Goal: Task Accomplishment & Management: Use online tool/utility

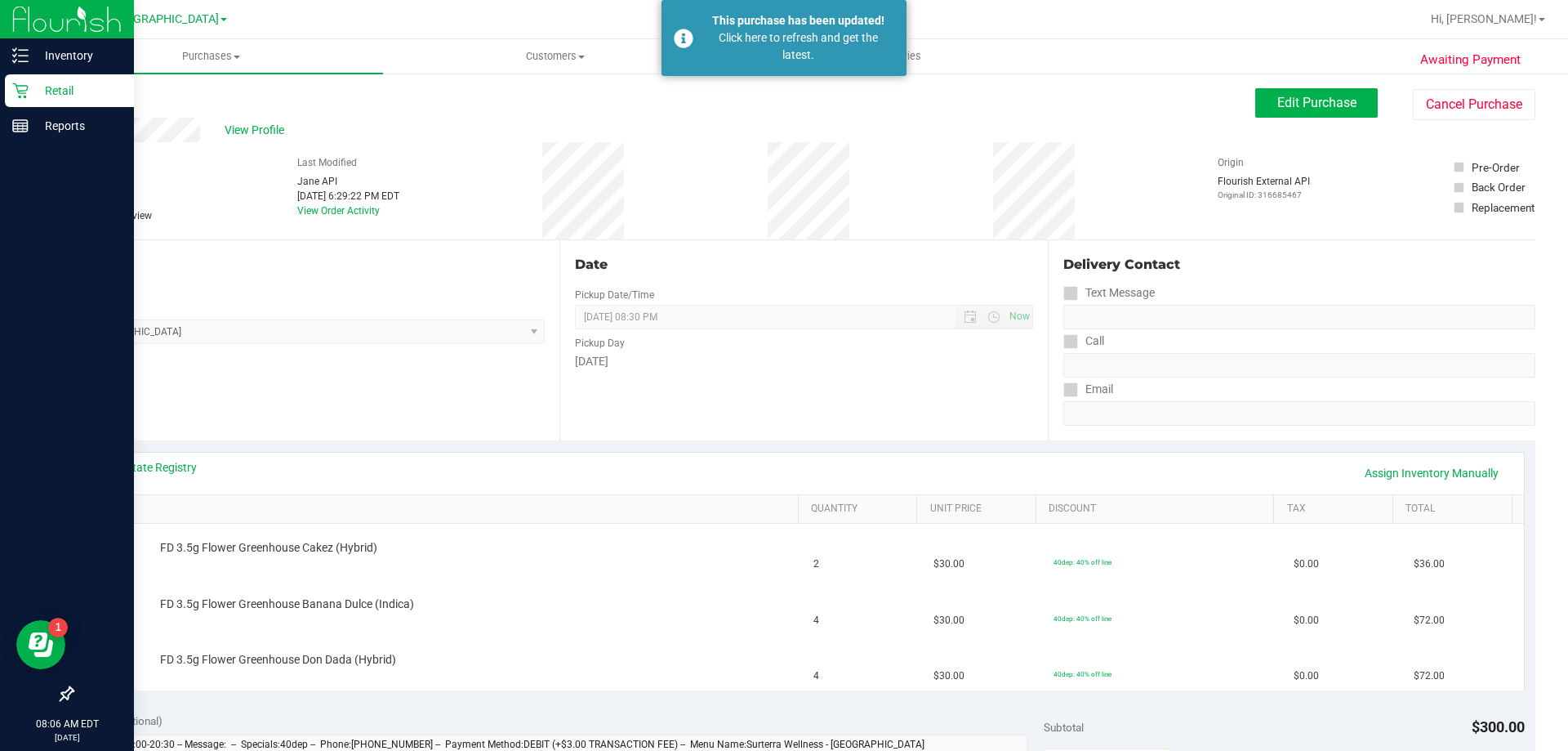
click at [63, 98] on p "Retail" at bounding box center [77, 90] width 98 height 19
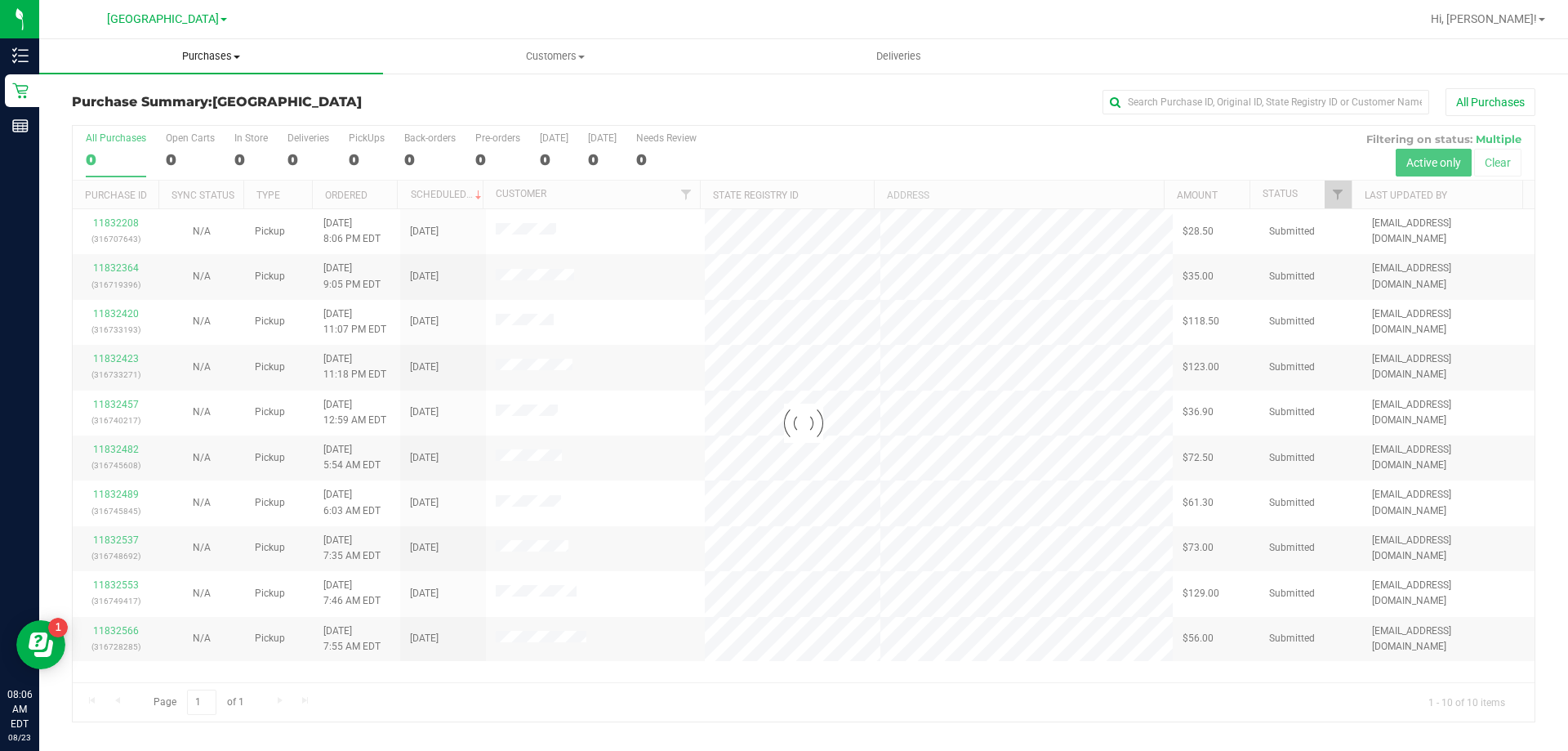
click at [225, 63] on uib-tab-heading "Purchases Summary of purchases Fulfillment All purchases" at bounding box center [211, 56] width 344 height 34
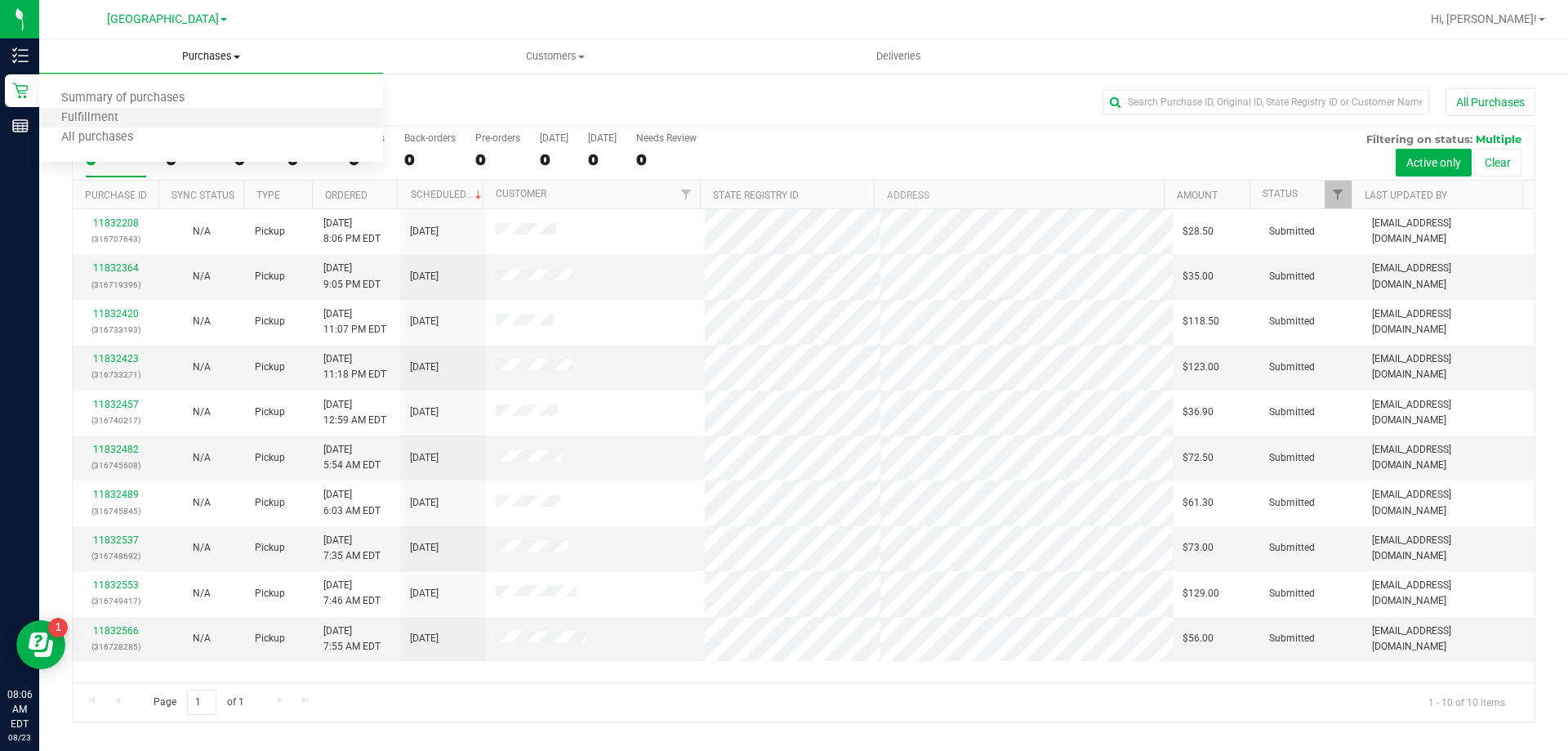
click at [207, 113] on li "Fulfillment" at bounding box center [211, 118] width 344 height 19
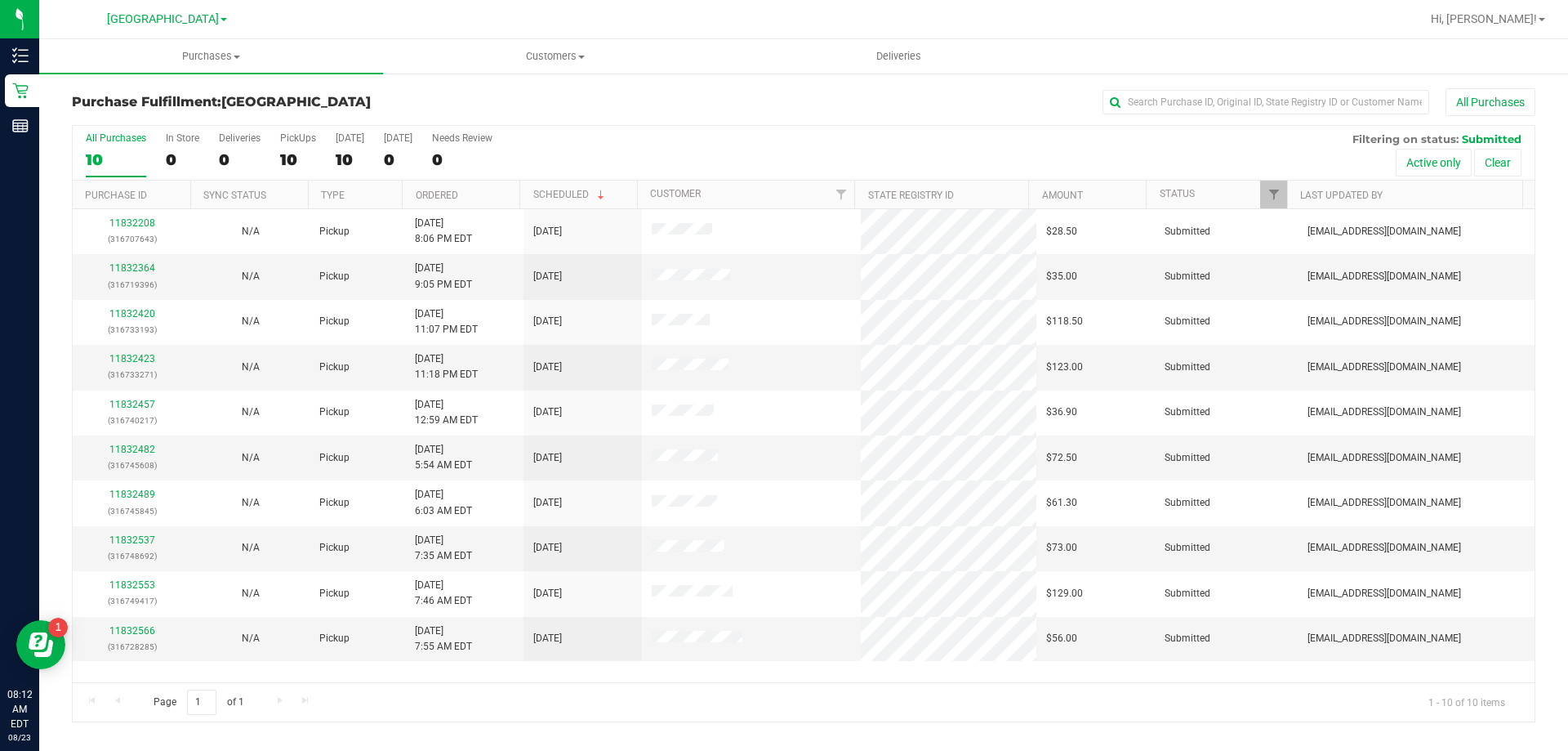
click at [438, 110] on div "Purchase Fulfillment: [GEOGRAPHIC_DATA] All Purchases" at bounding box center [803, 106] width 1463 height 36
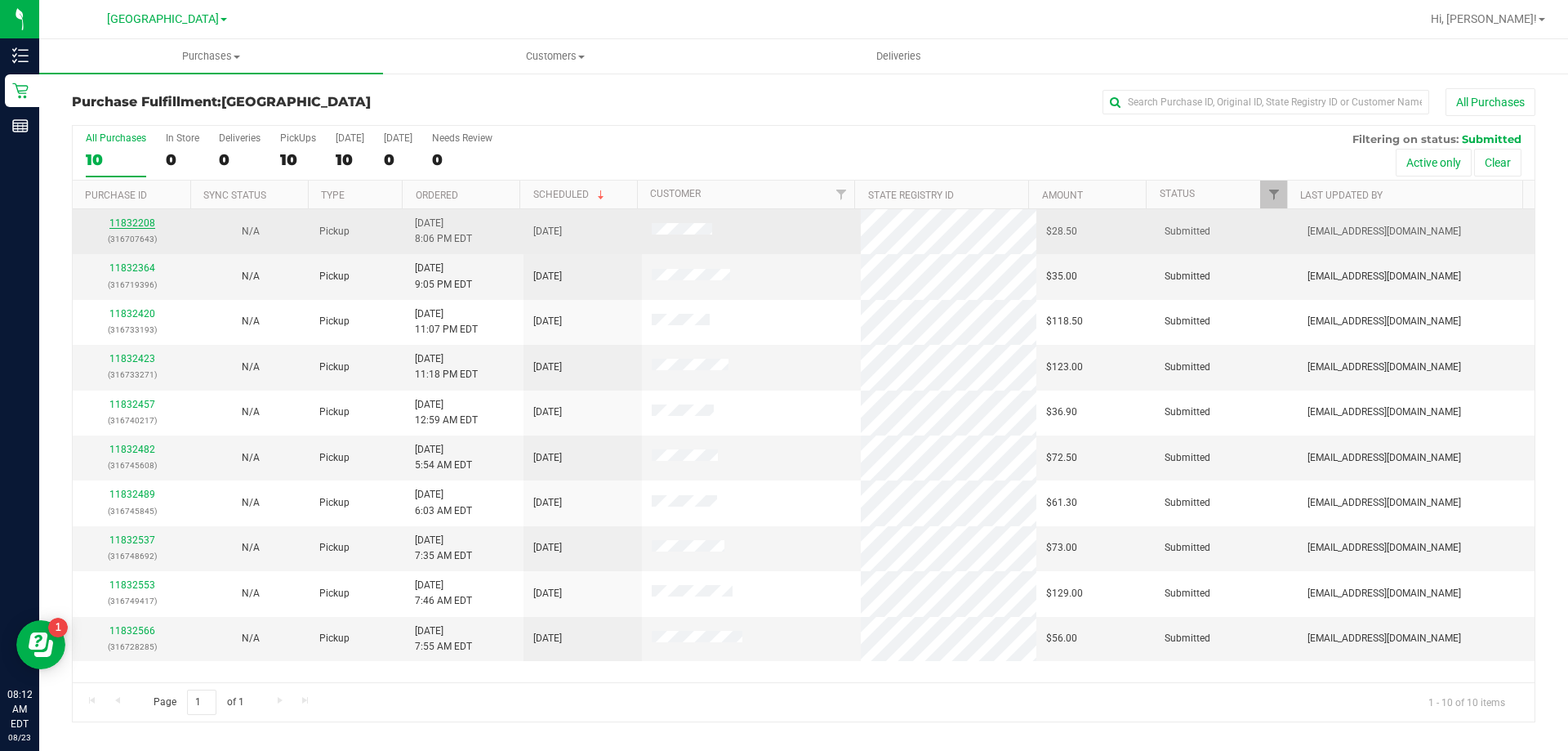
click at [143, 222] on link "11832208" at bounding box center [132, 223] width 46 height 12
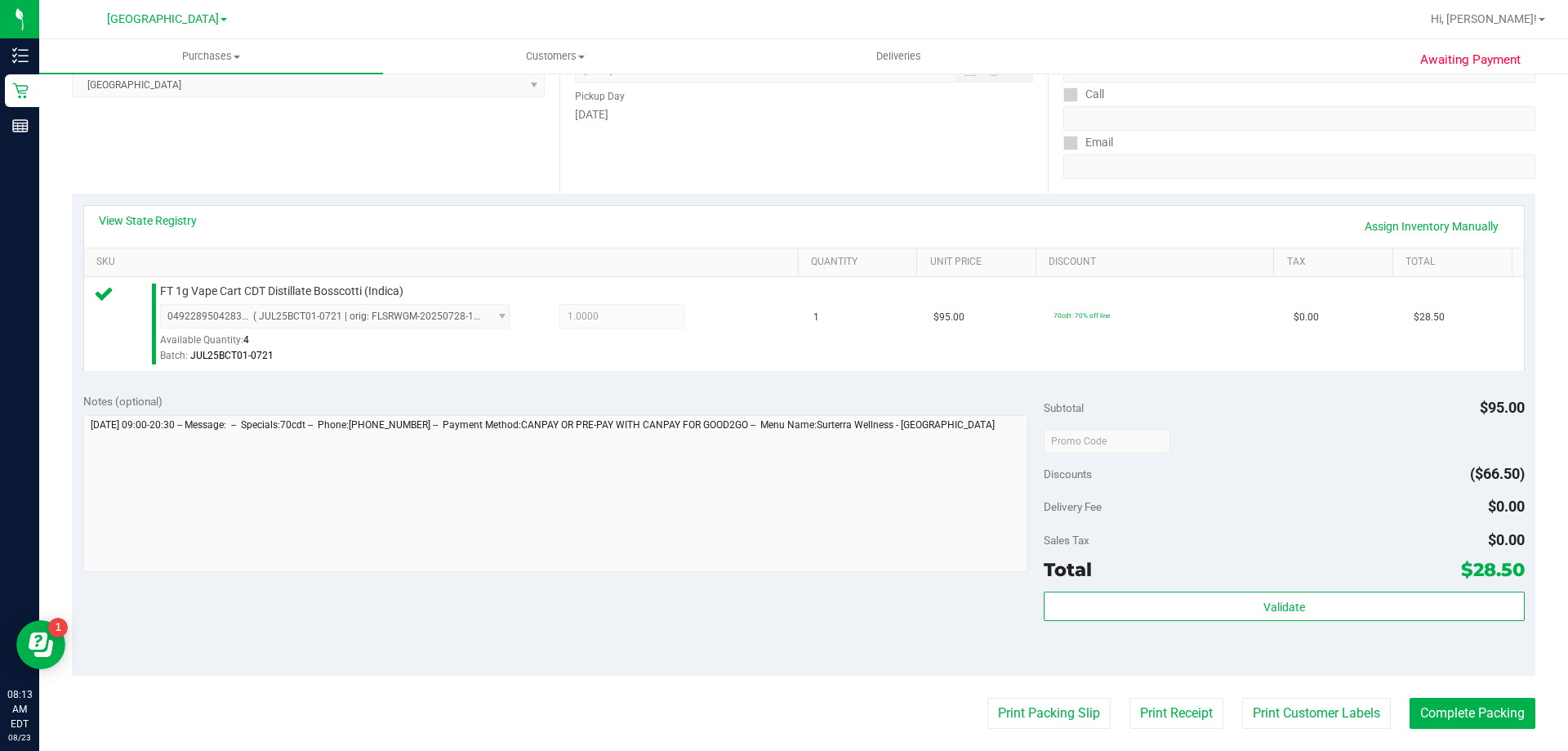
scroll to position [327, 0]
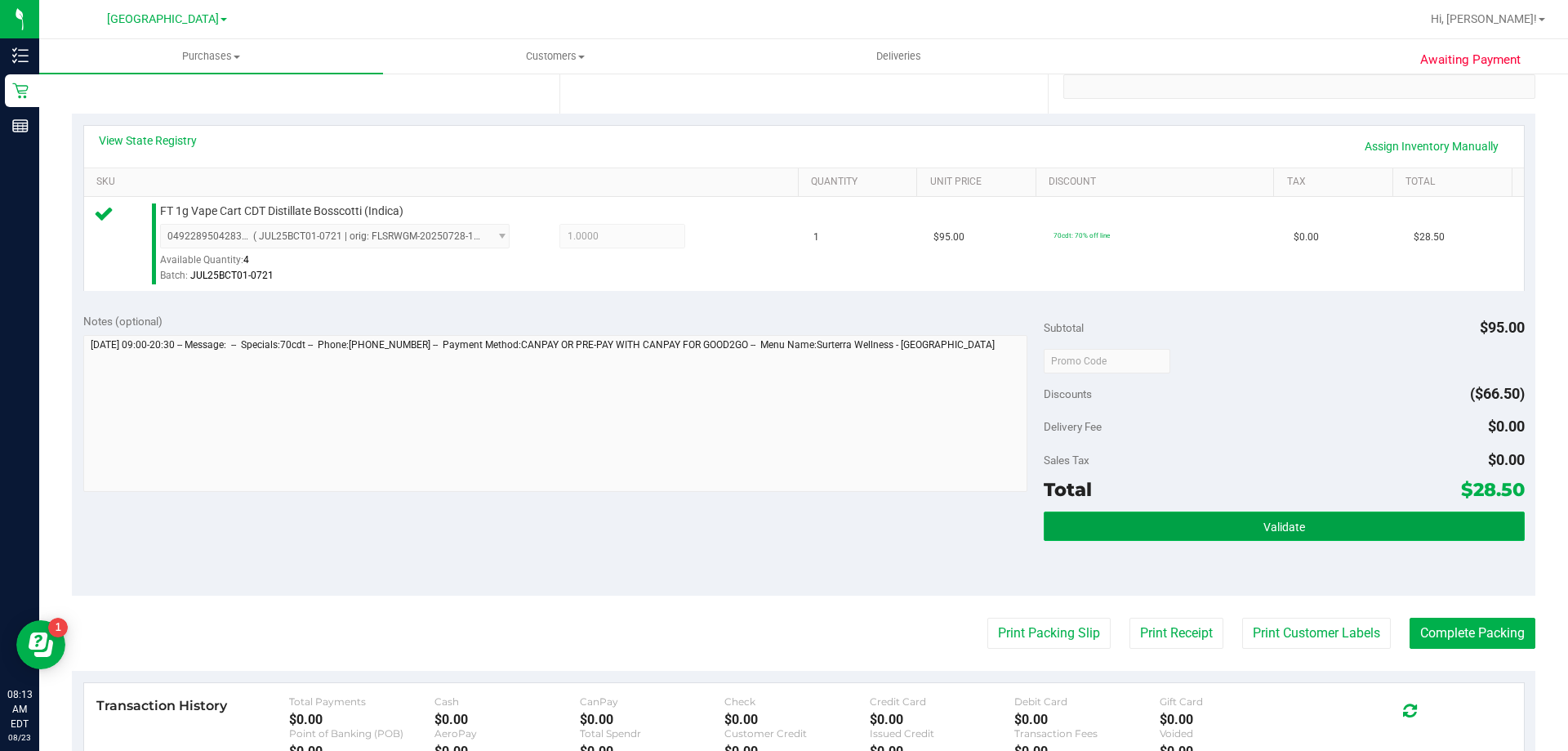
click at [1145, 533] on button "Validate" at bounding box center [1284, 526] width 480 height 29
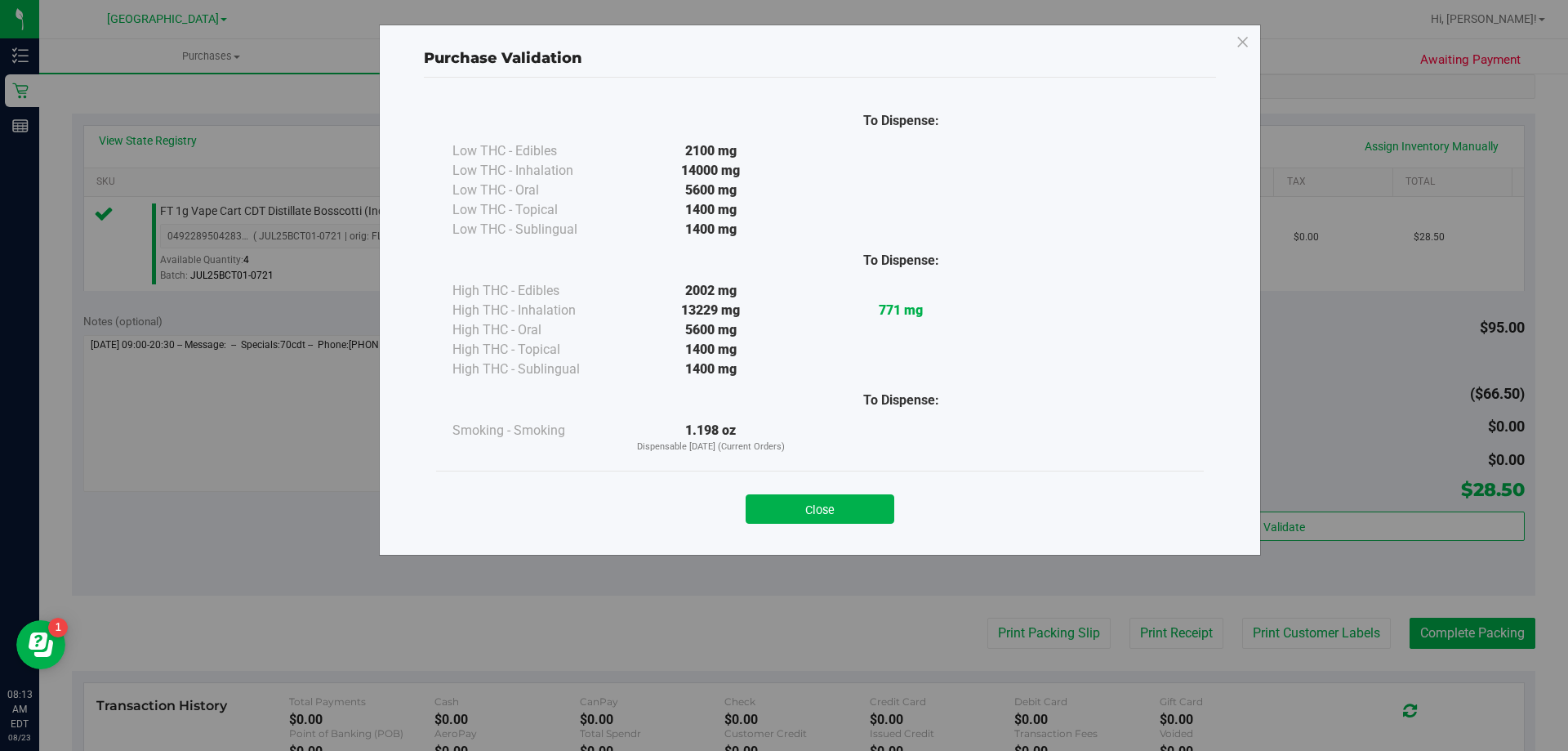
drag, startPoint x: 807, startPoint y: 513, endPoint x: 877, endPoint y: 531, distance: 72.3
click at [807, 512] on button "Close" at bounding box center [820, 508] width 148 height 29
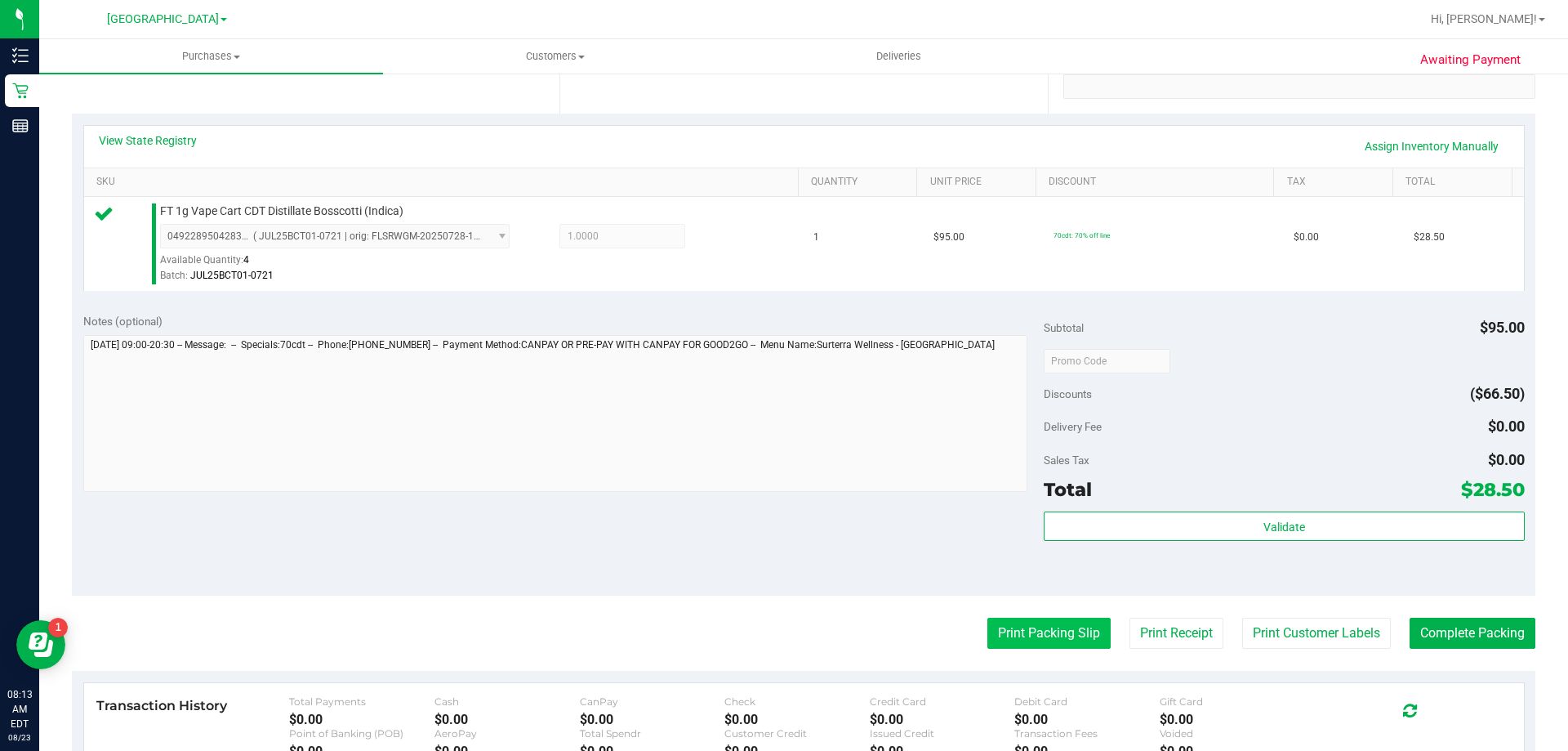
click at [1014, 622] on button "Print Packing Slip" at bounding box center [1049, 633] width 123 height 31
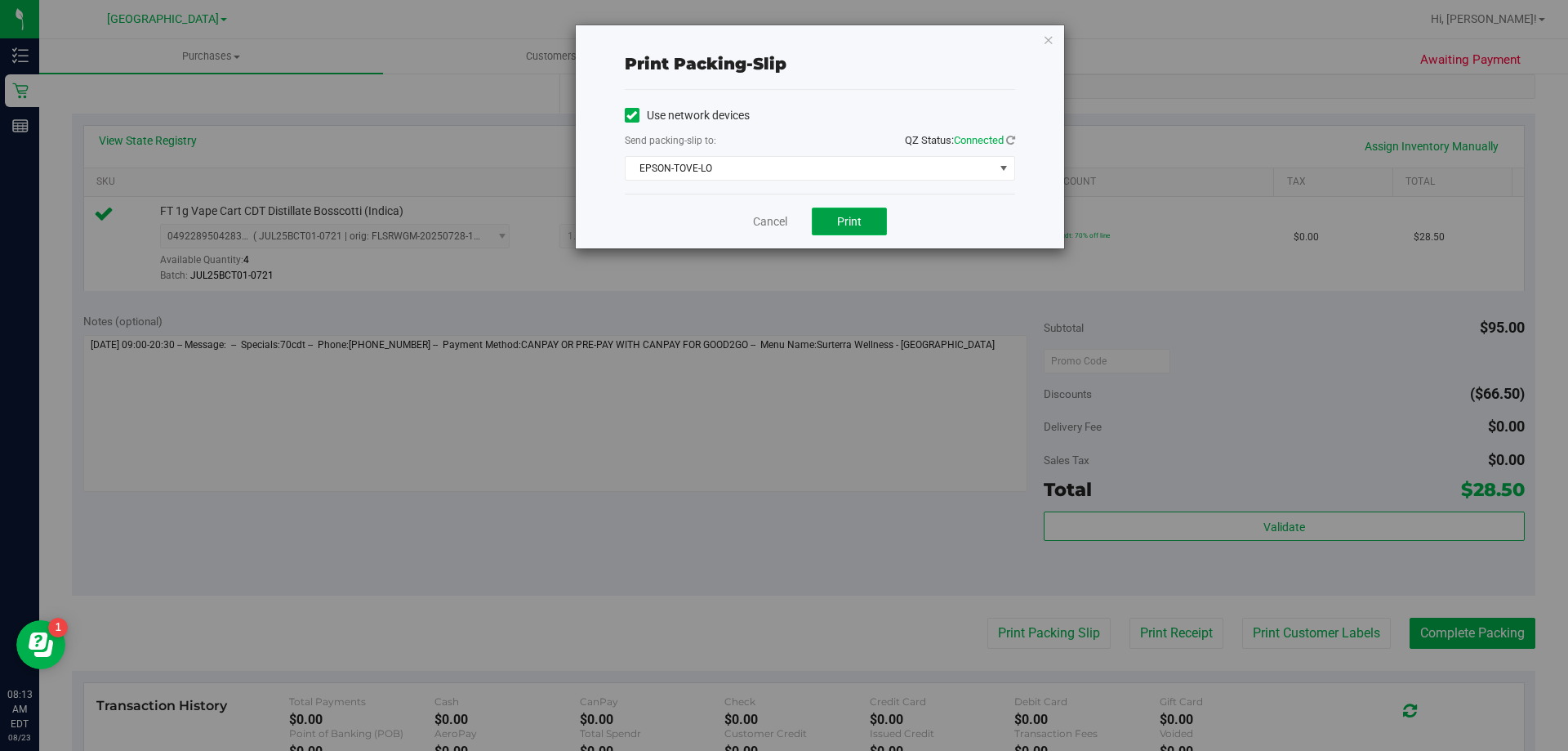
click at [856, 229] on button "Print" at bounding box center [849, 221] width 75 height 28
click at [774, 219] on link "Cancel" at bounding box center [770, 222] width 34 height 18
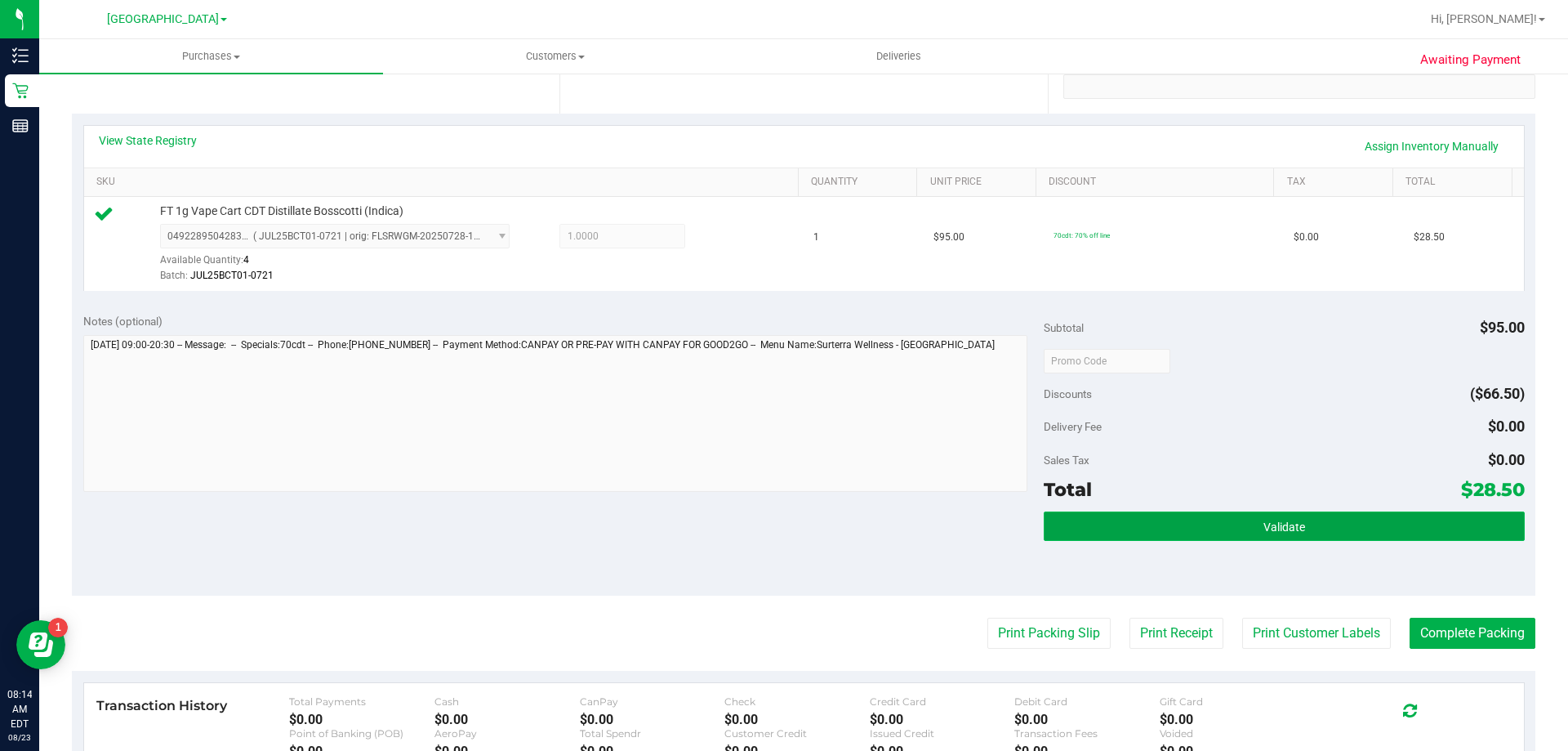
click at [1270, 528] on span "Validate" at bounding box center [1284, 527] width 42 height 13
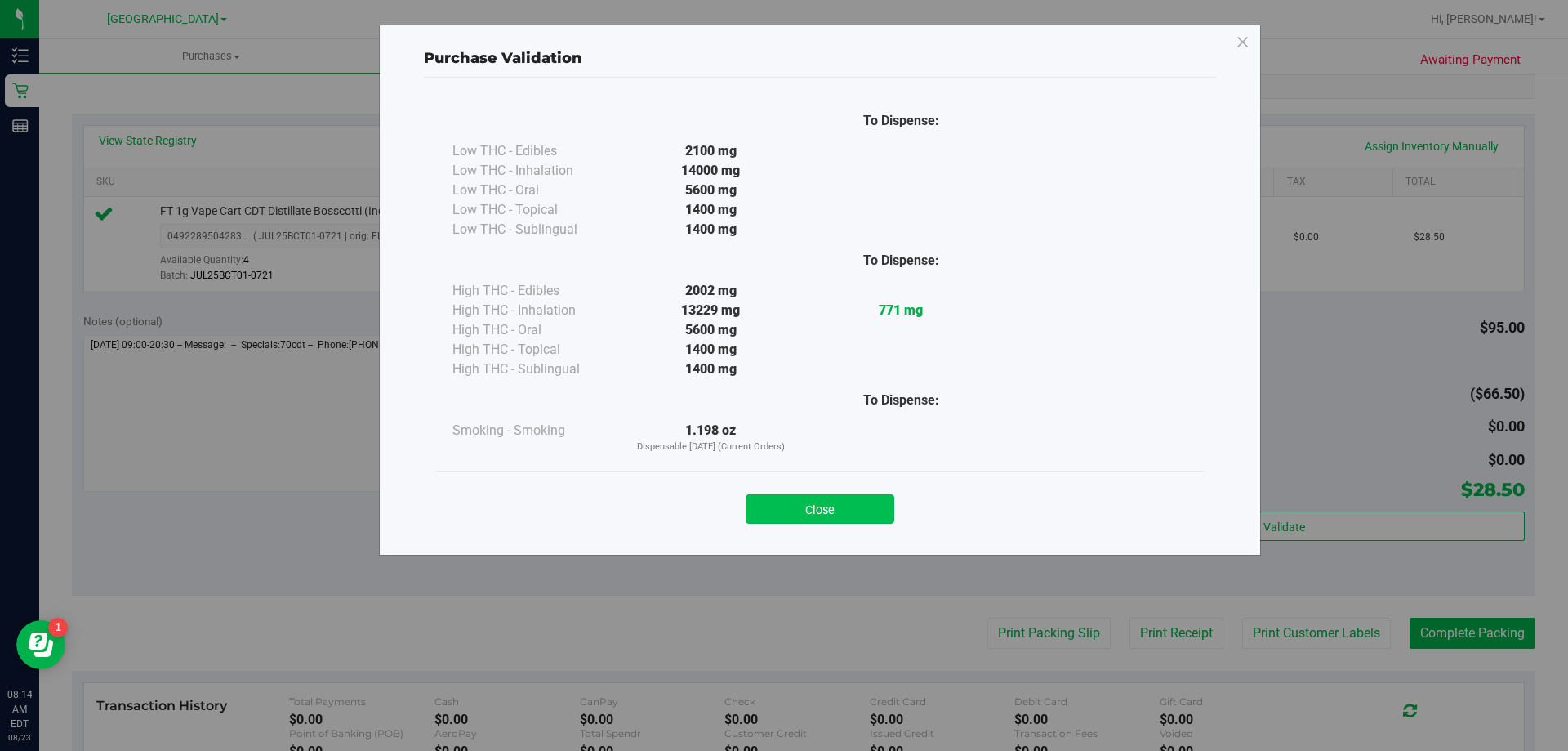
click at [869, 500] on button "Close" at bounding box center [820, 508] width 148 height 29
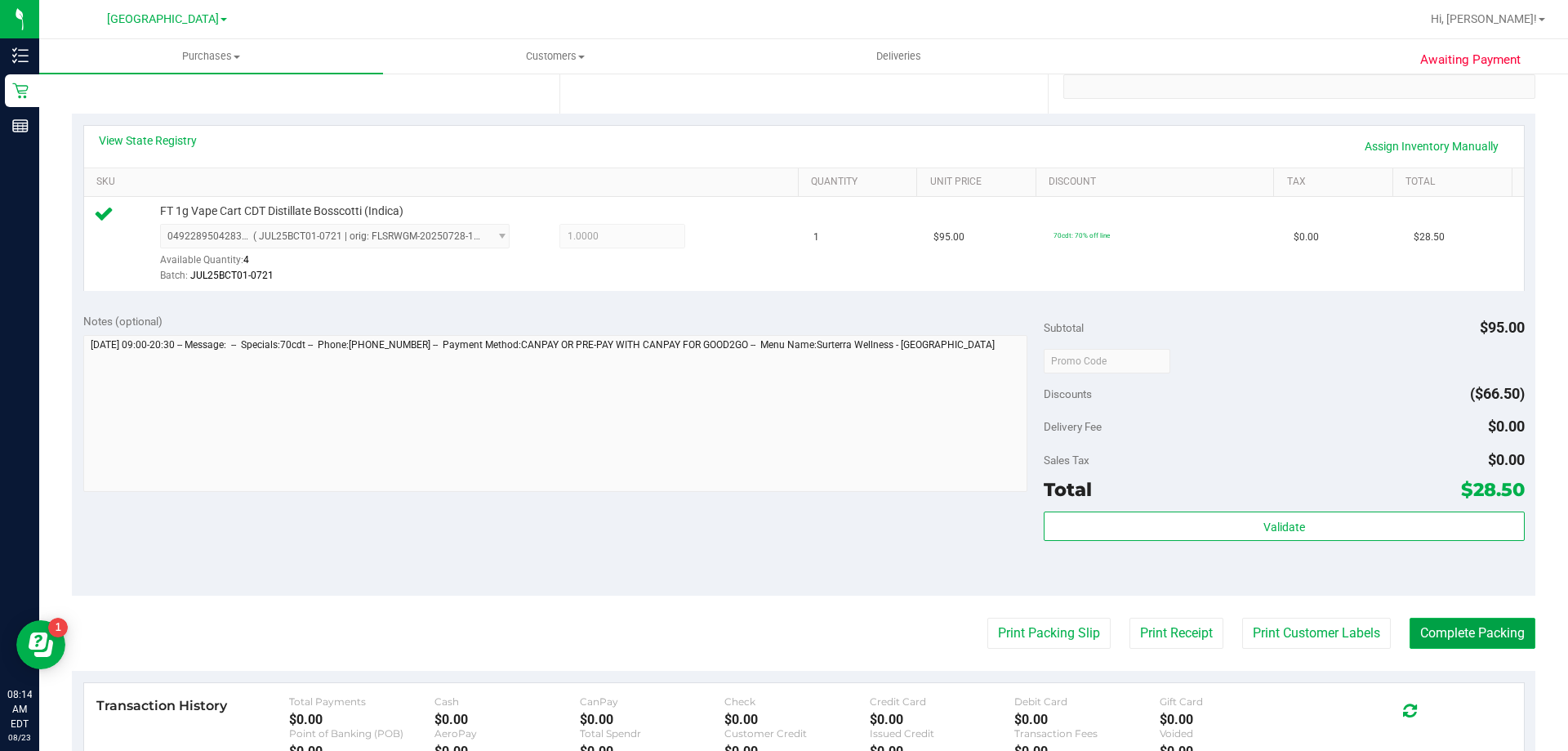
click at [1463, 632] on button "Complete Packing" at bounding box center [1472, 633] width 126 height 31
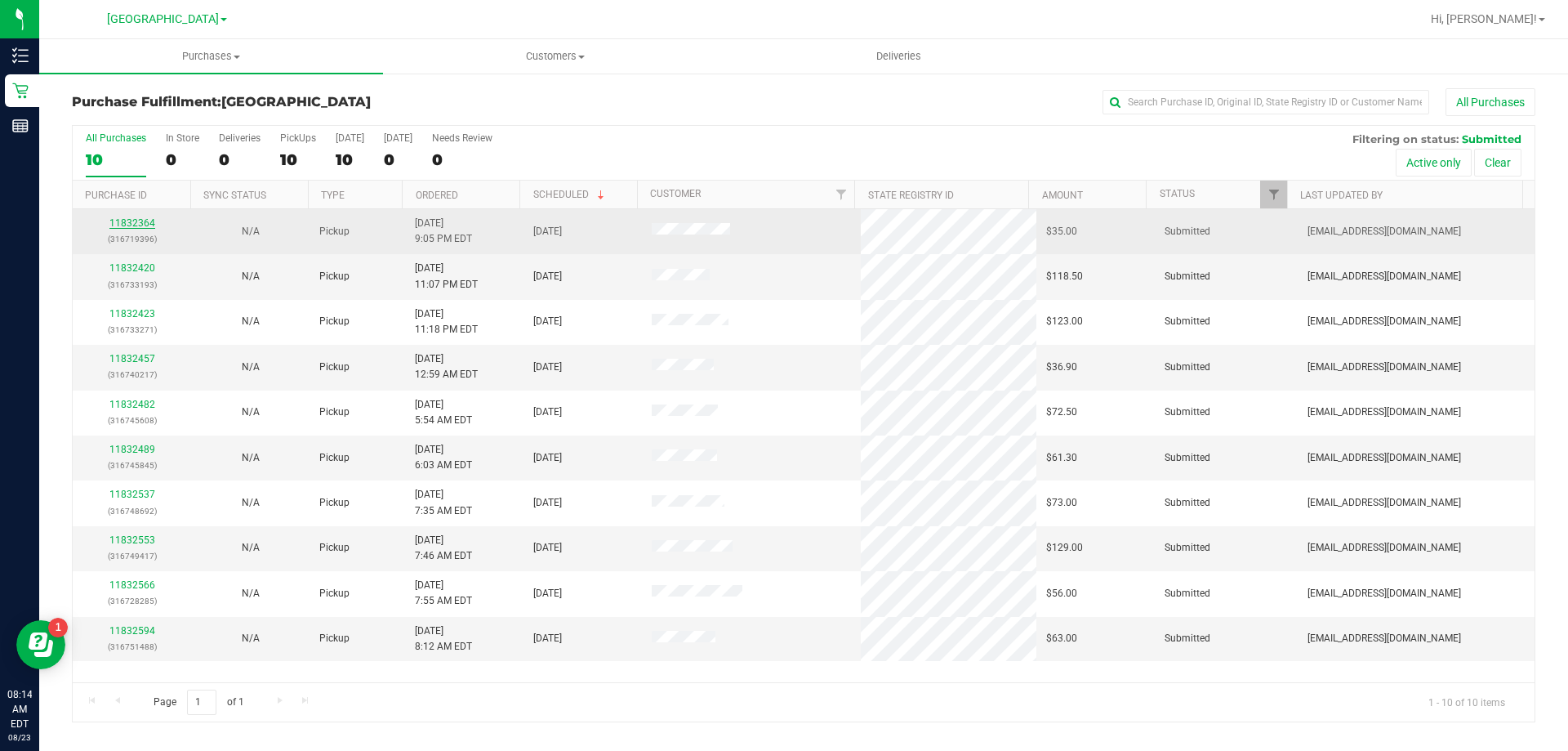
click at [150, 223] on link "11832364" at bounding box center [132, 223] width 46 height 12
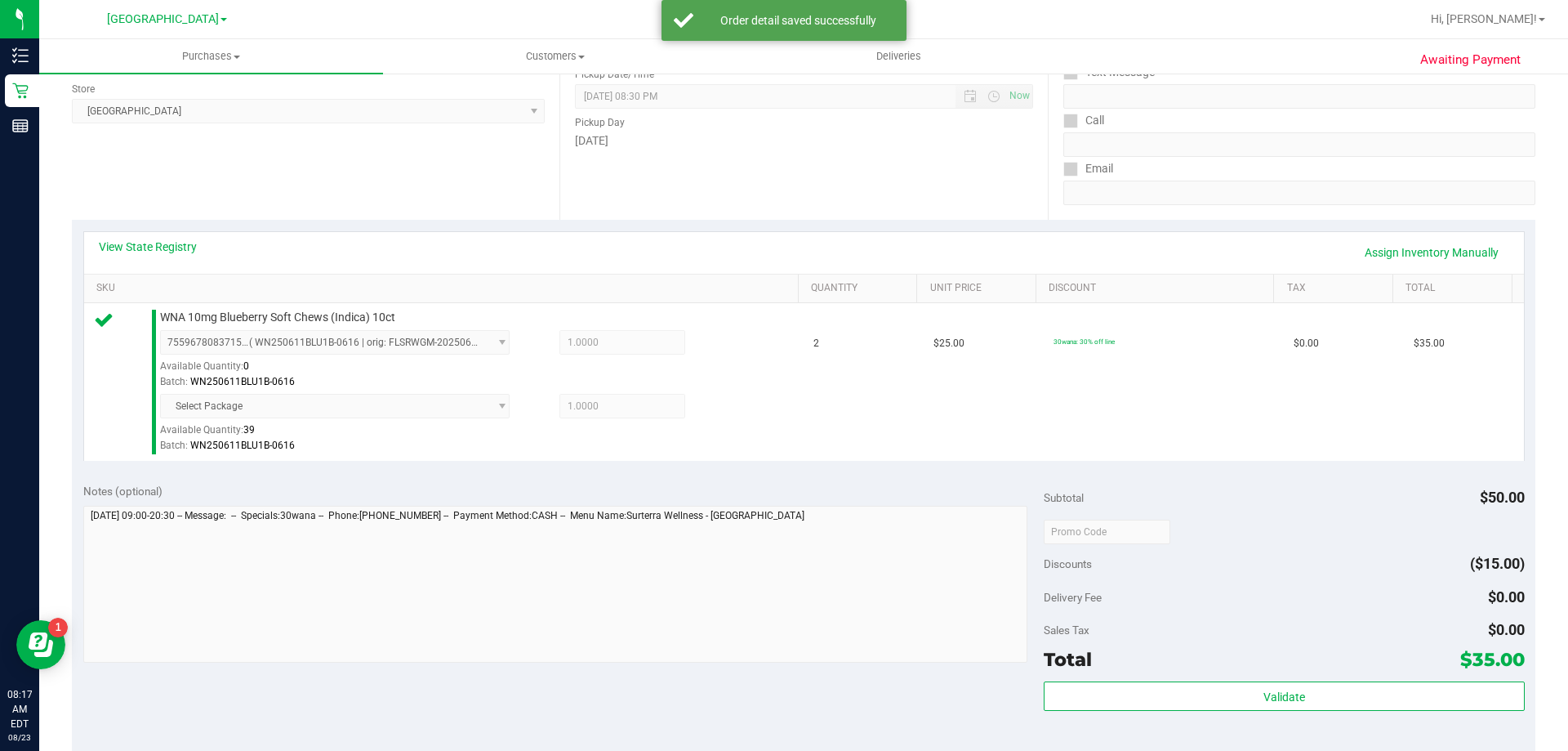
scroll to position [245, 0]
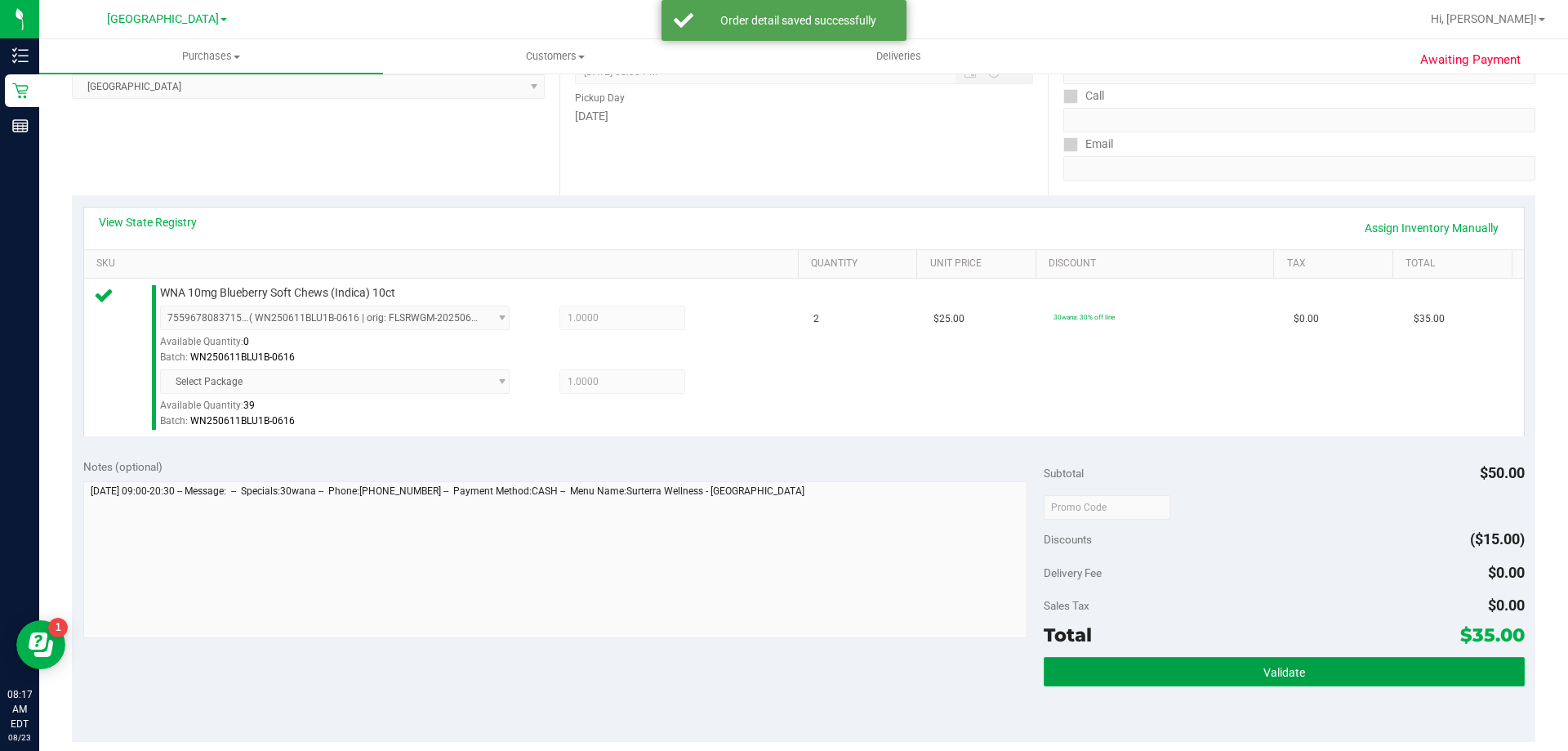
click at [1122, 667] on button "Validate" at bounding box center [1284, 671] width 480 height 29
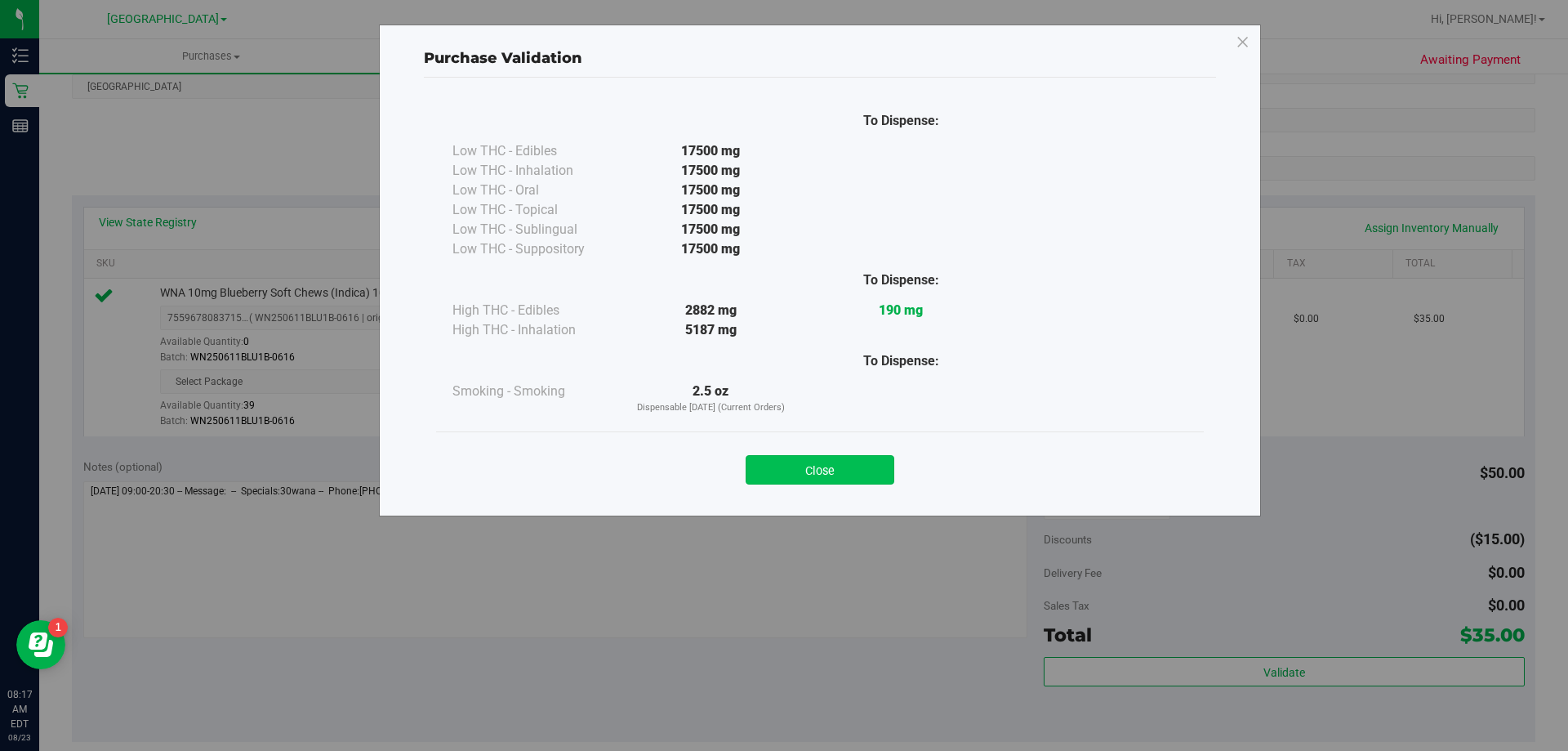
click at [822, 467] on button "Close" at bounding box center [820, 469] width 148 height 29
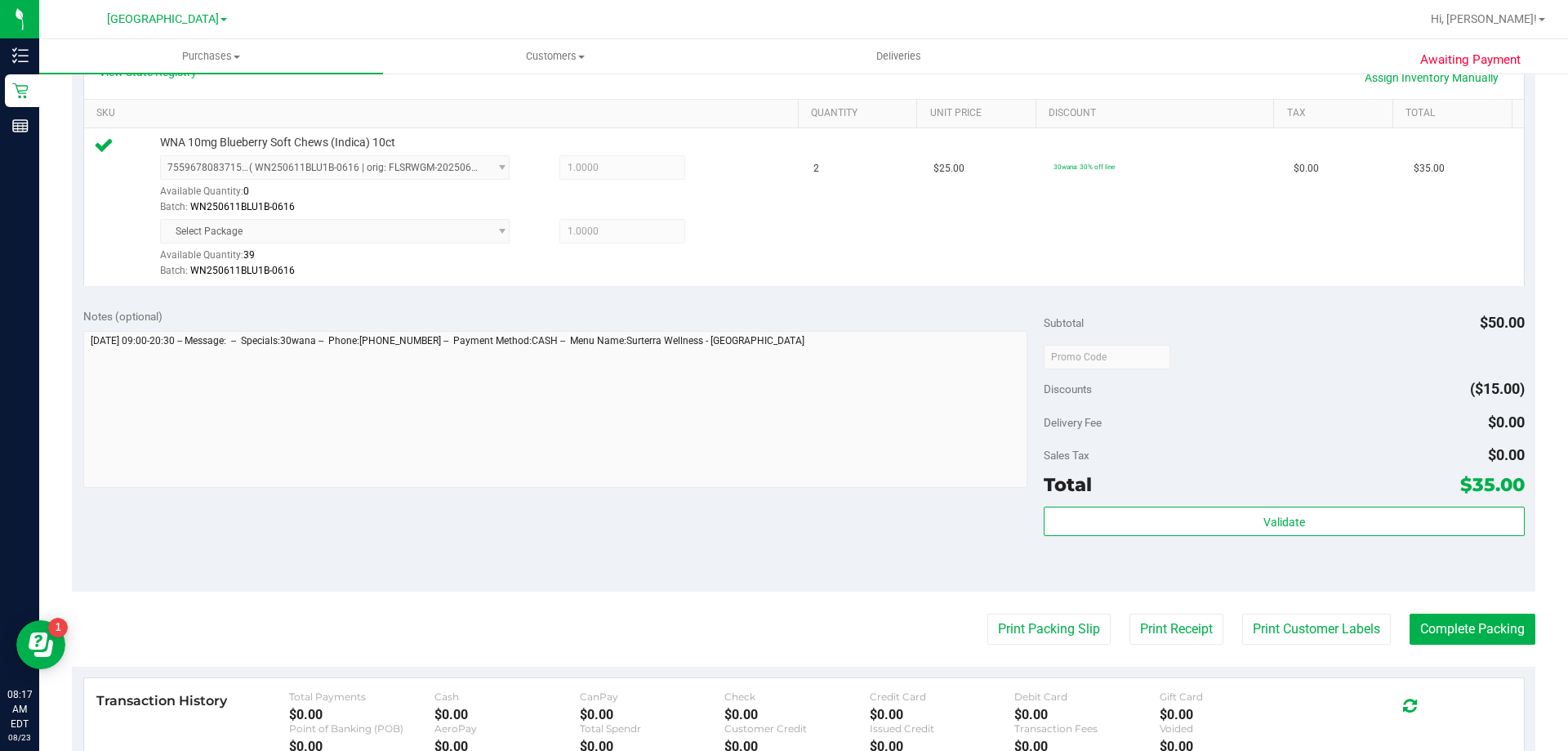
scroll to position [490, 0]
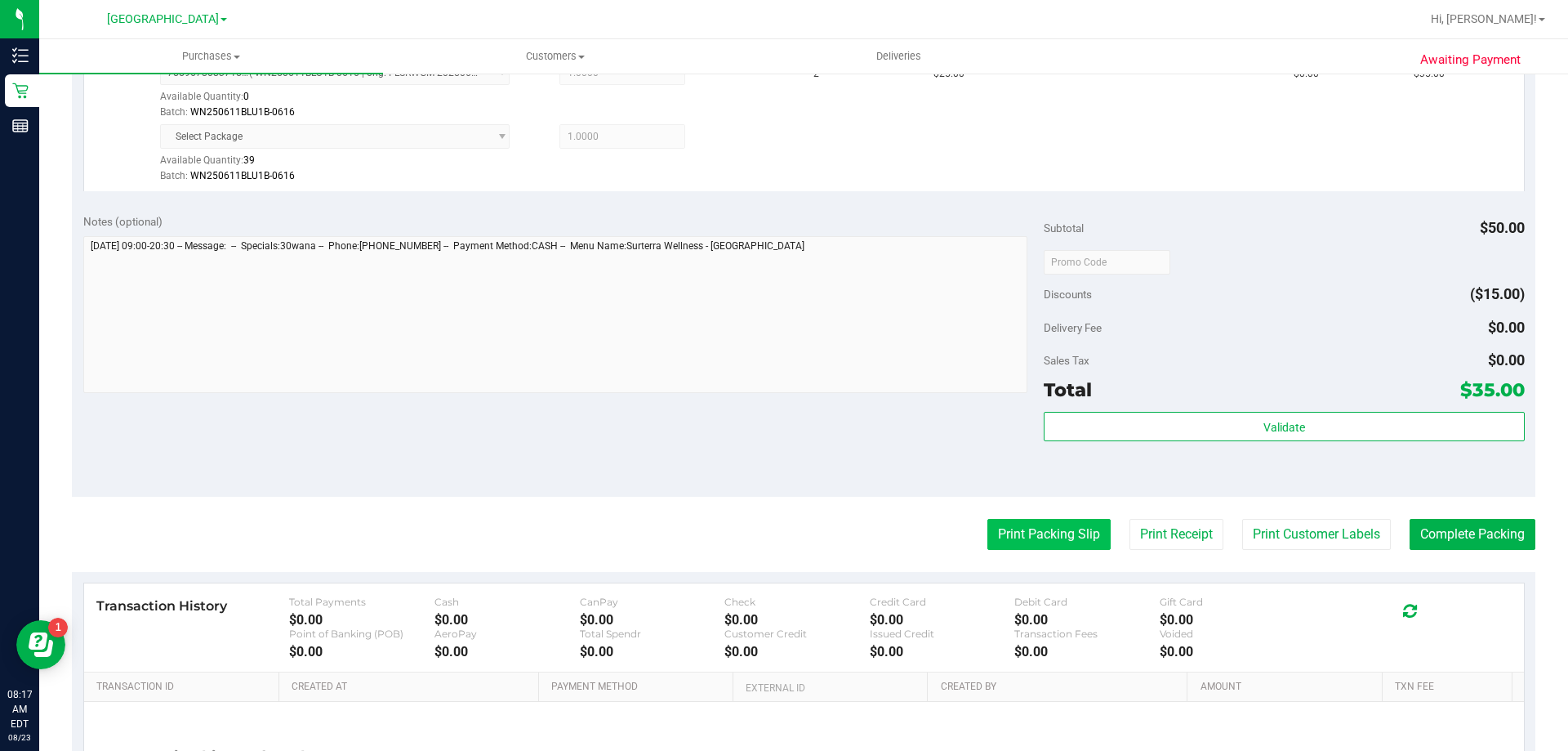
click at [1055, 542] on button "Print Packing Slip" at bounding box center [1049, 534] width 123 height 31
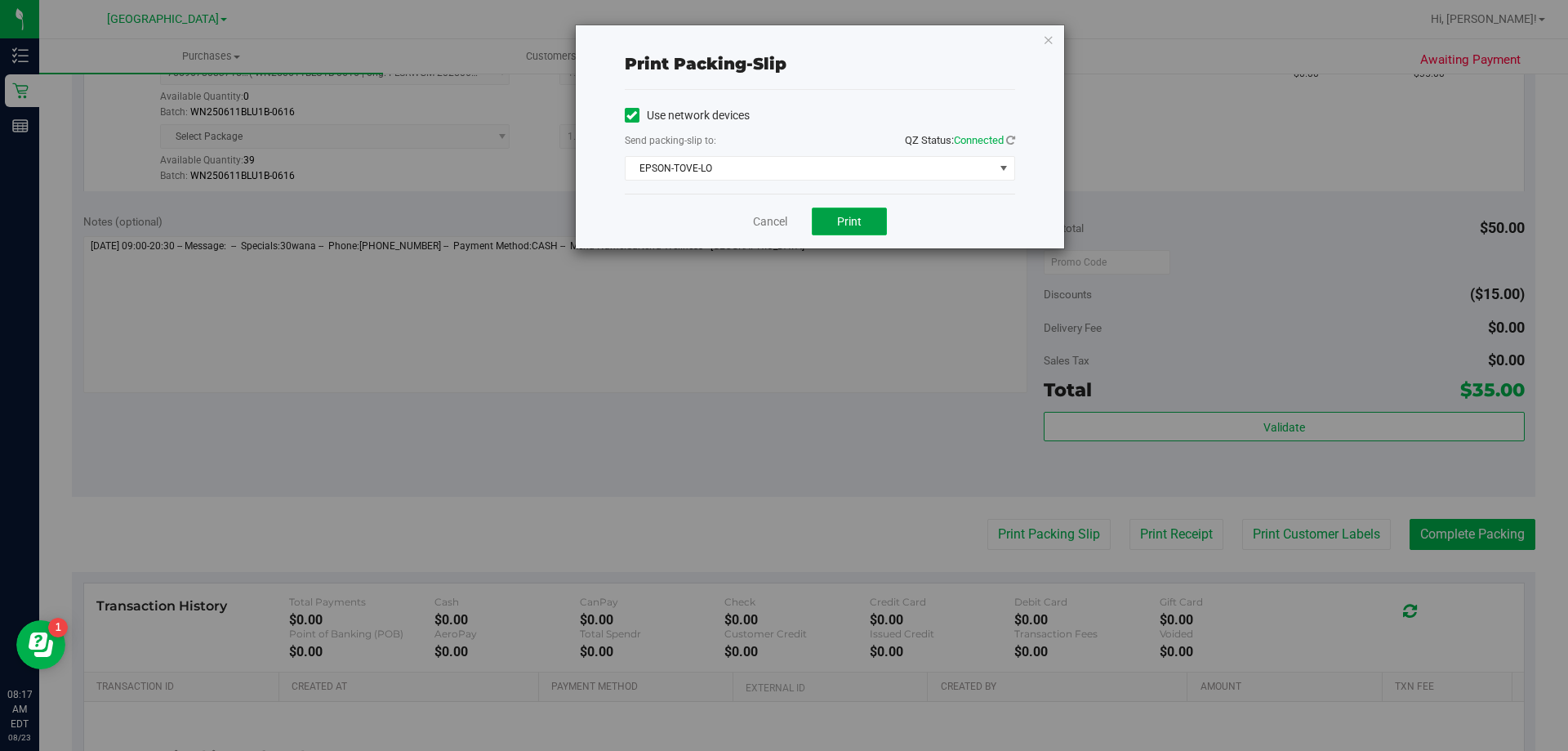
click at [832, 214] on button "Print" at bounding box center [849, 221] width 75 height 28
click at [771, 228] on link "Cancel" at bounding box center [770, 222] width 34 height 18
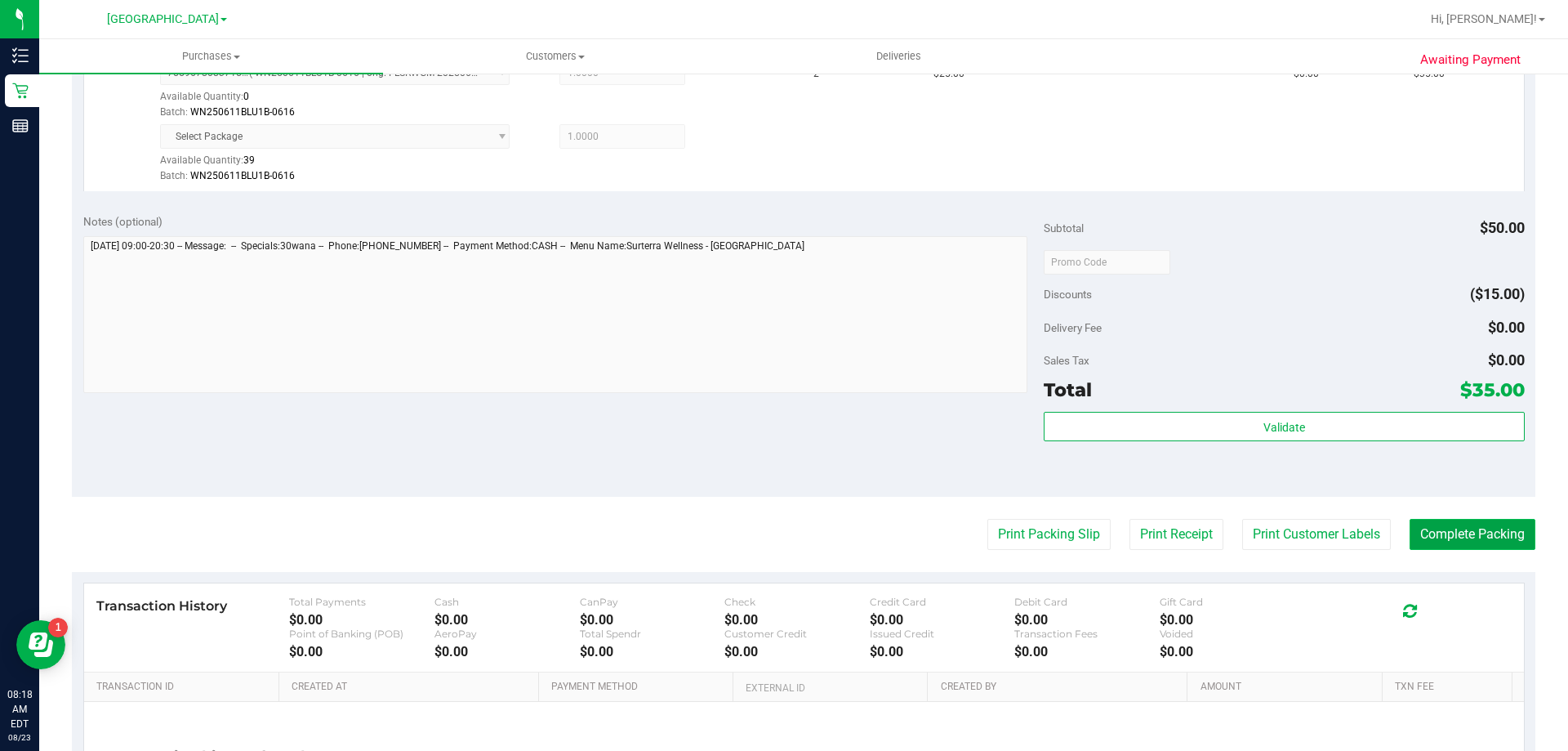
click at [1469, 525] on button "Complete Packing" at bounding box center [1472, 534] width 126 height 31
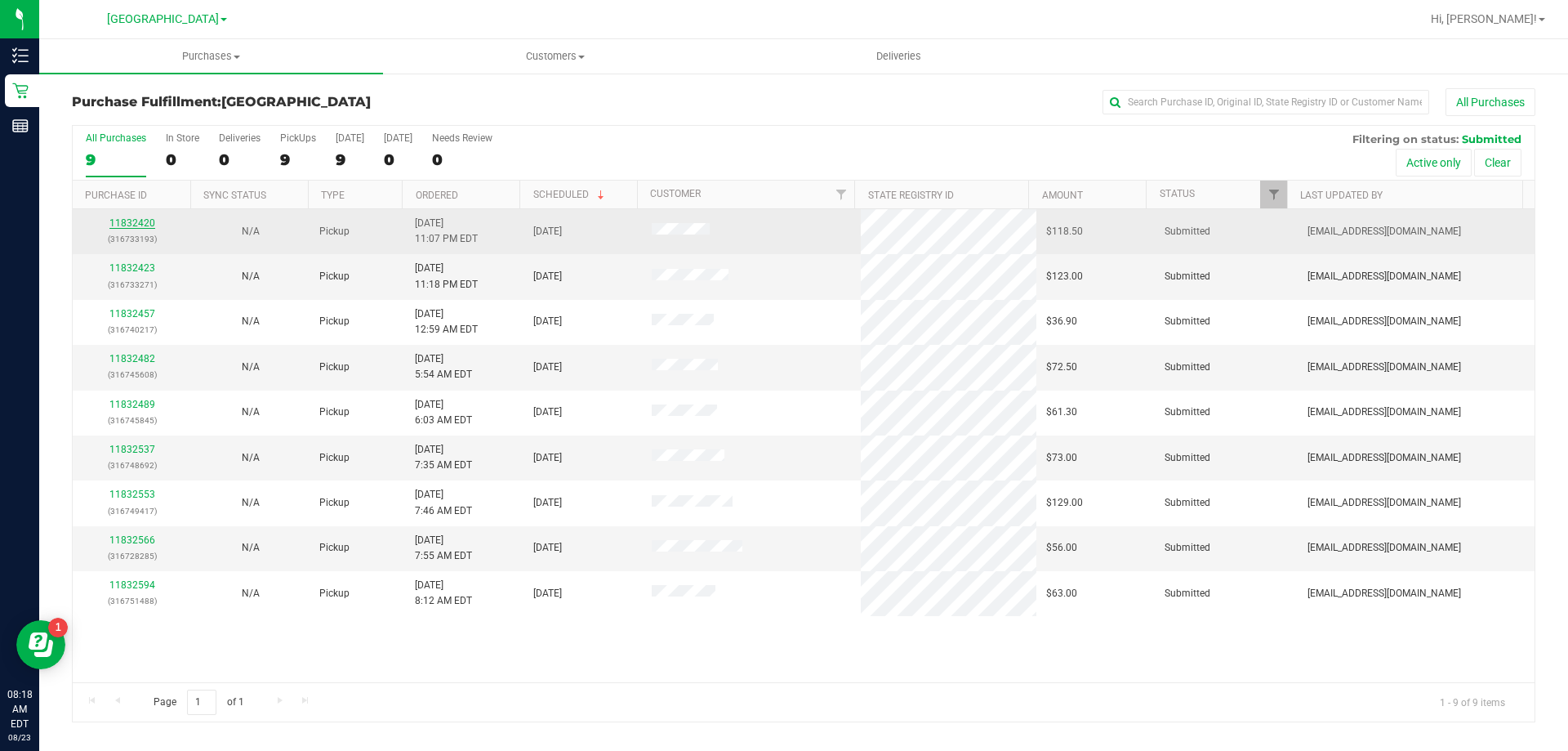
click at [142, 222] on link "11832420" at bounding box center [132, 223] width 46 height 12
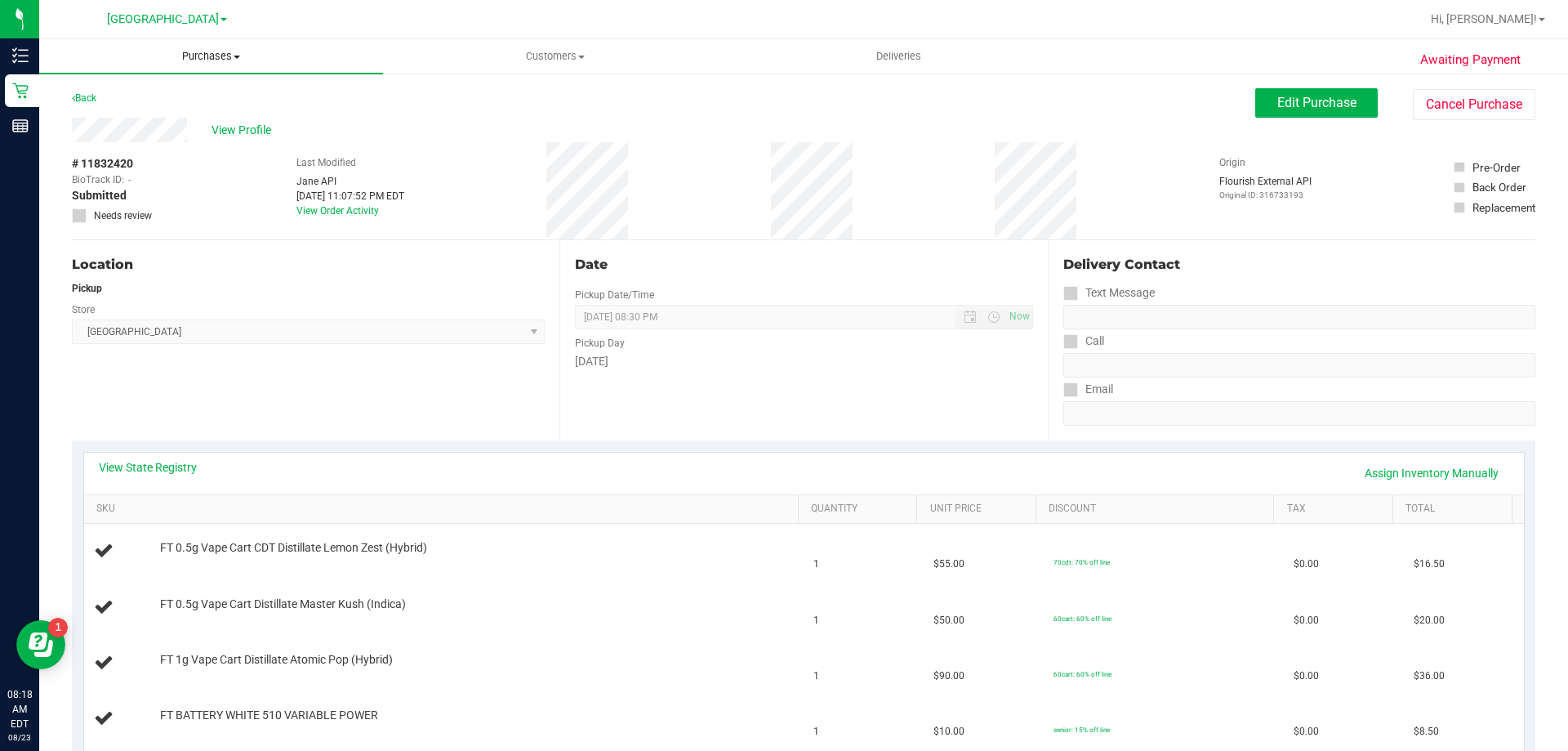
click at [227, 66] on uib-tab-heading "Purchases Summary of purchases Fulfillment All purchases" at bounding box center [211, 56] width 344 height 34
click at [178, 117] on li "Fulfillment" at bounding box center [211, 118] width 344 height 19
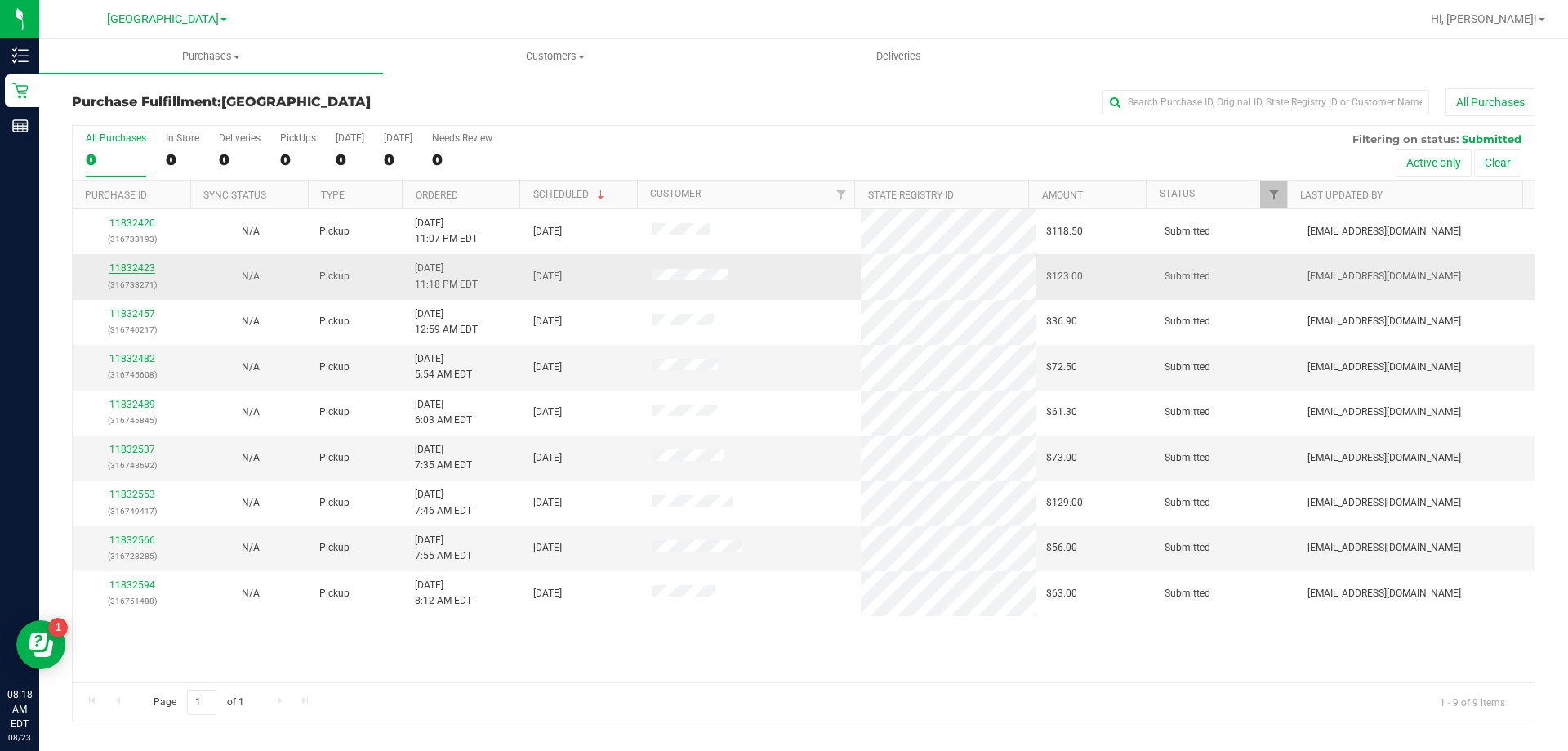
click at [140, 264] on link "11832423" at bounding box center [132, 268] width 46 height 12
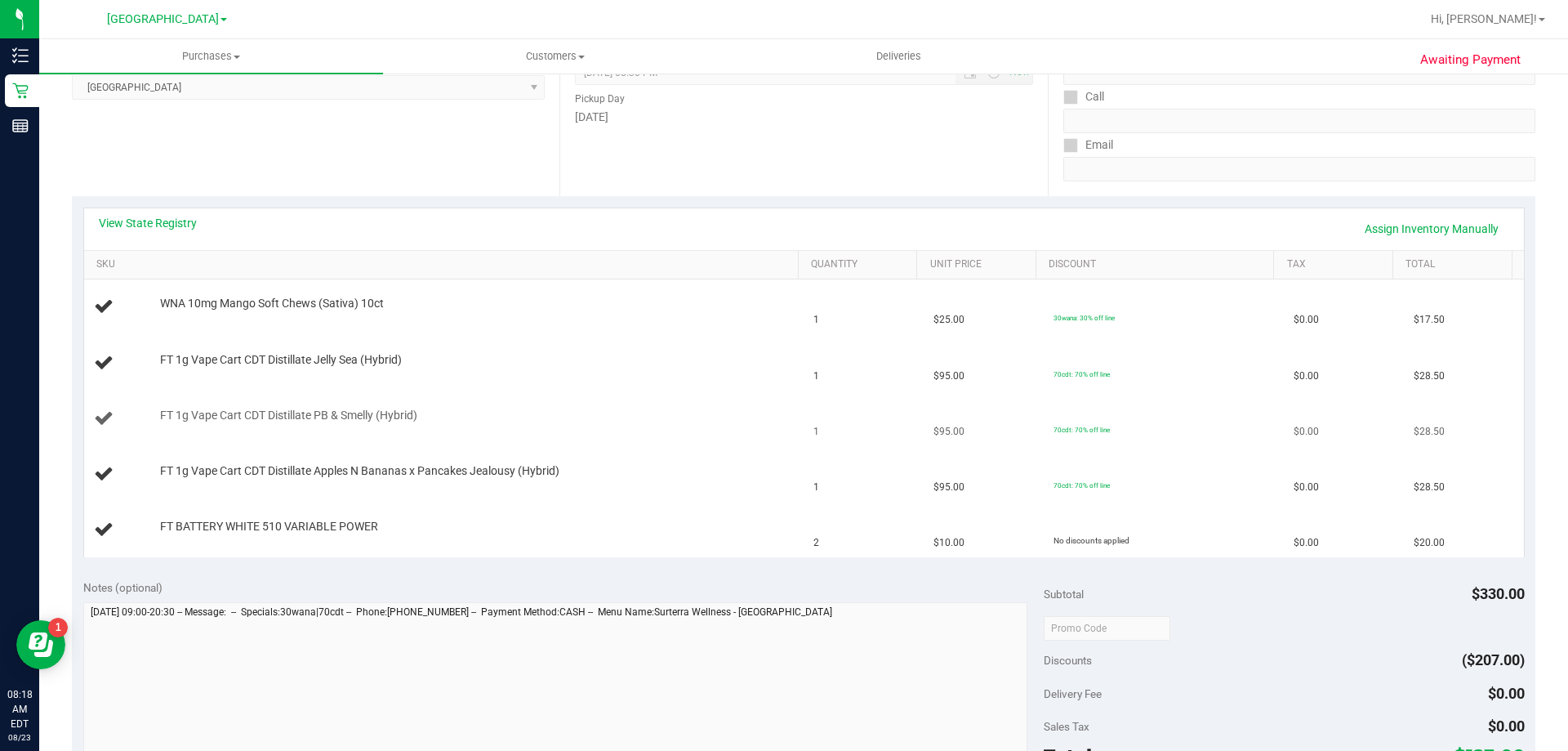
scroll to position [245, 0]
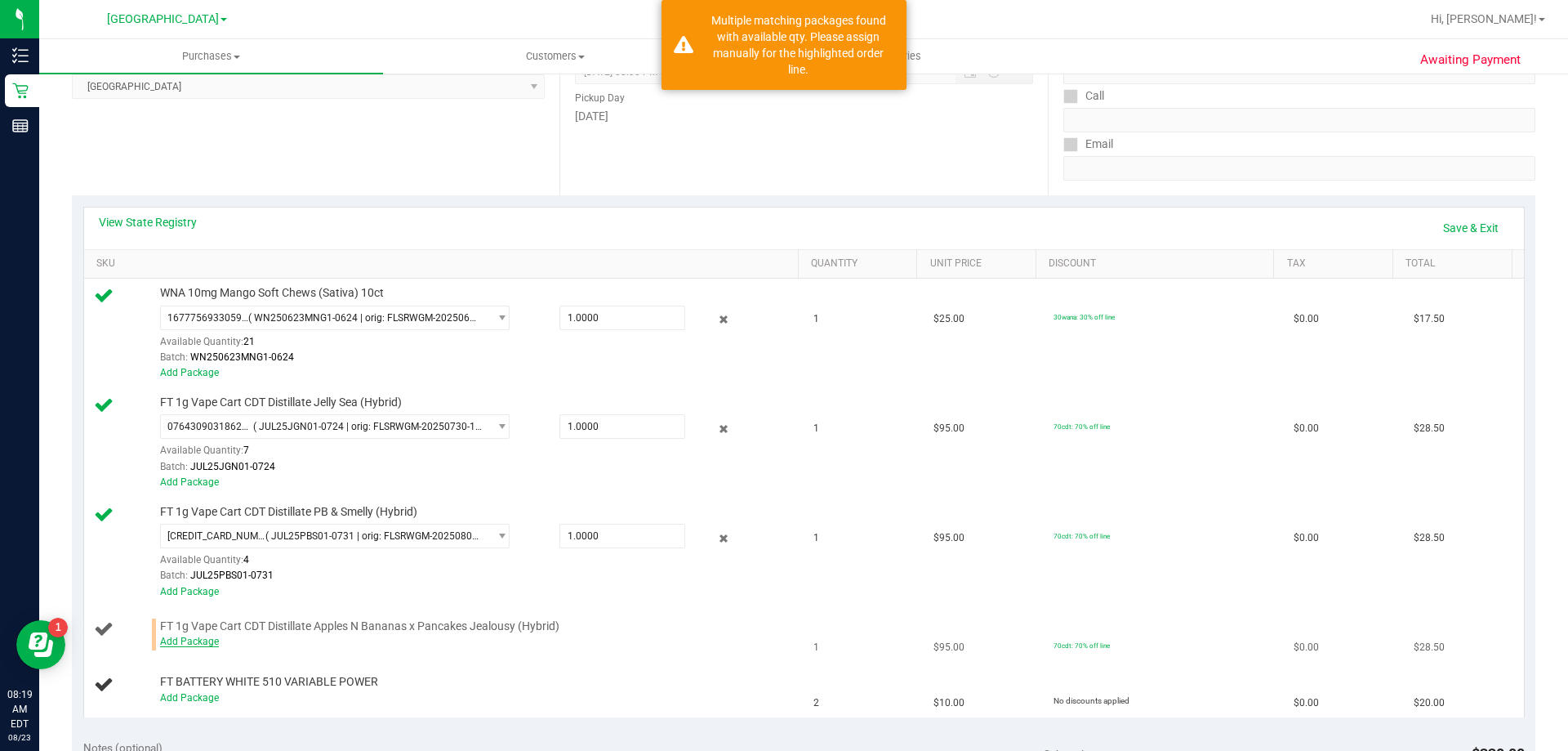
click at [175, 643] on link "Add Package" at bounding box center [189, 642] width 58 height 12
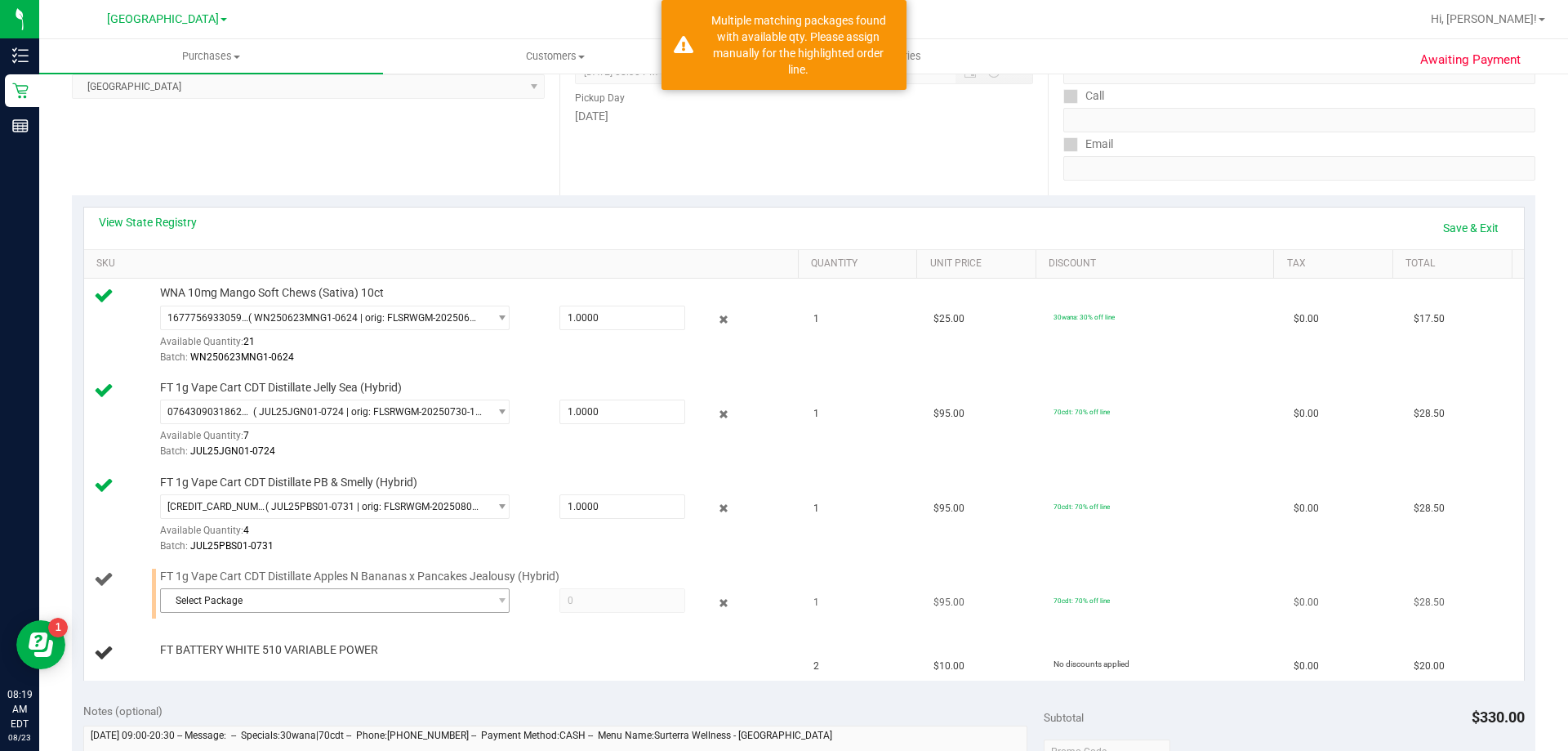
click at [314, 607] on span "Select Package" at bounding box center [324, 600] width 328 height 23
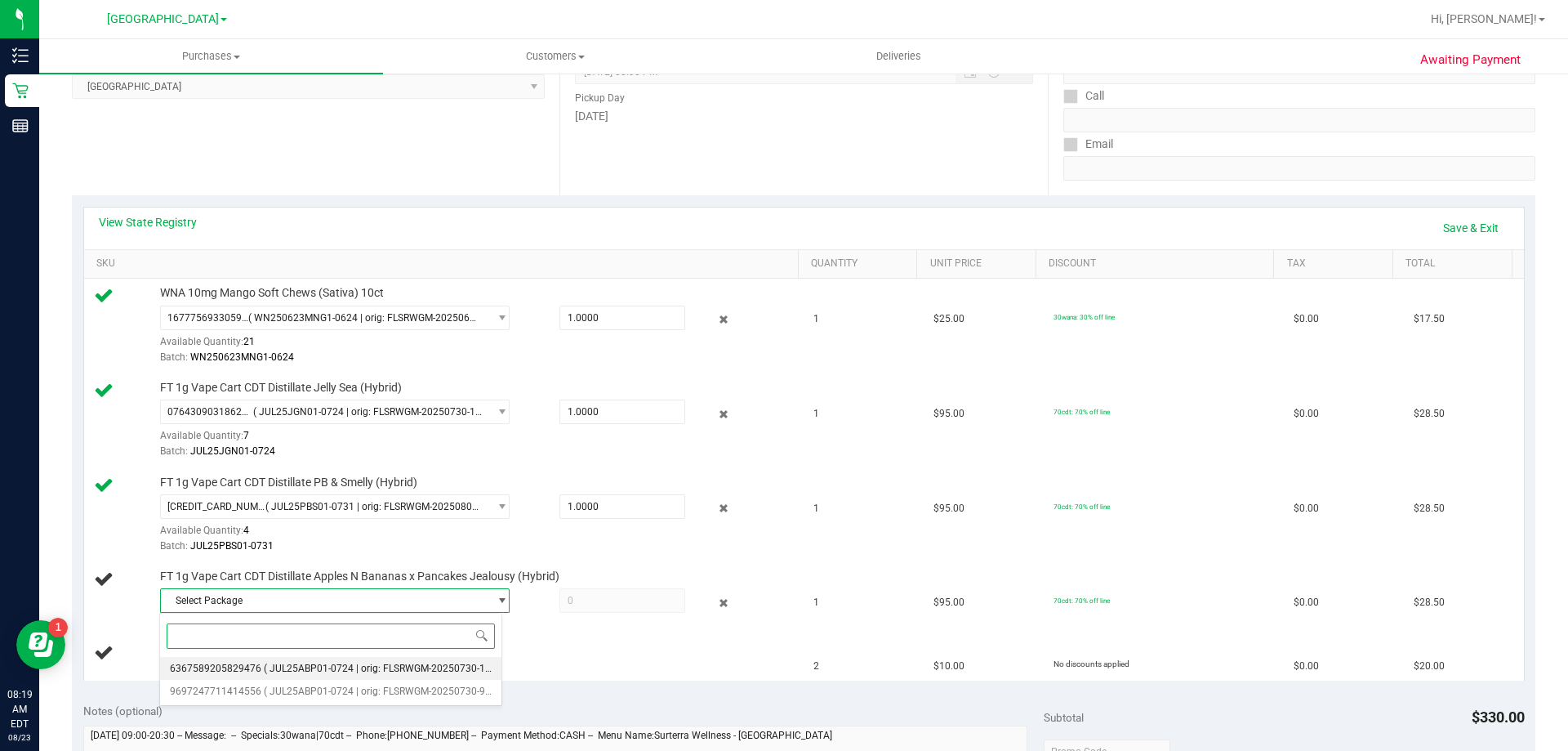
click at [316, 668] on span "( JUL25ABP01-0724 | orig: FLSRWGM-20250730-1018 )" at bounding box center [385, 668] width 244 height 12
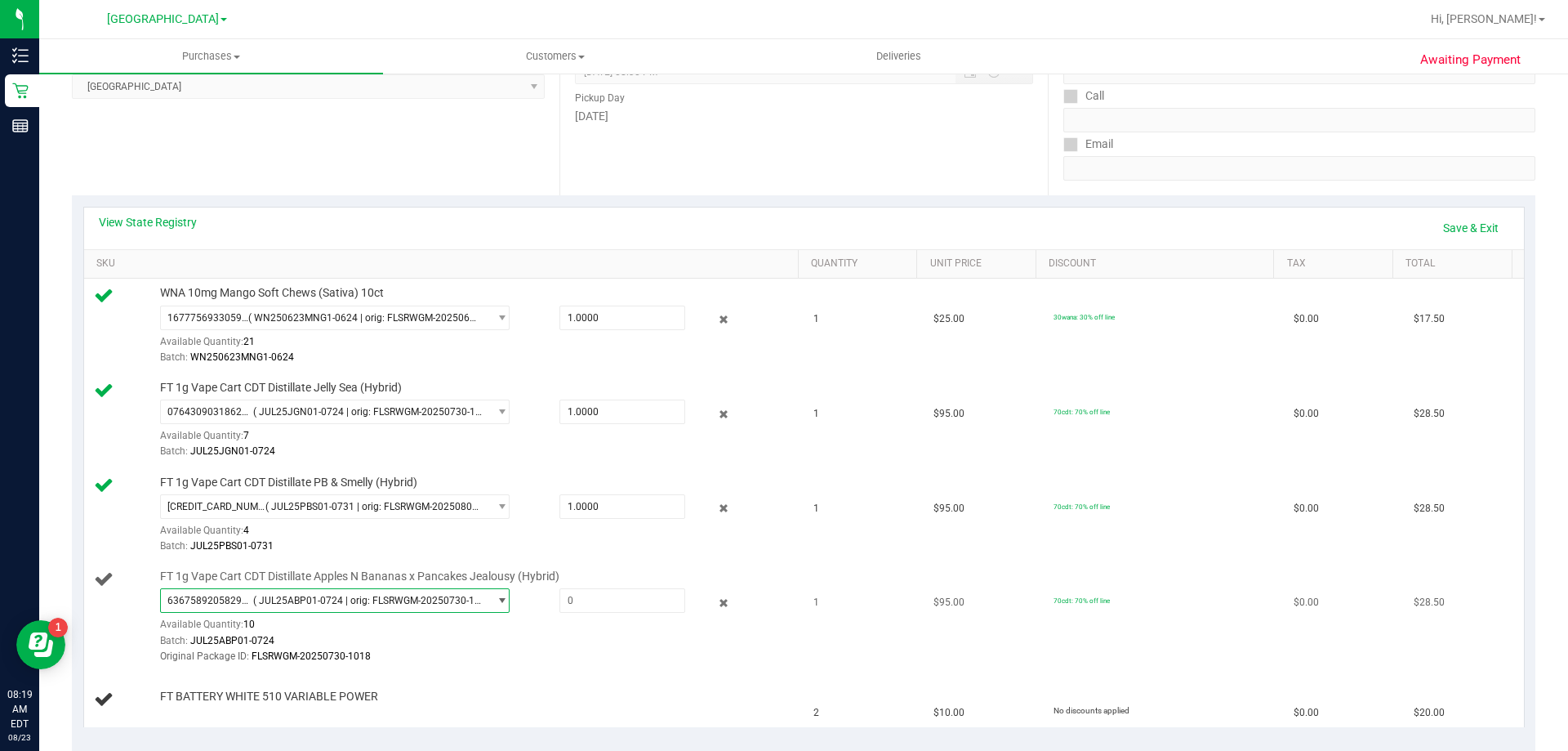
click at [340, 597] on span "( JUL25ABP01-0724 | orig: FLSRWGM-20250730-1018 )" at bounding box center [367, 601] width 229 height 12
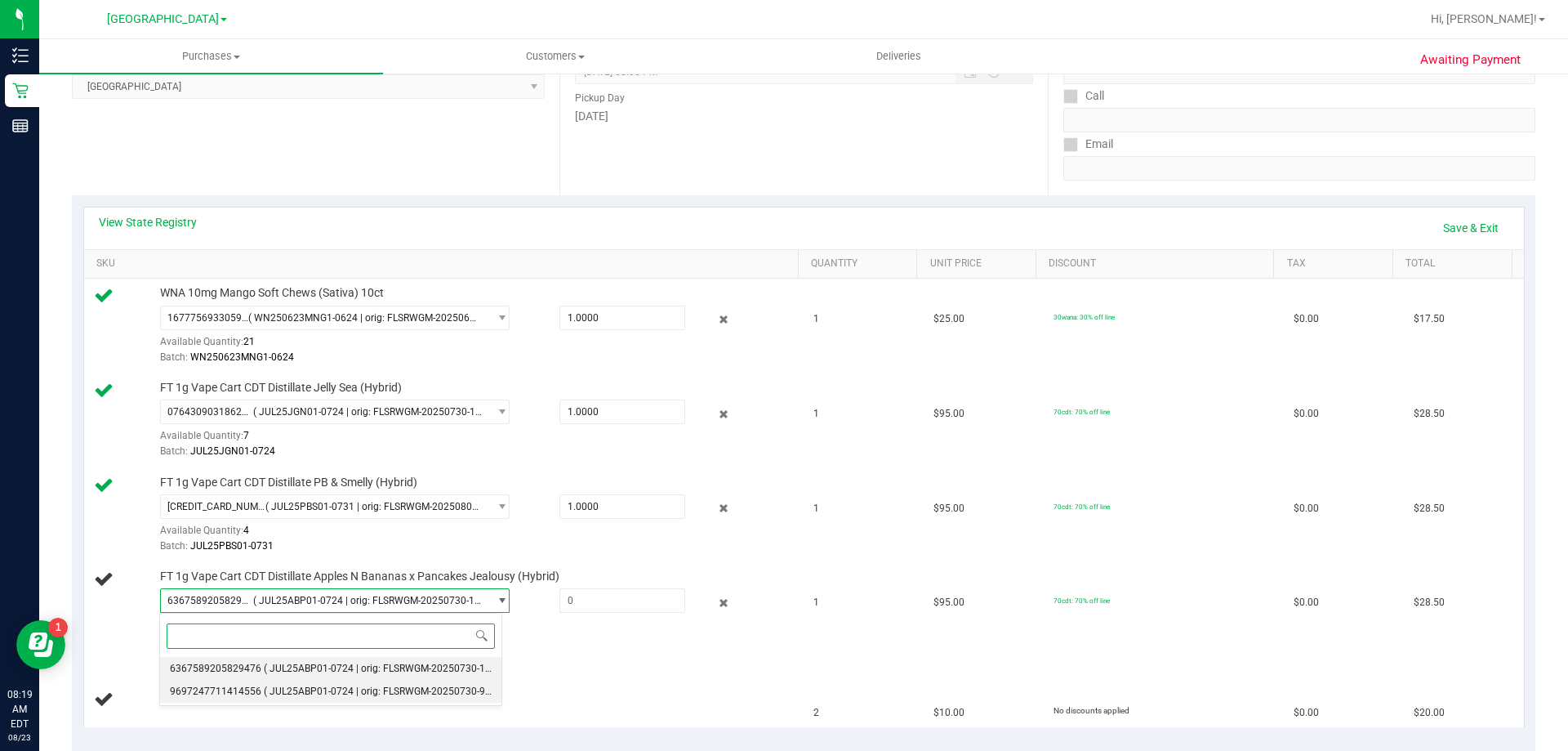
click at [329, 691] on span "( JUL25ABP01-0724 | orig: FLSRWGM-20250730-956 )" at bounding box center [383, 691] width 239 height 12
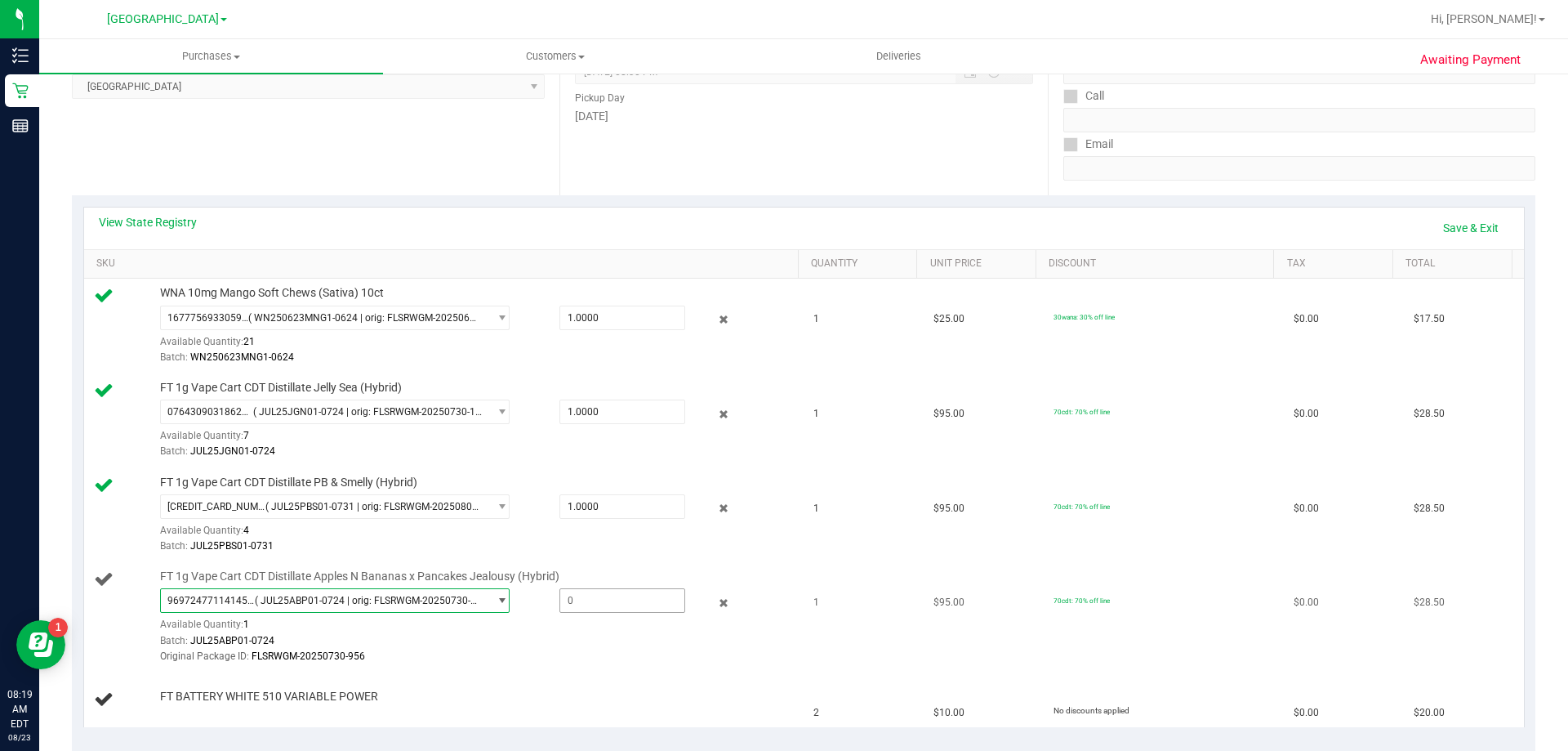
click at [608, 602] on span at bounding box center [622, 600] width 126 height 24
type input "1"
type input "1.0000"
click at [666, 638] on div "Batch: JUL25ABP01-0724" at bounding box center [475, 641] width 631 height 16
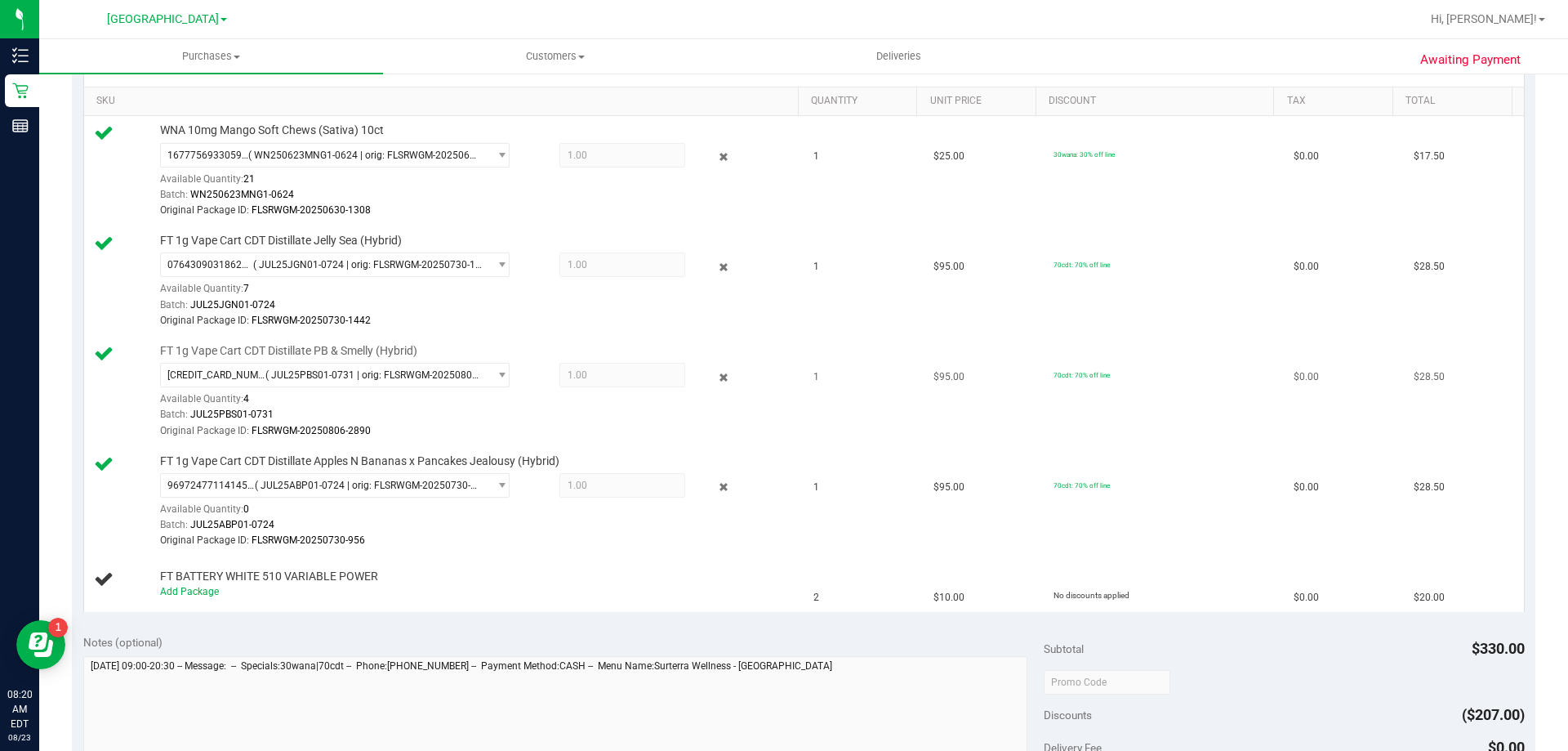
scroll to position [408, 0]
drag, startPoint x: 217, startPoint y: 595, endPoint x: 196, endPoint y: 598, distance: 21.2
click at [215, 595] on div "Add Package" at bounding box center [475, 591] width 631 height 16
click at [196, 598] on div "Add Package" at bounding box center [475, 591] width 631 height 16
click at [197, 595] on link "Add Package" at bounding box center [189, 591] width 58 height 12
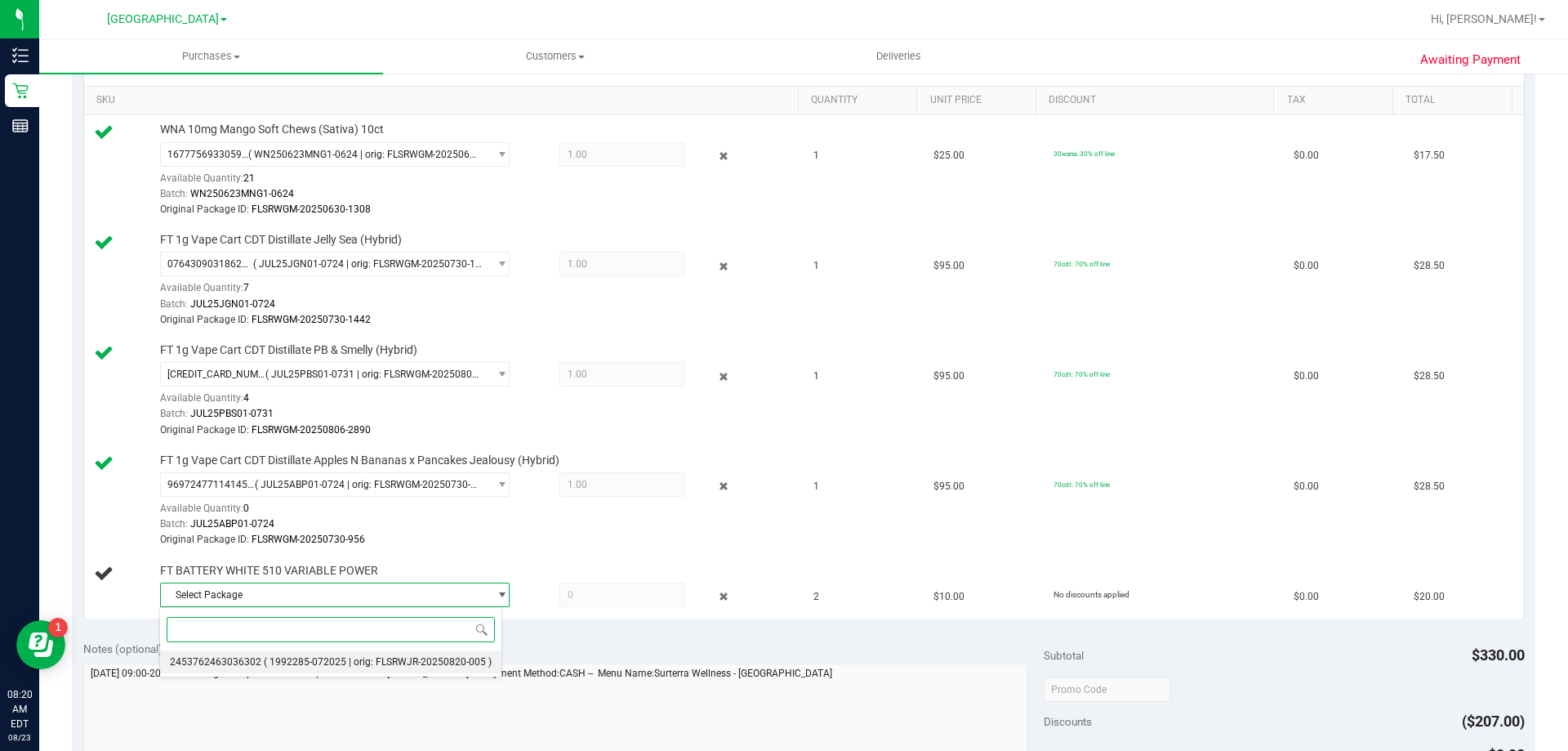
click at [238, 654] on li "2453762463036302 ( 1992285-072025 | orig: FLSRWJR-20250820-005 )" at bounding box center [330, 661] width 341 height 23
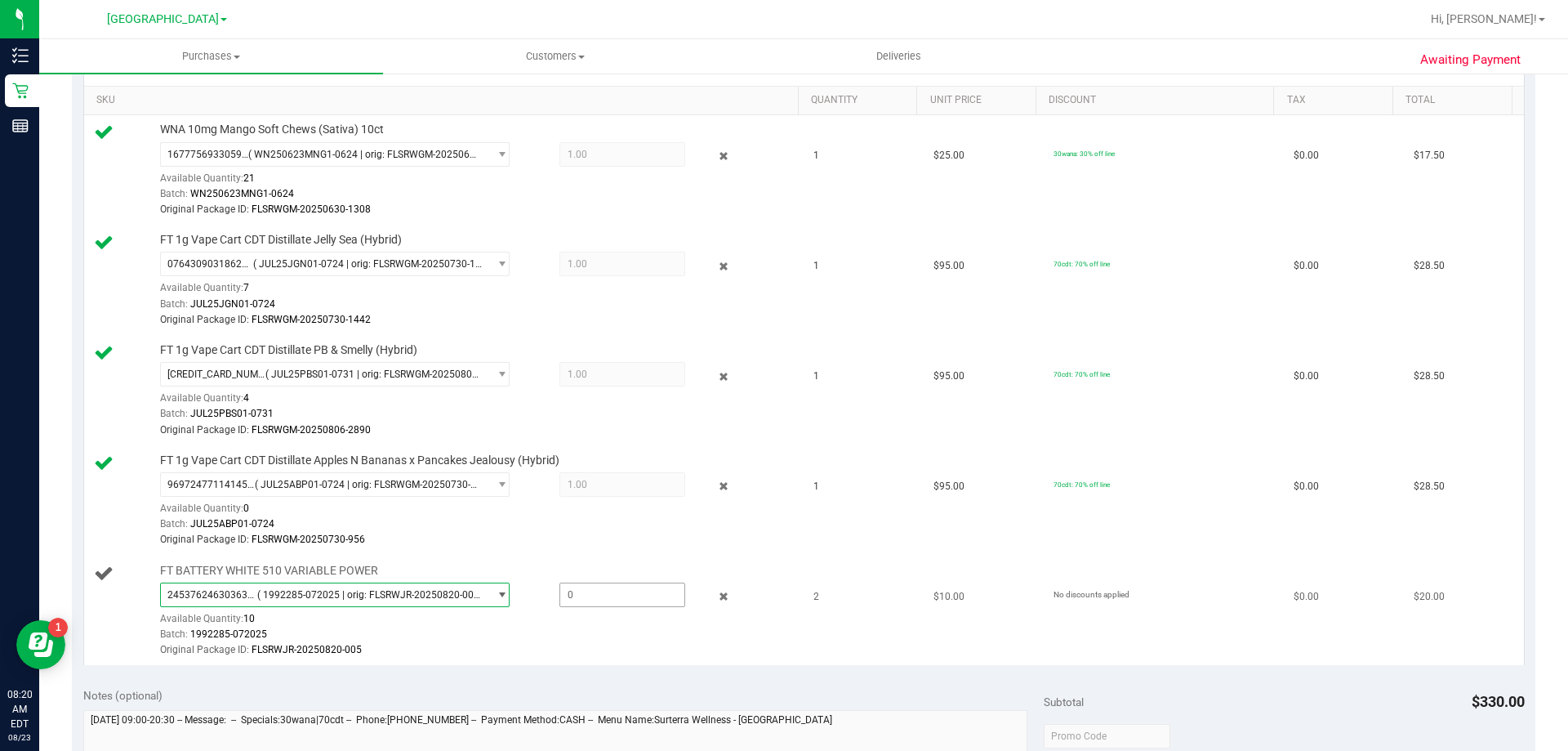
click at [608, 592] on span at bounding box center [622, 594] width 126 height 24
type input "2"
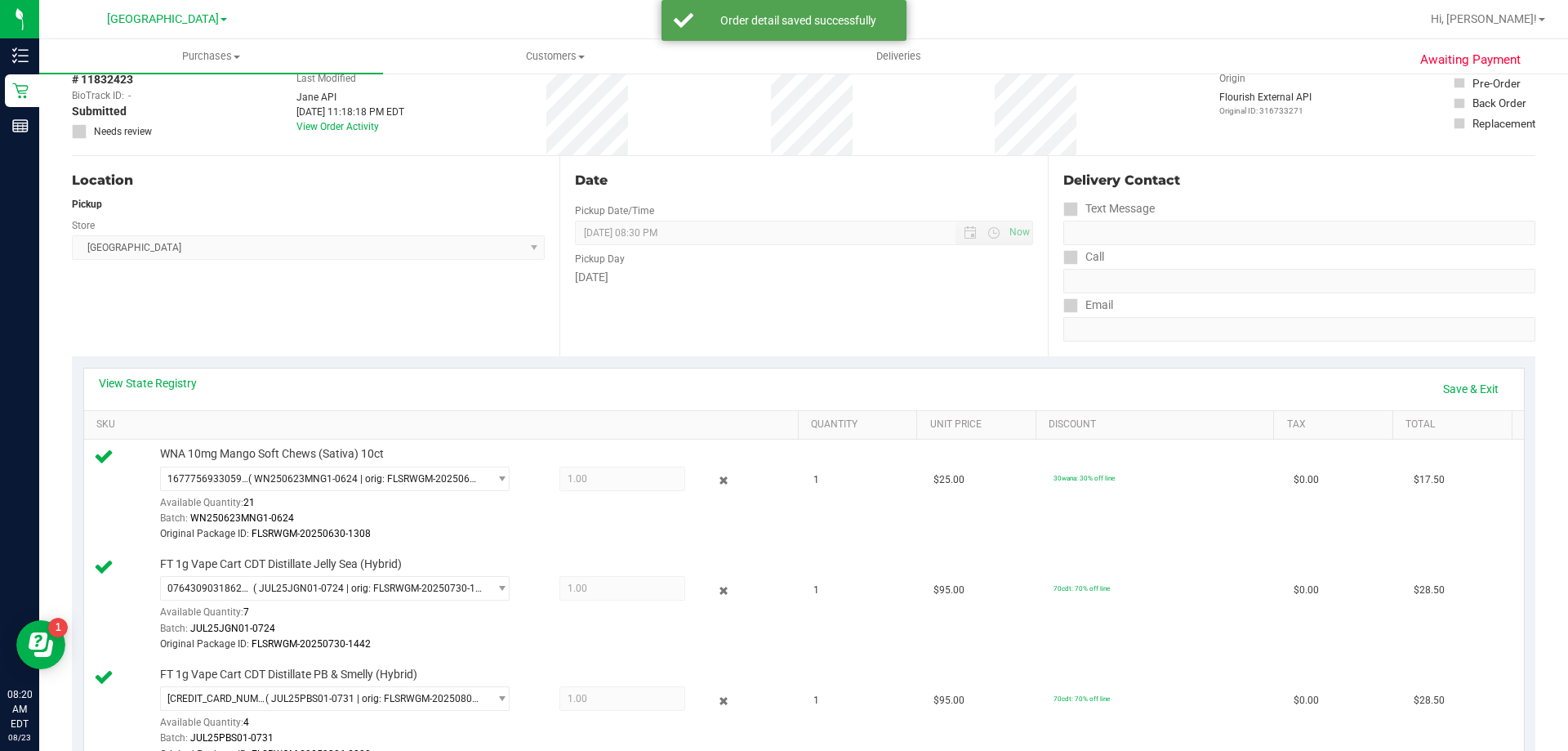
scroll to position [0, 0]
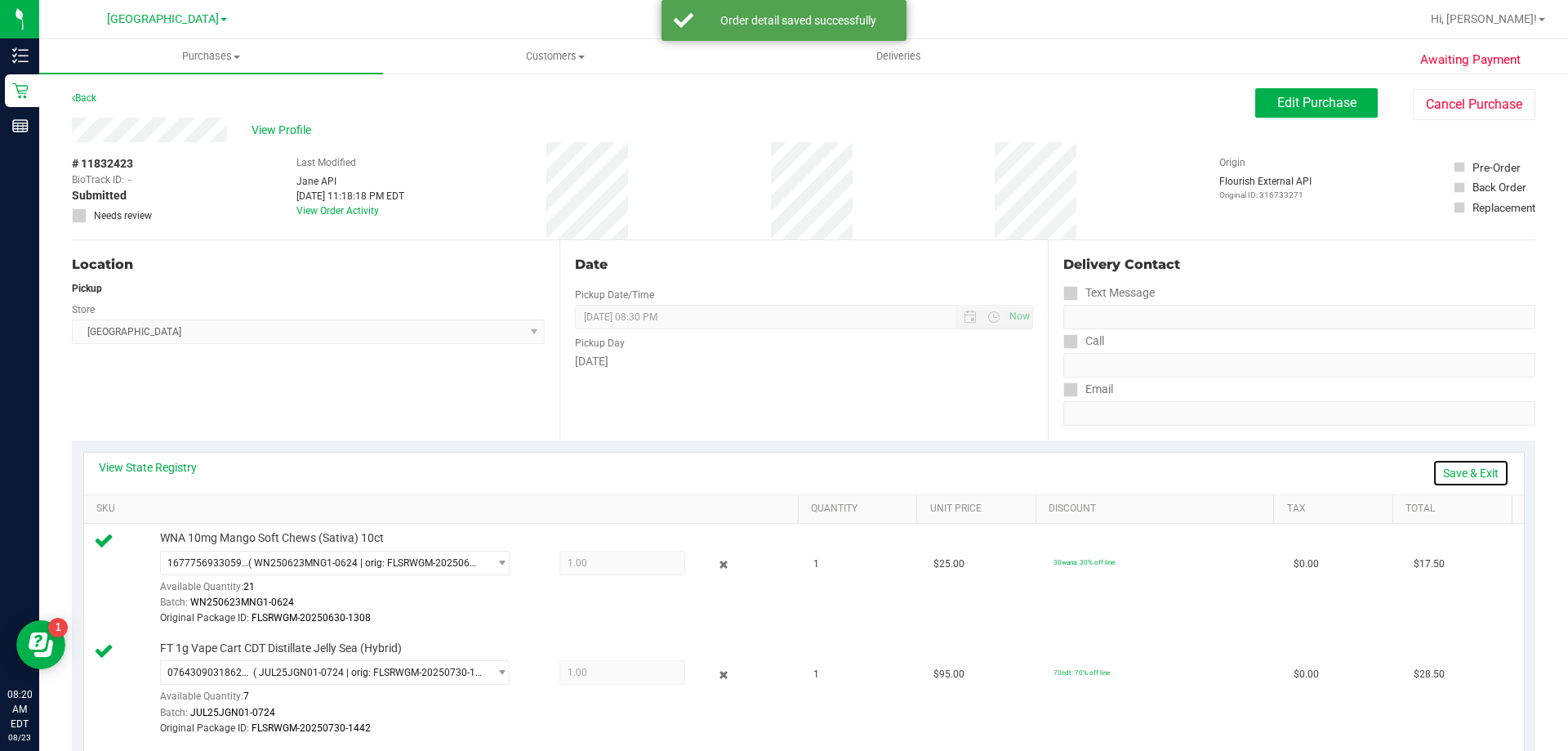
click at [1455, 470] on link "Save & Exit" at bounding box center [1470, 472] width 77 height 28
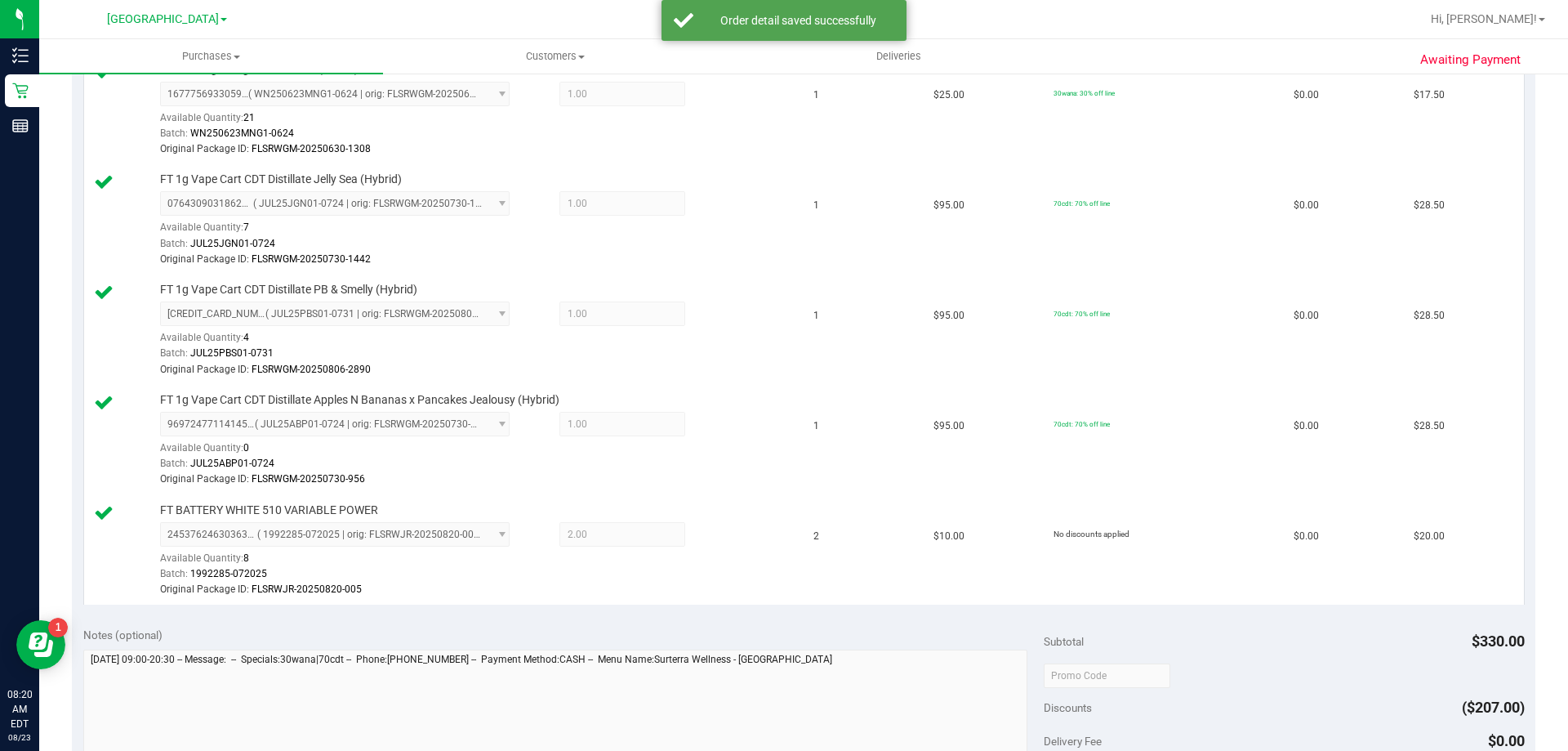
scroll to position [735, 0]
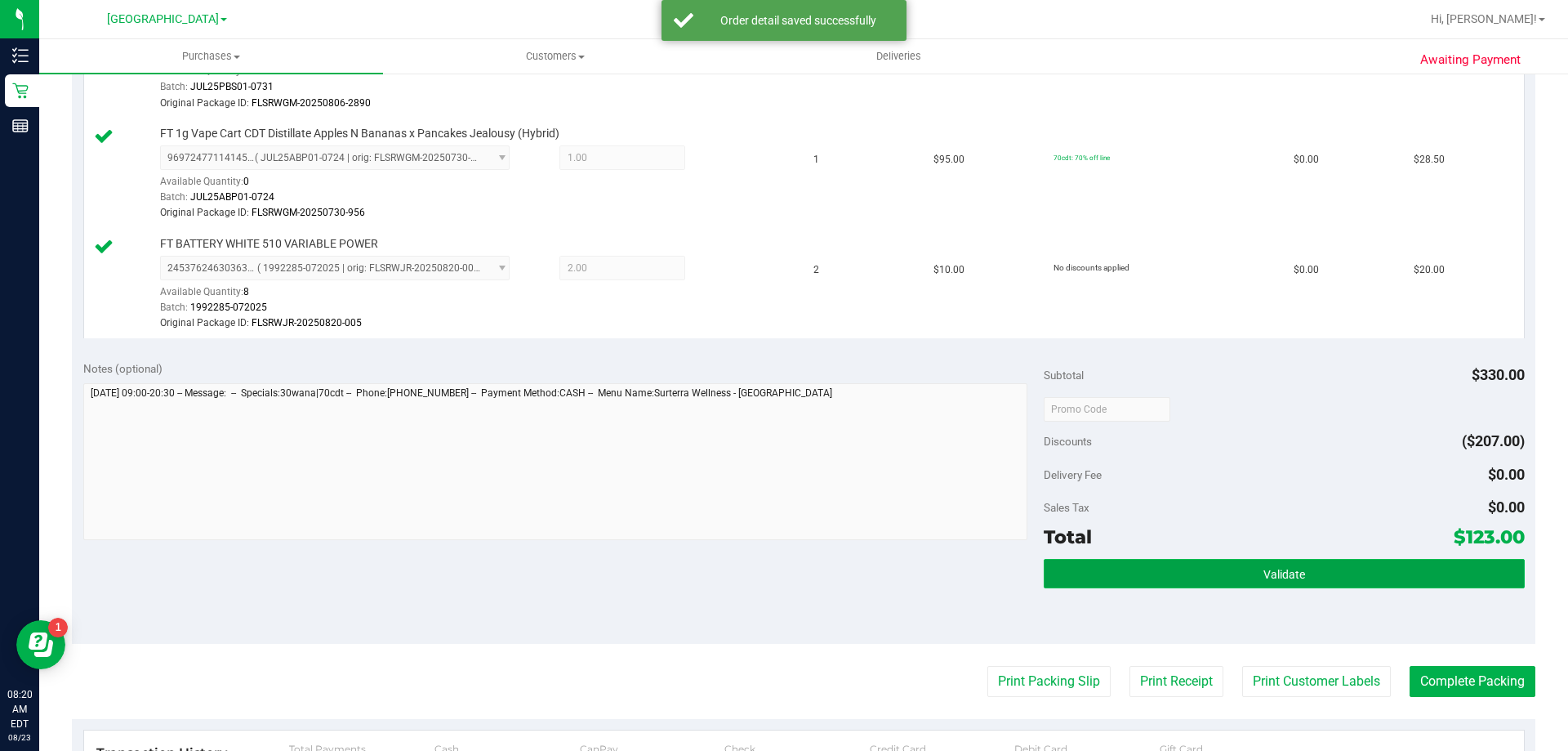
click at [1154, 571] on button "Validate" at bounding box center [1284, 573] width 480 height 29
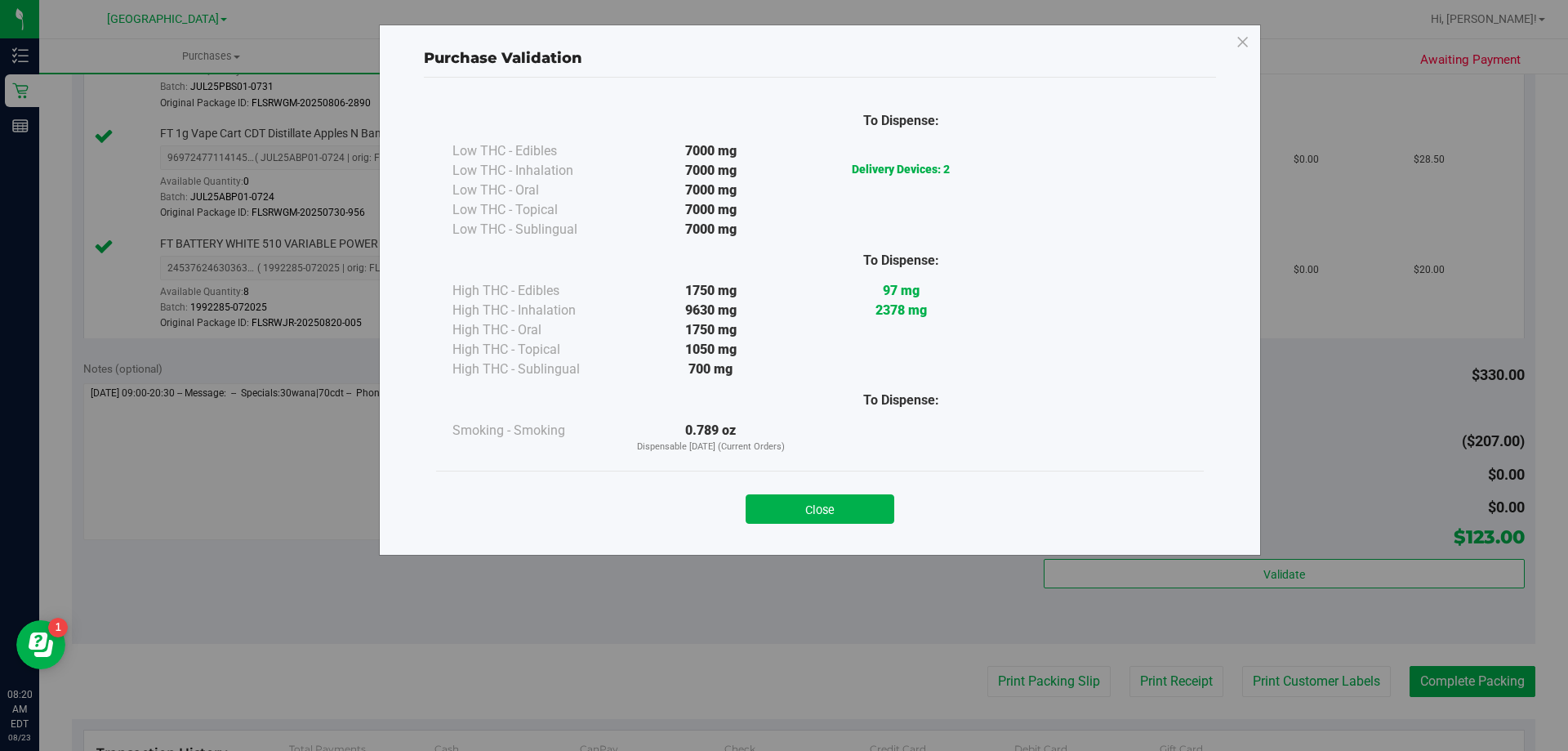
click at [837, 511] on button "Close" at bounding box center [820, 508] width 148 height 29
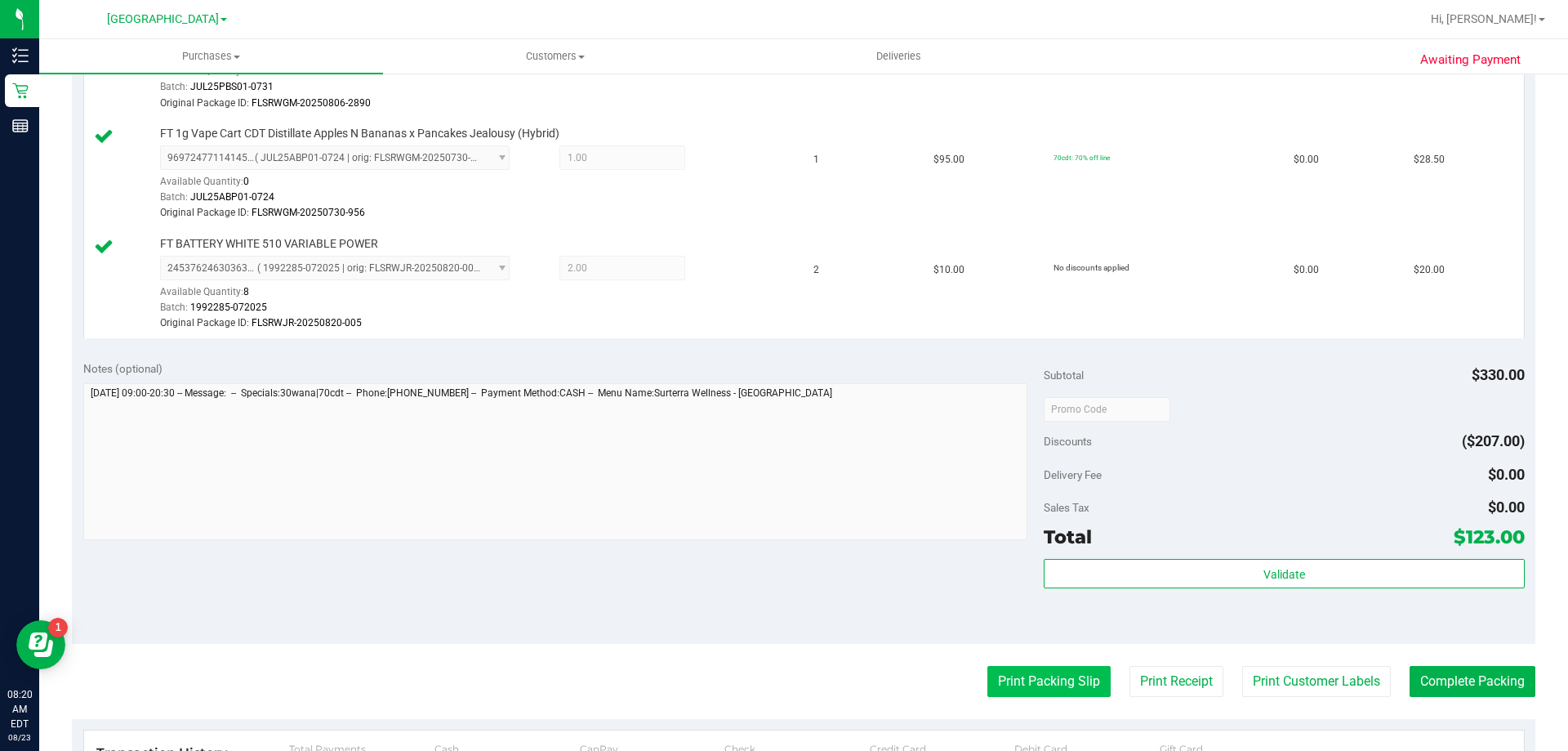
click at [1014, 694] on button "Print Packing Slip" at bounding box center [1049, 681] width 123 height 31
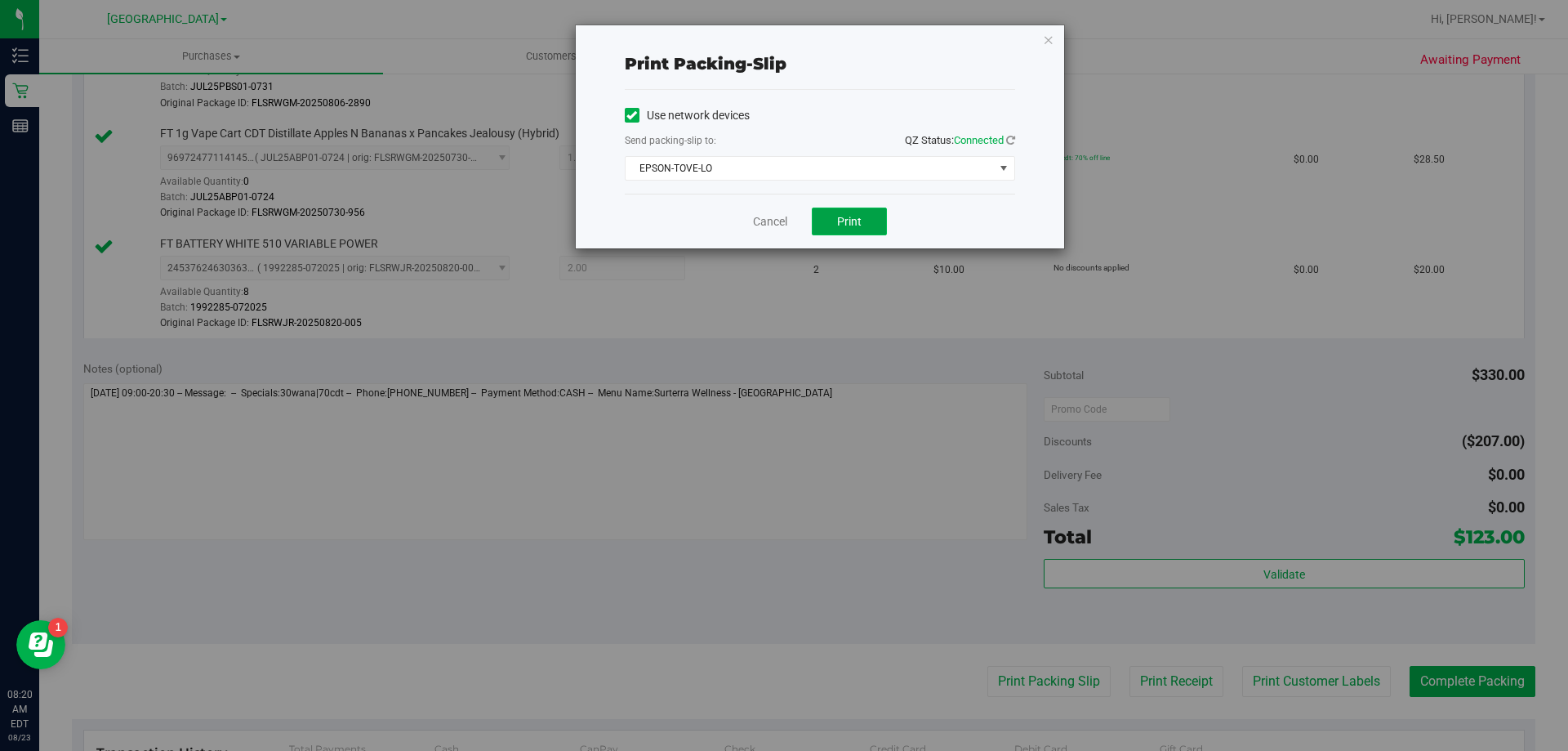
click at [835, 212] on button "Print" at bounding box center [849, 221] width 75 height 28
click at [754, 223] on link "Cancel" at bounding box center [770, 222] width 34 height 18
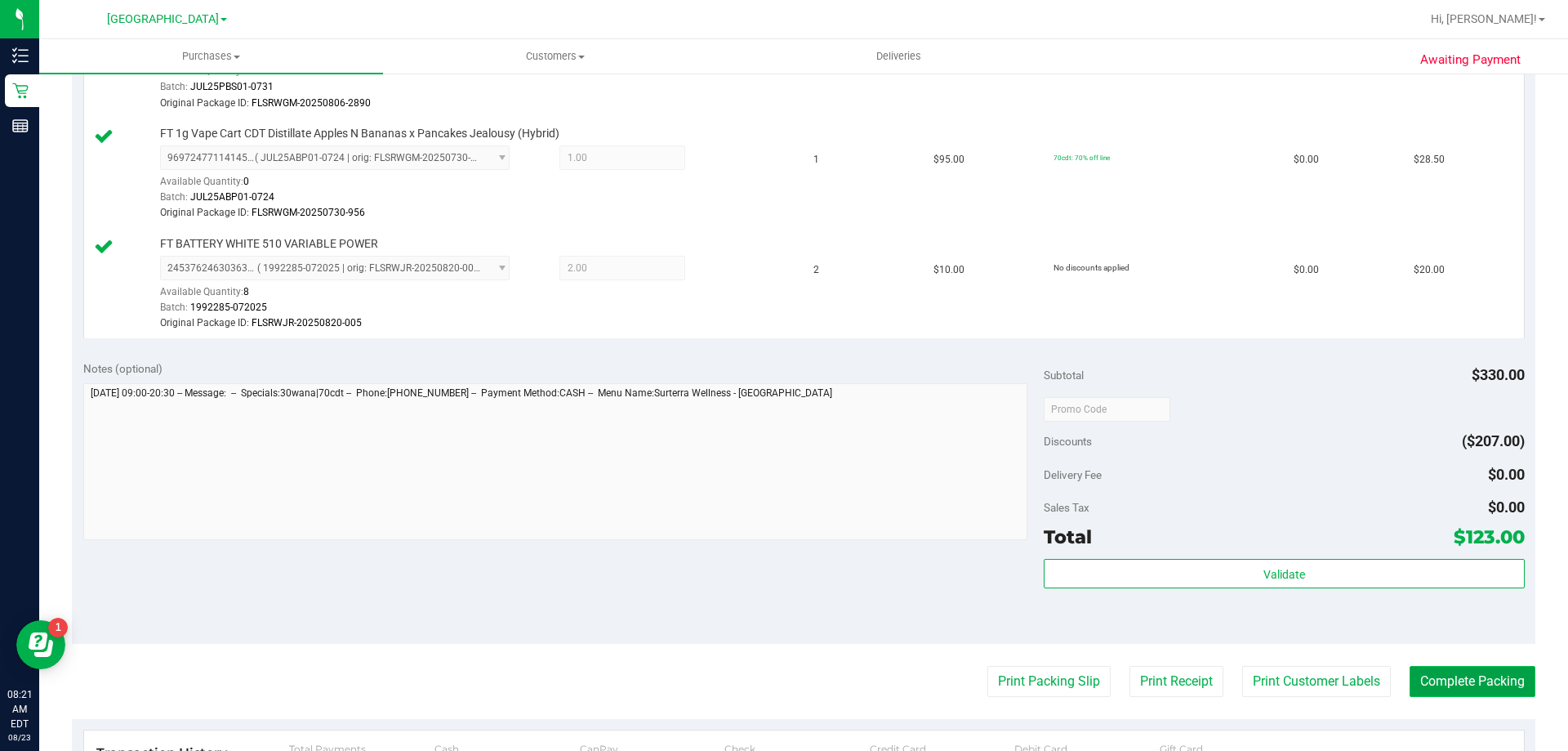
click at [1470, 680] on button "Complete Packing" at bounding box center [1472, 681] width 126 height 31
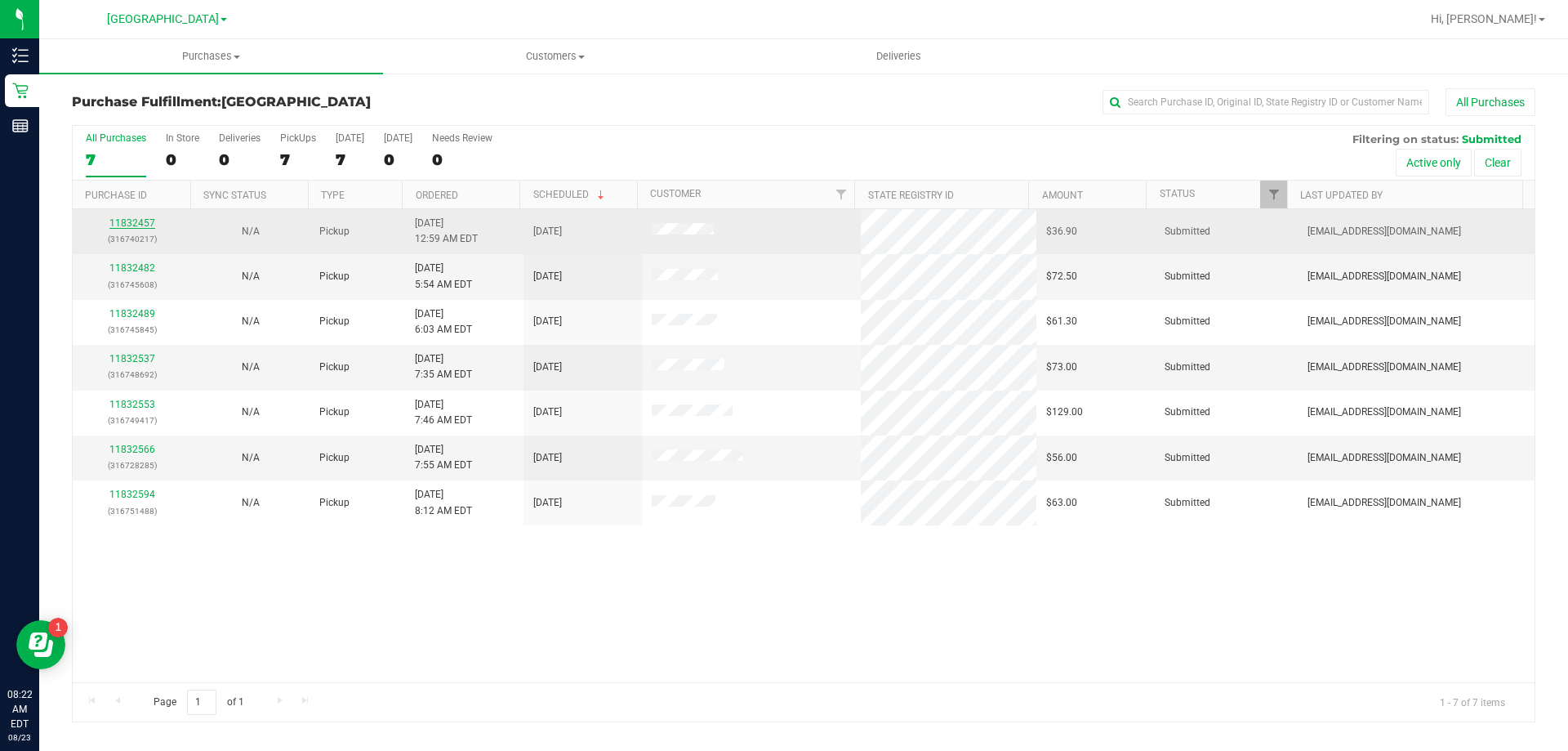
click at [139, 223] on link "11832457" at bounding box center [132, 223] width 46 height 12
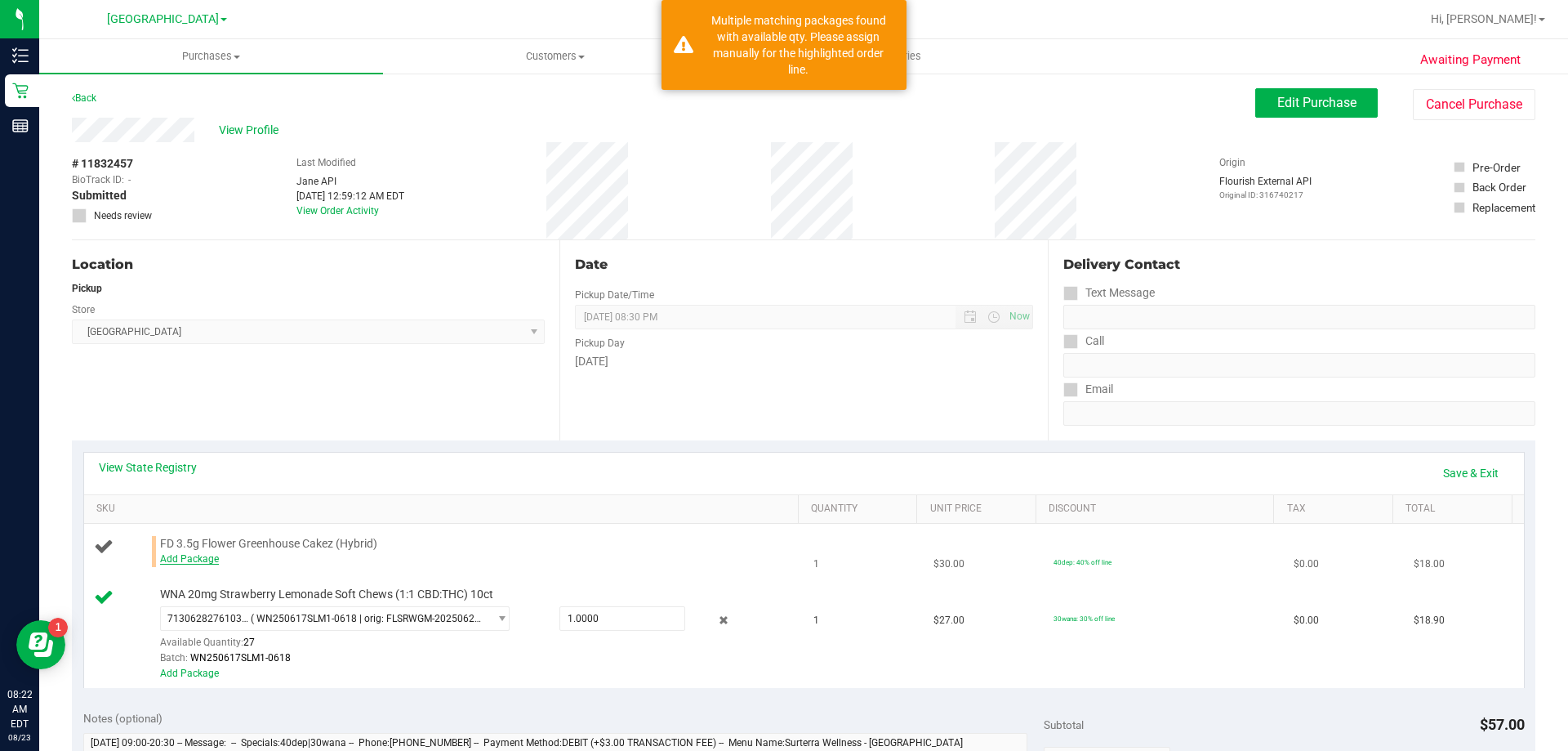
click at [174, 554] on link "Add Package" at bounding box center [189, 559] width 58 height 12
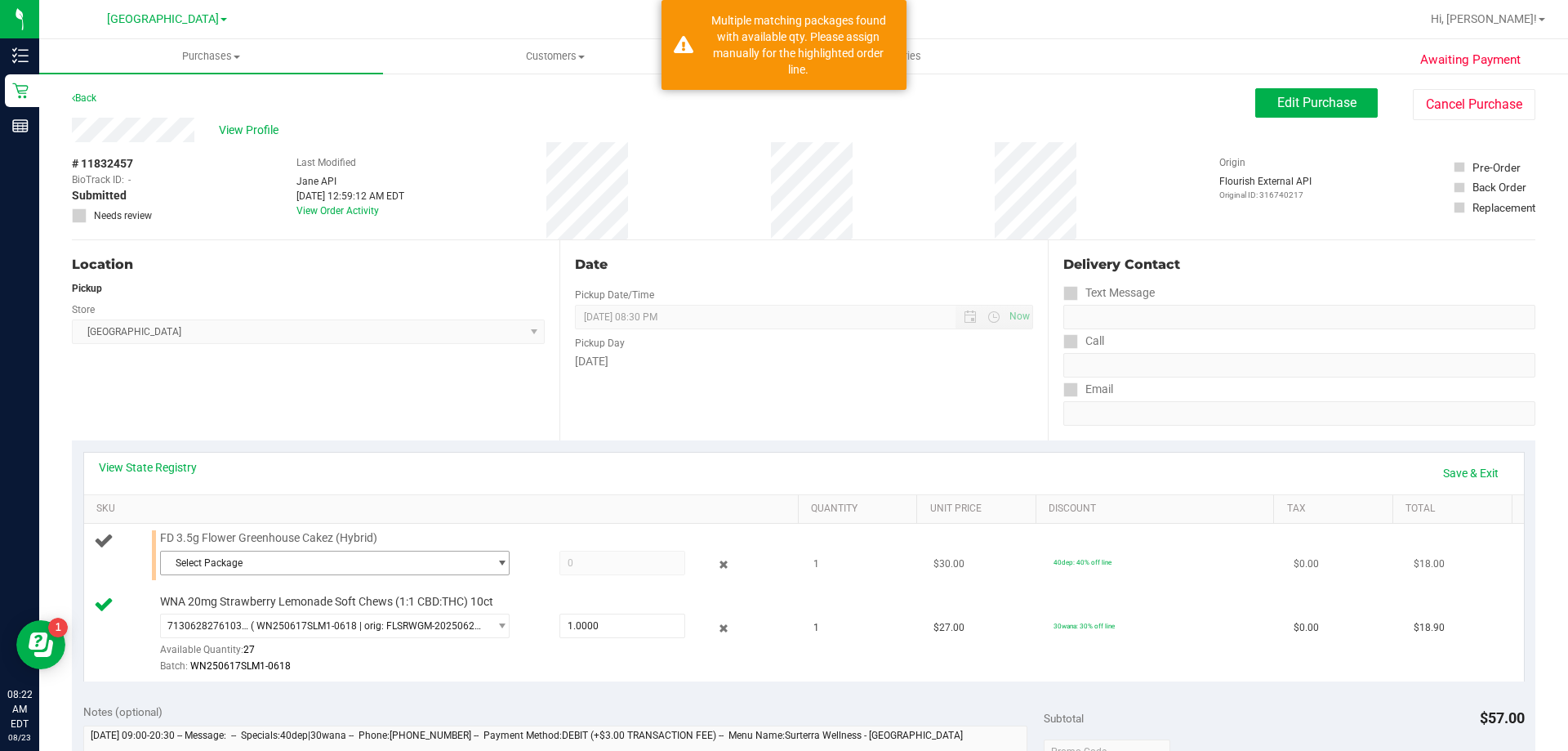
click at [185, 561] on span "Select Package" at bounding box center [324, 562] width 328 height 23
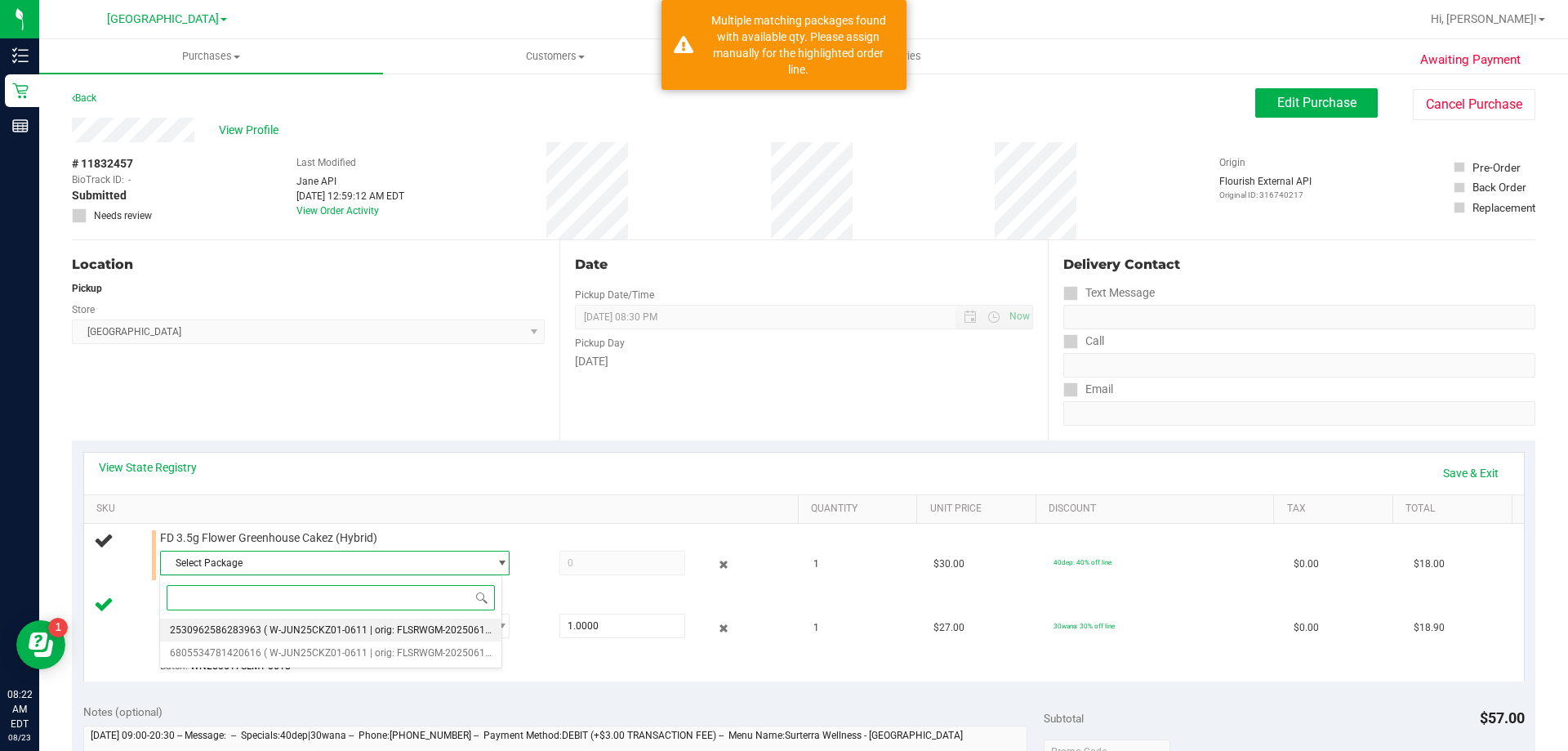
click at [224, 623] on li "2530962586283963 ( W-JUN25CKZ01-0611 | orig: FLSRWGM-20250617-708 )" at bounding box center [330, 629] width 341 height 23
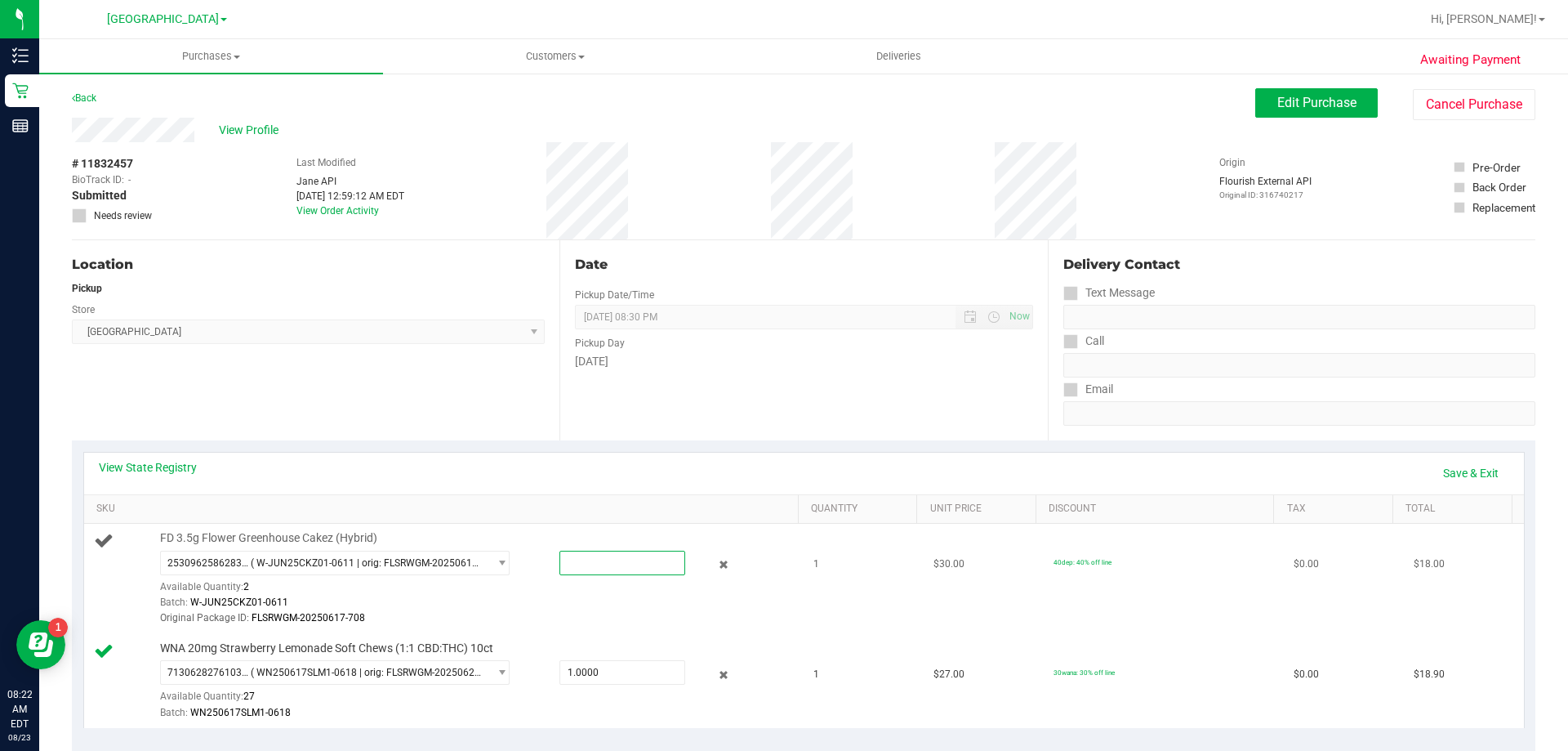
click at [616, 571] on span at bounding box center [622, 562] width 126 height 24
type input "1"
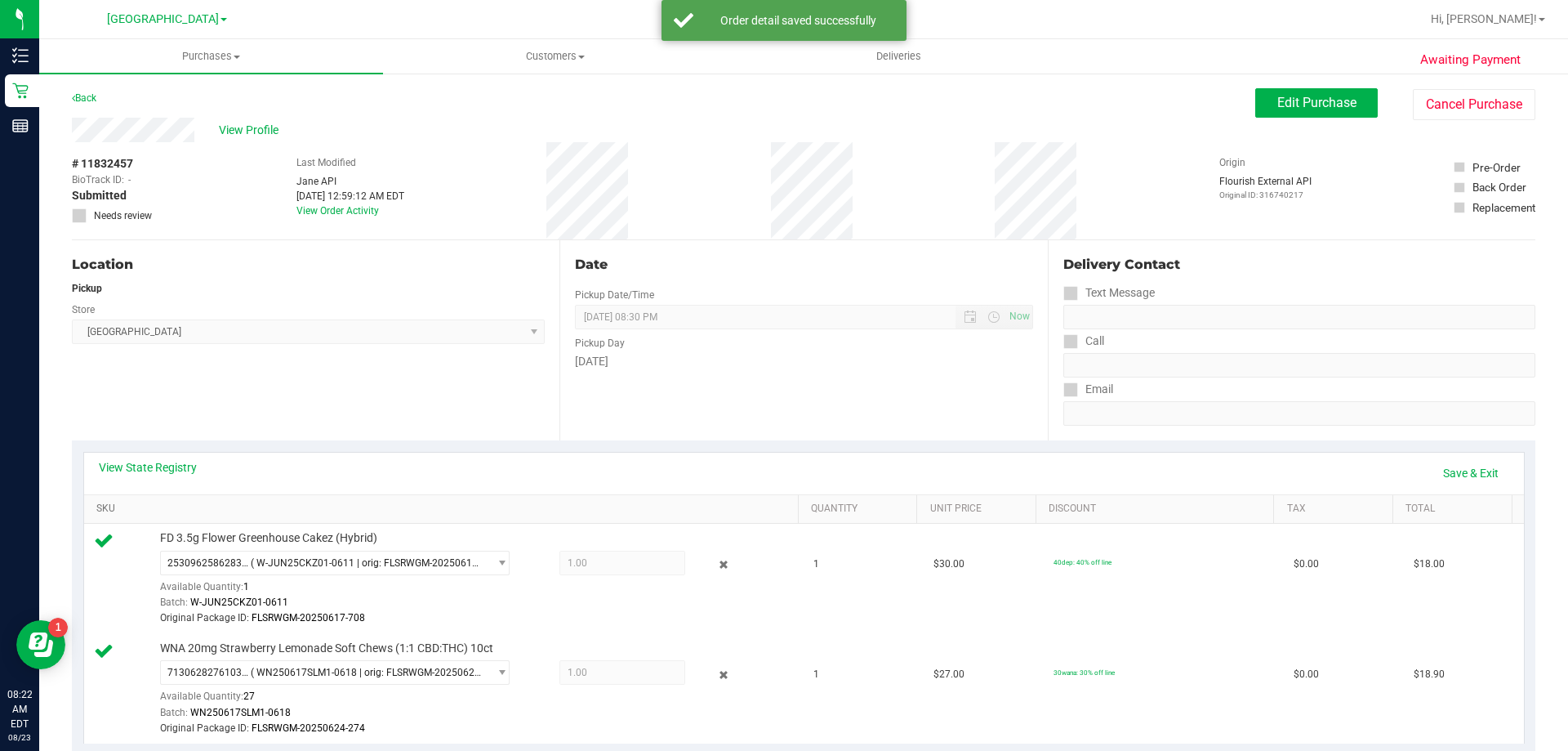
click at [626, 515] on link "SKU" at bounding box center [444, 509] width 695 height 13
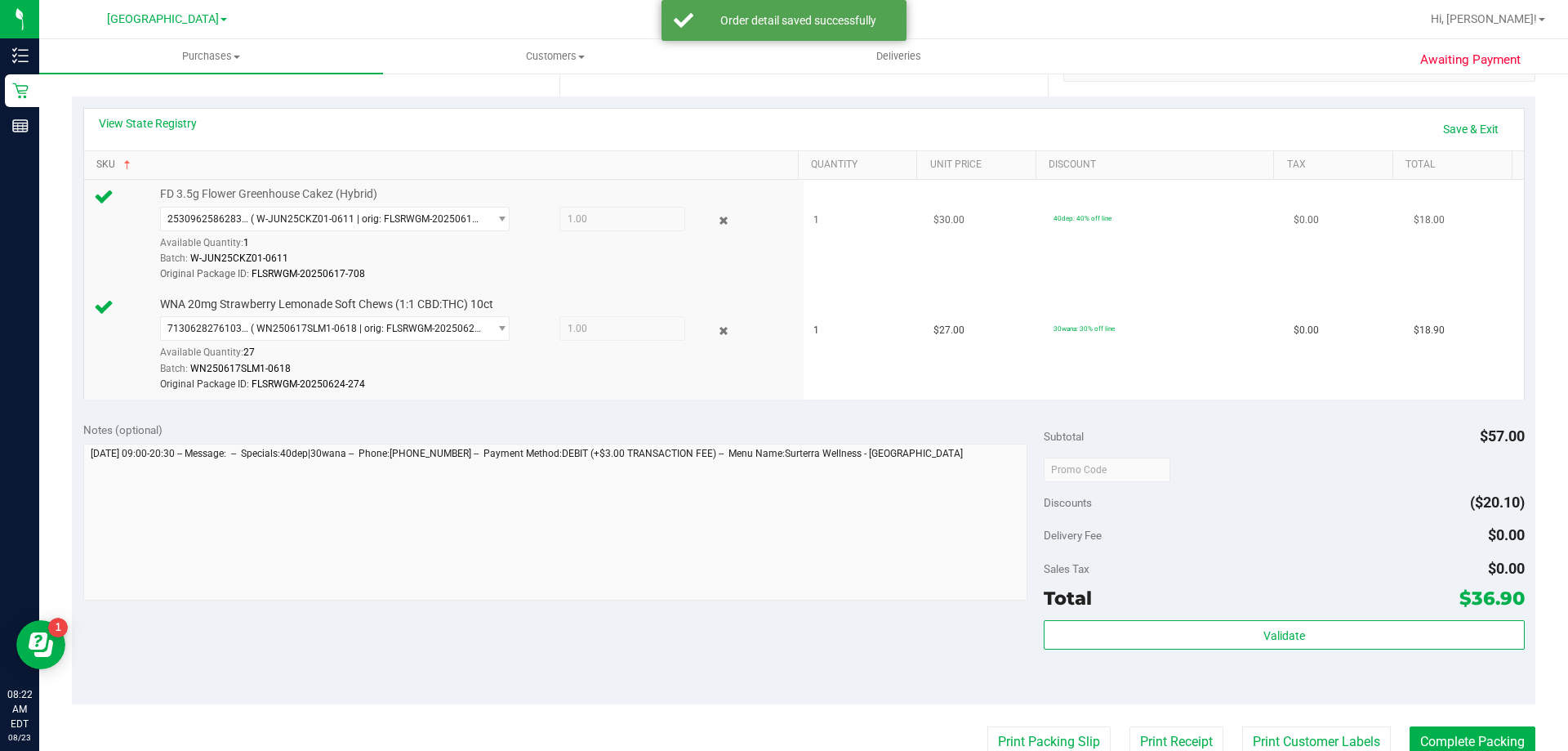
scroll to position [245, 0]
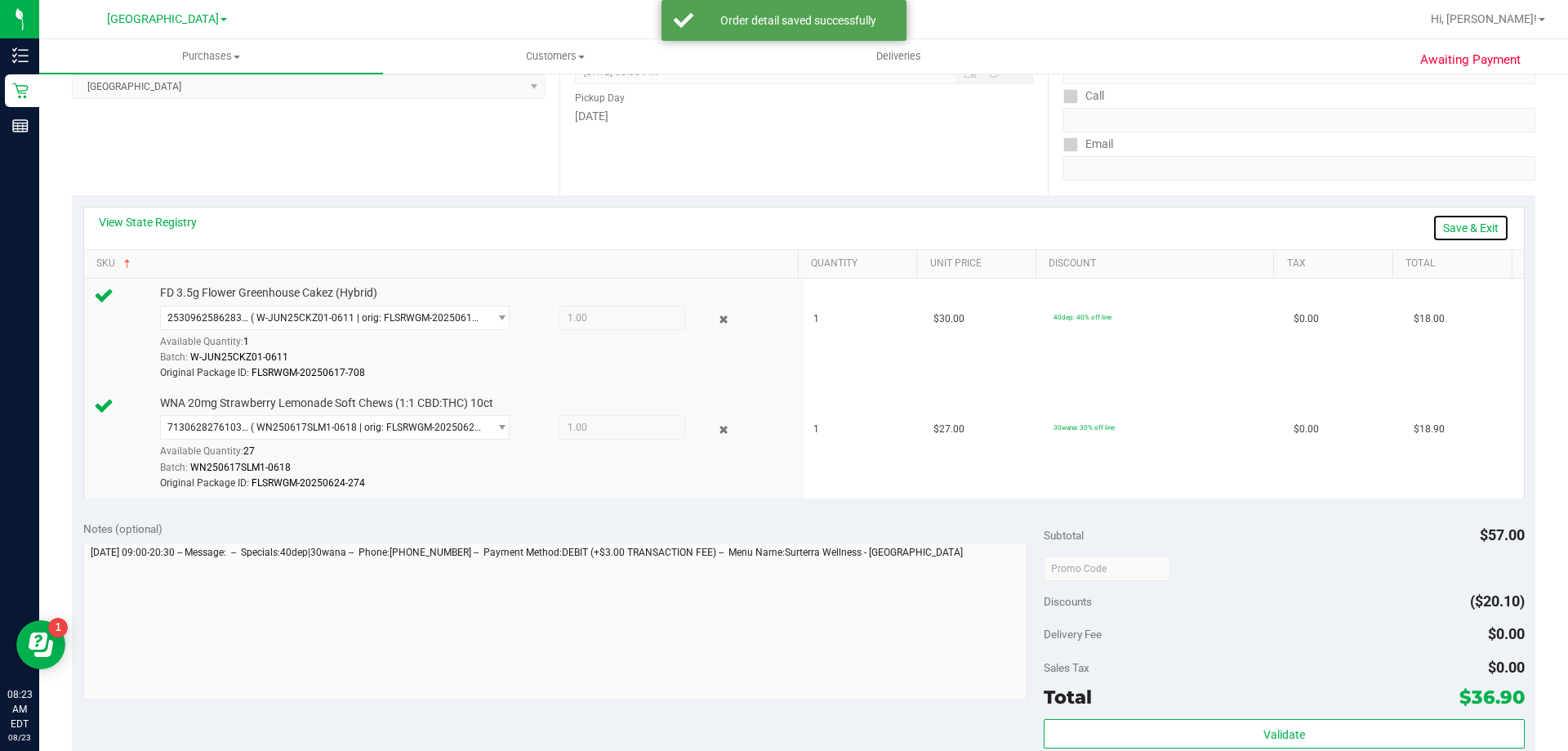
click at [1458, 223] on link "Save & Exit" at bounding box center [1470, 227] width 77 height 28
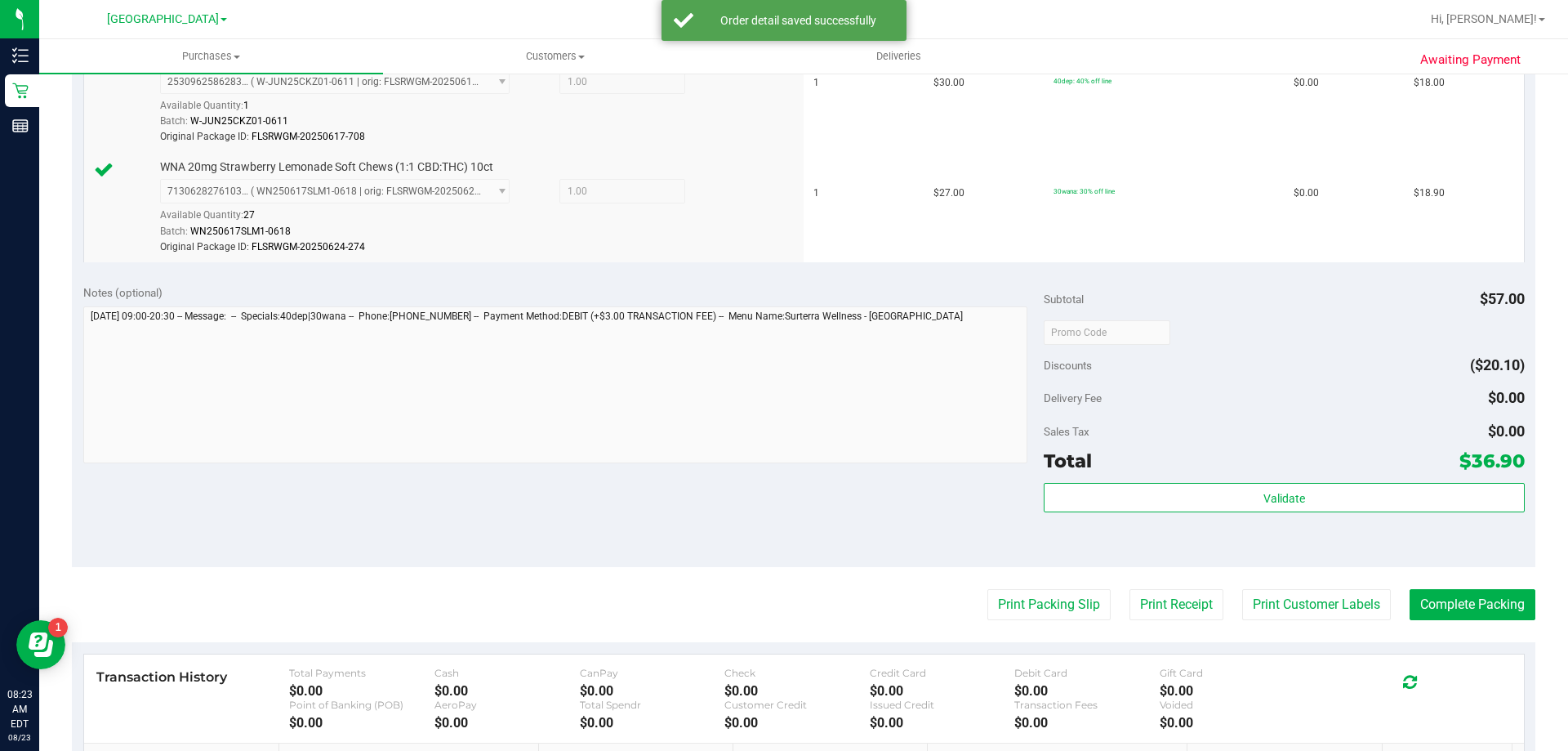
scroll to position [490, 0]
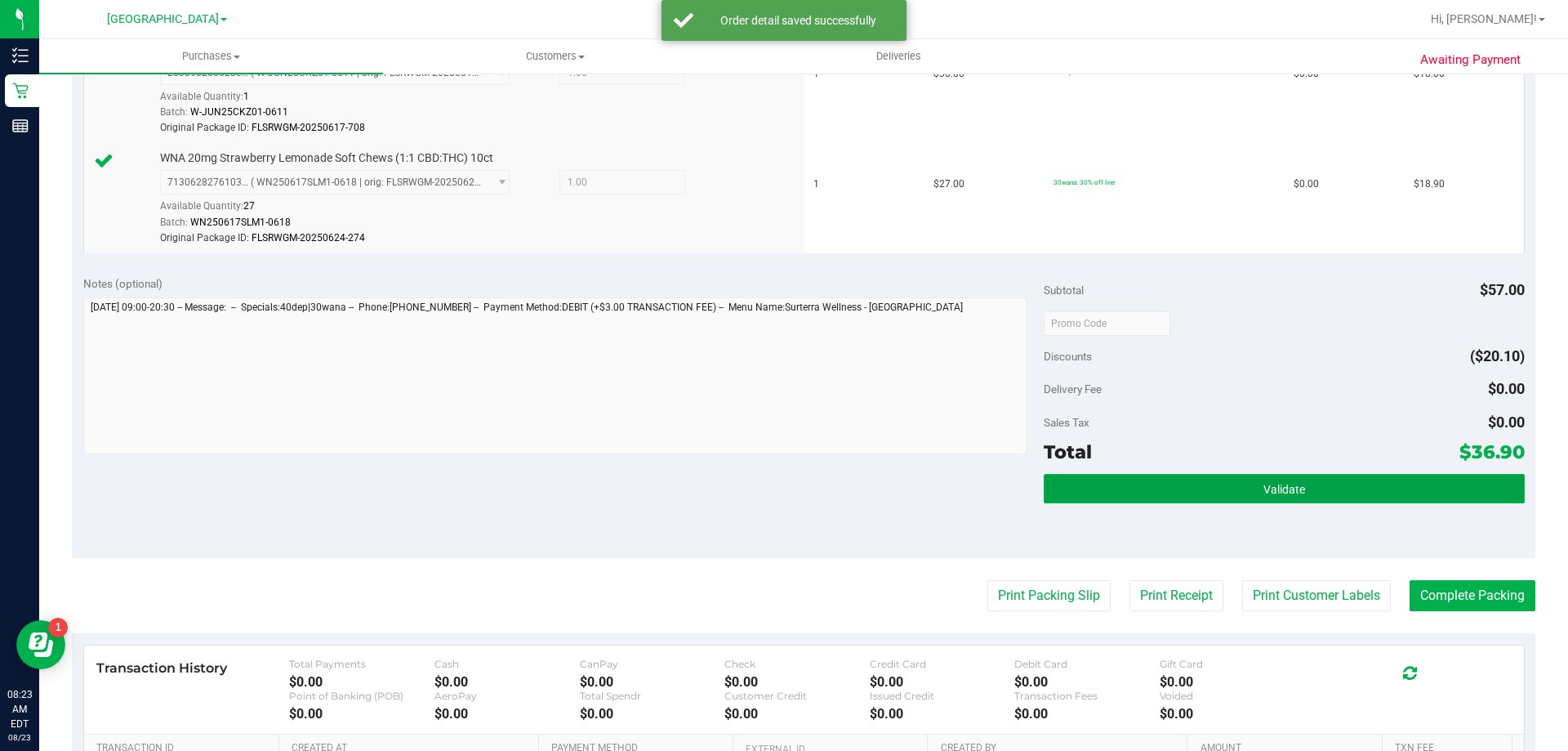
click at [1108, 495] on button "Validate" at bounding box center [1284, 488] width 480 height 29
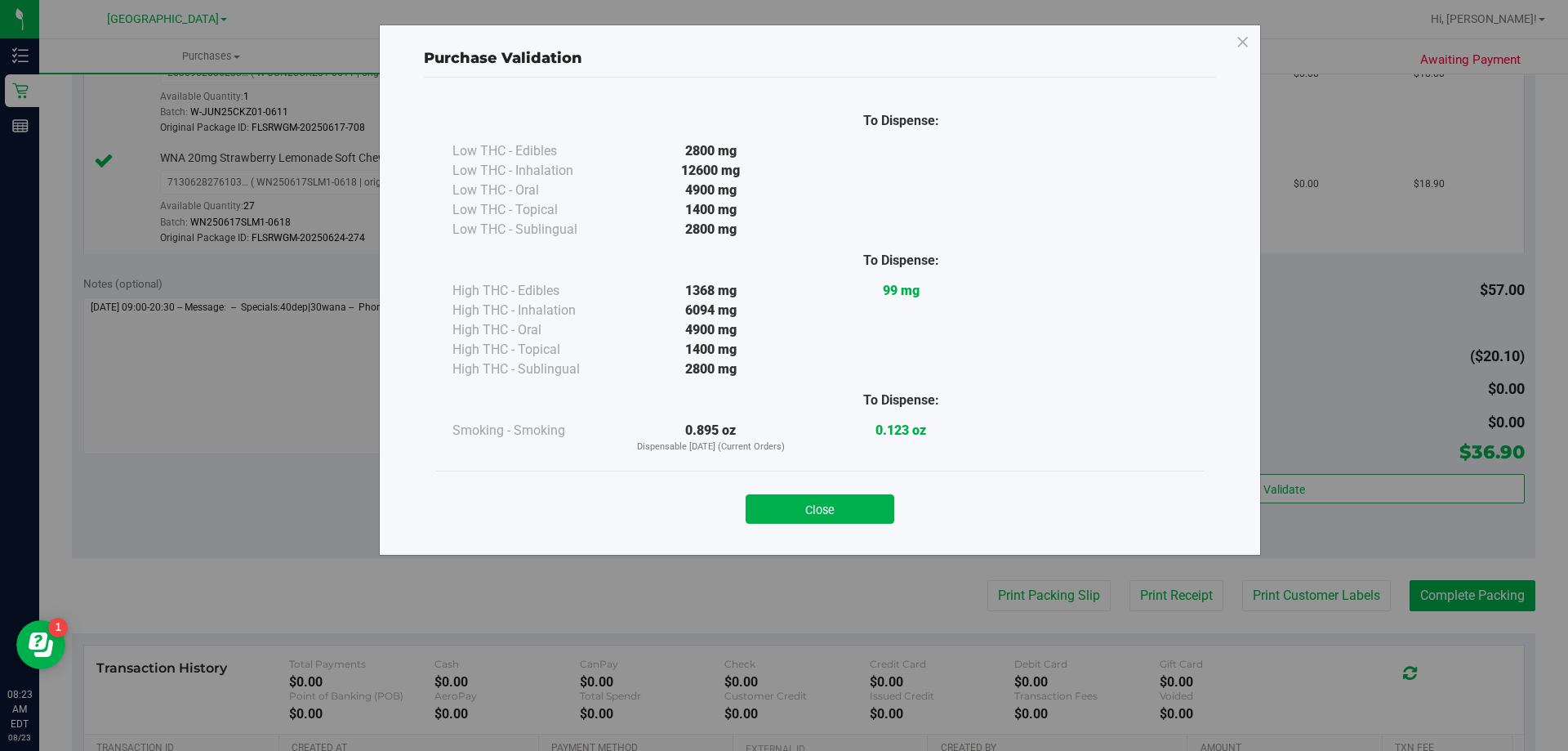
drag, startPoint x: 822, startPoint y: 511, endPoint x: 843, endPoint y: 513, distance: 21.1
click at [822, 510] on button "Close" at bounding box center [820, 508] width 148 height 29
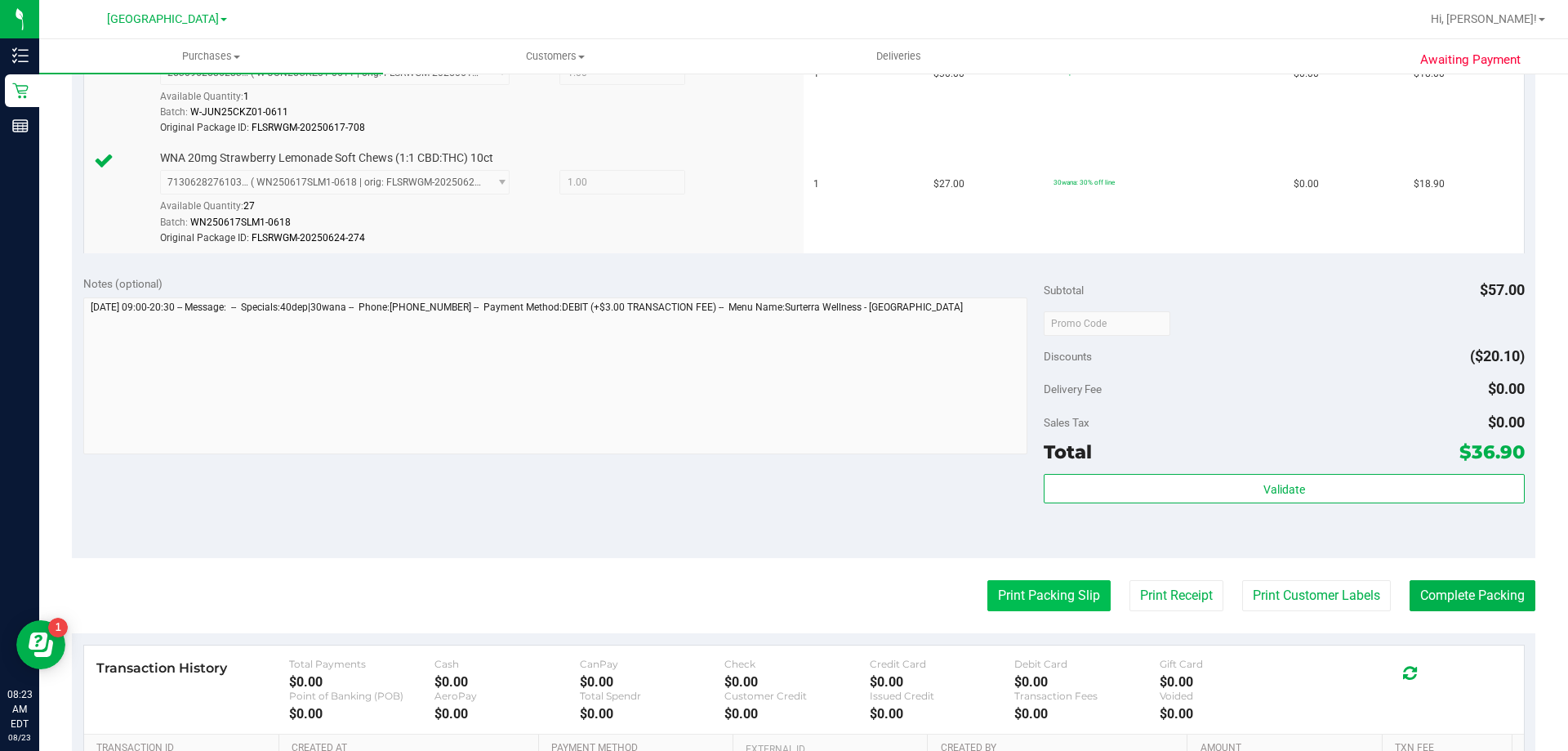
click at [1008, 592] on button "Print Packing Slip" at bounding box center [1049, 595] width 123 height 31
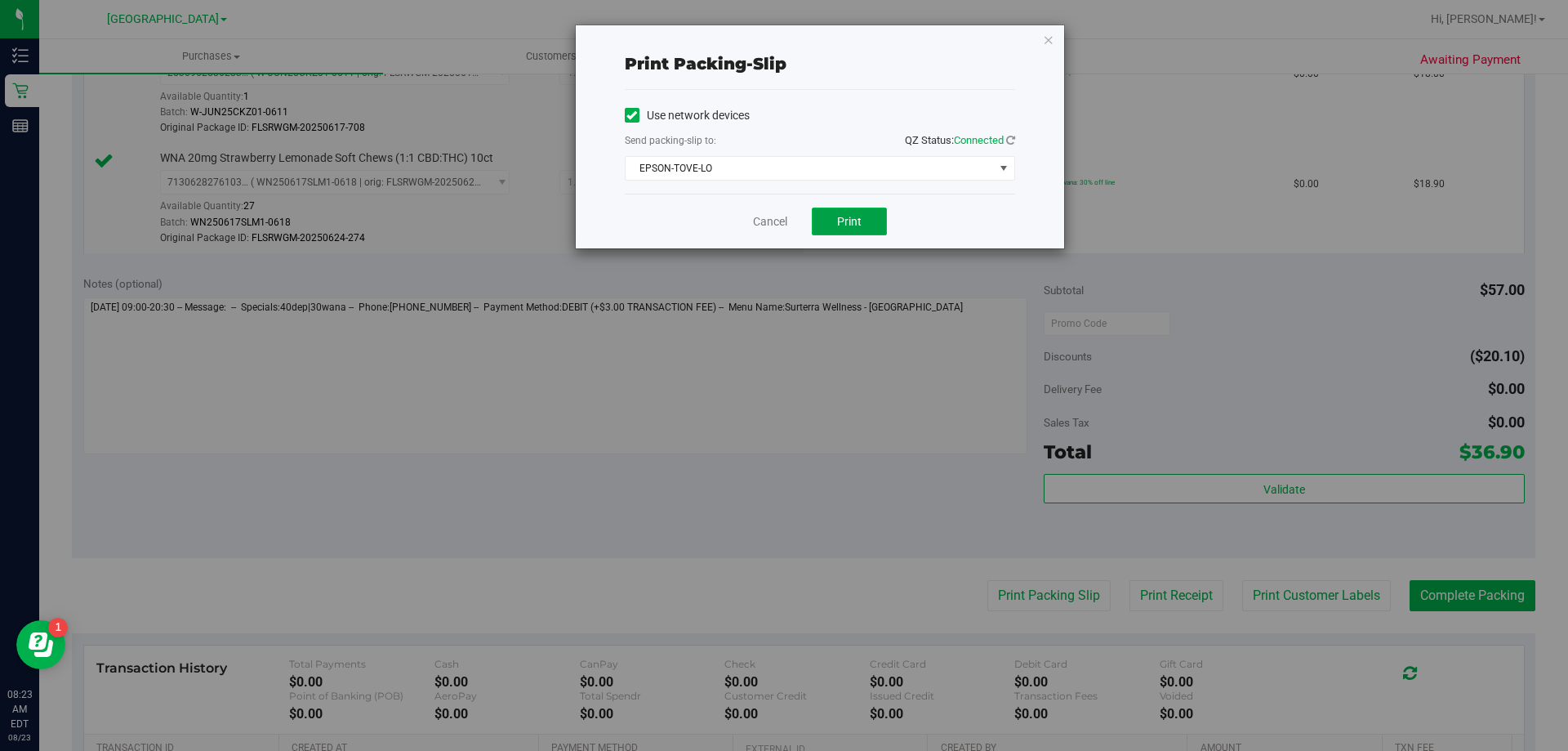
click at [854, 217] on span "Print" at bounding box center [848, 221] width 24 height 13
click at [783, 222] on link "Cancel" at bounding box center [770, 222] width 34 height 18
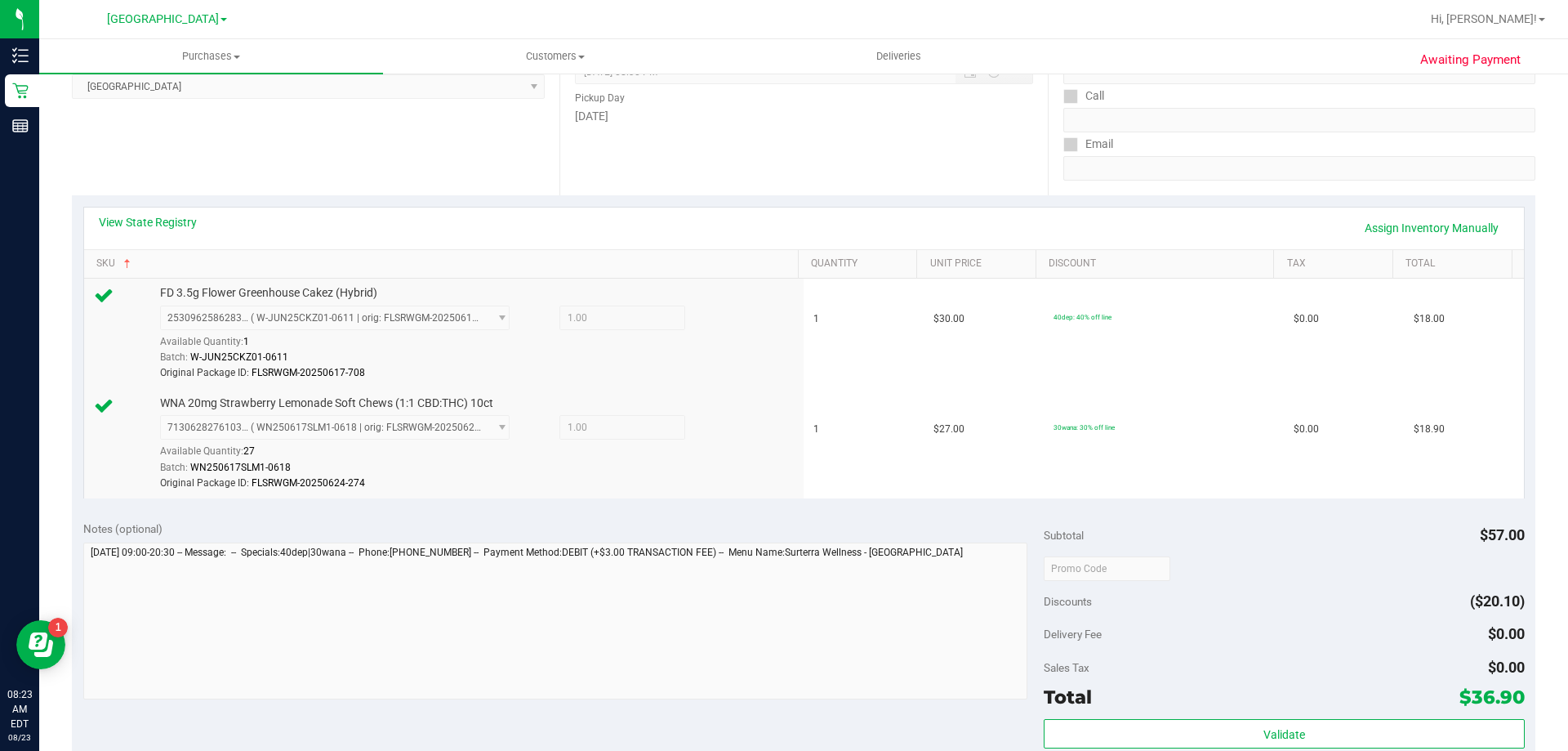
scroll to position [711, 0]
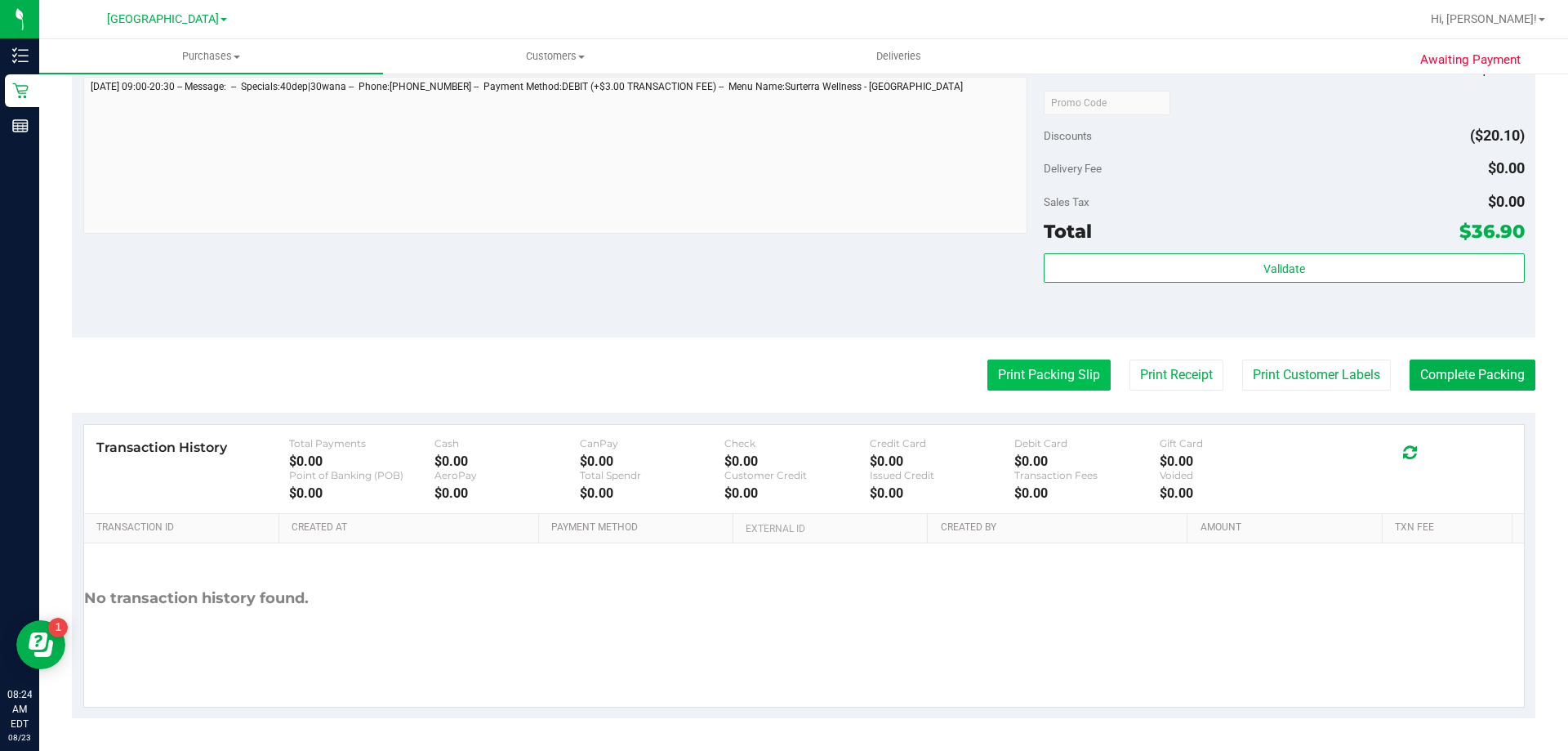
click at [1065, 375] on button "Print Packing Slip" at bounding box center [1049, 375] width 123 height 31
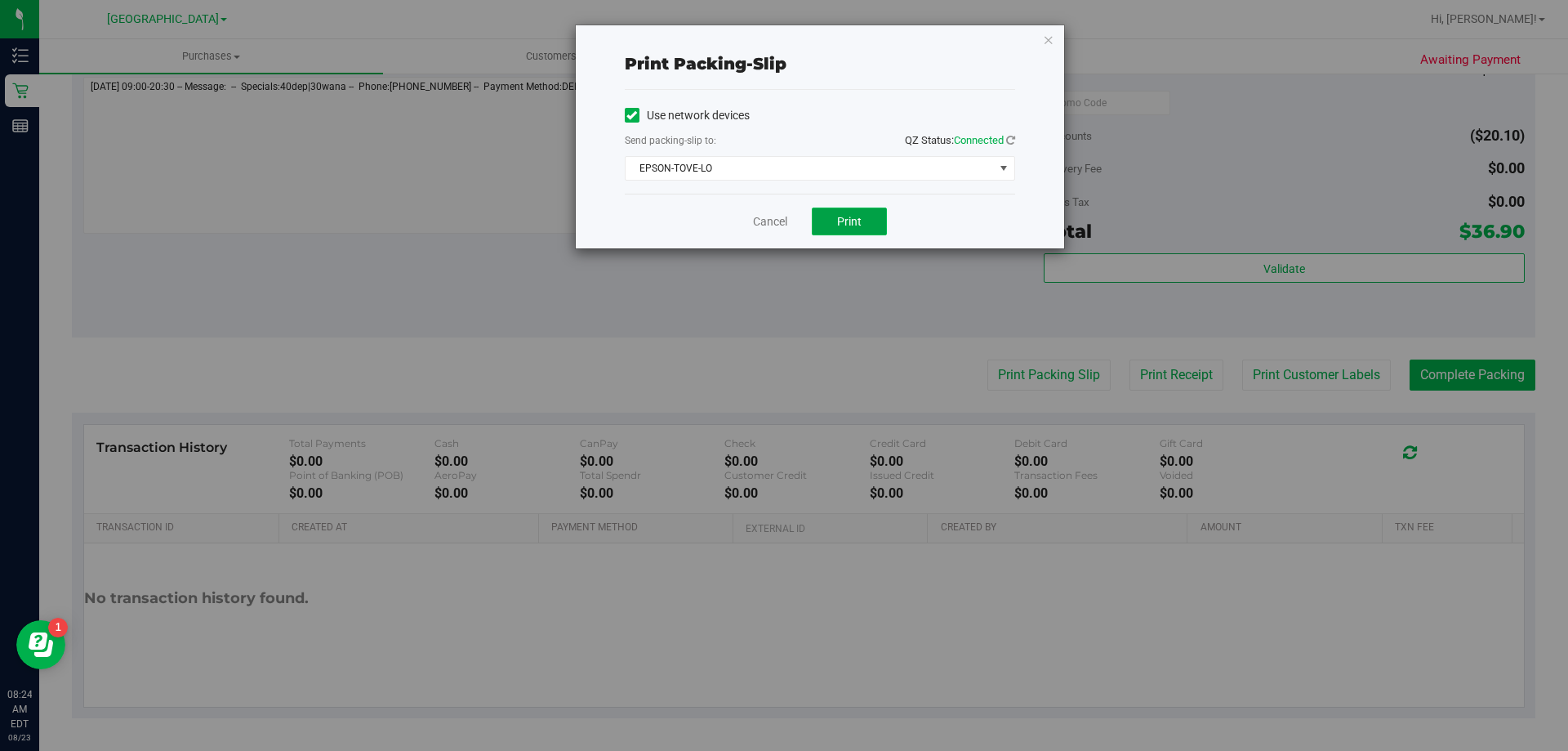
click at [846, 220] on span "Print" at bounding box center [848, 221] width 24 height 13
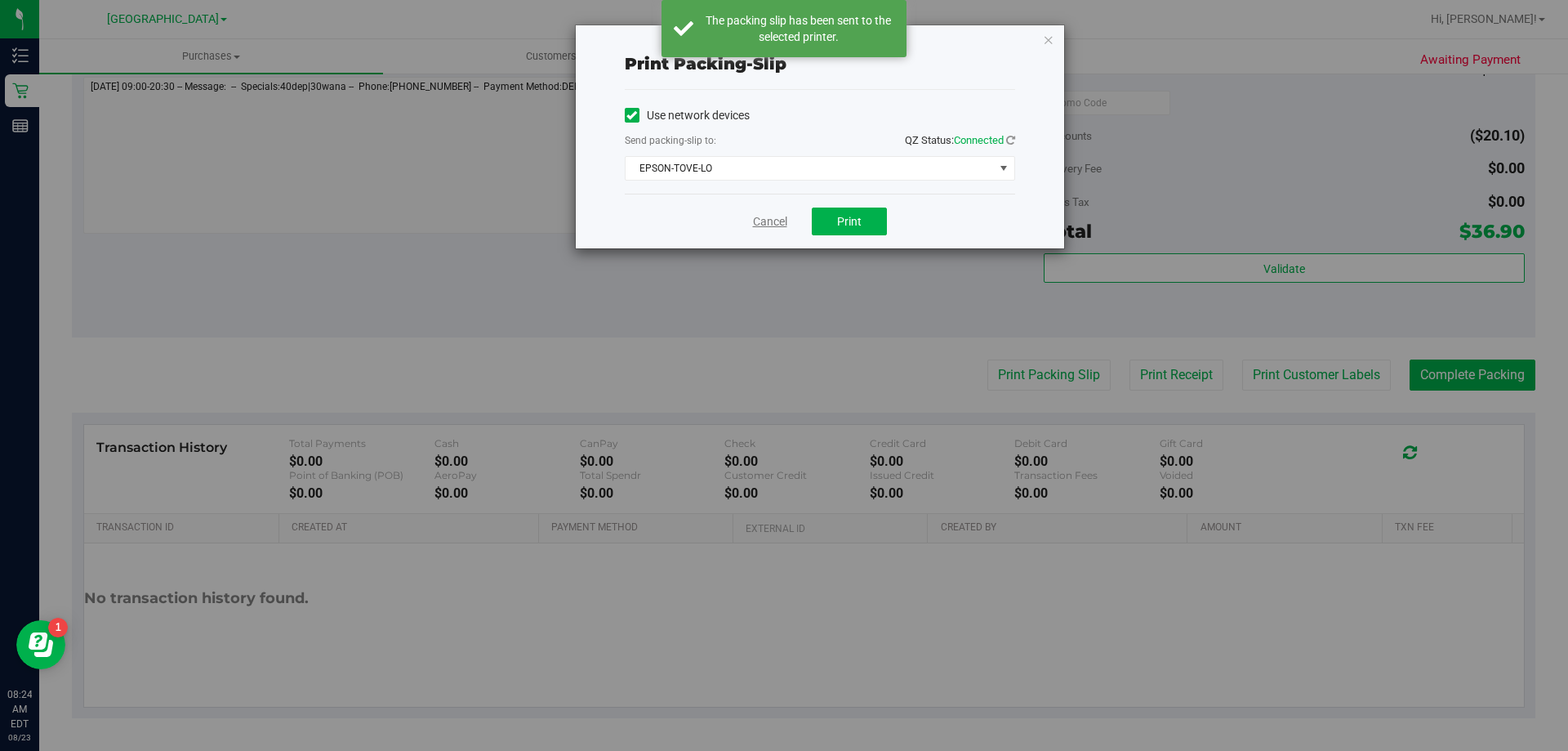
click at [765, 218] on link "Cancel" at bounding box center [770, 222] width 34 height 18
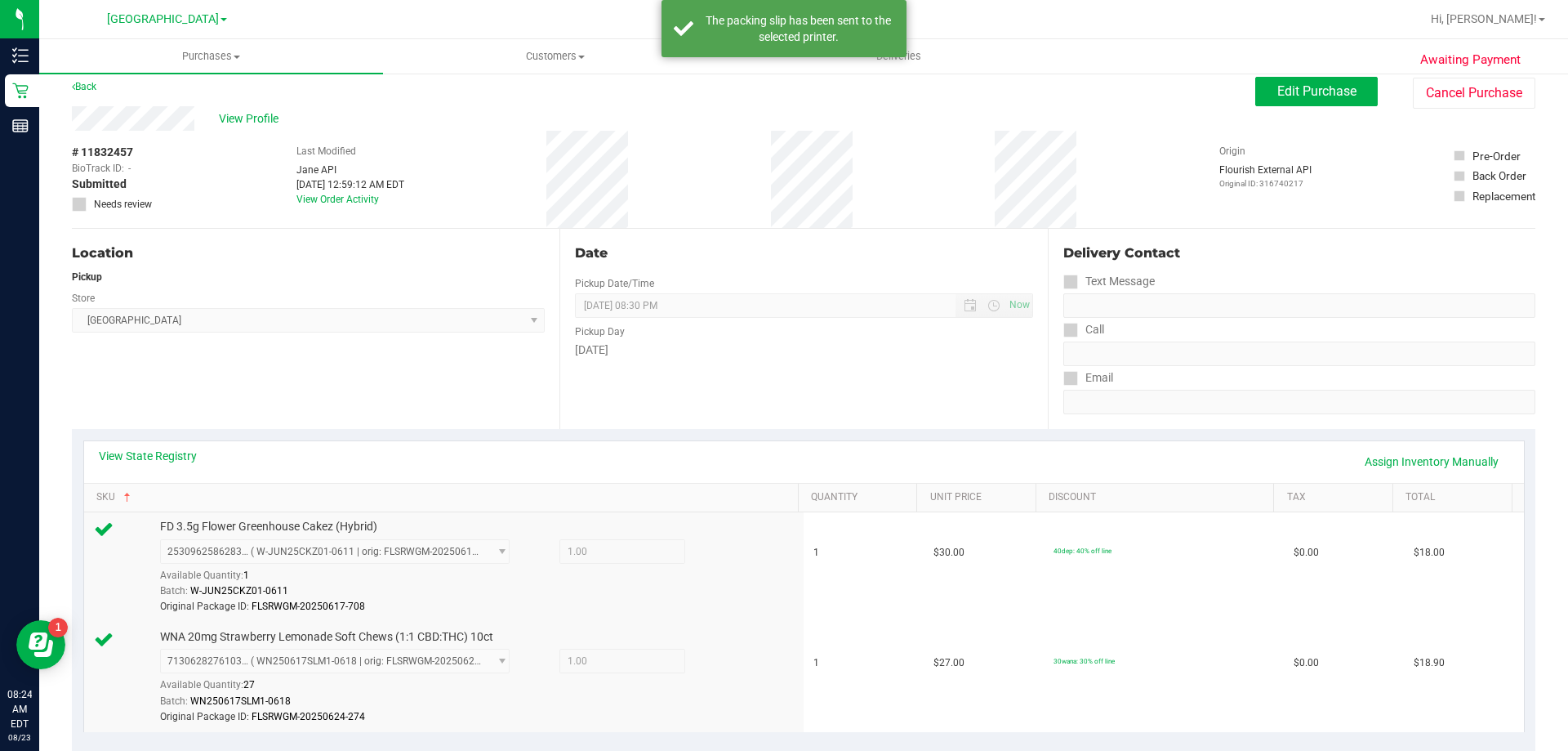
scroll to position [0, 0]
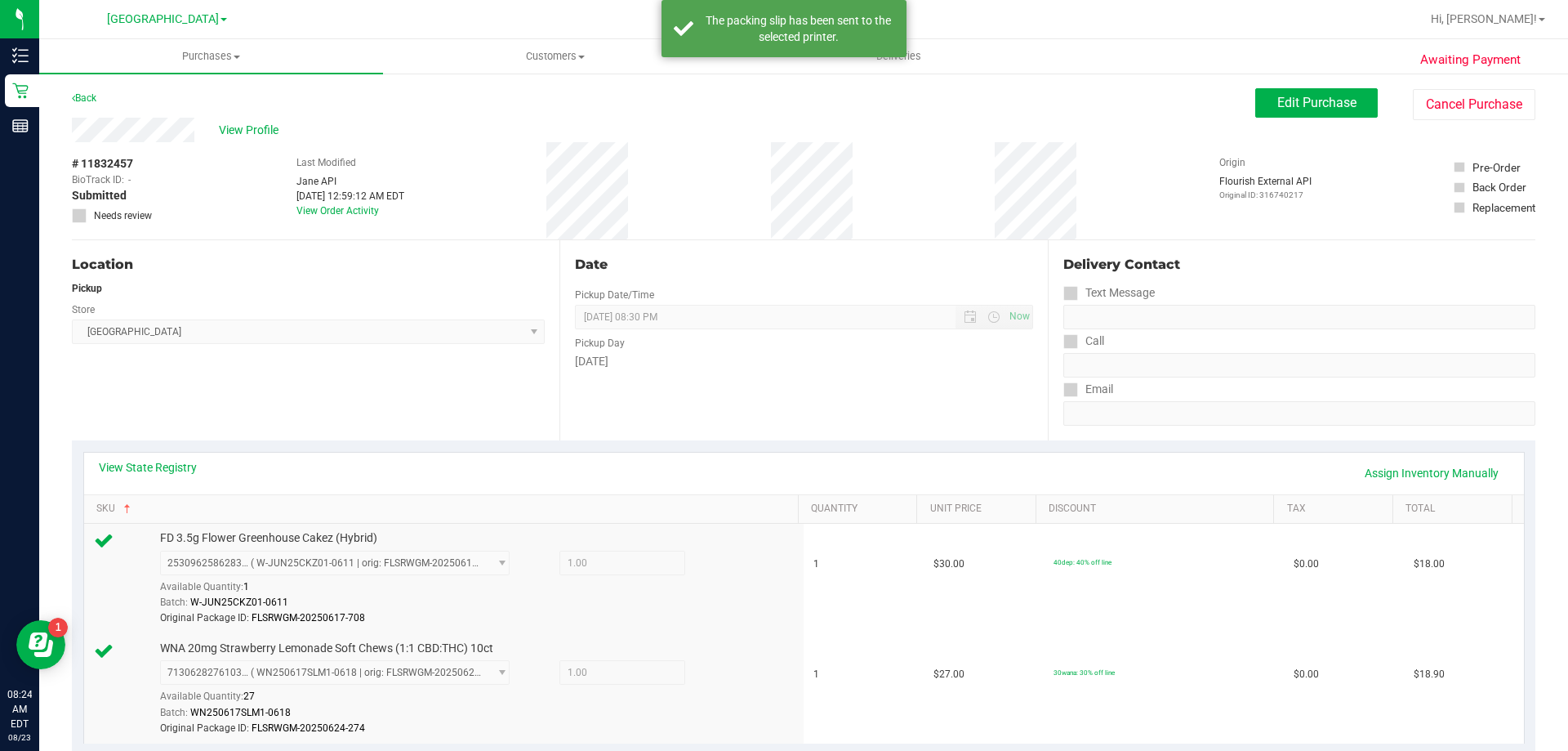
click at [1357, 238] on div "# 11832457 BioTrack ID: - Submitted Needs review Last Modified [PERSON_NAME] AP…" at bounding box center [803, 190] width 1463 height 97
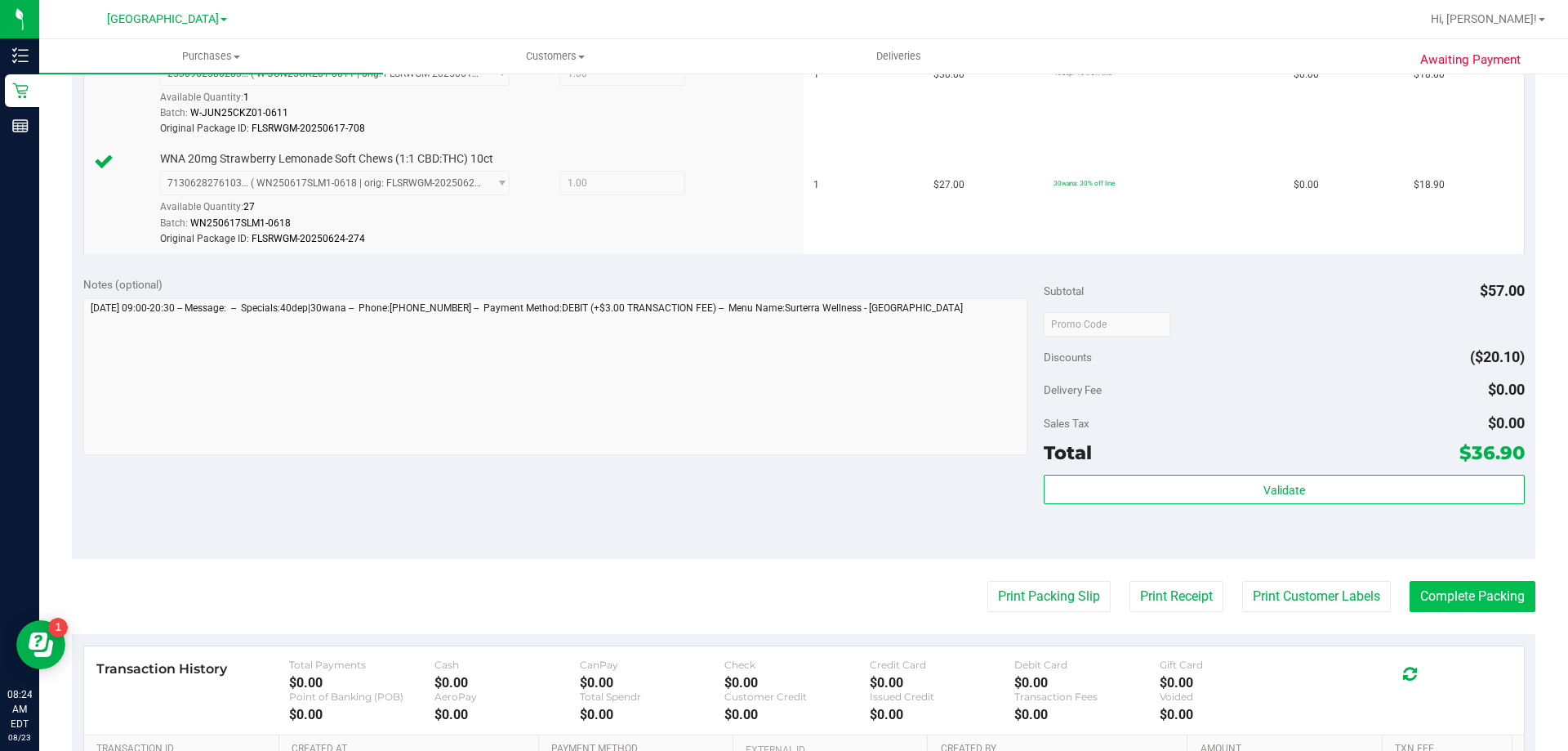
scroll to position [490, 0]
click at [1429, 587] on button "Complete Packing" at bounding box center [1472, 595] width 126 height 31
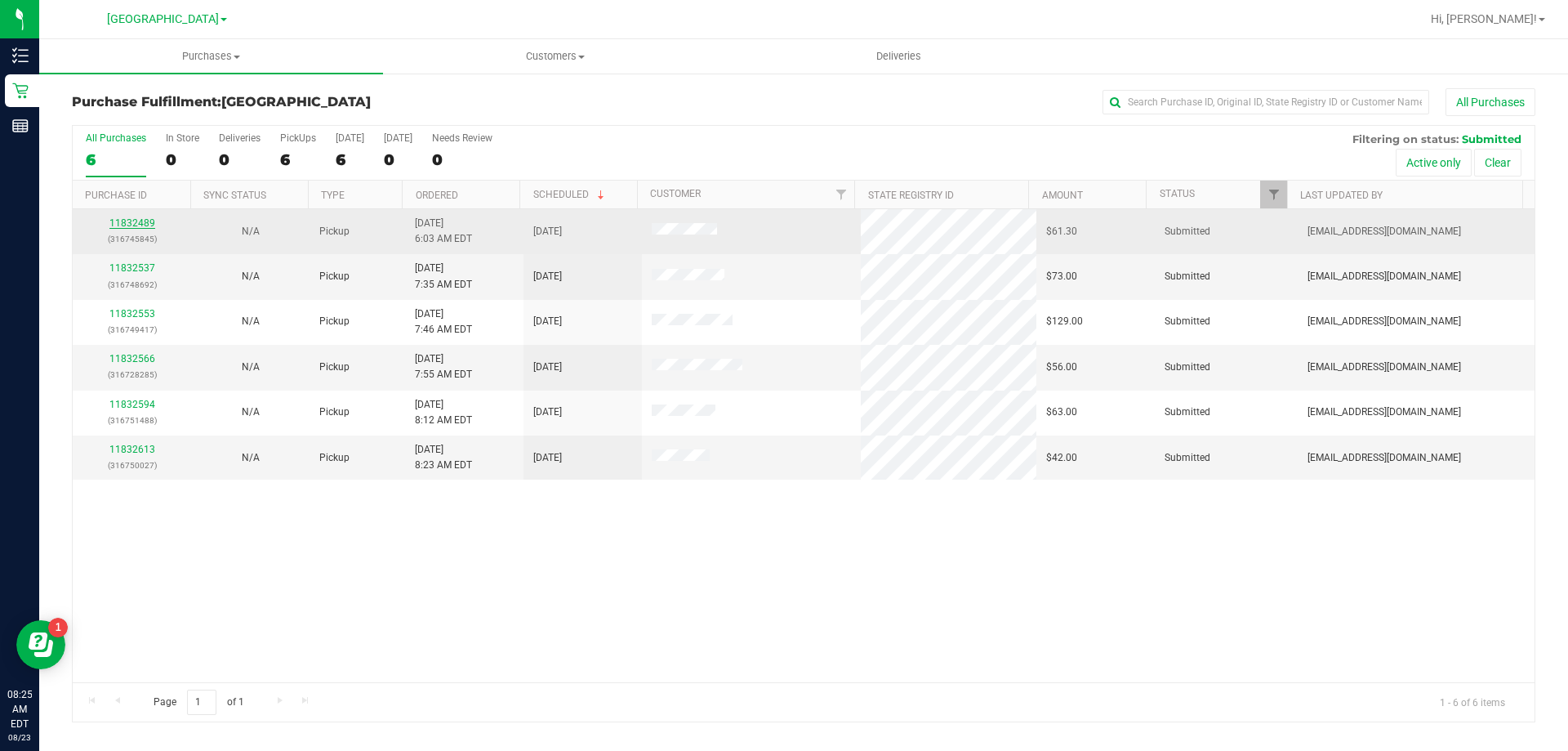
click at [135, 225] on link "11832489" at bounding box center [132, 223] width 46 height 12
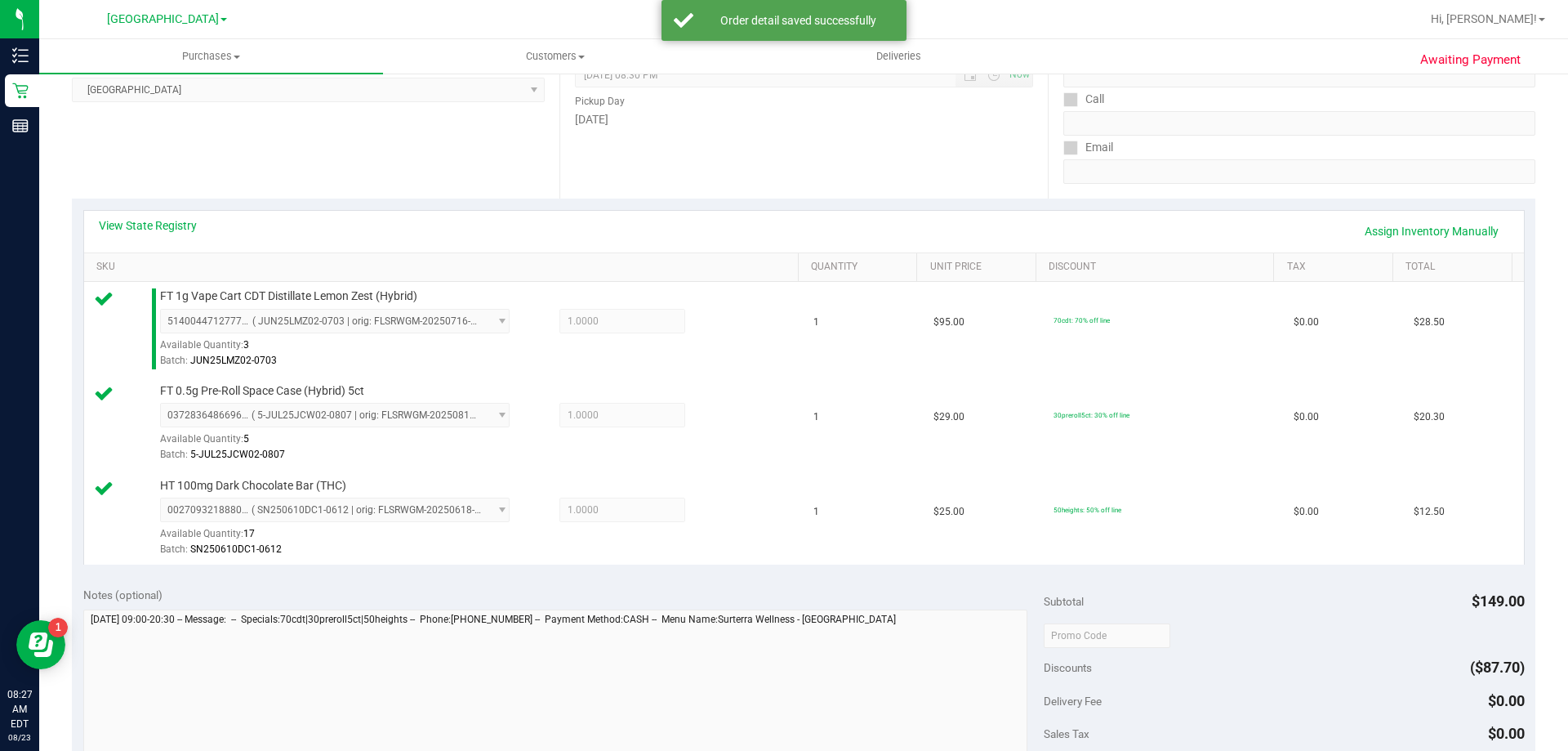
scroll to position [327, 0]
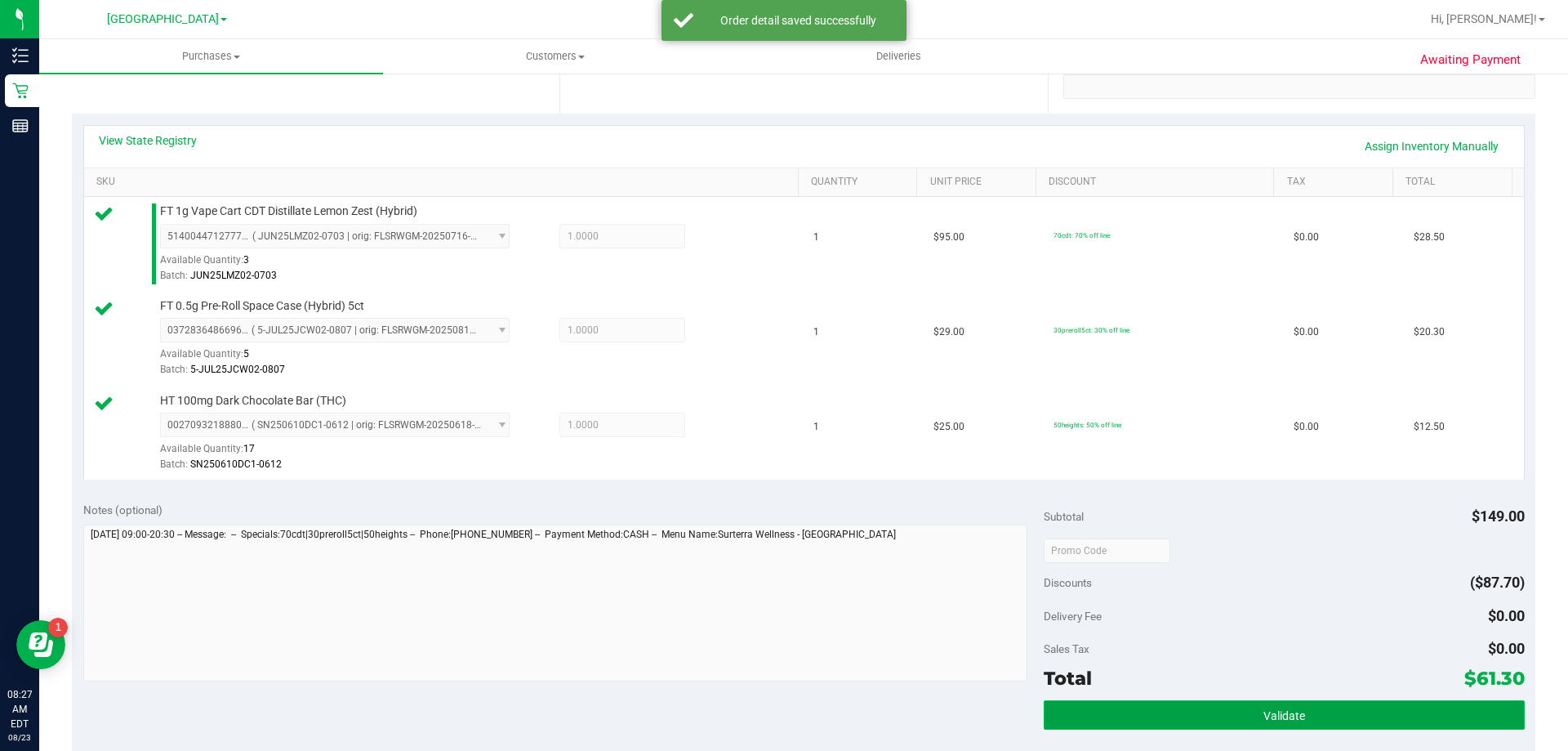
click at [1123, 708] on button "Validate" at bounding box center [1284, 714] width 480 height 29
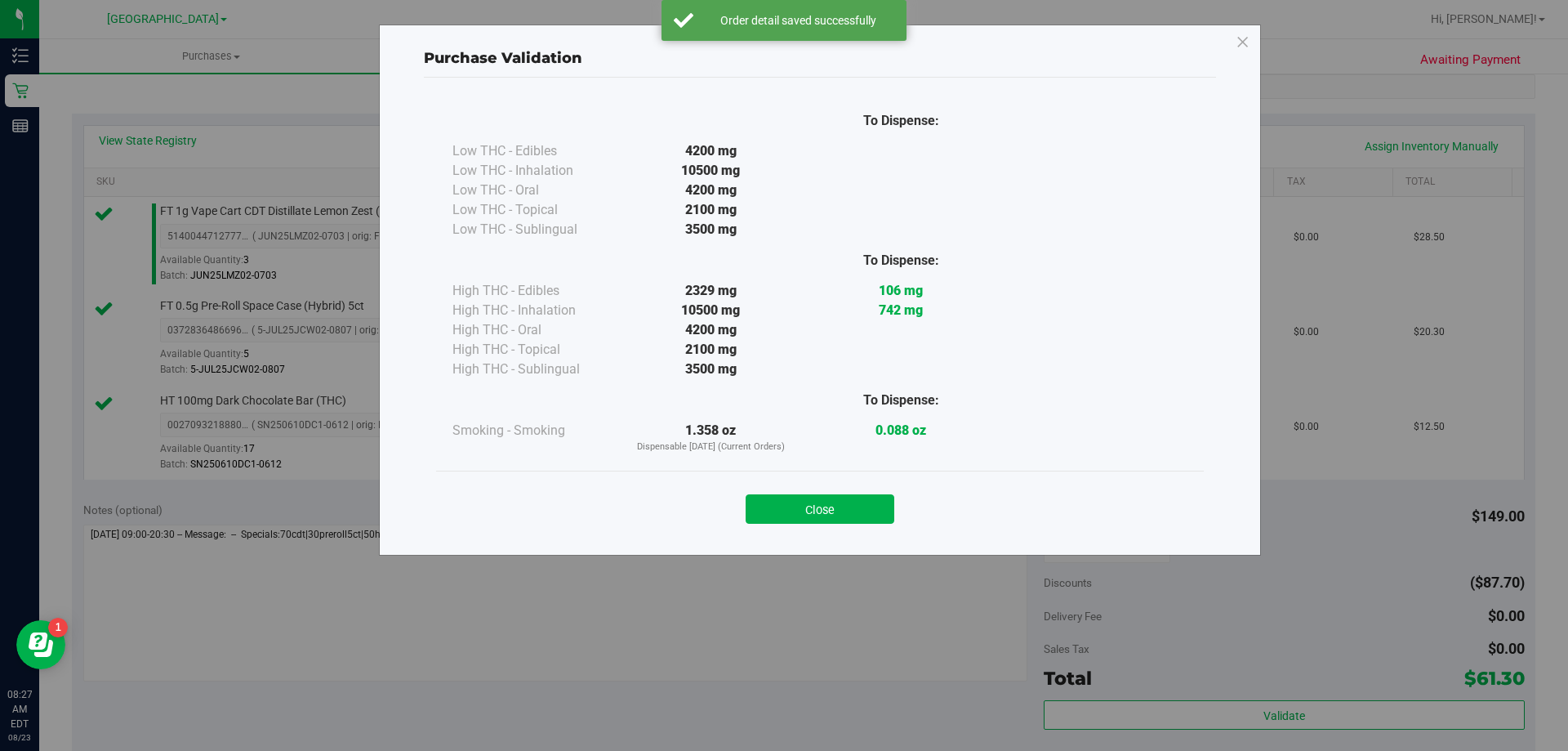
drag, startPoint x: 787, startPoint y: 498, endPoint x: 817, endPoint y: 507, distance: 31.3
click at [787, 497] on button "Close" at bounding box center [820, 508] width 148 height 29
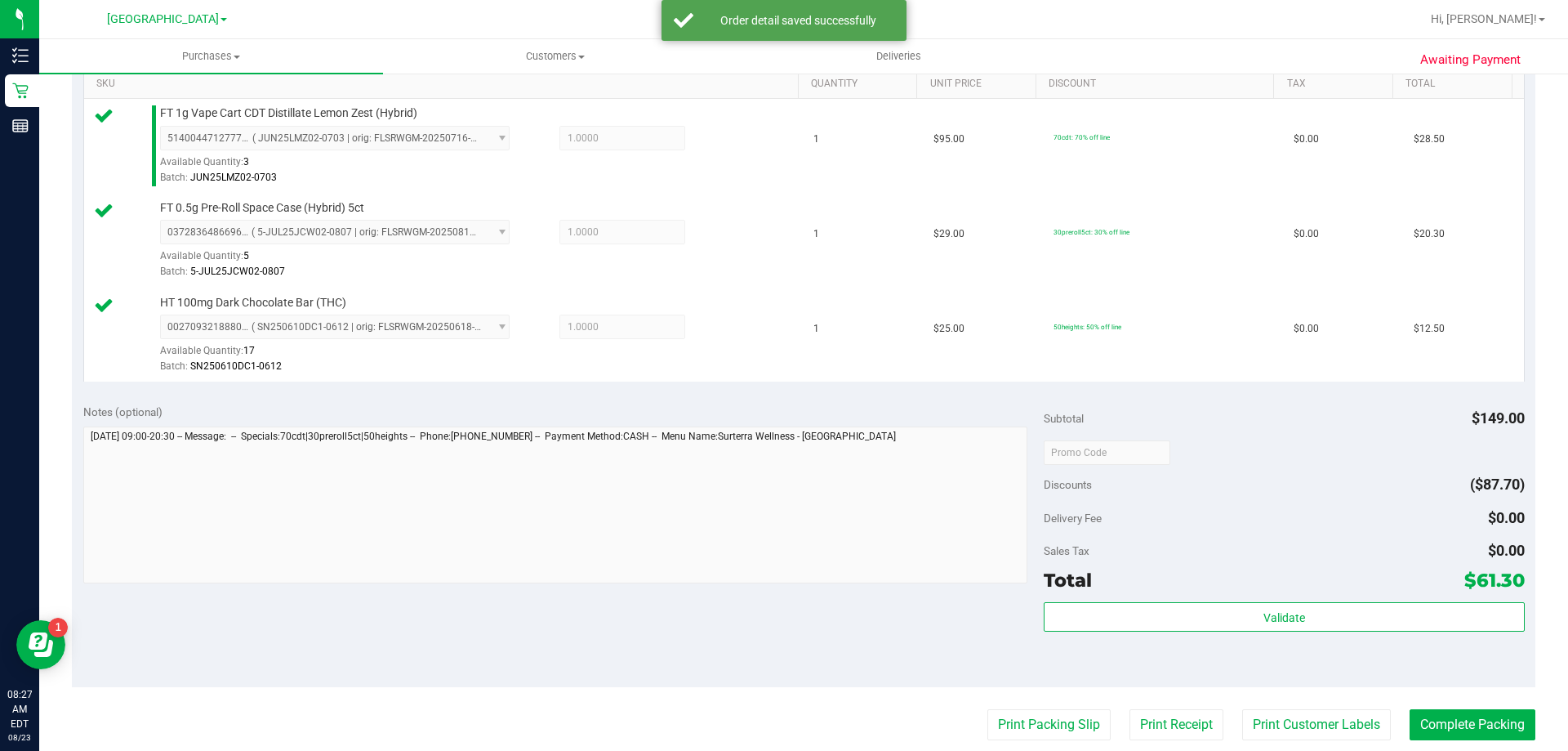
scroll to position [572, 0]
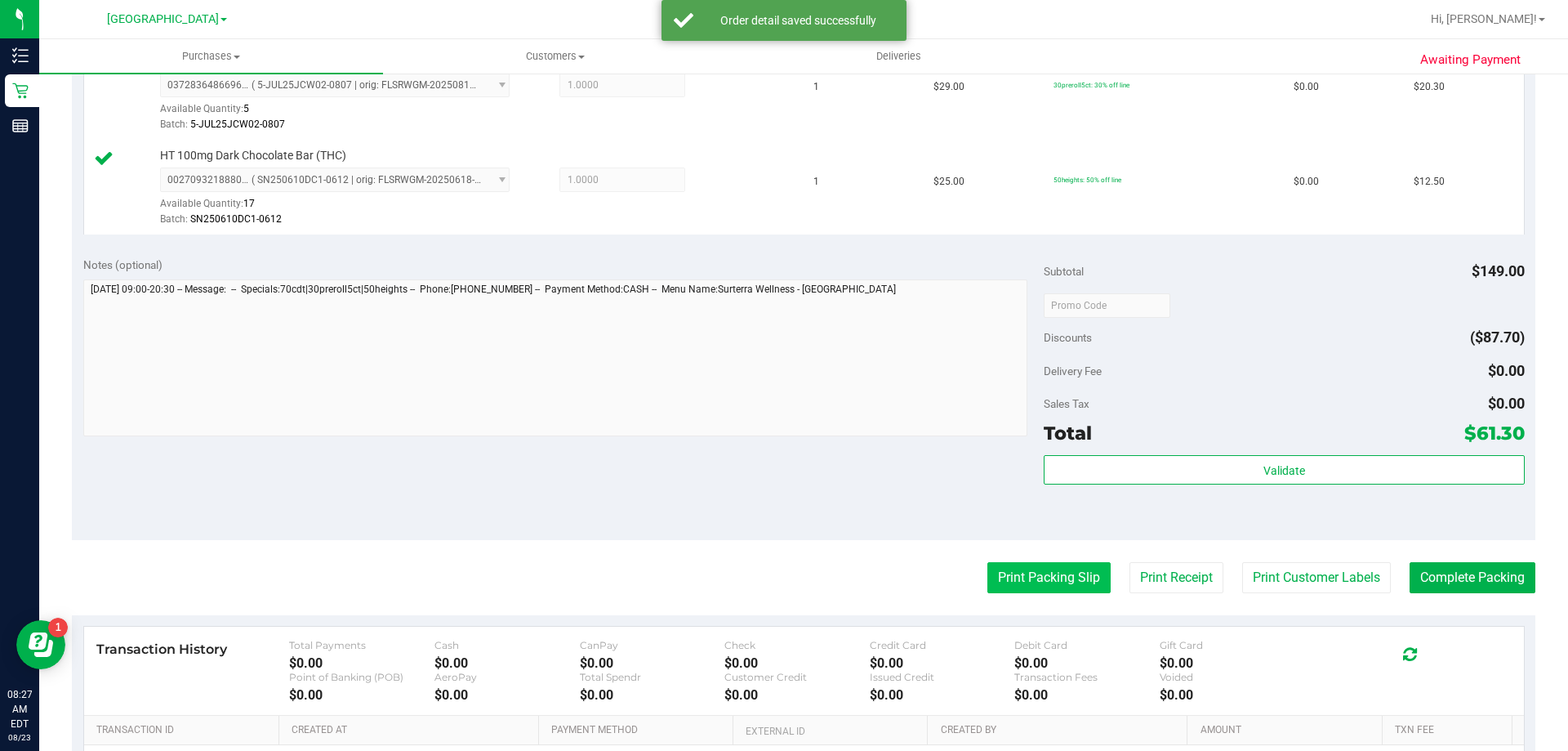
click at [1028, 578] on button "Print Packing Slip" at bounding box center [1049, 577] width 123 height 31
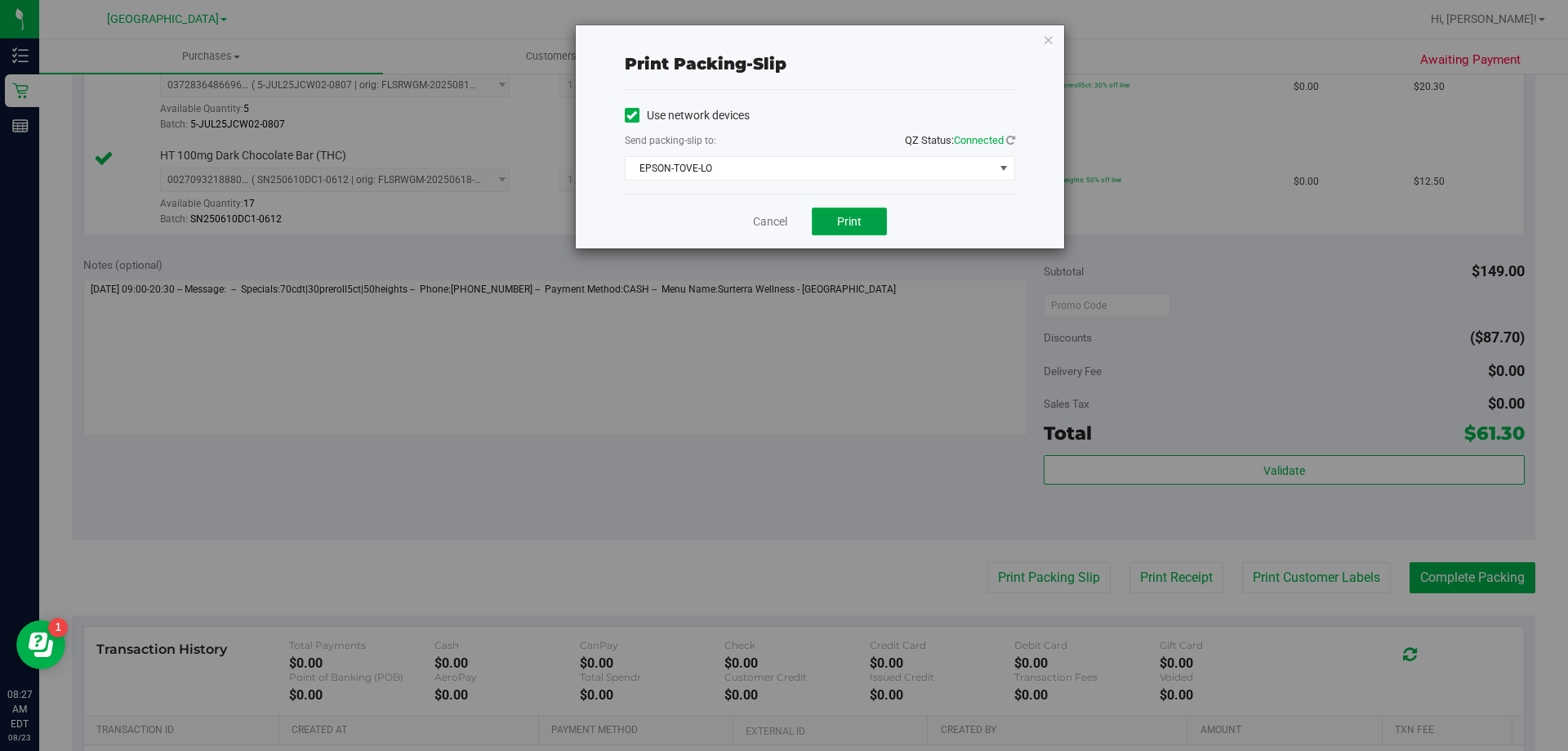
click at [855, 224] on span "Print" at bounding box center [848, 221] width 24 height 13
click at [775, 232] on div "Cancel Print" at bounding box center [820, 221] width 390 height 55
click at [775, 229] on link "Cancel" at bounding box center [770, 222] width 34 height 18
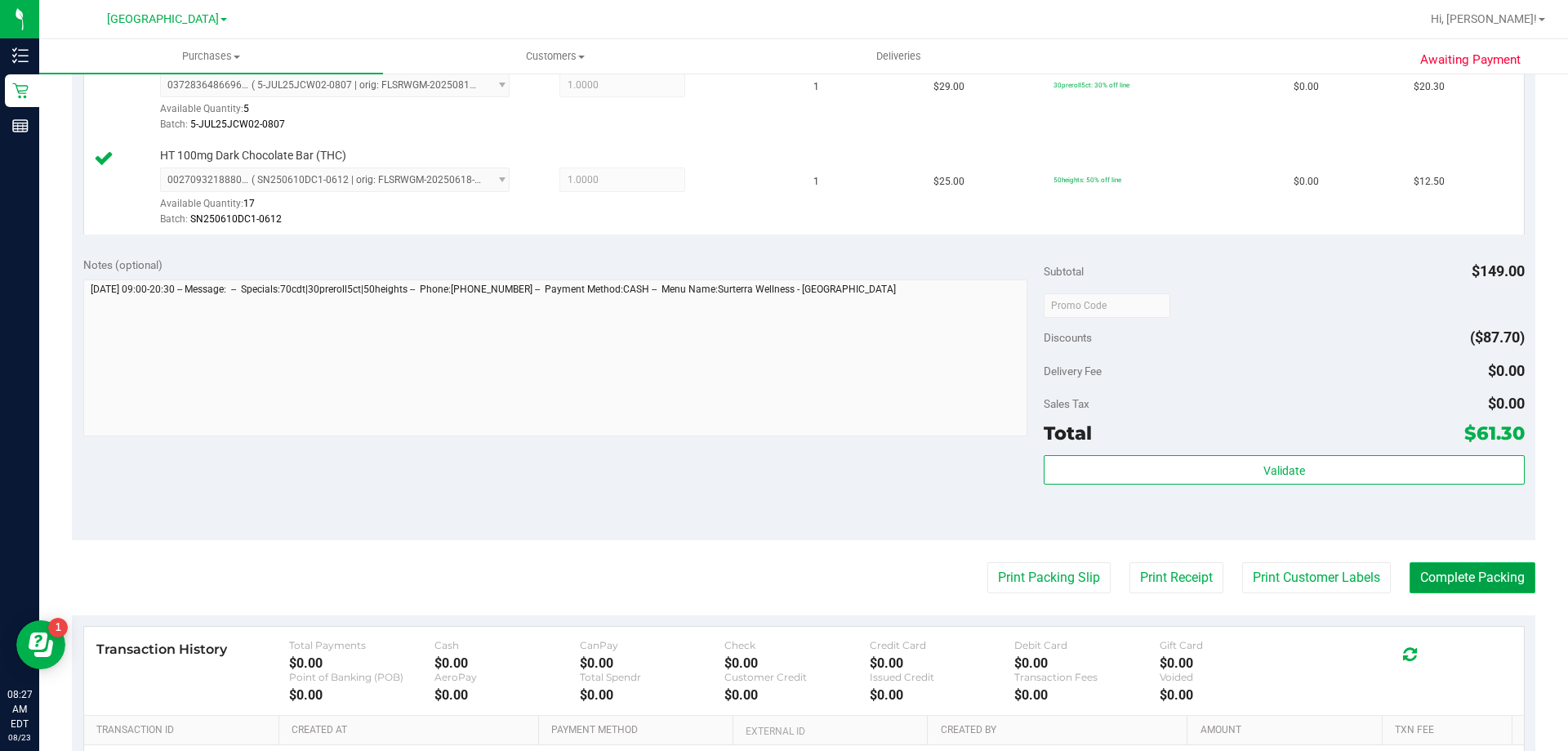
click at [1415, 574] on button "Complete Packing" at bounding box center [1472, 577] width 126 height 31
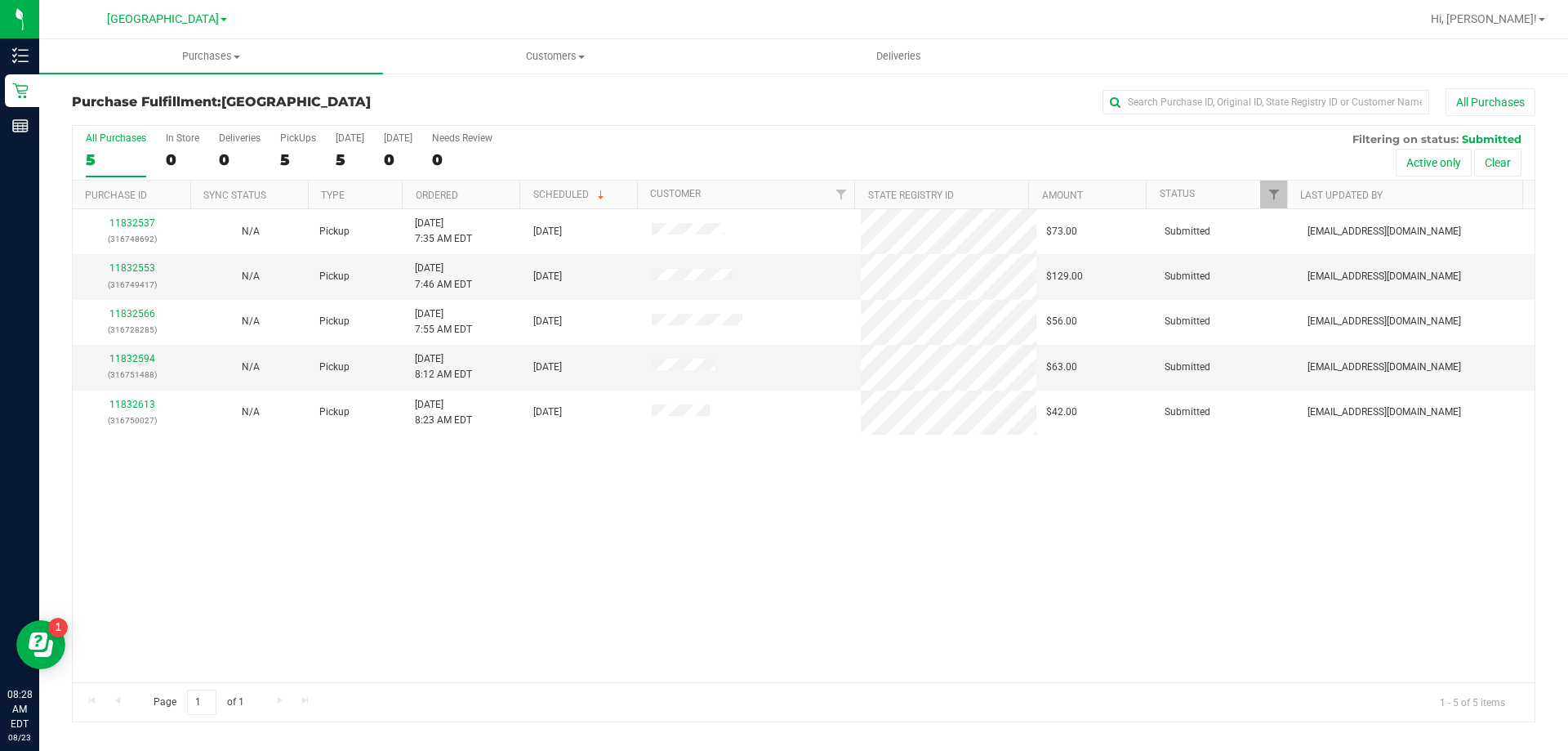
click at [838, 137] on div "All Purchases 5 In Store 0 Deliveries 0 PickUps 5 [DATE] 5 [DATE] 0 Needs Revie…" at bounding box center [803, 133] width 1461 height 13
click at [147, 269] on link "11832553" at bounding box center [132, 268] width 46 height 12
click at [133, 259] on td "11832566 (316728285)" at bounding box center [132, 276] width 118 height 45
click at [133, 265] on link "11832566" at bounding box center [132, 268] width 46 height 12
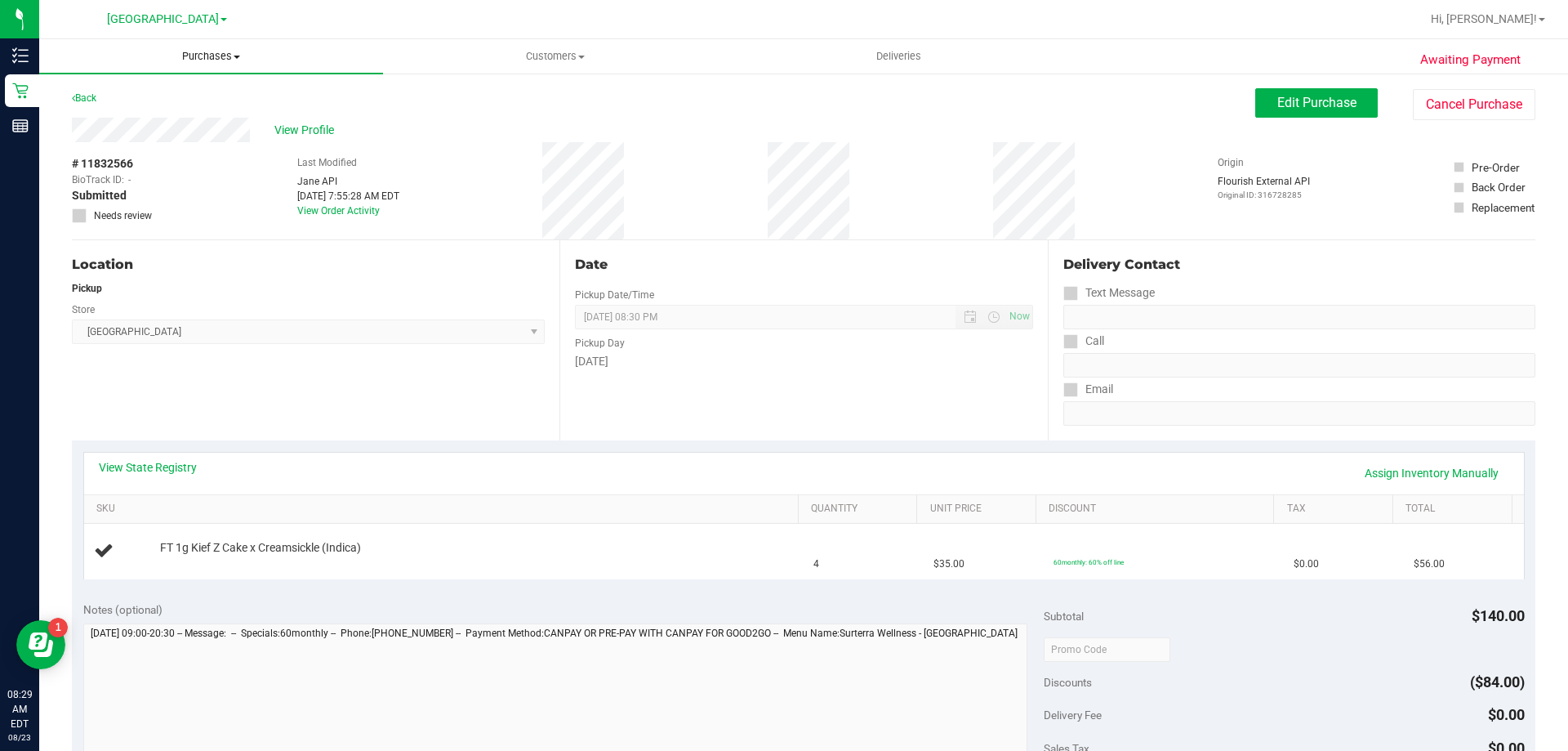
click at [212, 60] on span "Purchases" at bounding box center [211, 57] width 344 height 15
click at [201, 121] on li "Fulfillment" at bounding box center [211, 118] width 344 height 19
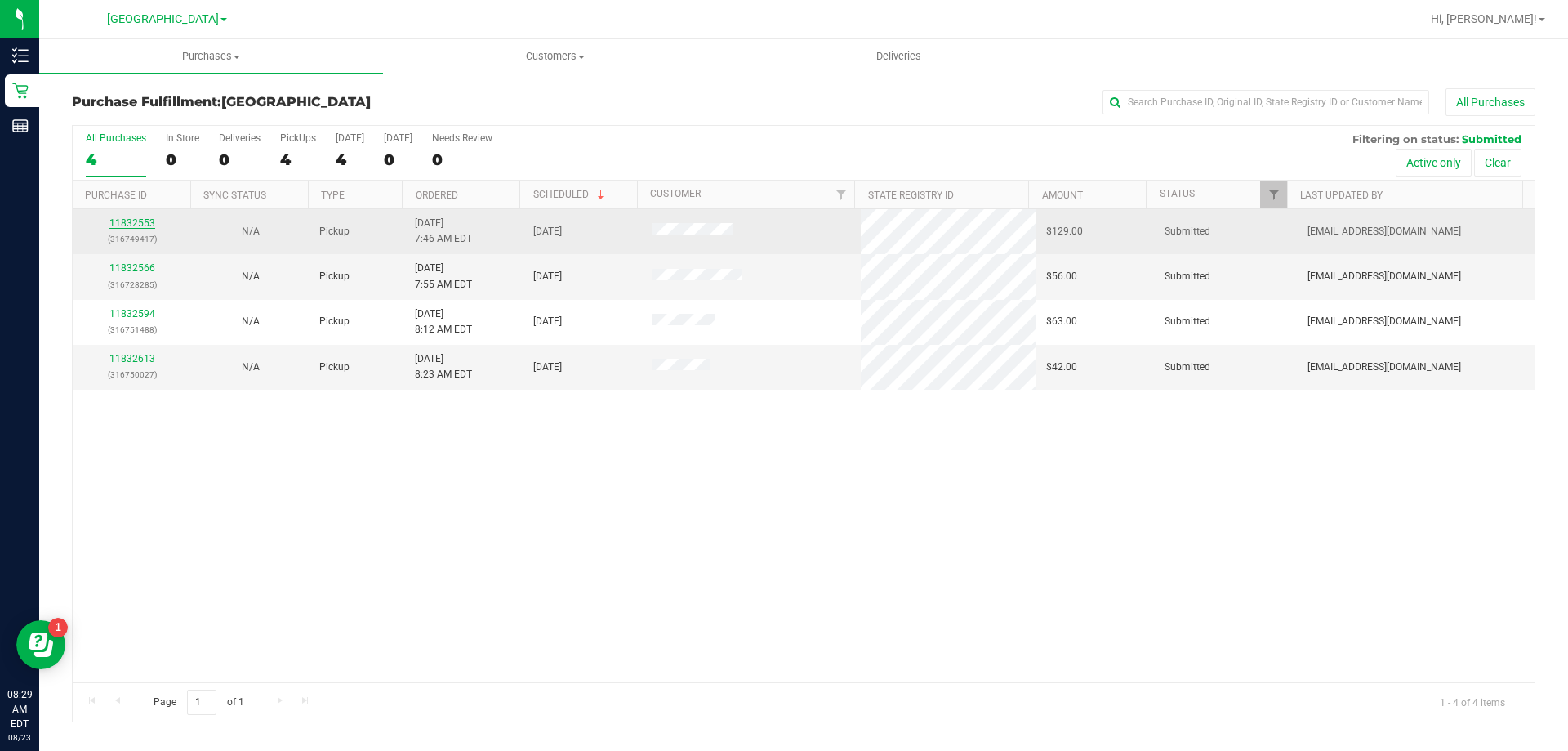
click at [147, 220] on link "11832553" at bounding box center [132, 223] width 46 height 12
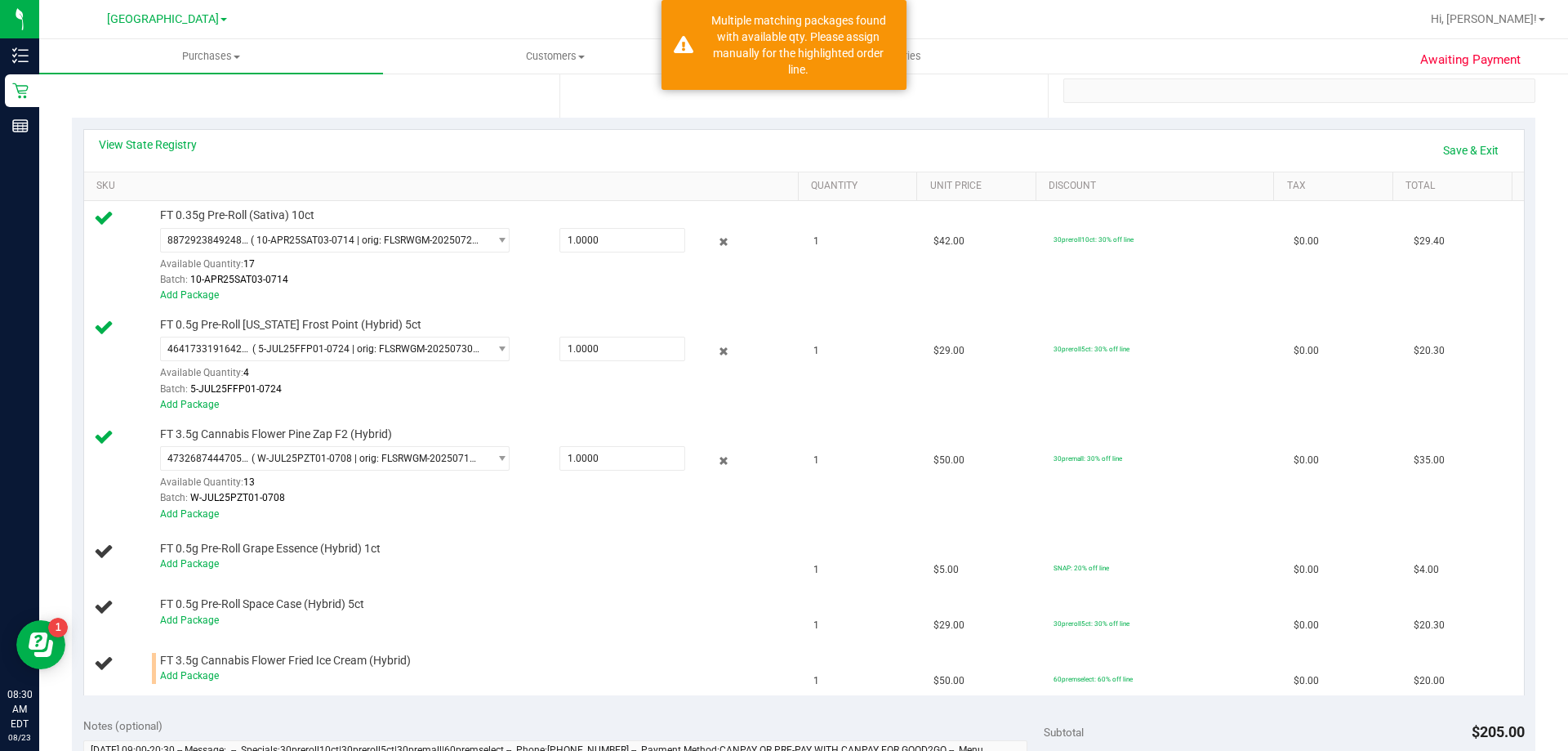
scroll to position [490, 0]
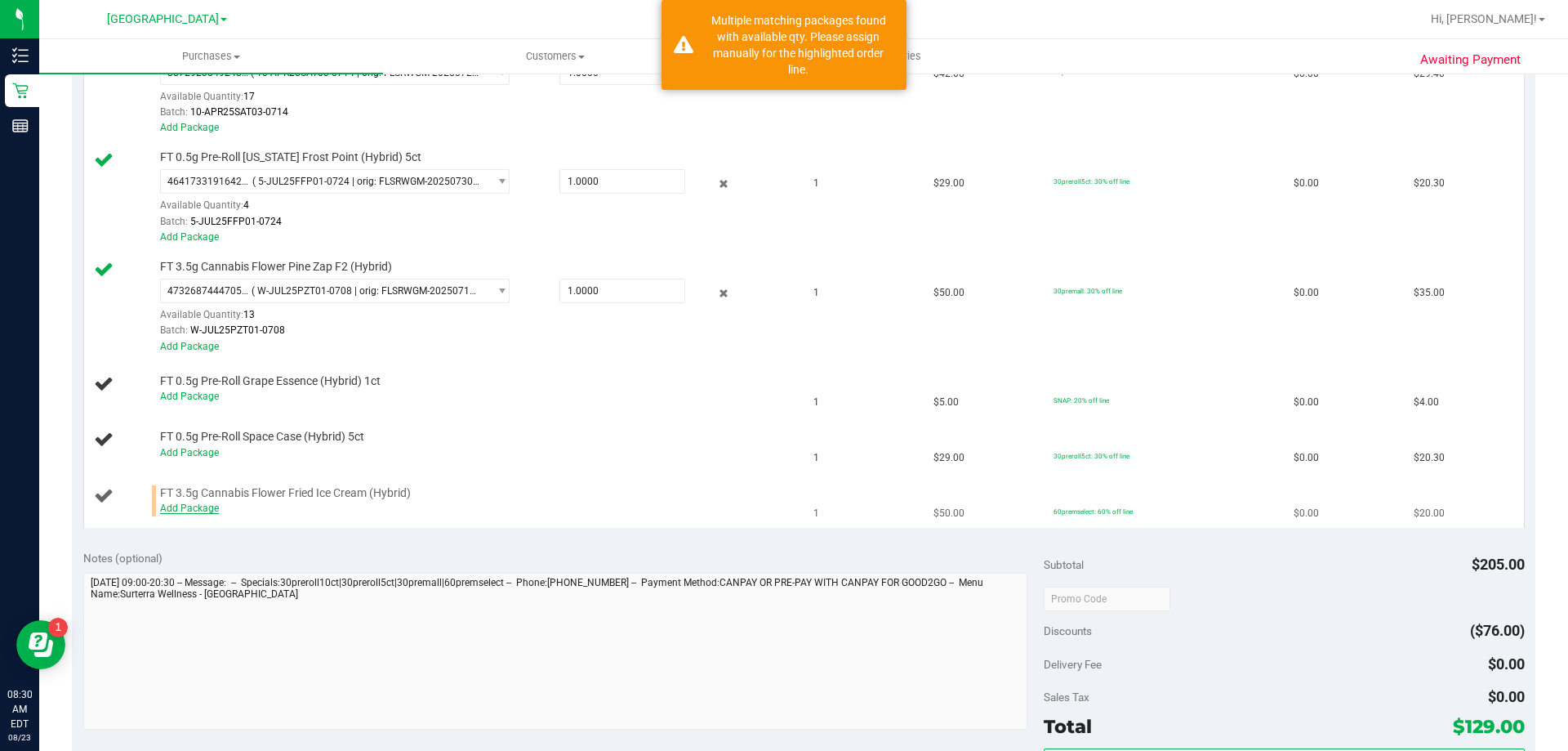
click at [201, 512] on link "Add Package" at bounding box center [189, 508] width 58 height 12
click at [247, 550] on div "Notes (optional)" at bounding box center [564, 558] width 961 height 17
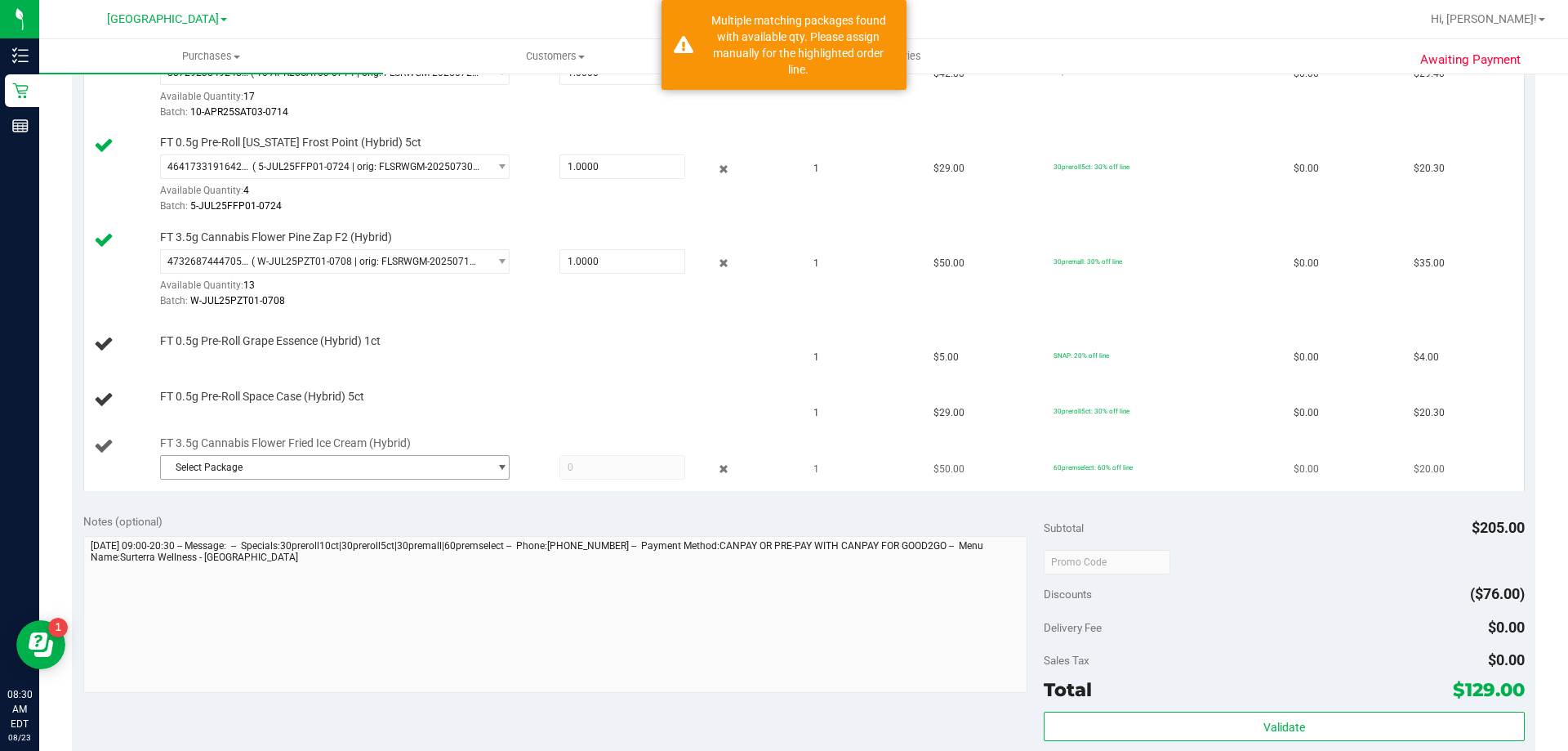
click at [294, 476] on span "Select Package" at bounding box center [324, 466] width 328 height 23
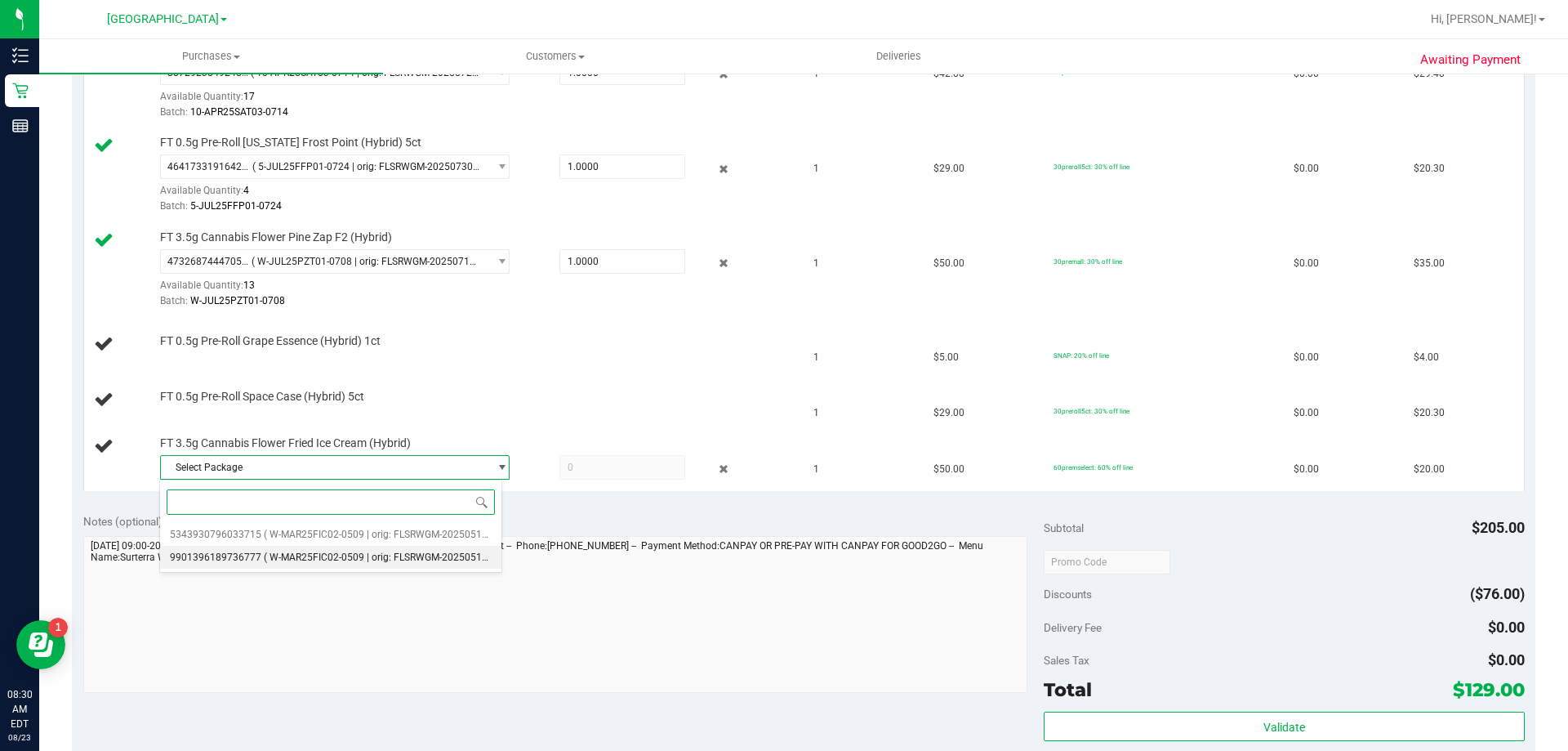
click at [325, 557] on span "( W-MAR25FIC02-0509 | orig: FLSRWGM-20250519-041 )" at bounding box center [388, 557] width 249 height 12
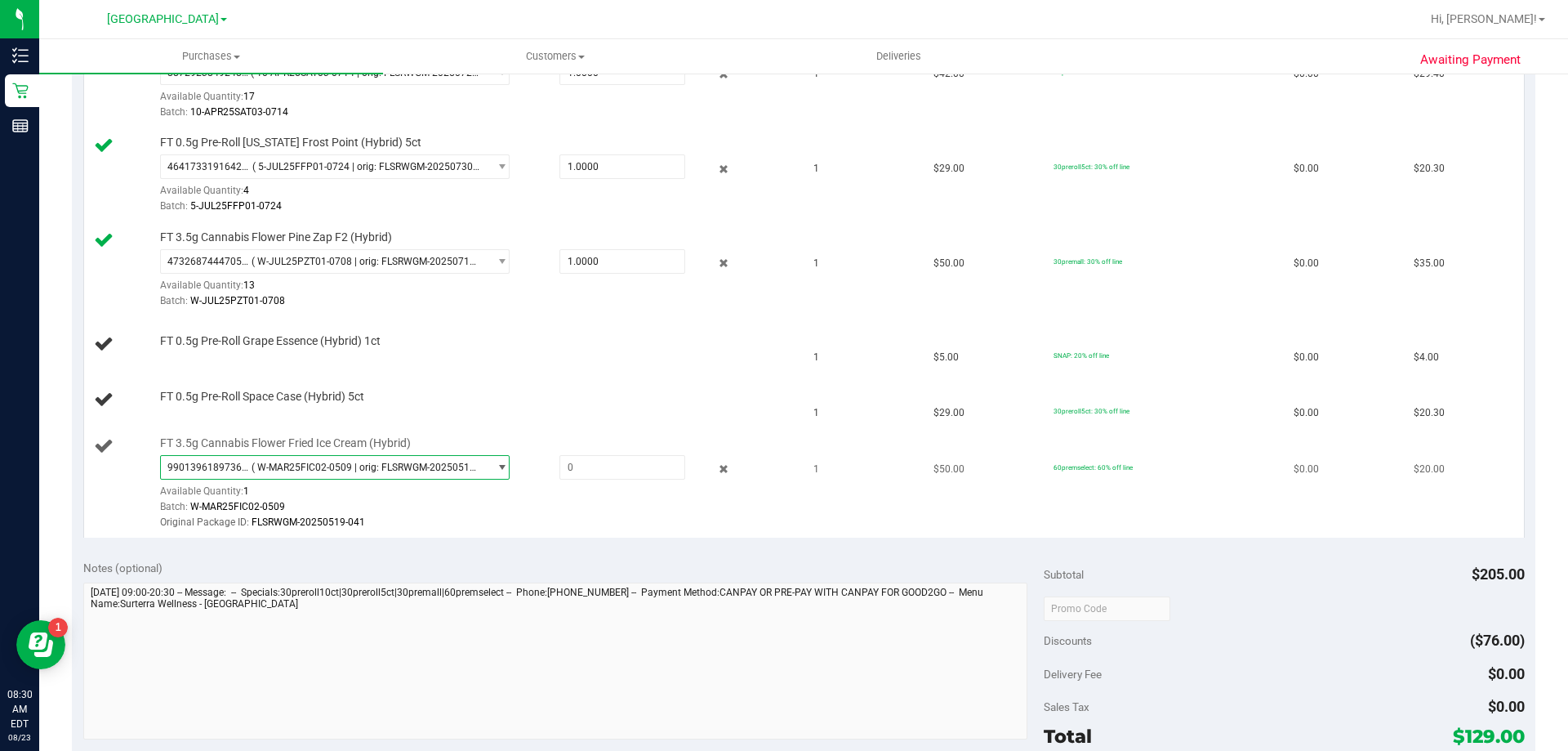
click at [440, 470] on span "( W-MAR25FIC02-0509 | orig: FLSRWGM-20250519-041 )" at bounding box center [366, 467] width 229 height 12
drag, startPoint x: 551, startPoint y: 489, endPoint x: 575, endPoint y: 466, distance: 33.2
click at [555, 487] on div "9901396189736777 ( W-MAR25FIC02-0509 | orig: FLSRWGM-20250519-041 ) 53439307960…" at bounding box center [475, 492] width 631 height 76
click at [577, 463] on span at bounding box center [622, 466] width 126 height 24
type input "1"
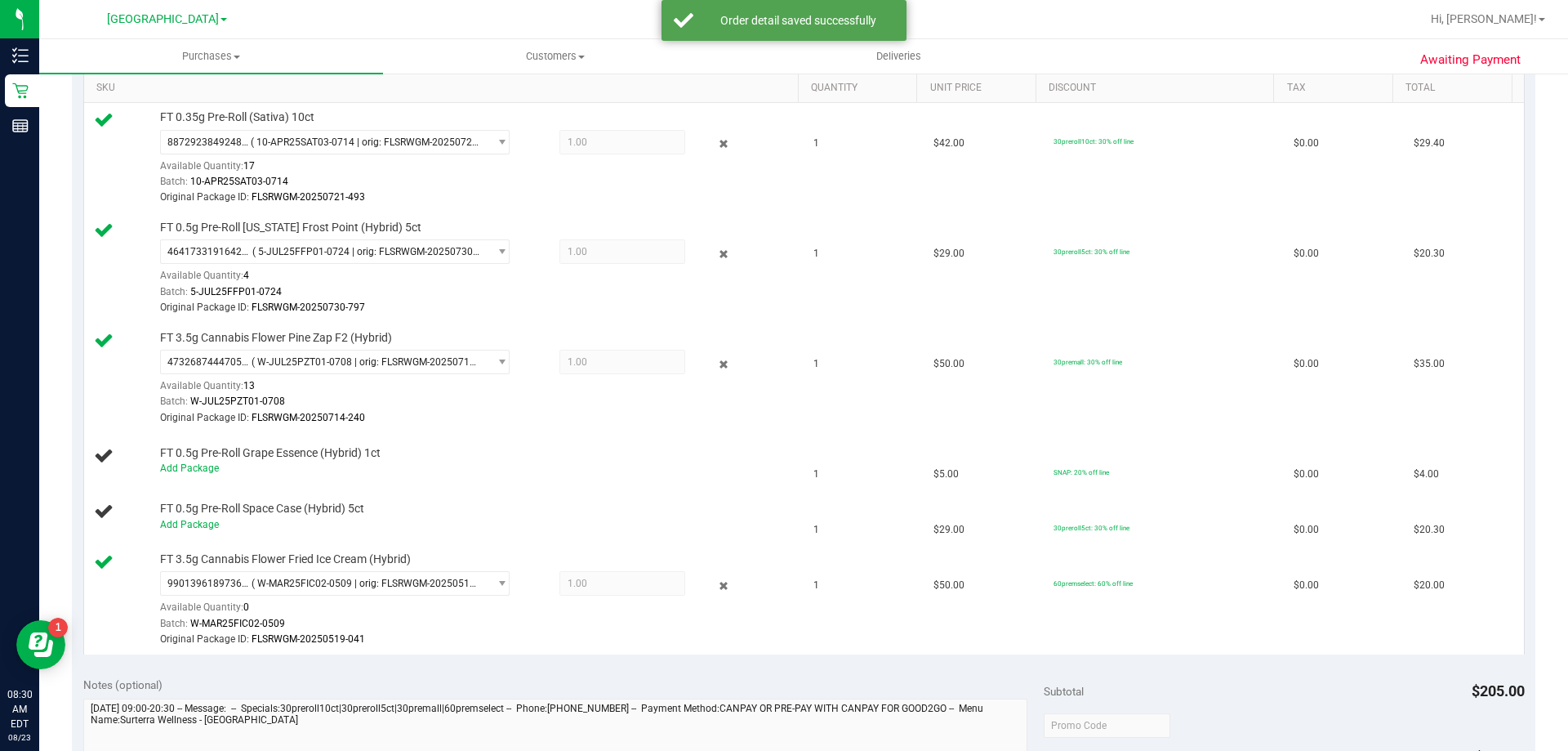
scroll to position [327, 0]
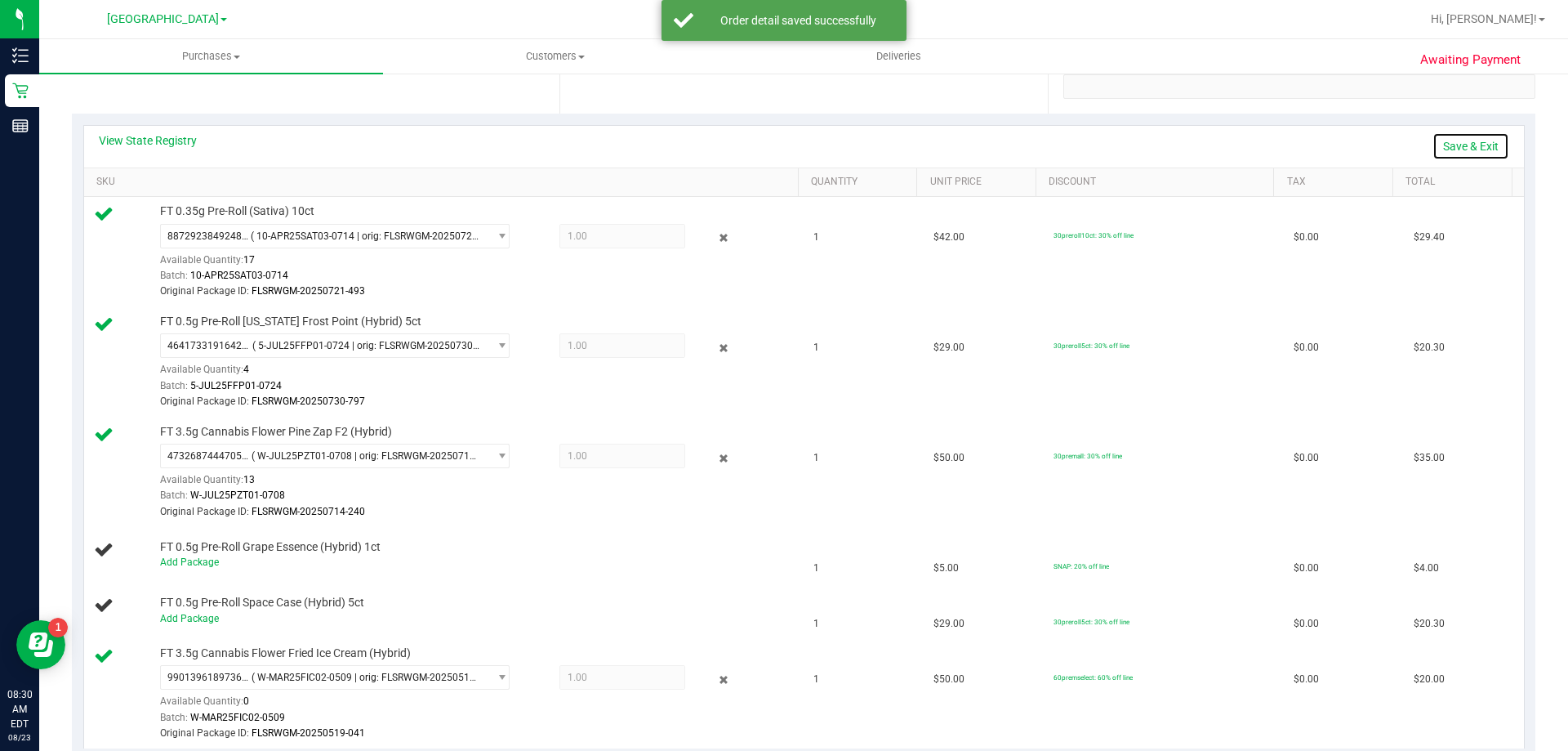
click at [1457, 148] on link "Save & Exit" at bounding box center [1470, 146] width 77 height 28
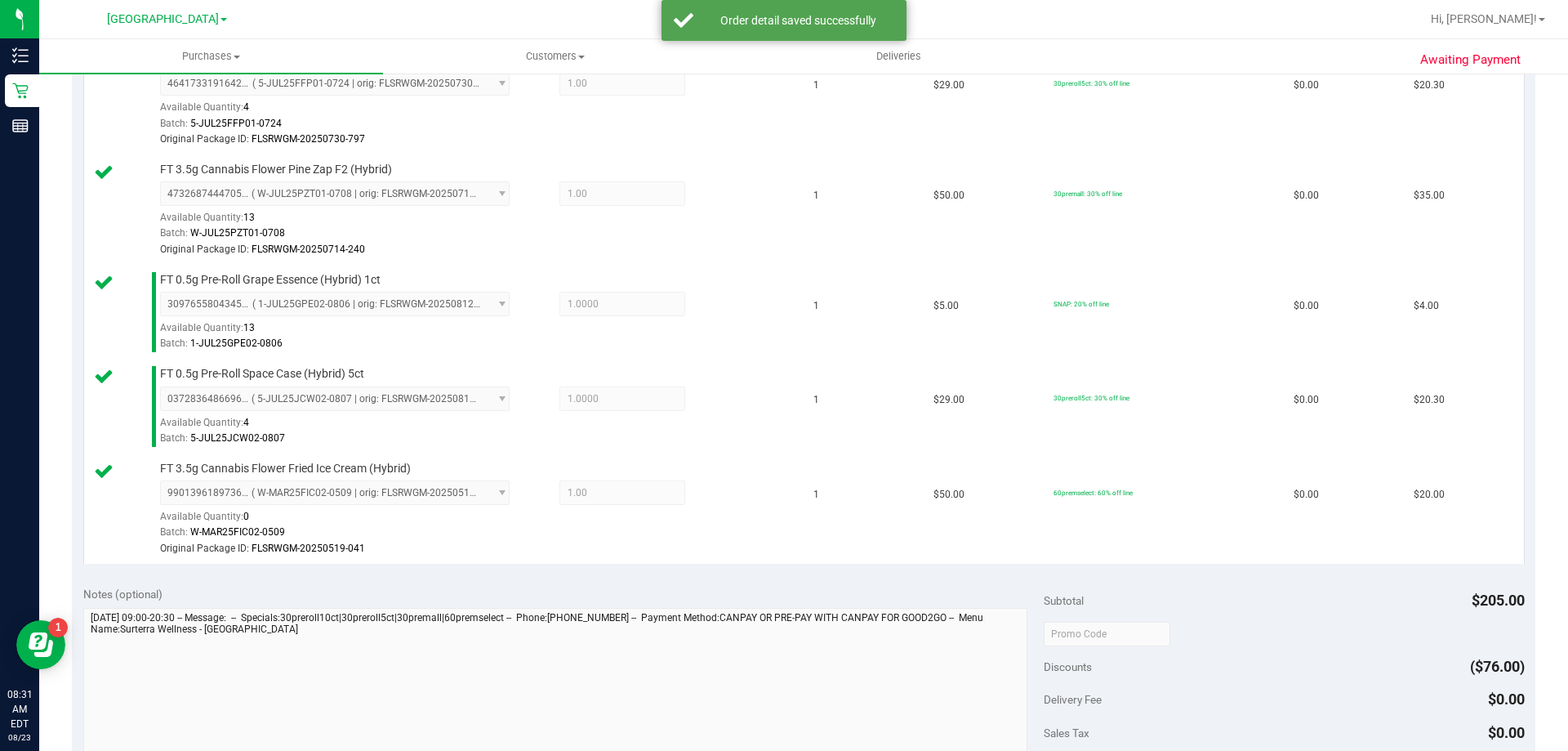
scroll to position [735, 0]
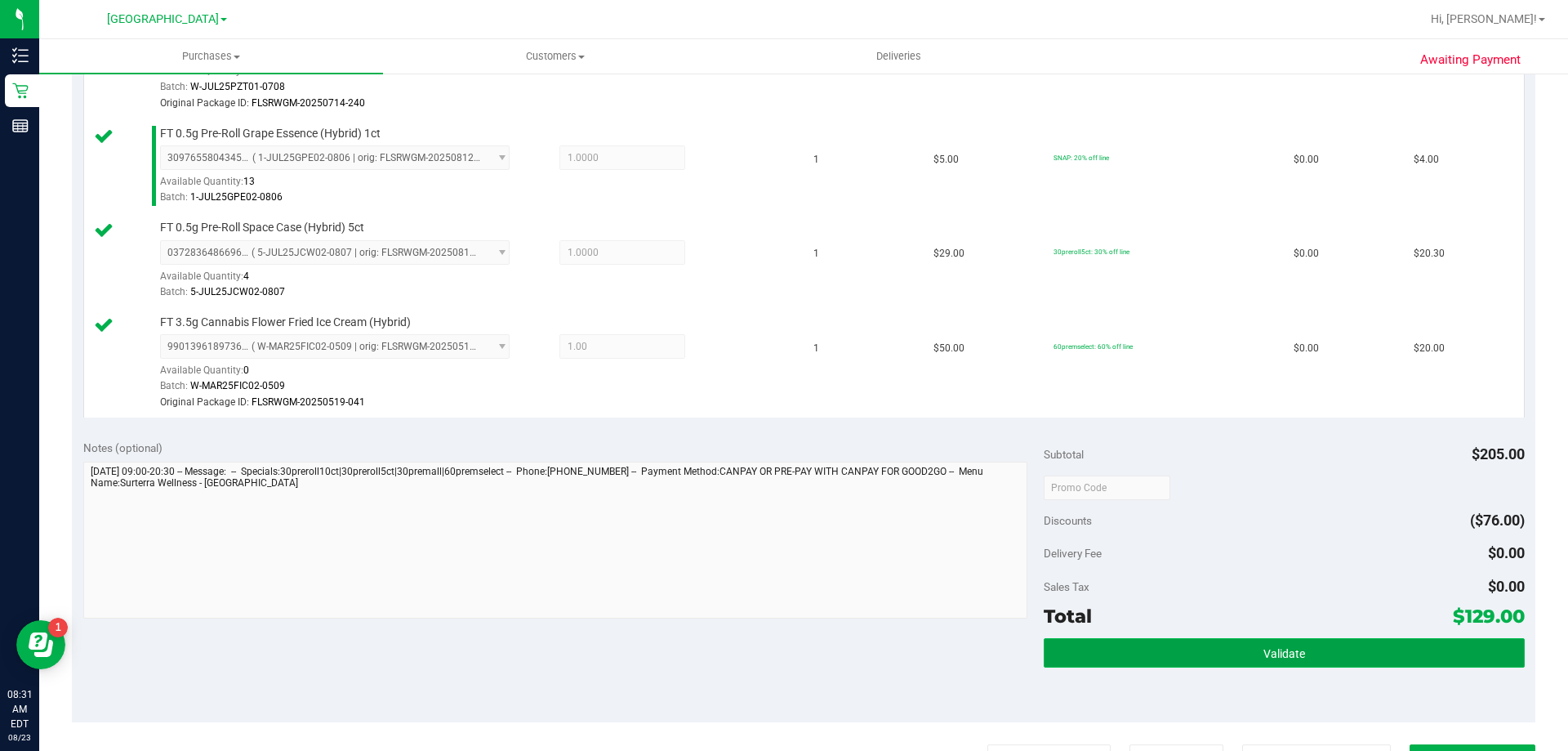
click at [1158, 654] on button "Validate" at bounding box center [1284, 653] width 480 height 29
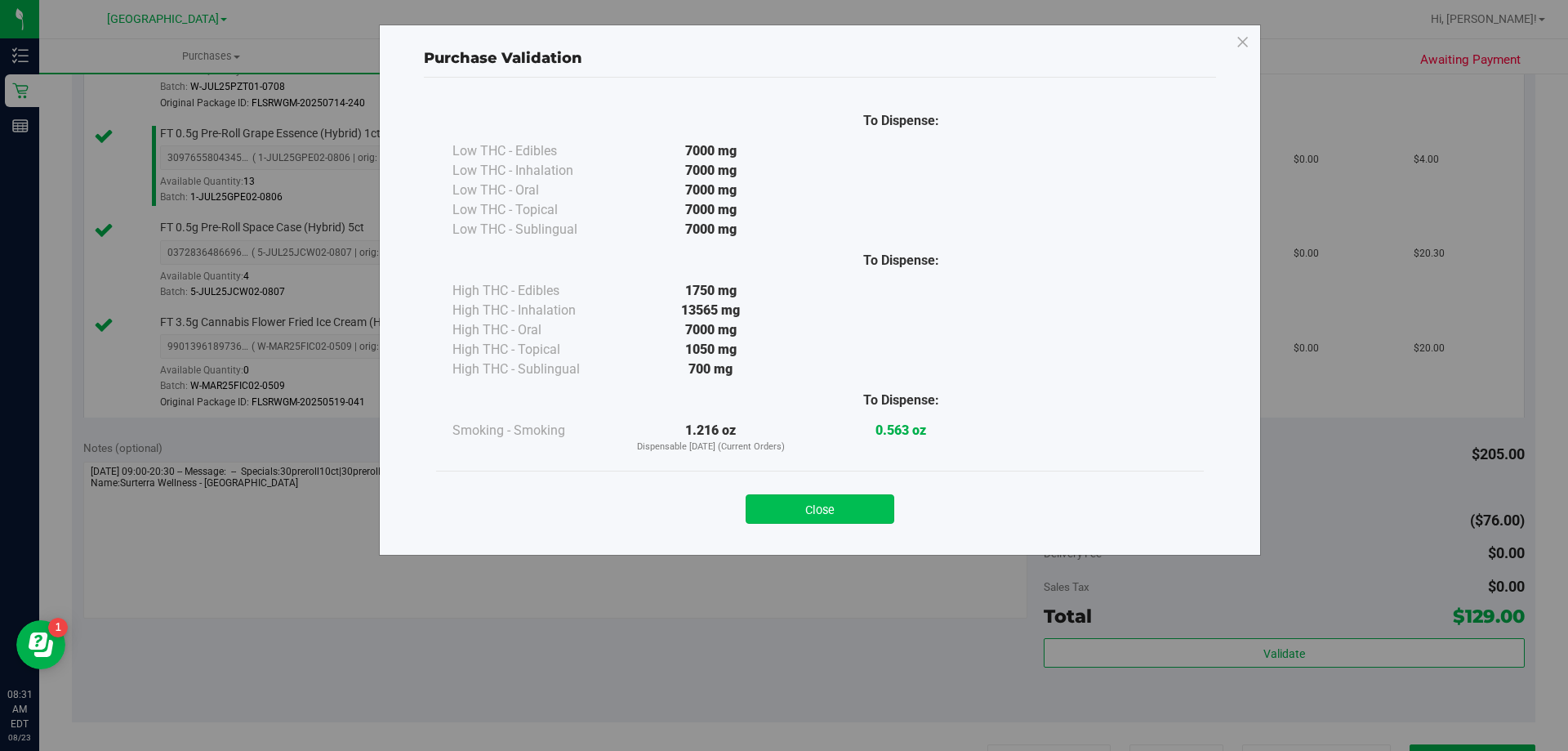
click at [864, 502] on button "Close" at bounding box center [820, 508] width 148 height 29
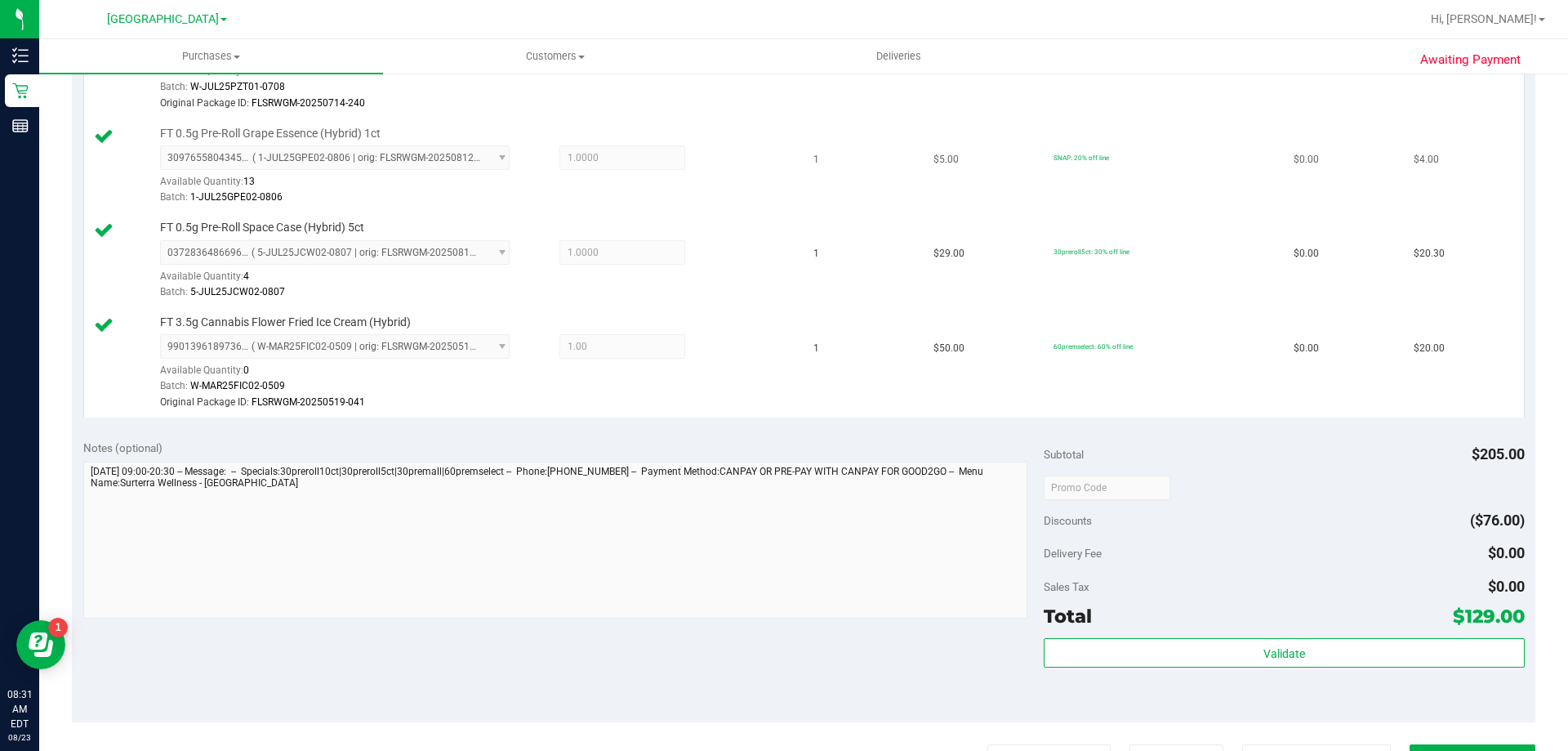
scroll to position [1120, 0]
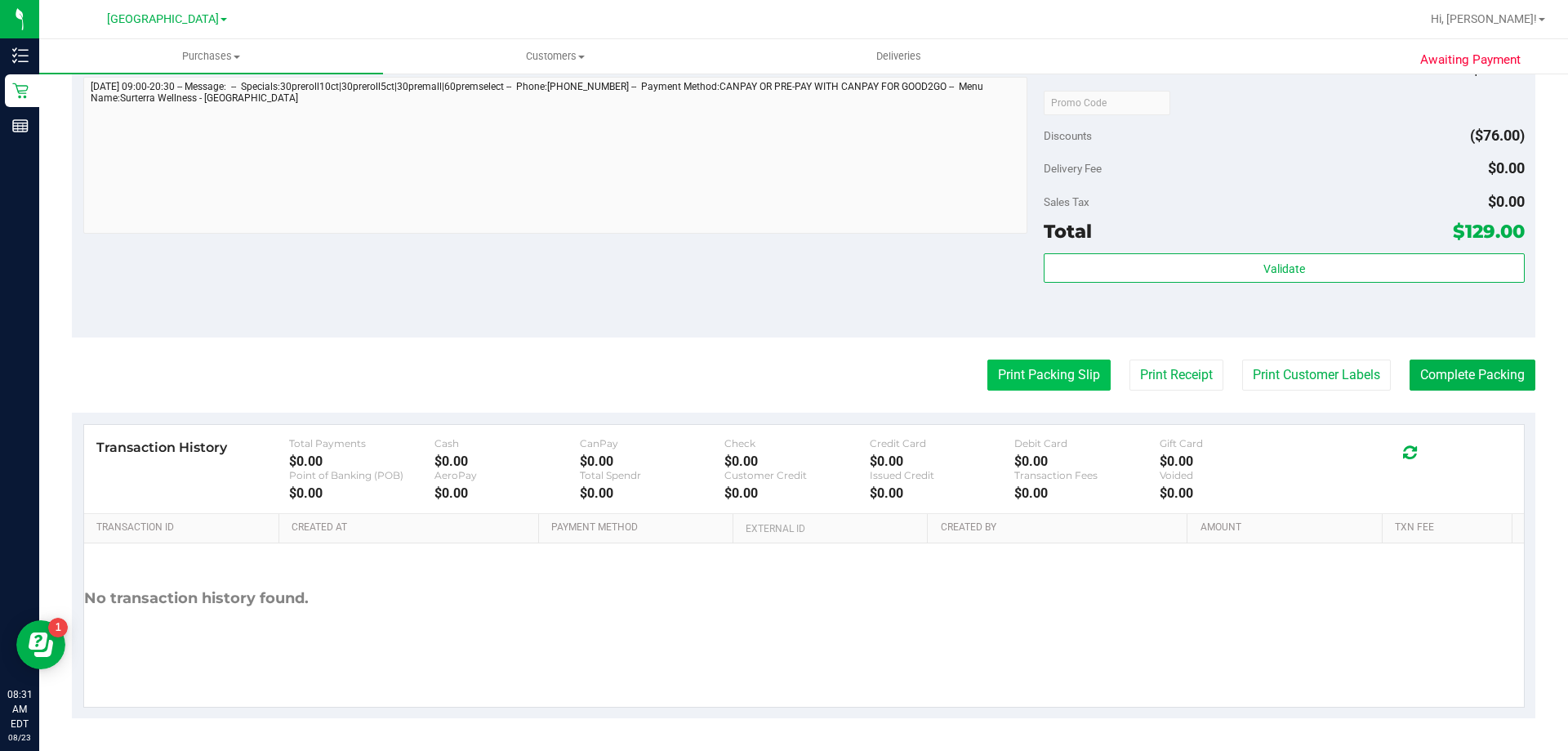
click at [1057, 371] on button "Print Packing Slip" at bounding box center [1049, 375] width 123 height 31
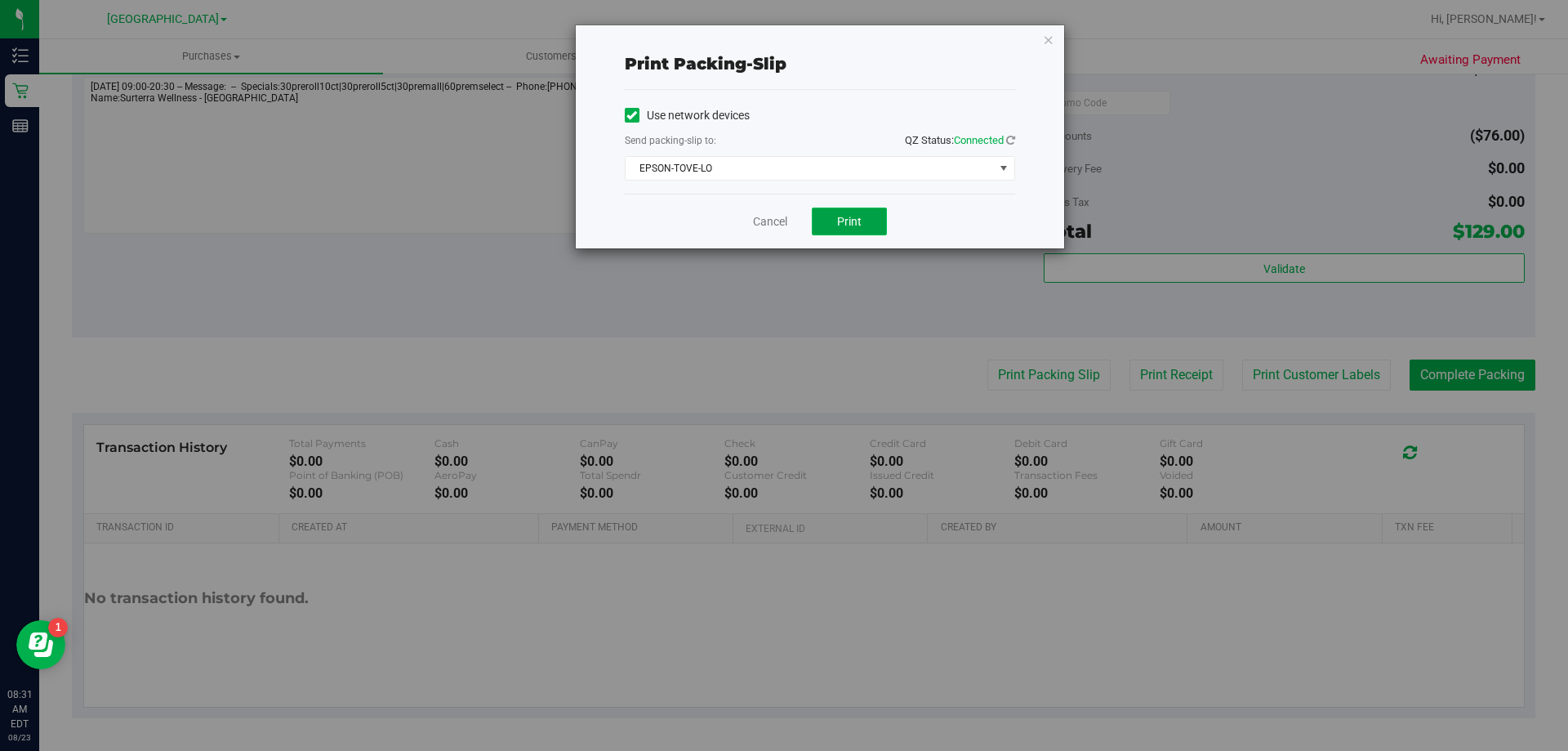
click at [835, 222] on button "Print" at bounding box center [849, 221] width 75 height 28
click at [771, 225] on link "Cancel" at bounding box center [770, 222] width 34 height 18
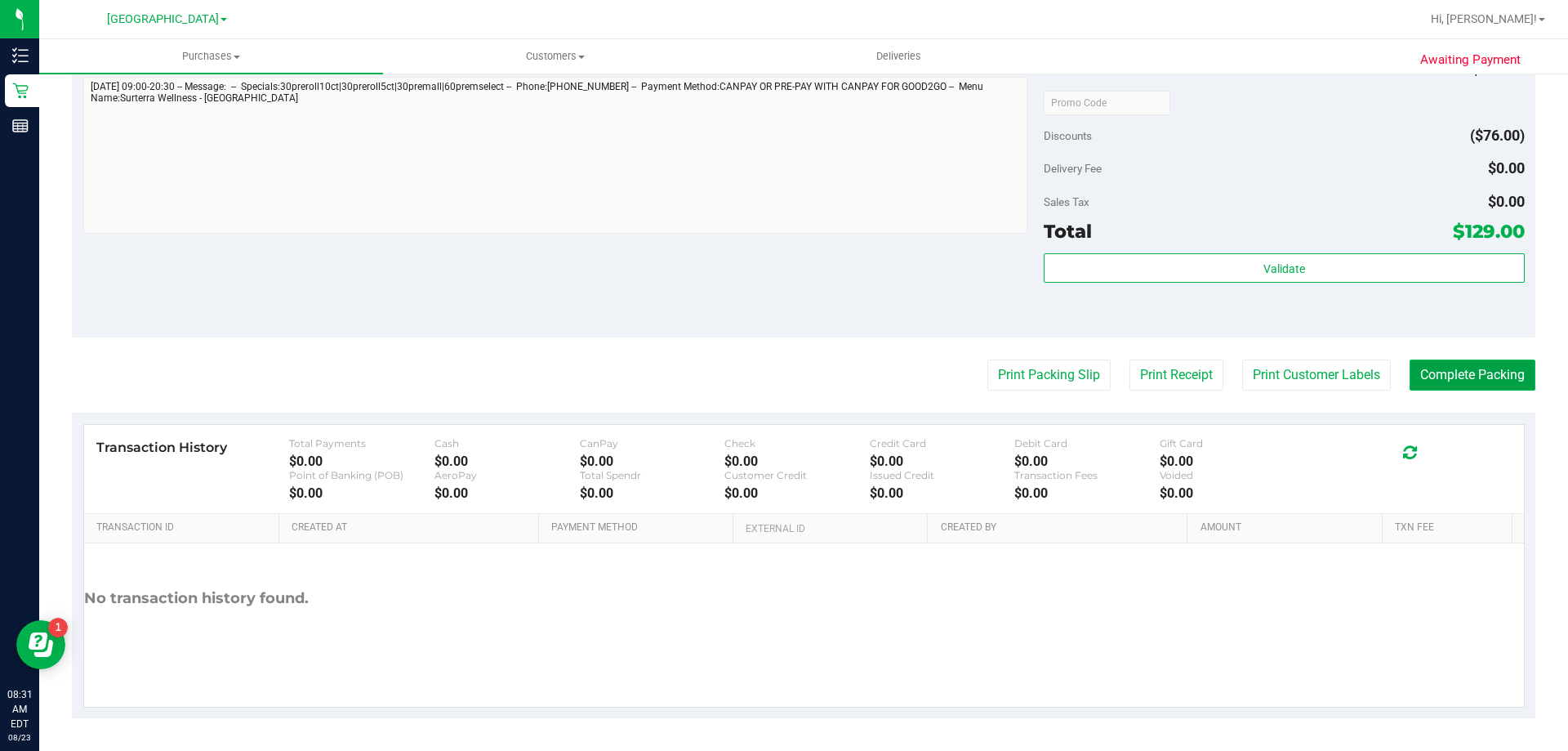
click at [1464, 382] on button "Complete Packing" at bounding box center [1472, 375] width 126 height 31
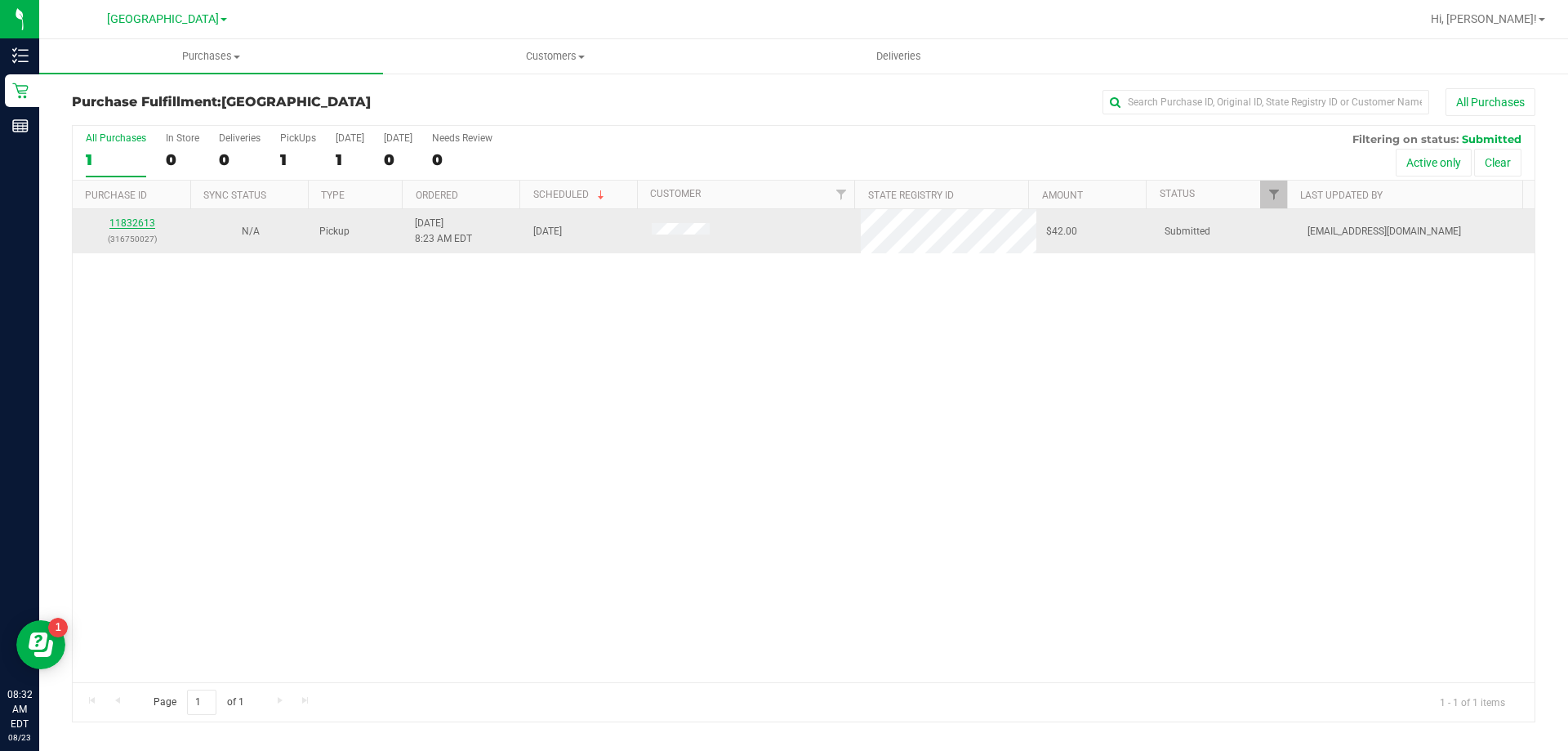
click at [148, 219] on link "11832613" at bounding box center [132, 223] width 46 height 12
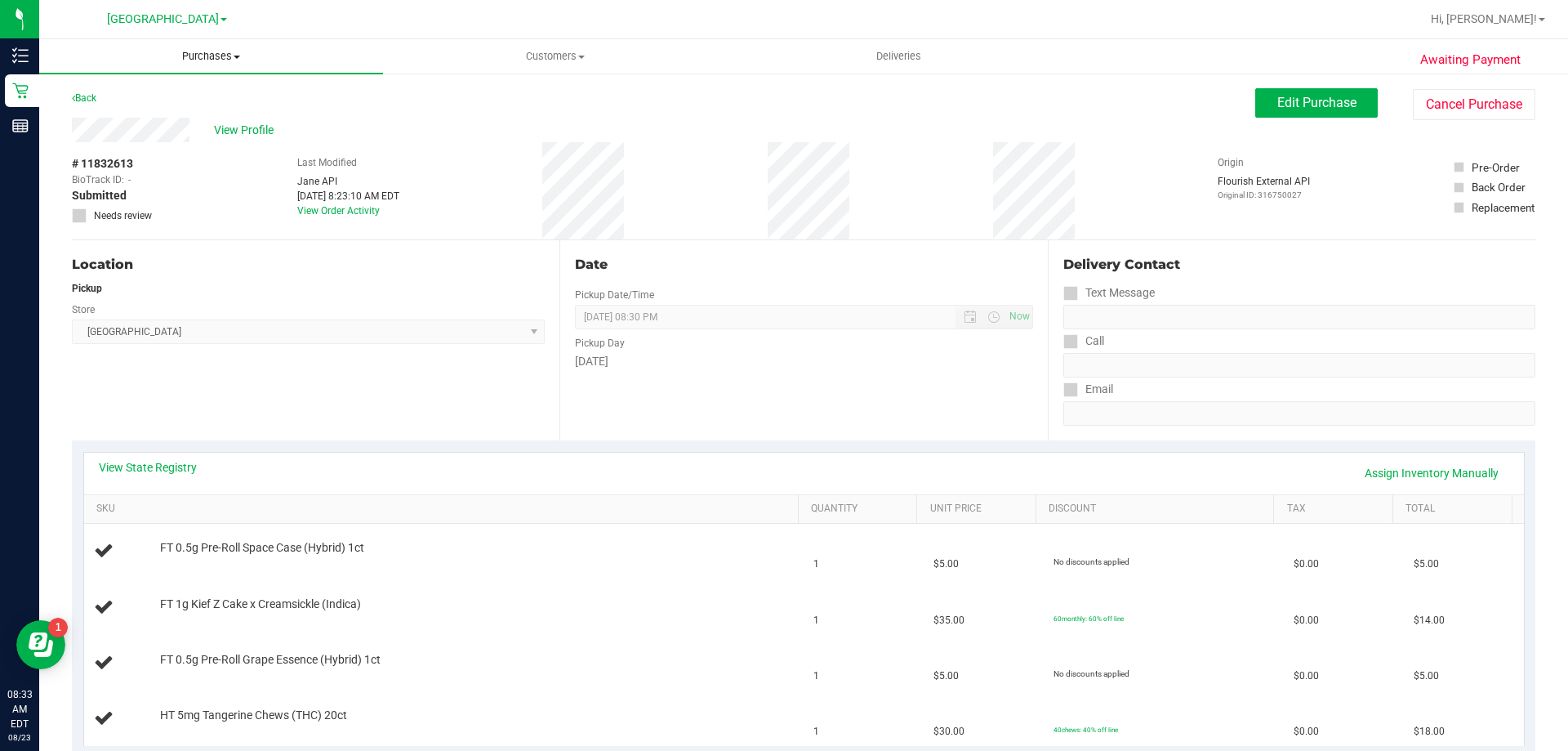
click at [211, 57] on span "Purchases" at bounding box center [211, 57] width 344 height 15
click at [183, 122] on li "Fulfillment" at bounding box center [211, 118] width 344 height 19
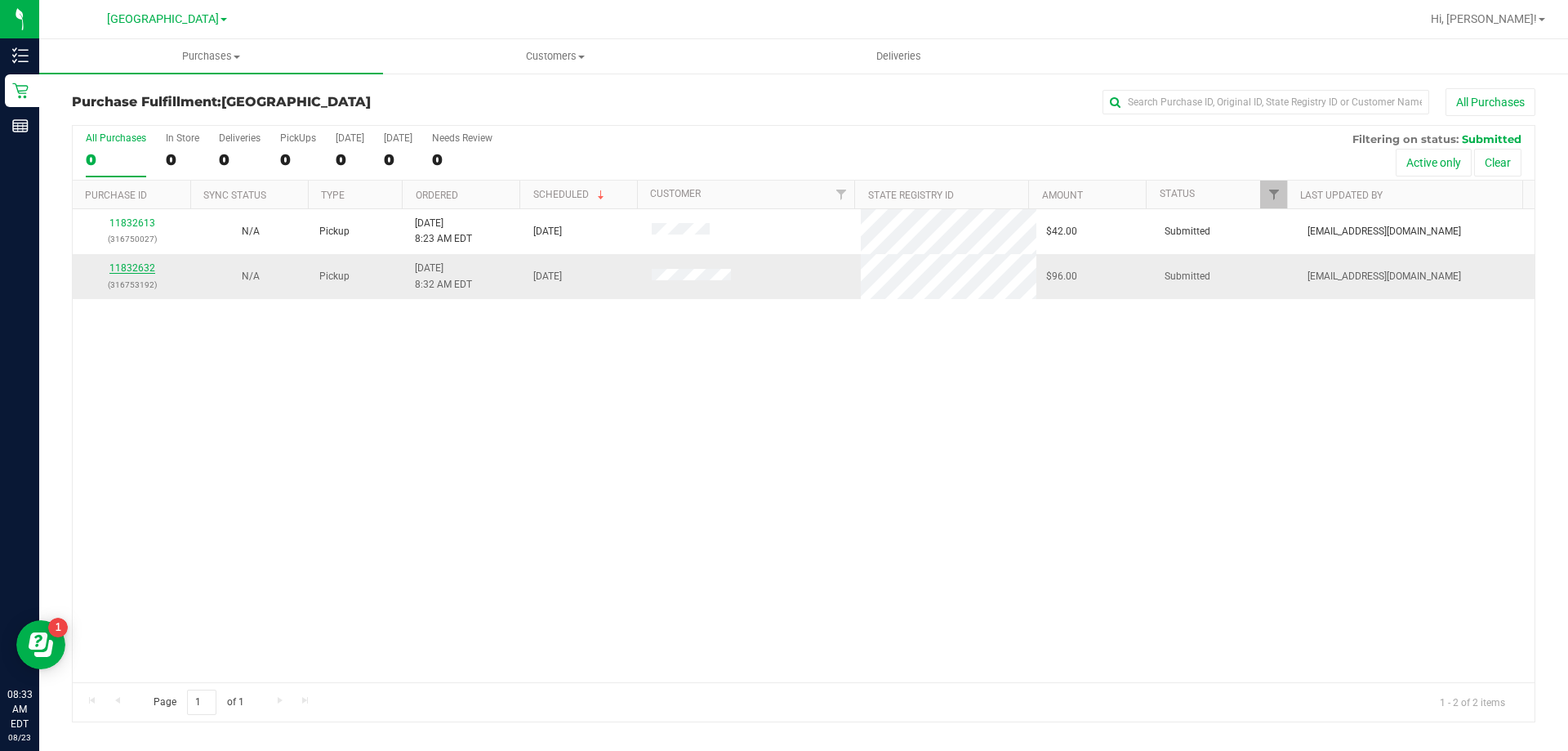
click at [122, 265] on link "11832632" at bounding box center [132, 268] width 46 height 12
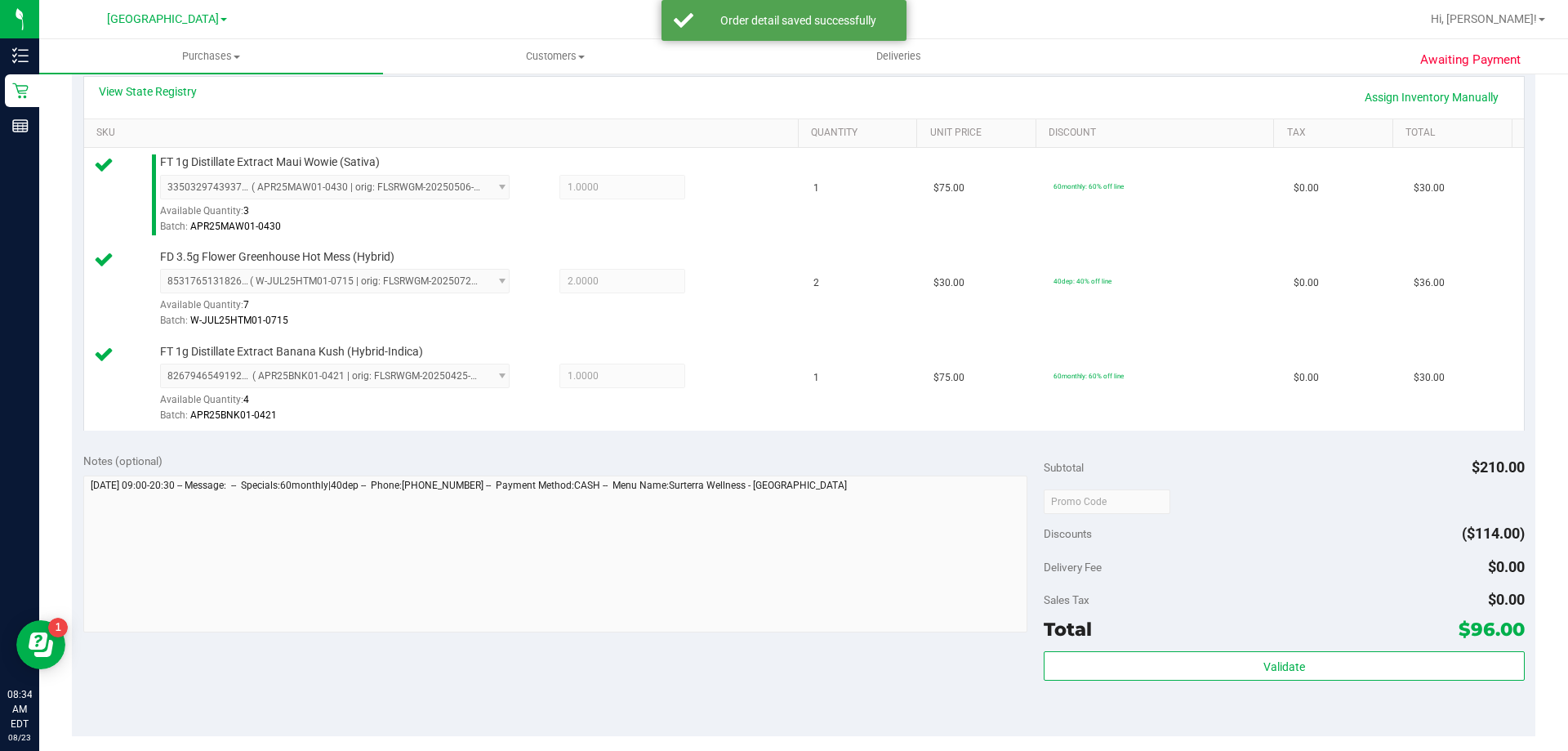
scroll to position [408, 0]
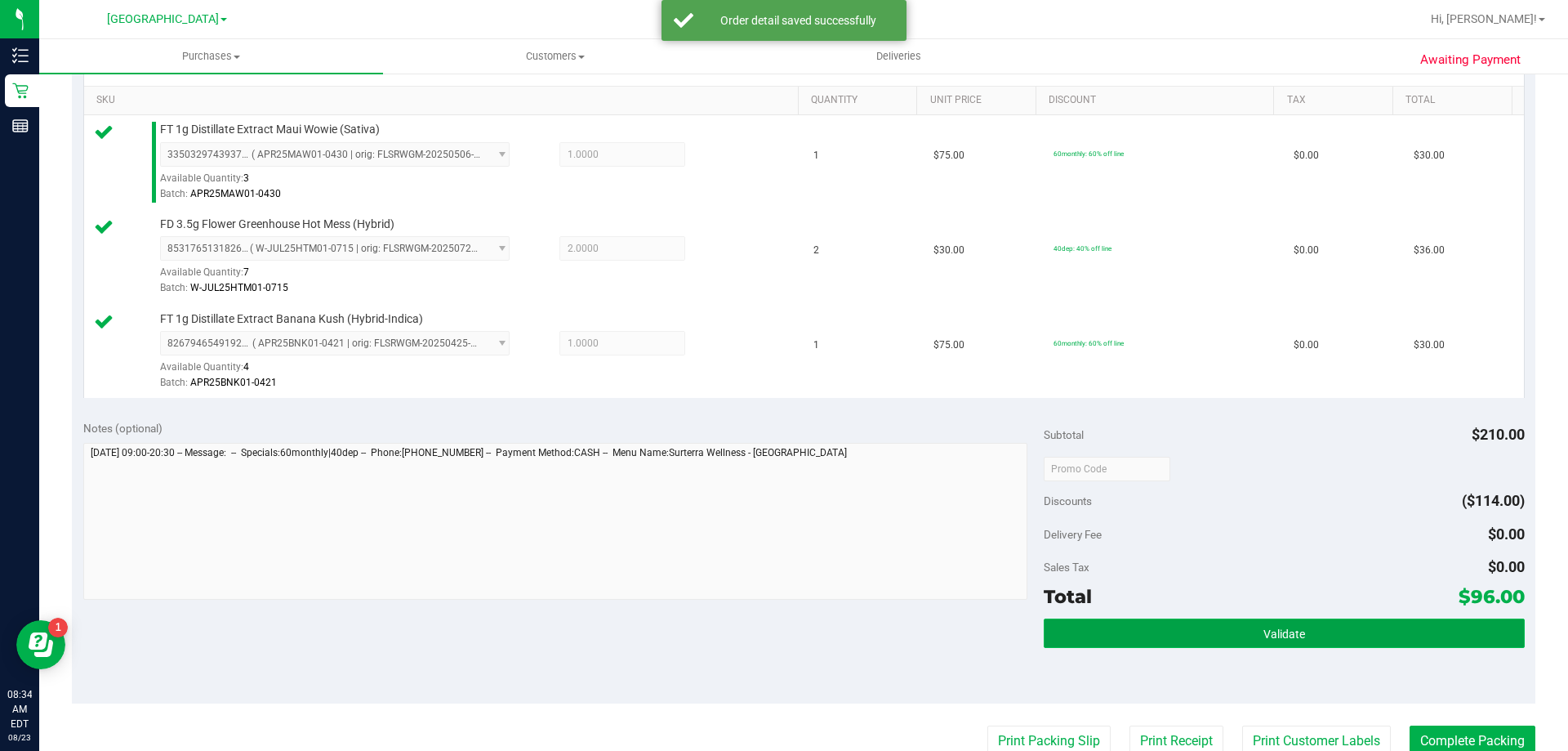
click at [1112, 628] on button "Validate" at bounding box center [1284, 633] width 480 height 29
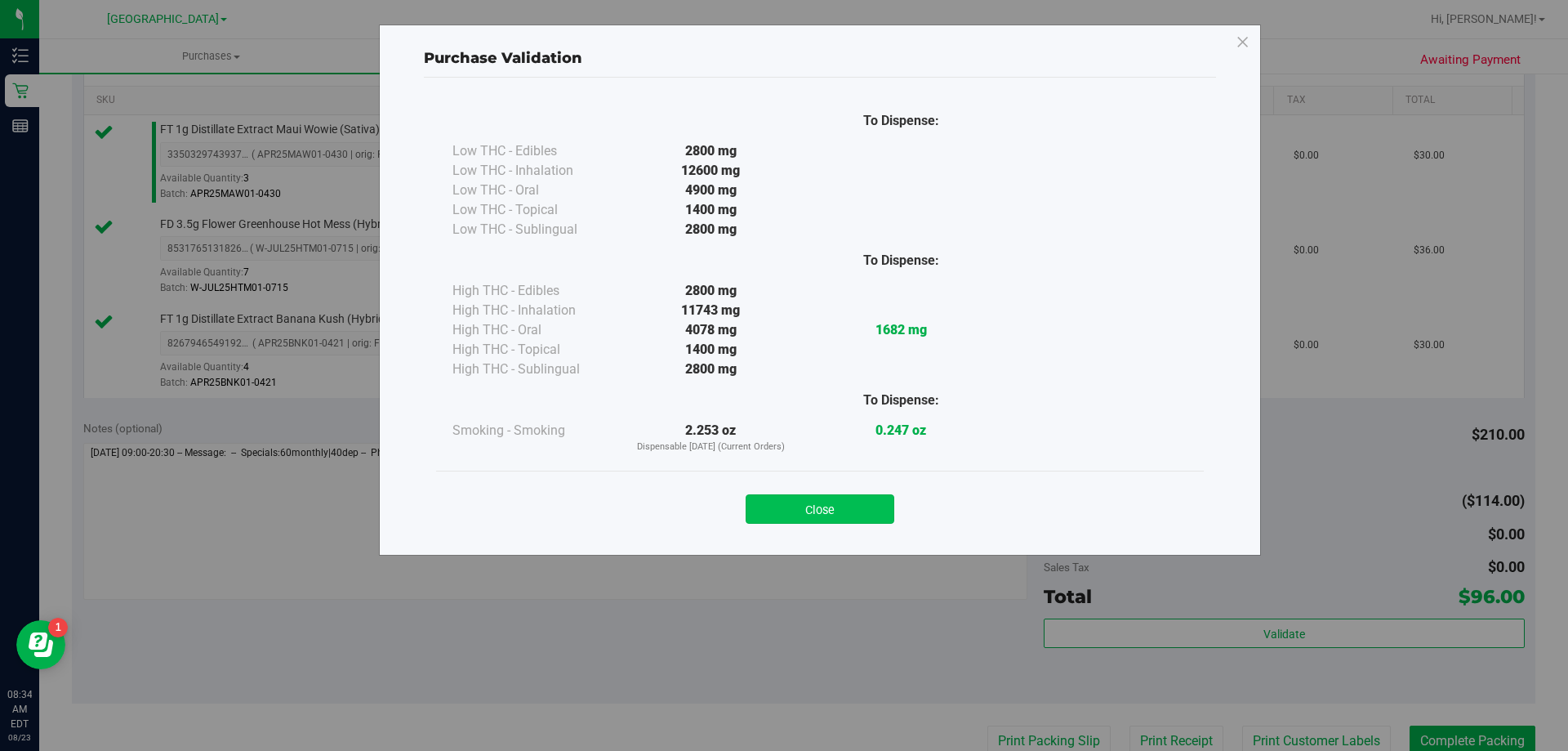
click at [793, 502] on button "Close" at bounding box center [820, 508] width 148 height 29
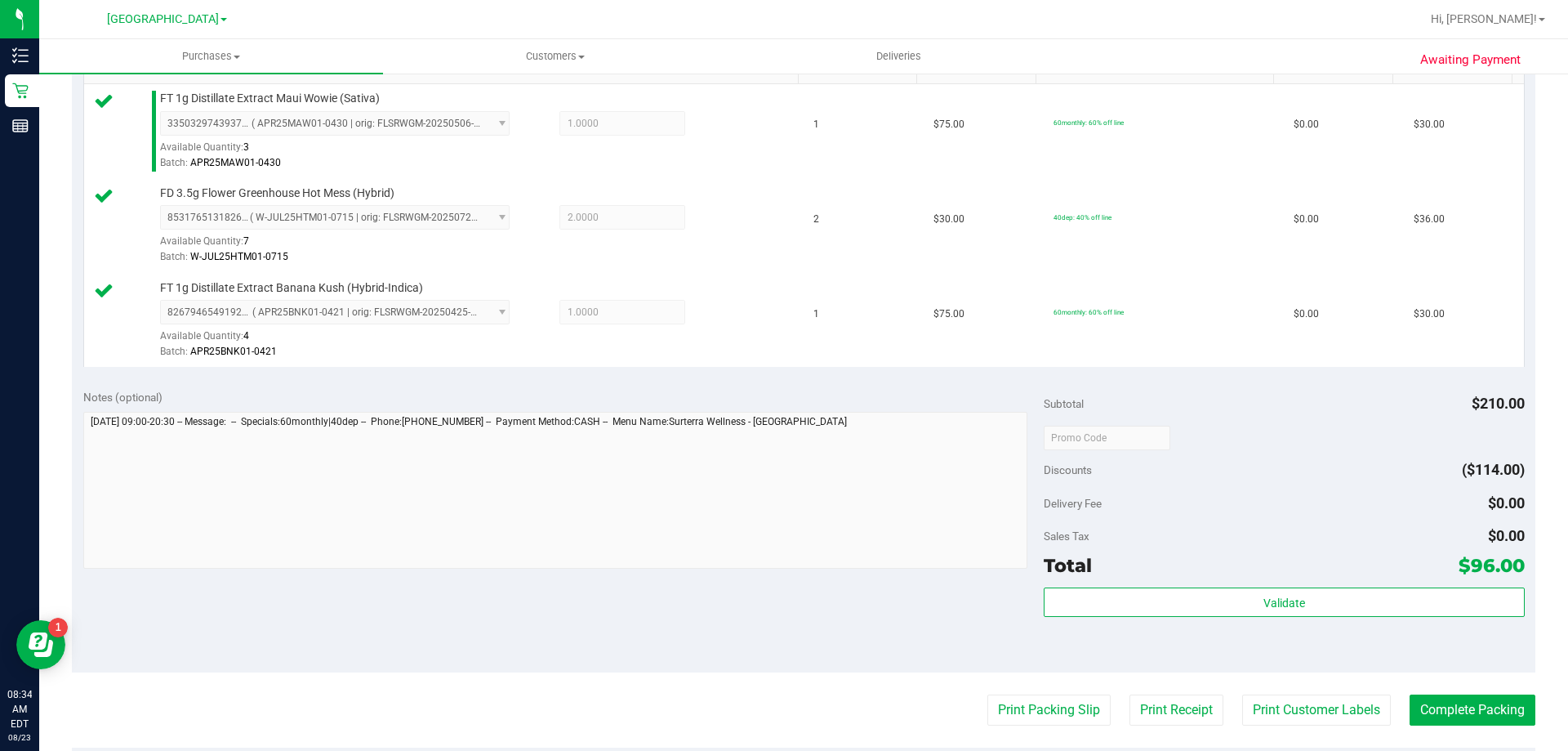
scroll to position [490, 0]
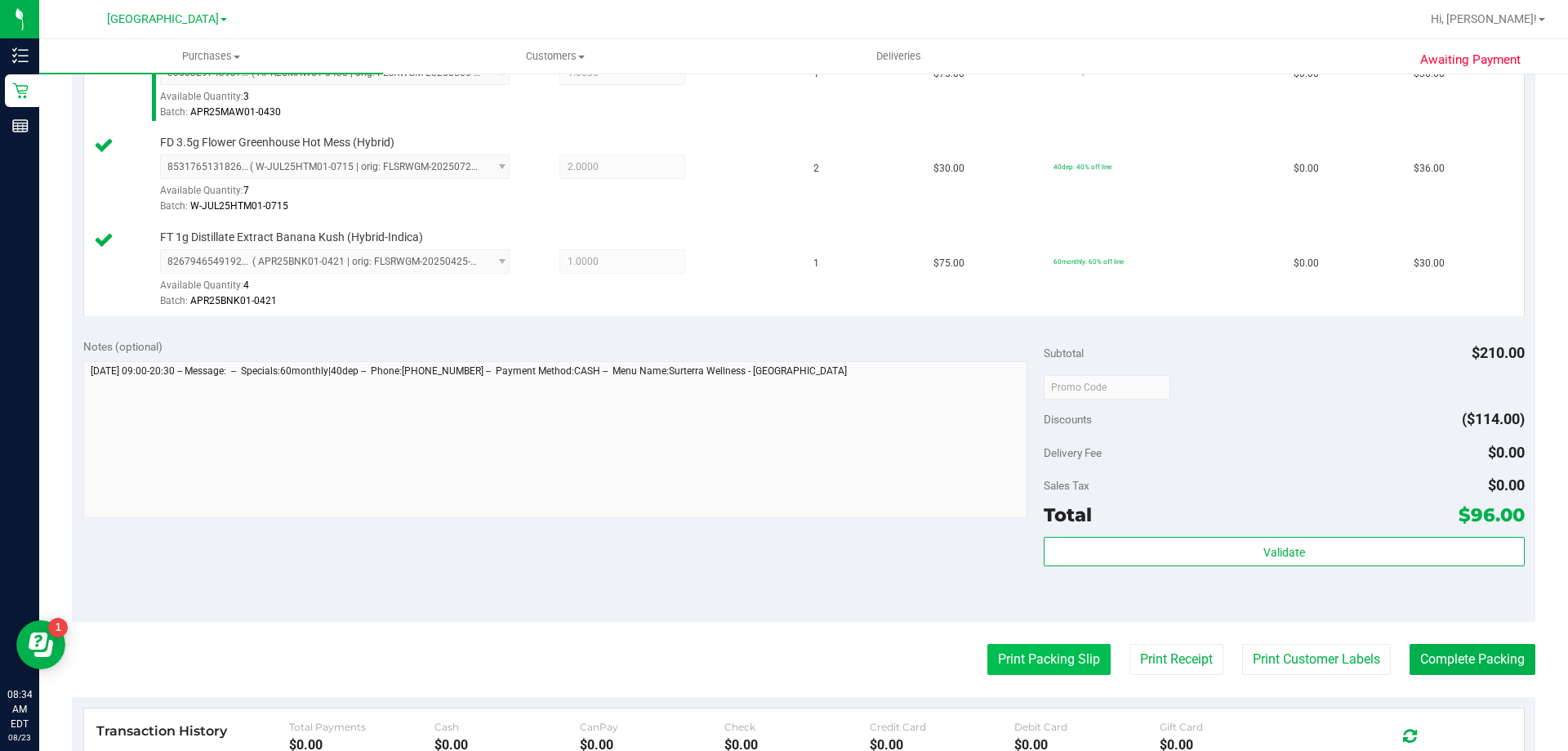
click at [1050, 652] on button "Print Packing Slip" at bounding box center [1049, 658] width 123 height 31
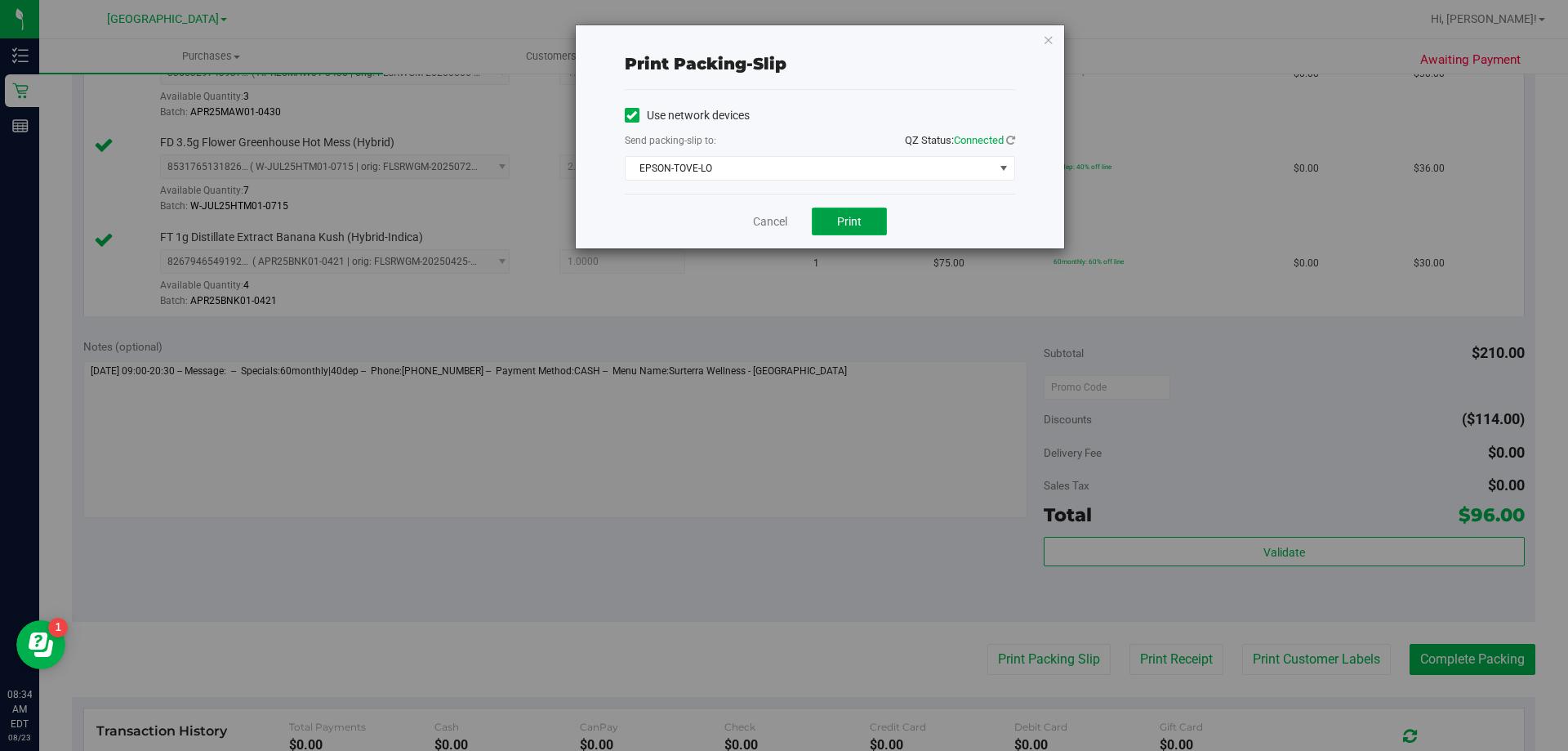
click at [838, 217] on span "Print" at bounding box center [848, 221] width 24 height 13
click at [763, 227] on link "Cancel" at bounding box center [770, 222] width 34 height 18
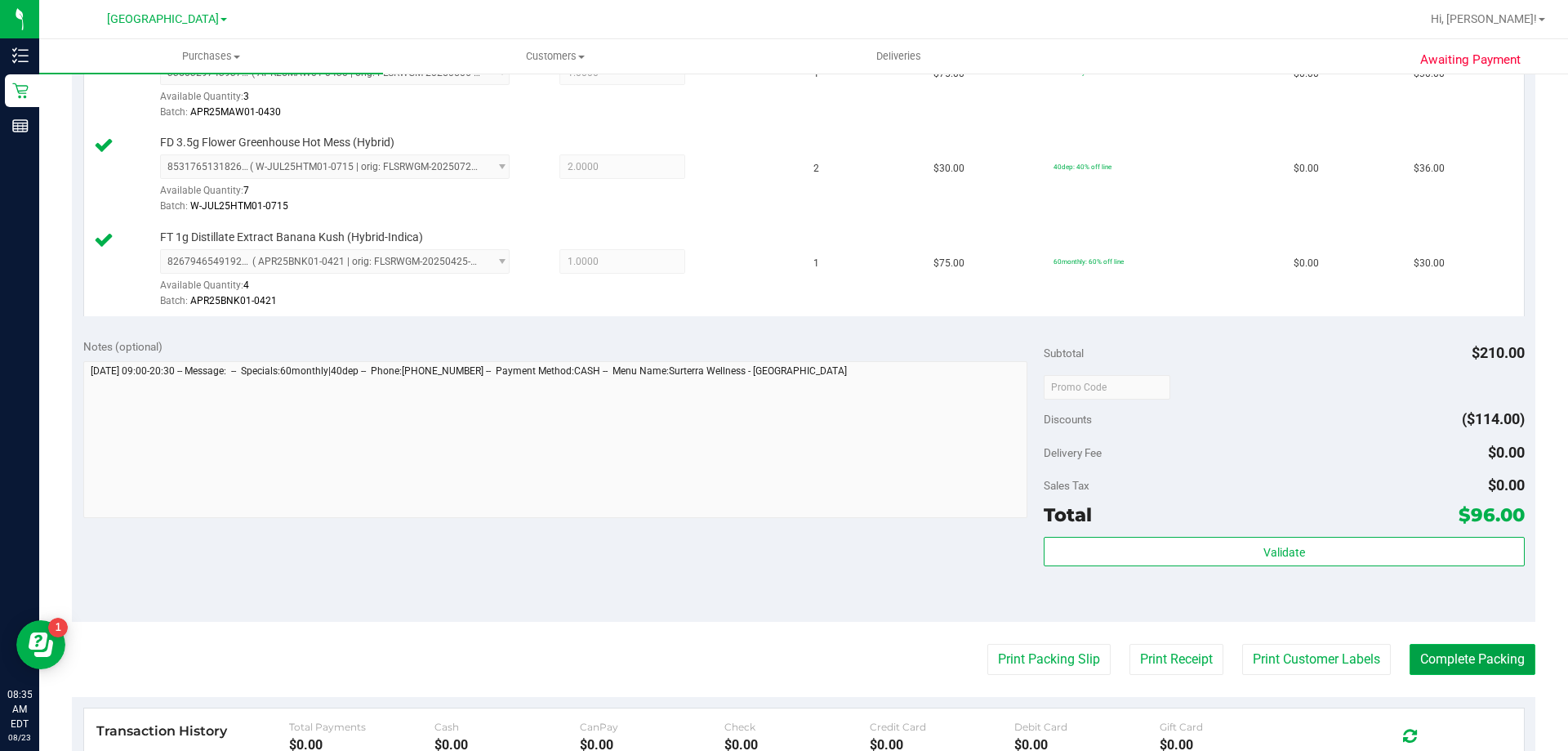
click at [1435, 663] on button "Complete Packing" at bounding box center [1472, 658] width 126 height 31
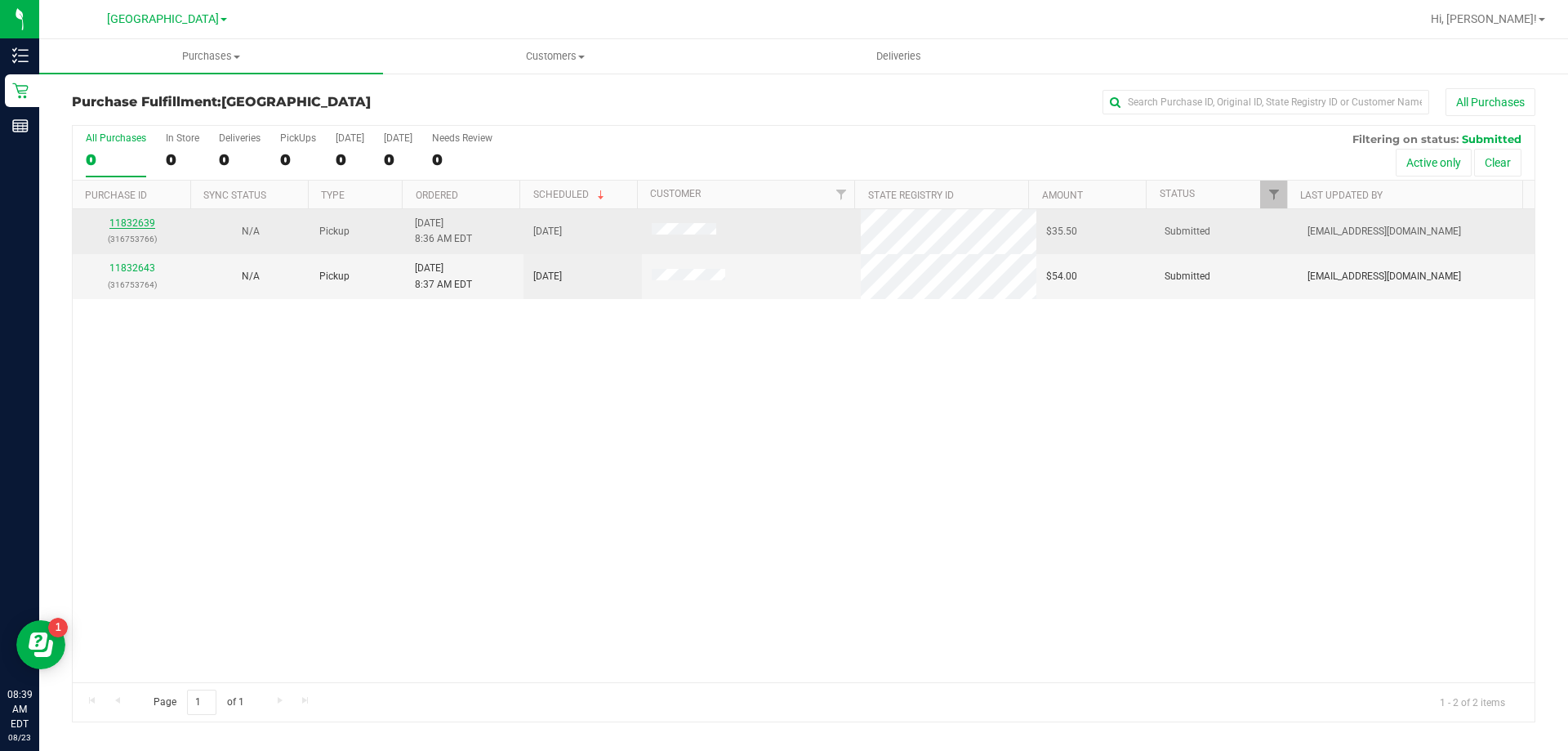
click at [128, 224] on link "11832639" at bounding box center [132, 223] width 46 height 12
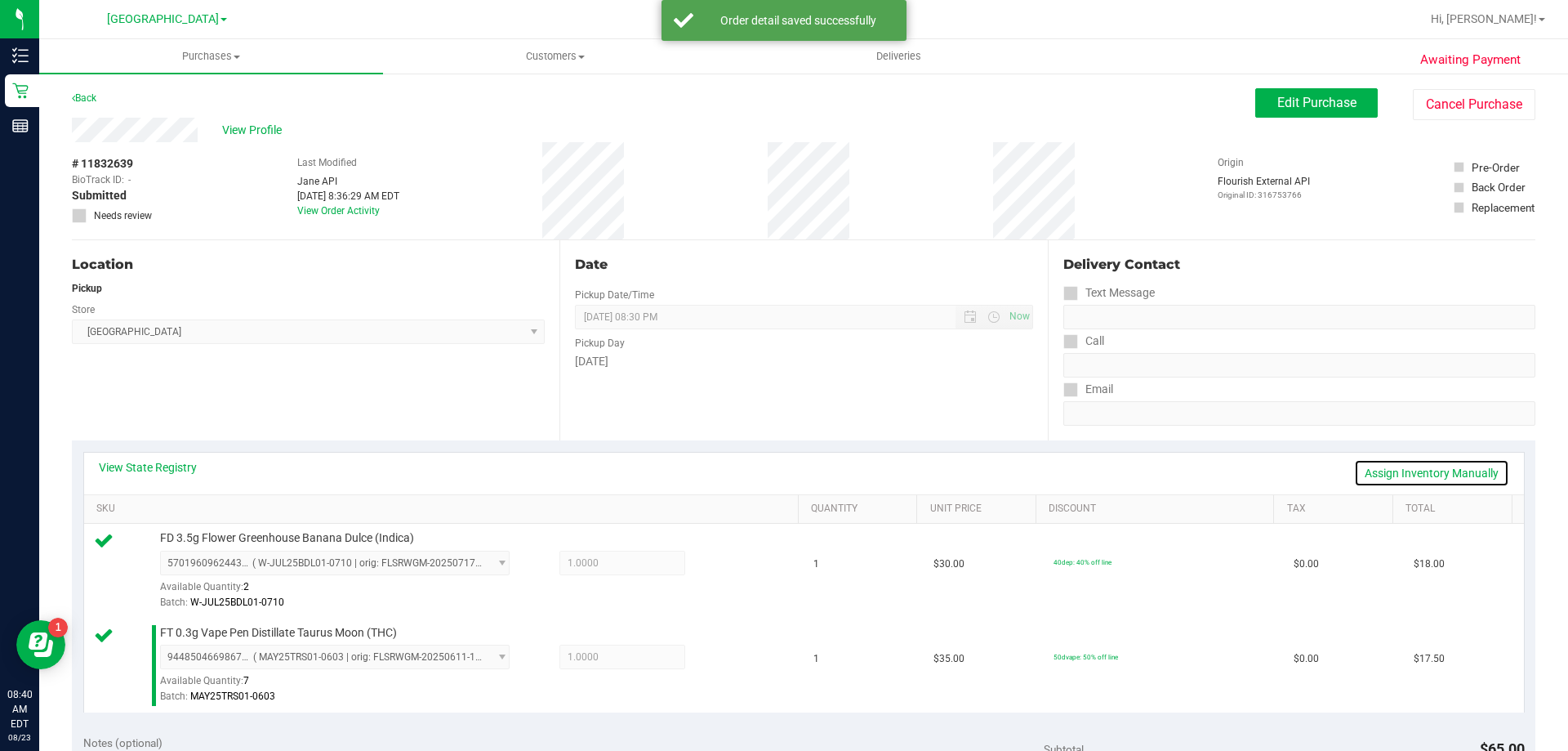
click at [1435, 467] on link "Assign Inventory Manually" at bounding box center [1431, 472] width 155 height 28
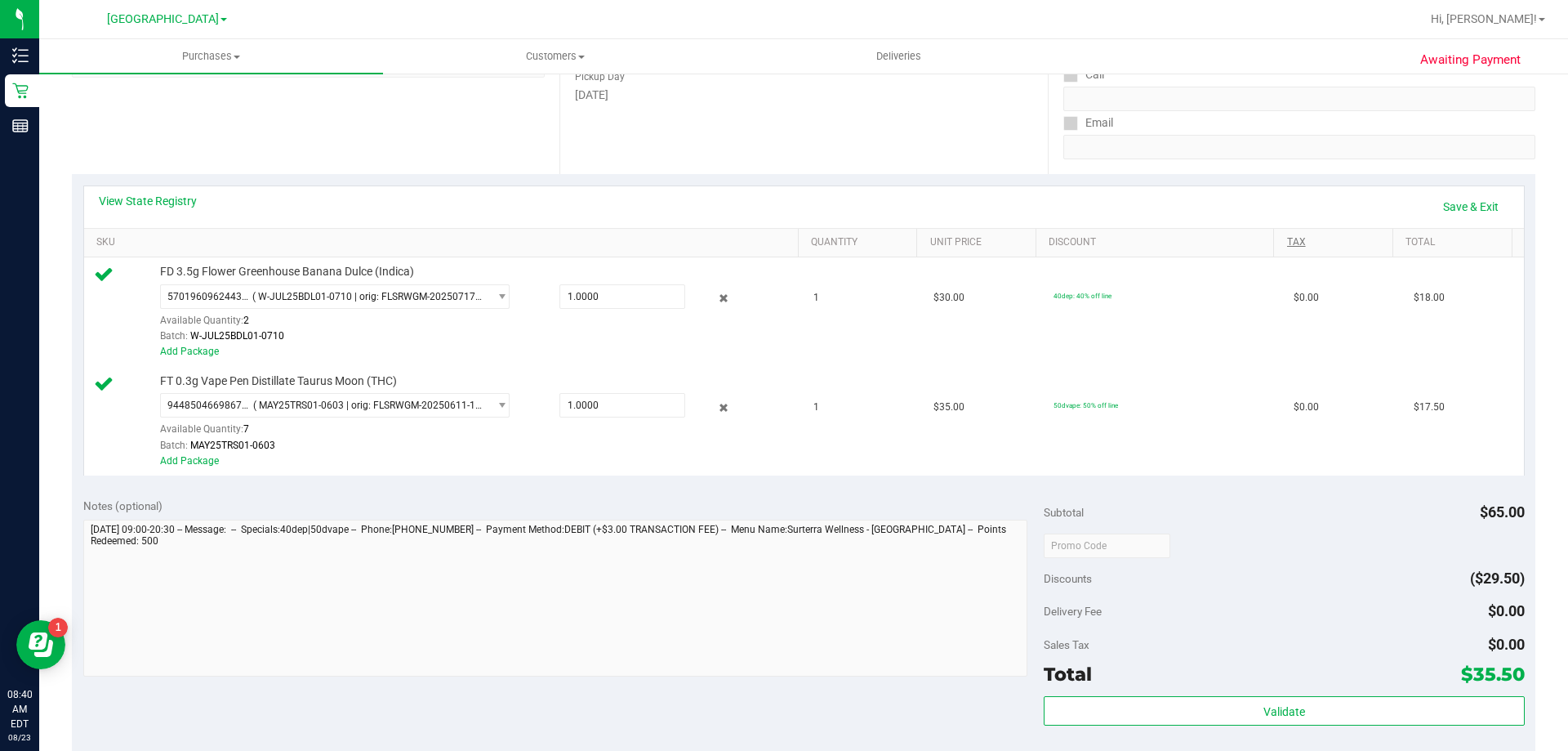
scroll to position [164, 0]
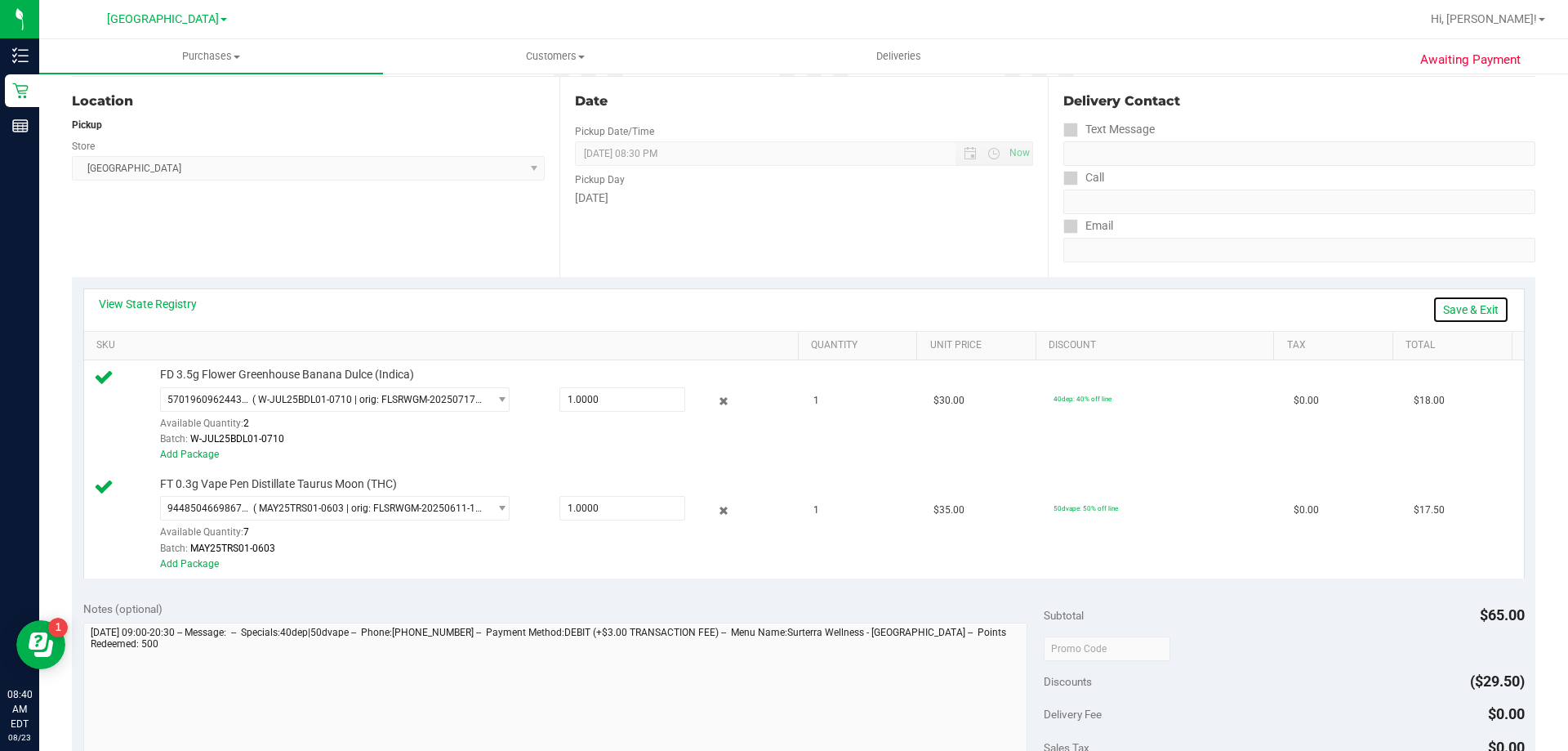
click at [1455, 305] on link "Save & Exit" at bounding box center [1470, 309] width 77 height 28
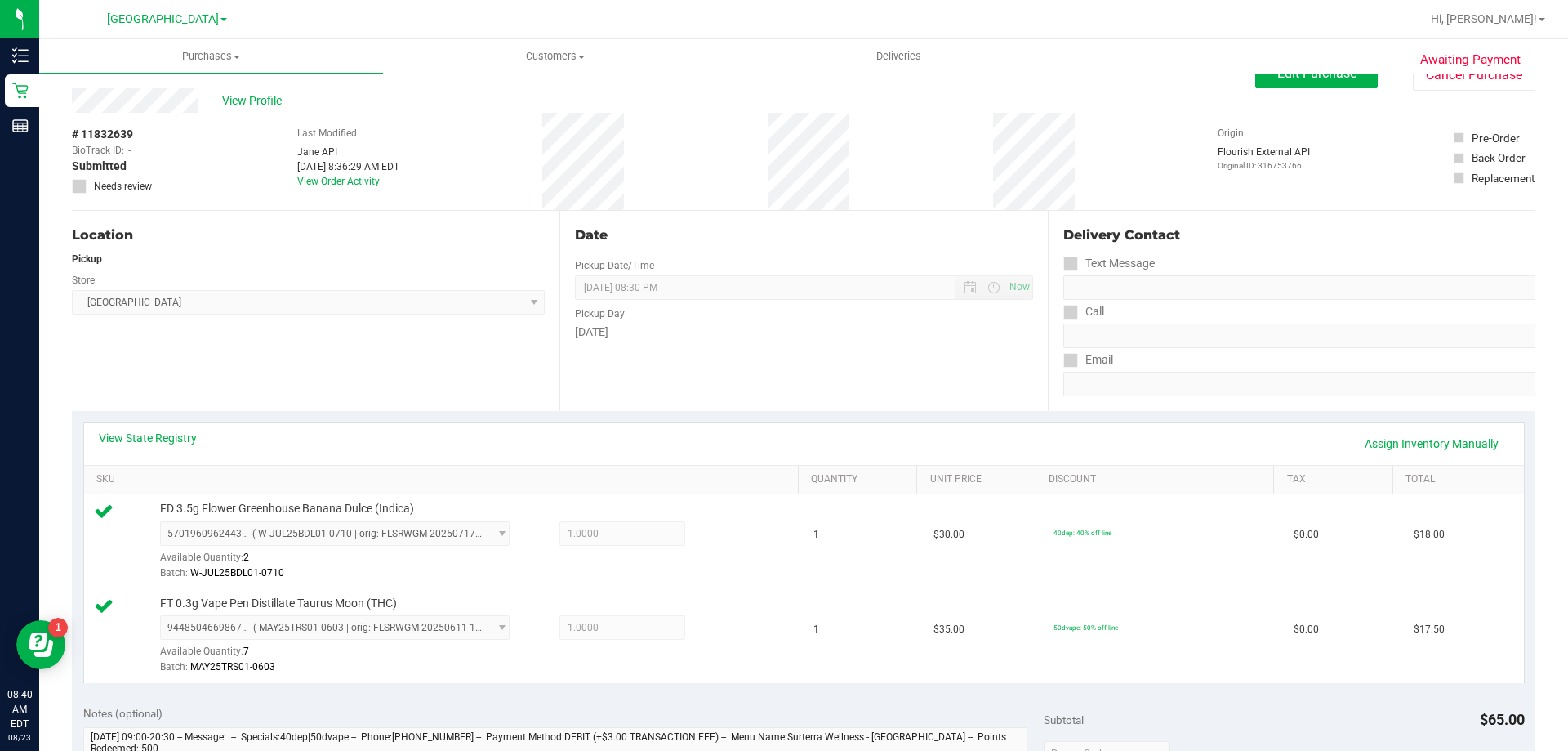
scroll to position [0, 0]
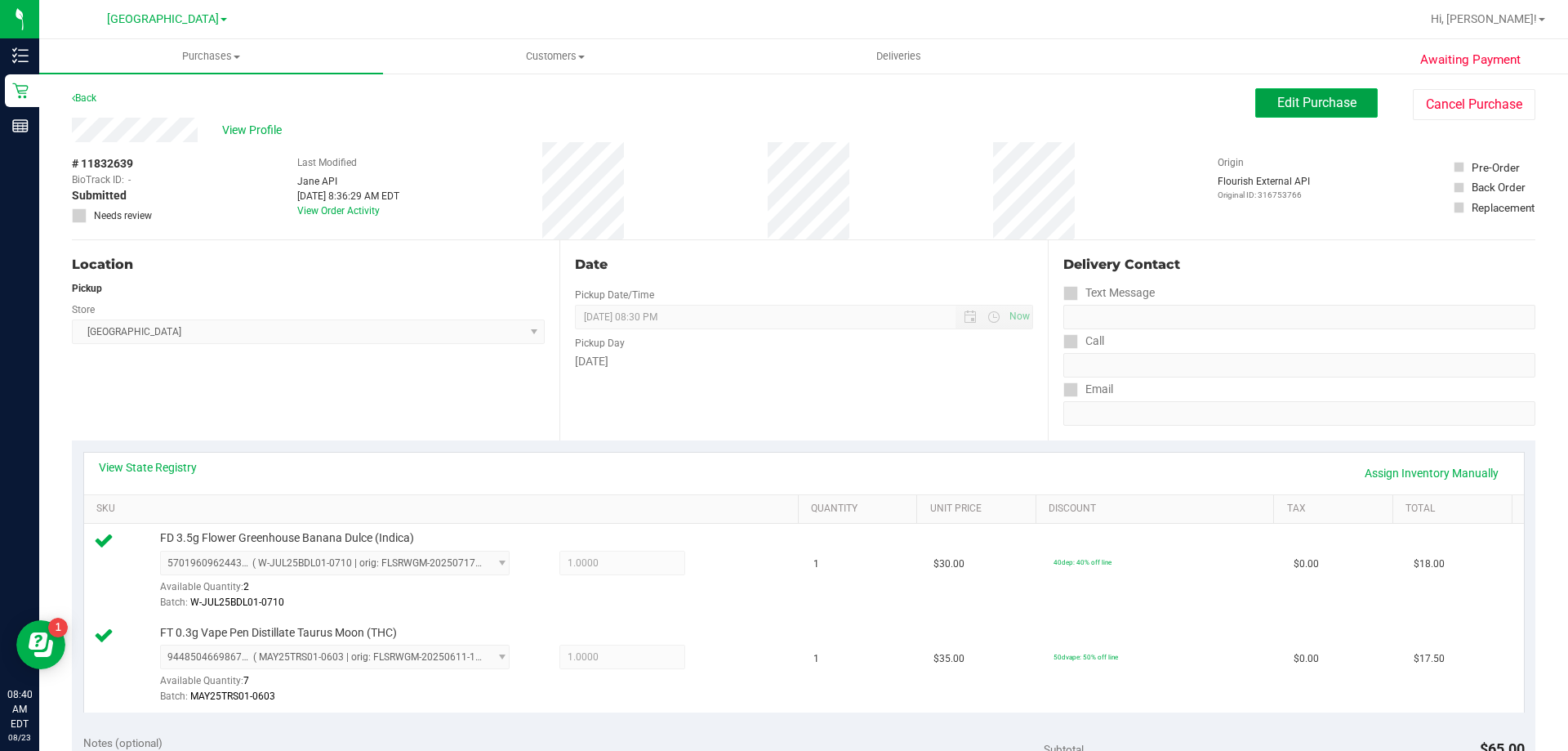
click at [1315, 101] on span "Edit Purchase" at bounding box center [1316, 103] width 79 height 16
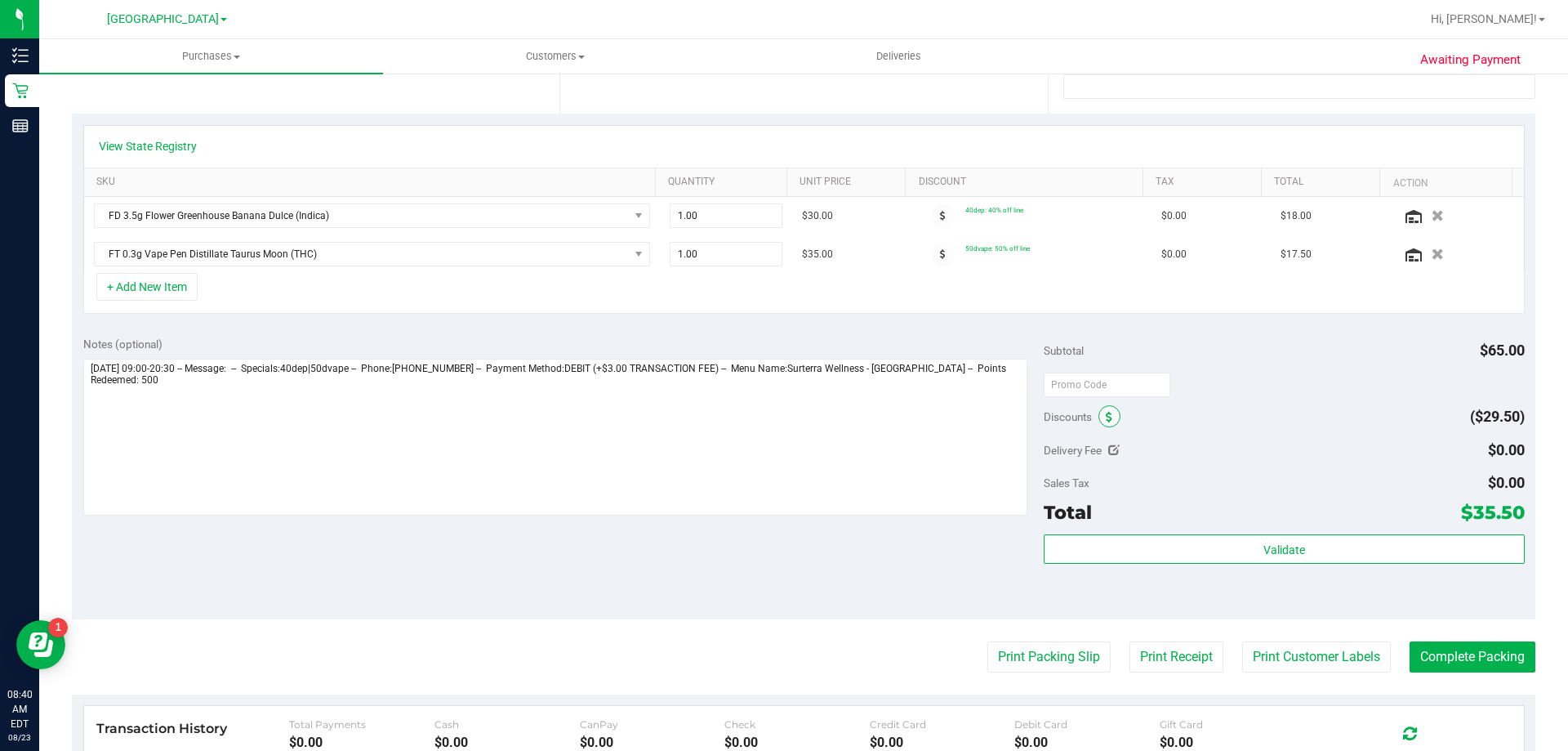
click at [1098, 420] on span at bounding box center [1109, 416] width 22 height 22
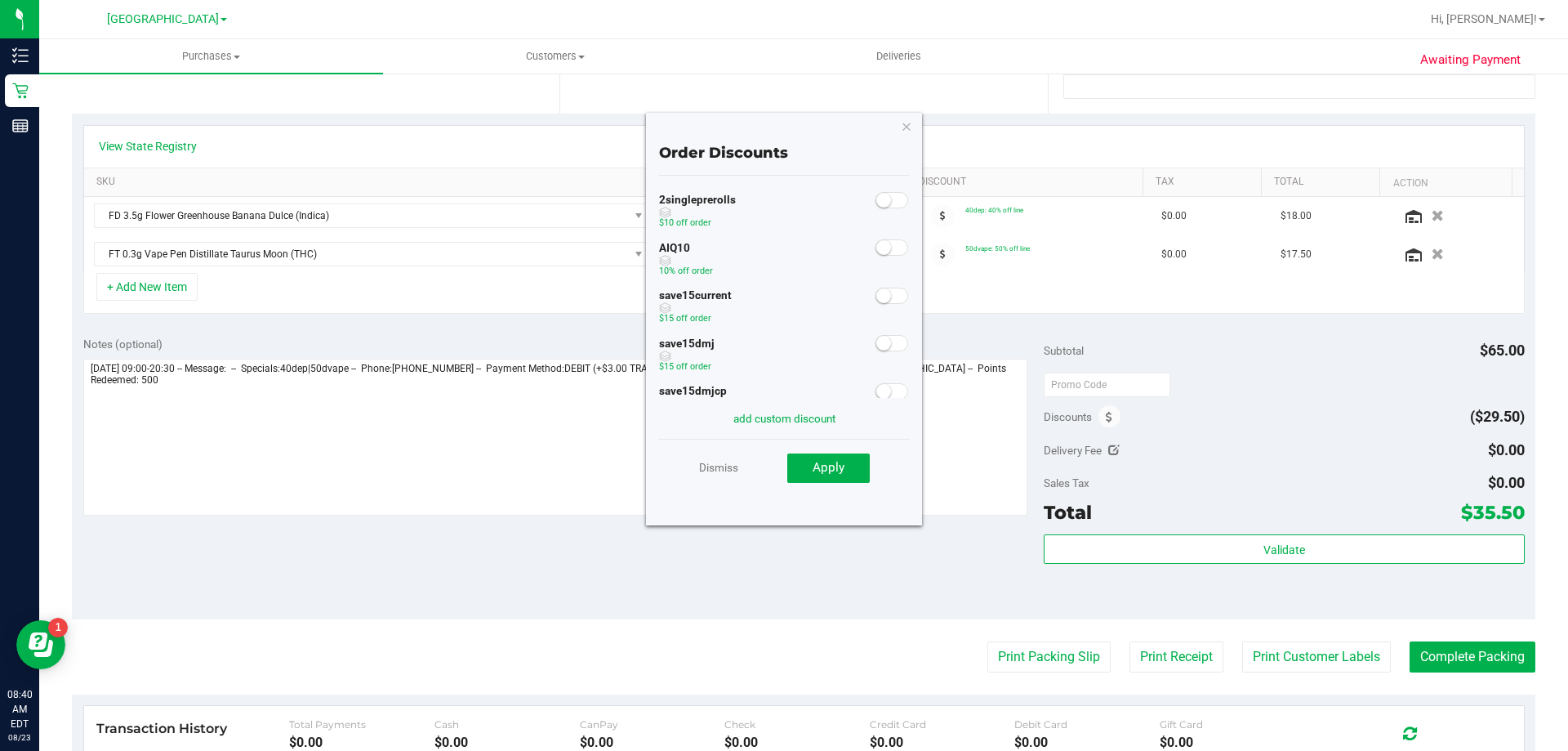
click at [877, 253] on span at bounding box center [891, 248] width 33 height 17
click at [834, 459] on button "Apply" at bounding box center [828, 467] width 83 height 29
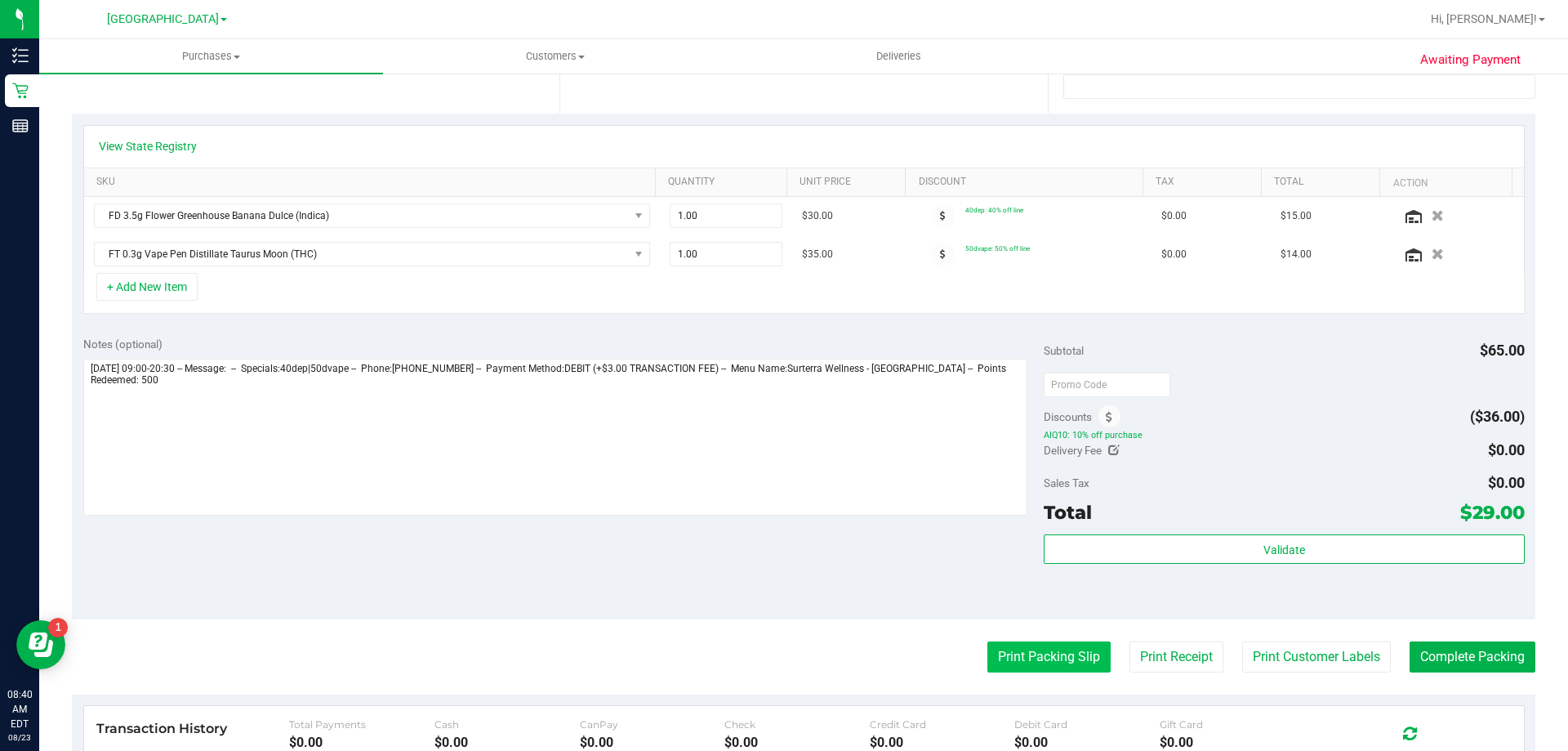
click at [1049, 662] on button "Print Packing Slip" at bounding box center [1049, 656] width 123 height 31
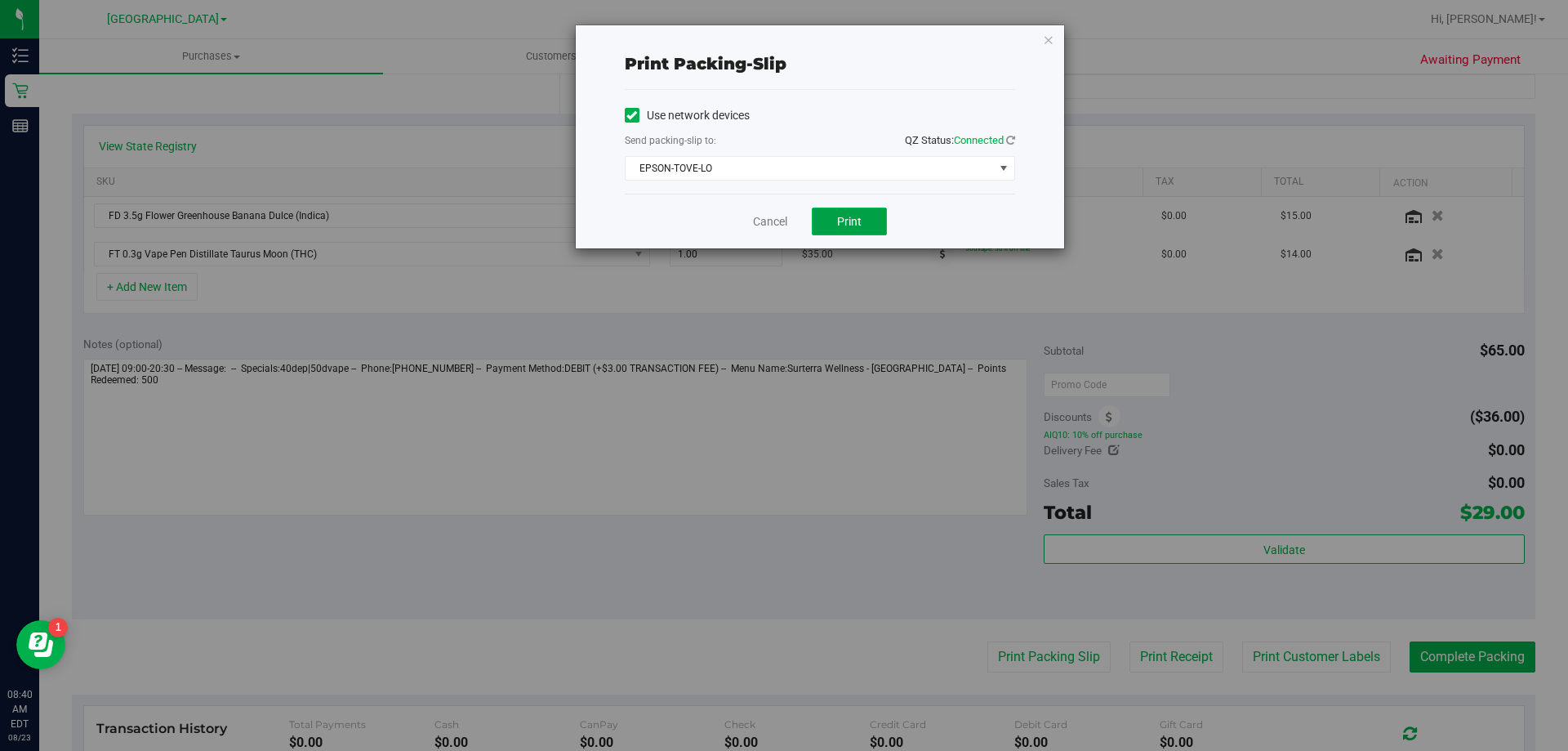
click at [852, 230] on button "Print" at bounding box center [849, 221] width 75 height 28
click at [784, 224] on link "Cancel" at bounding box center [770, 222] width 34 height 18
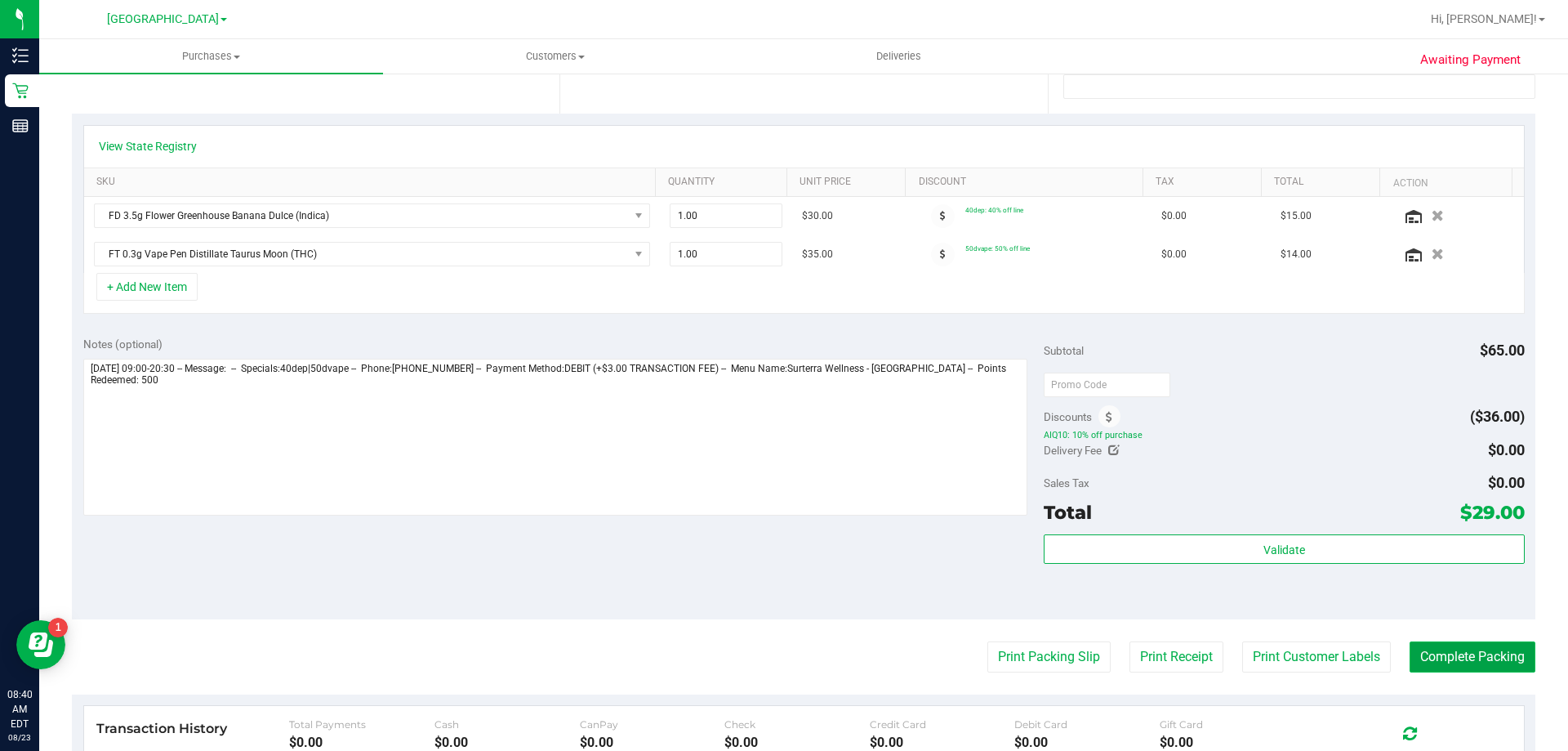
click at [1435, 647] on button "Complete Packing" at bounding box center [1472, 656] width 126 height 31
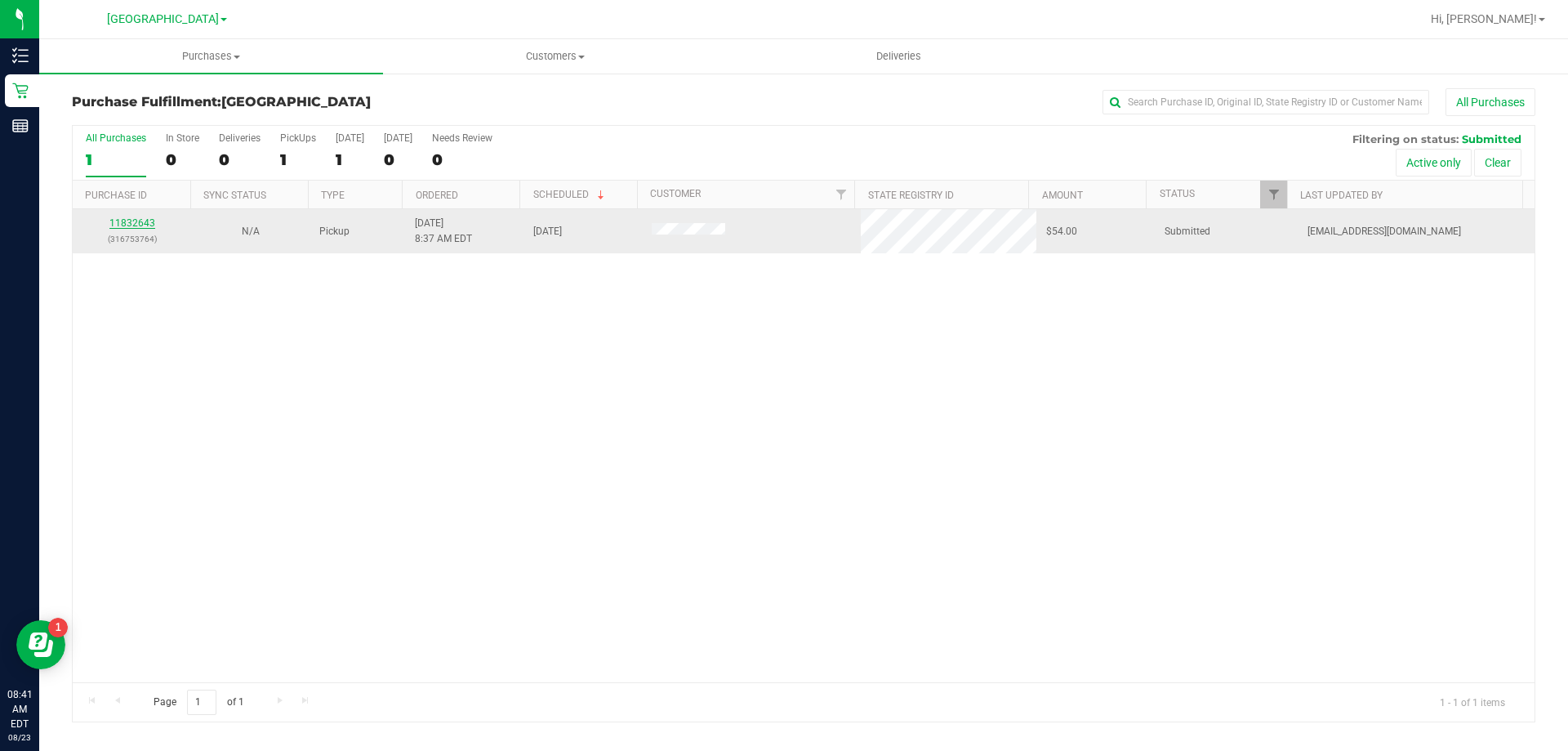
click at [126, 219] on link "11832643" at bounding box center [132, 223] width 46 height 12
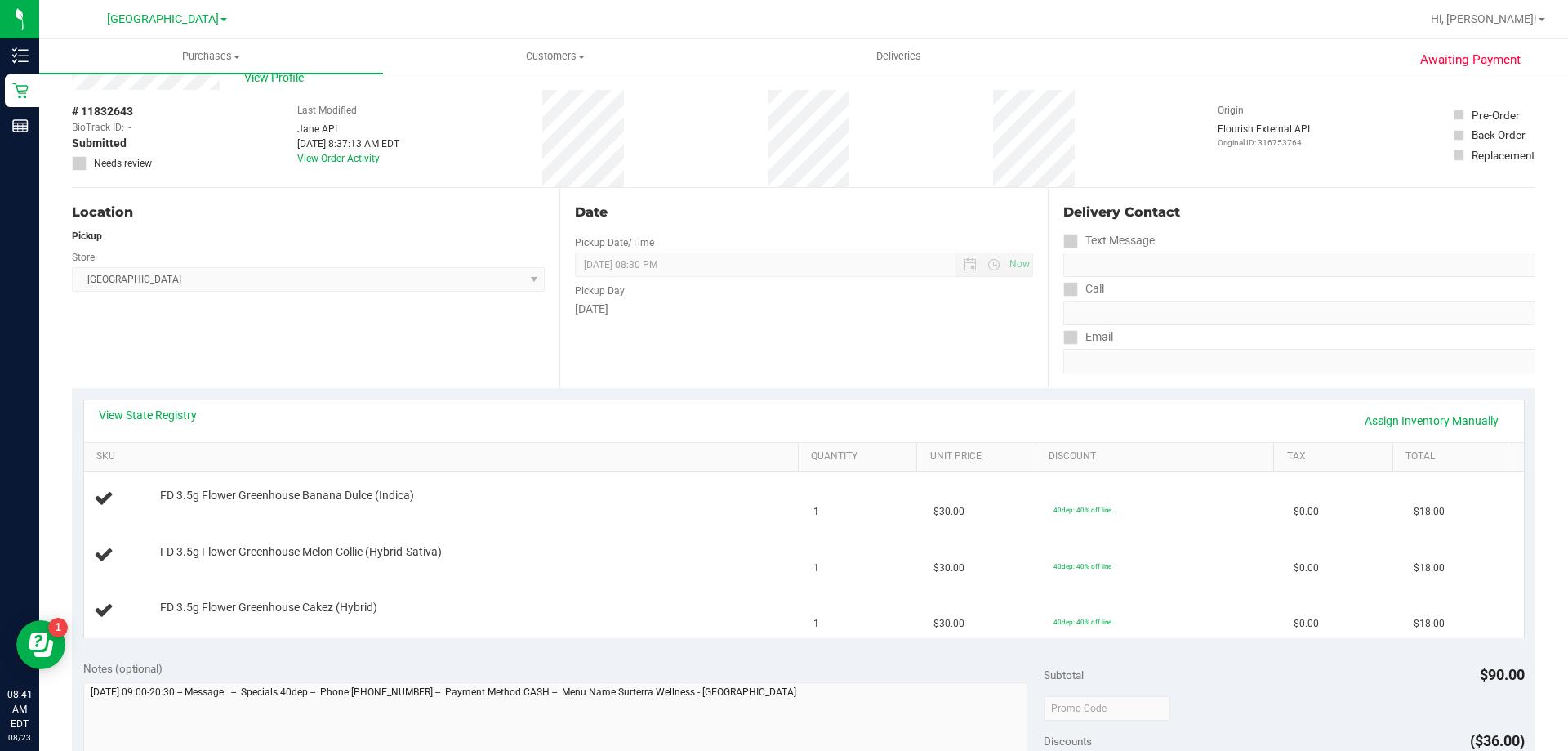
scroll to position [82, 0]
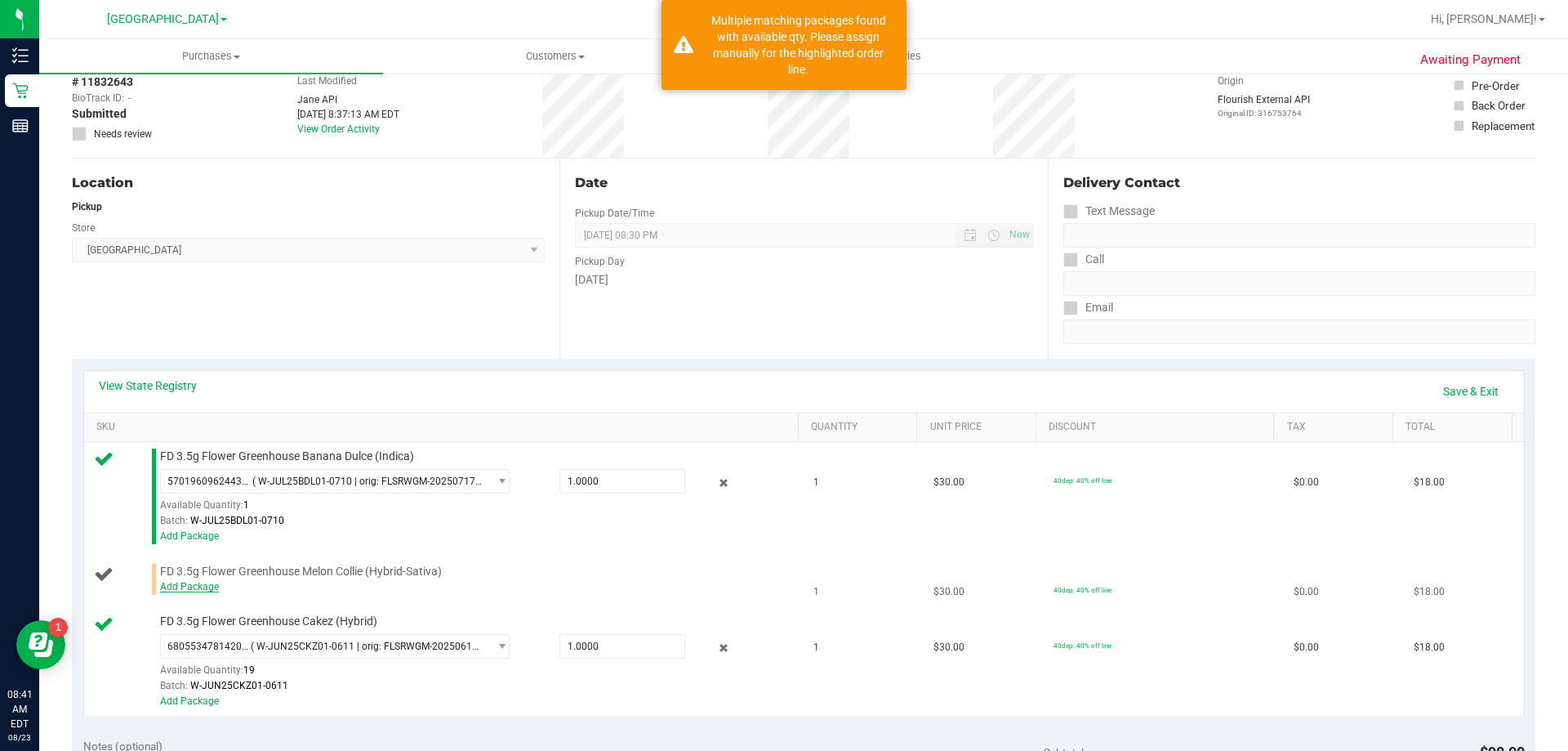
click at [190, 587] on link "Add Package" at bounding box center [189, 587] width 58 height 12
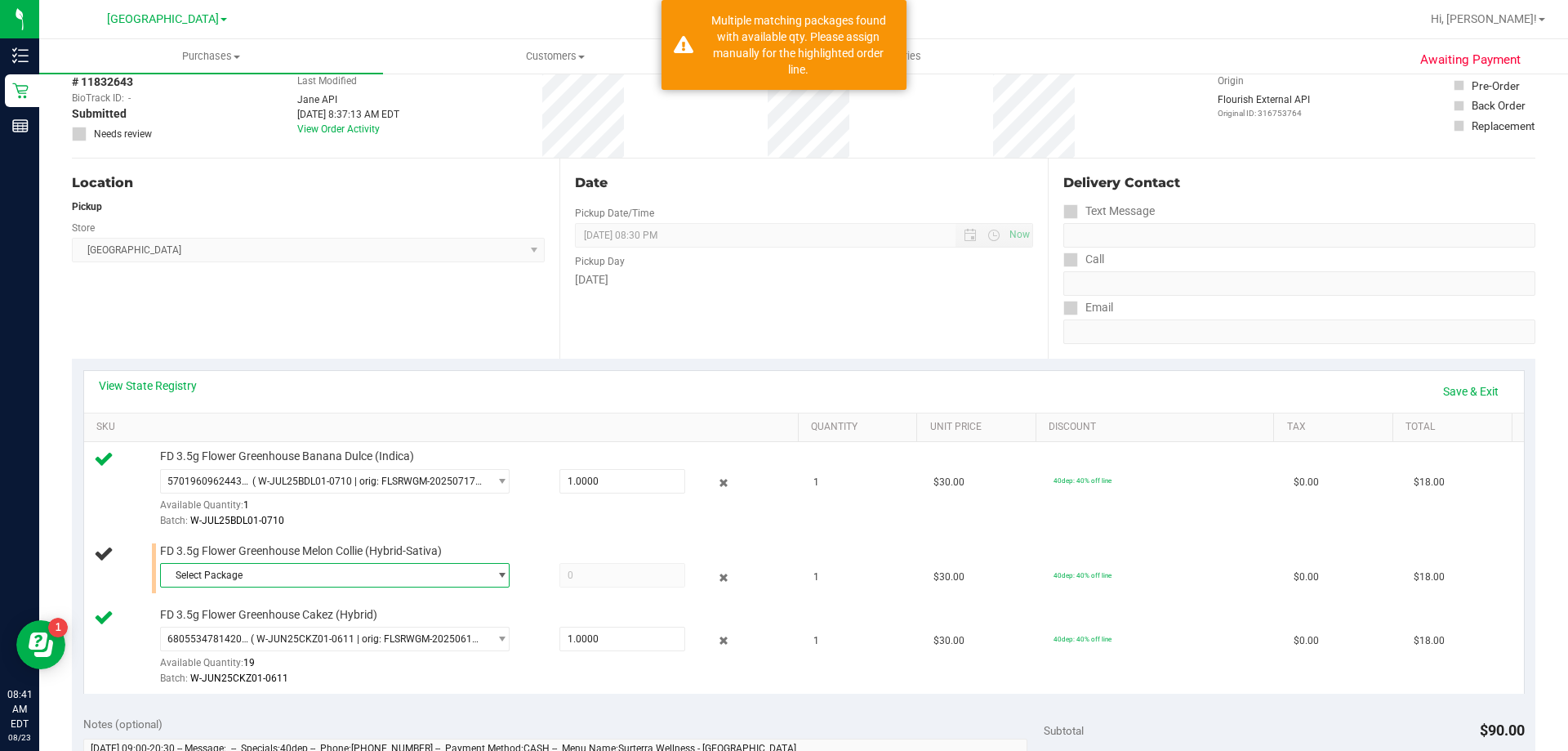
click at [200, 586] on span "Select Package" at bounding box center [324, 574] width 328 height 23
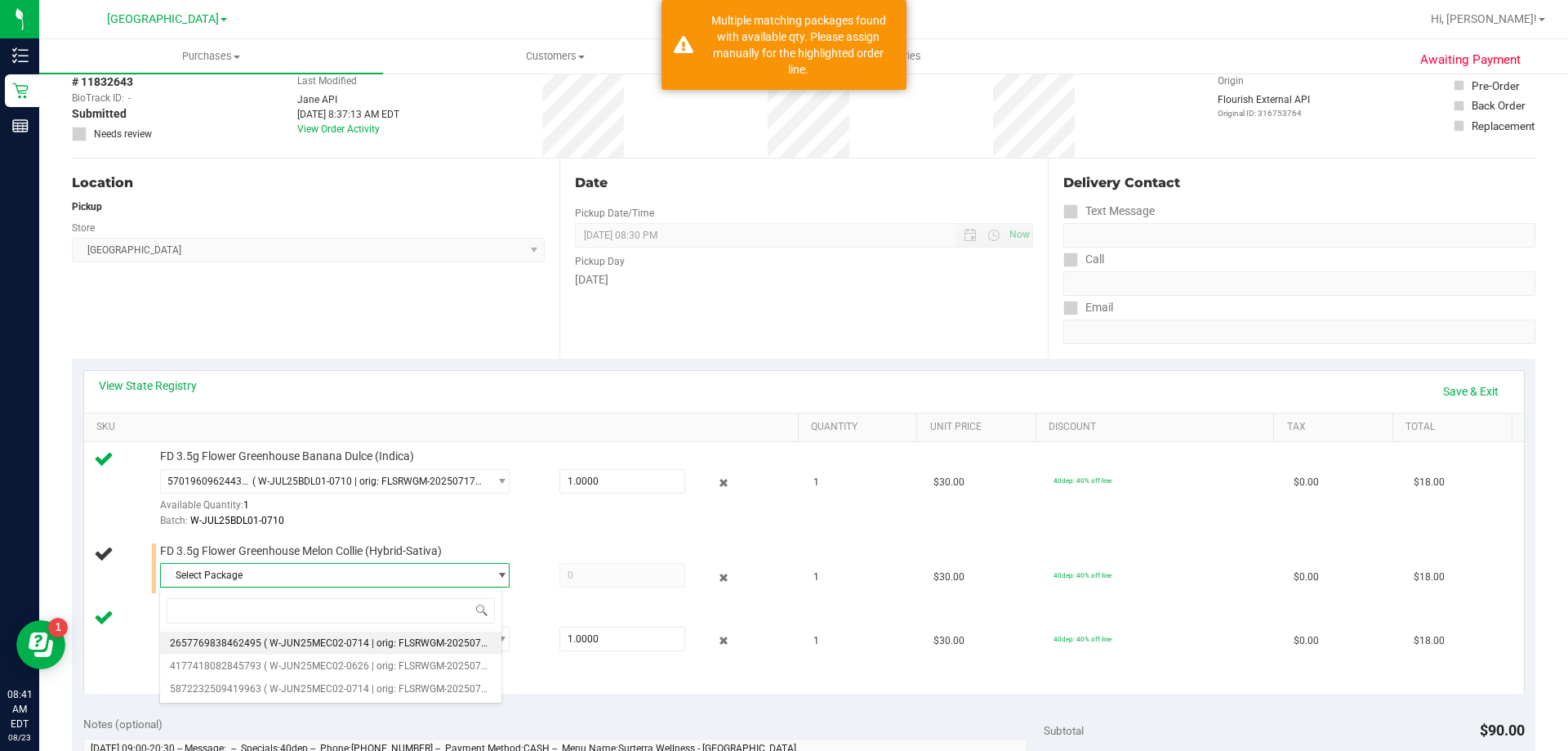
click at [249, 643] on span "2657769838462495" at bounding box center [216, 643] width 92 height 12
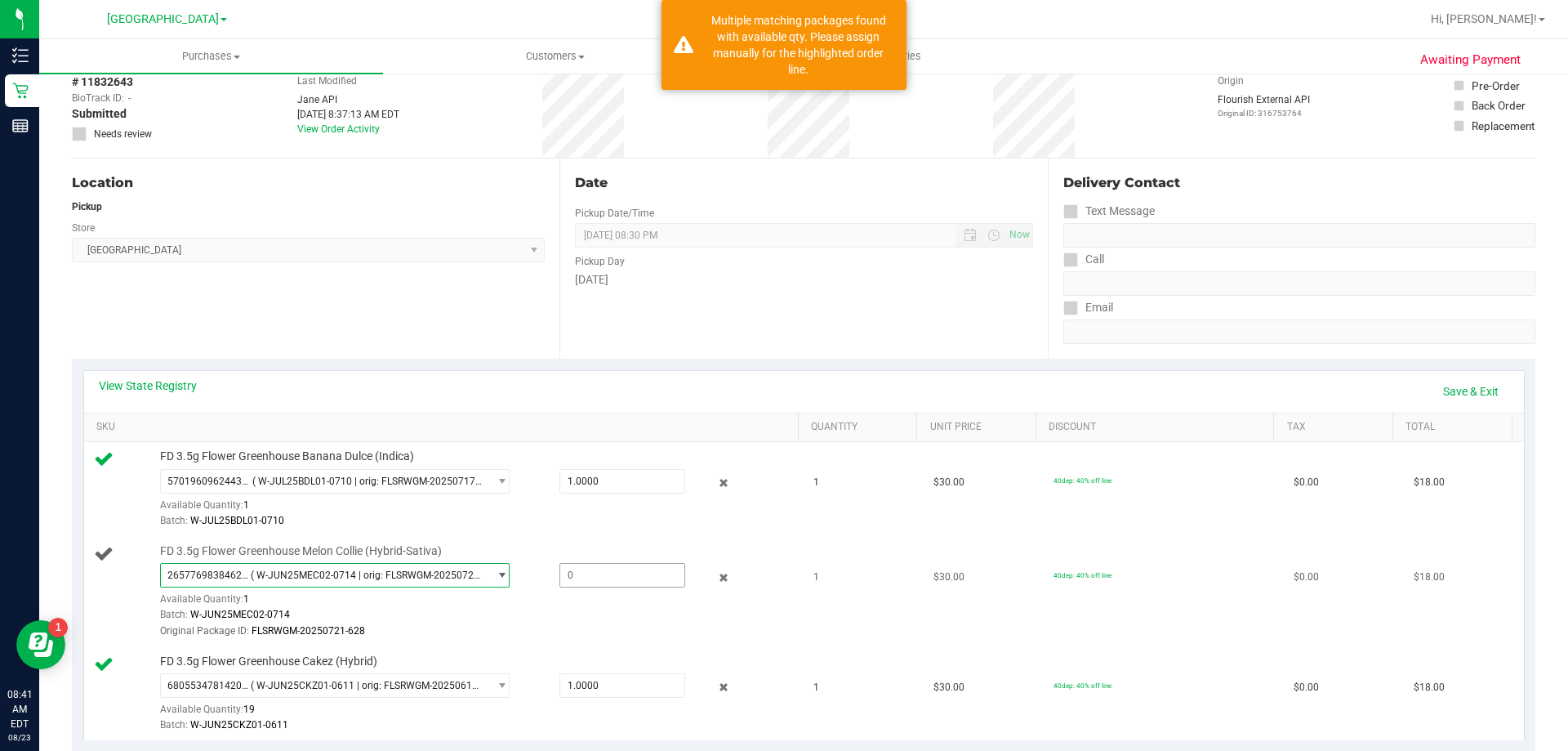
click at [614, 578] on span at bounding box center [622, 575] width 126 height 24
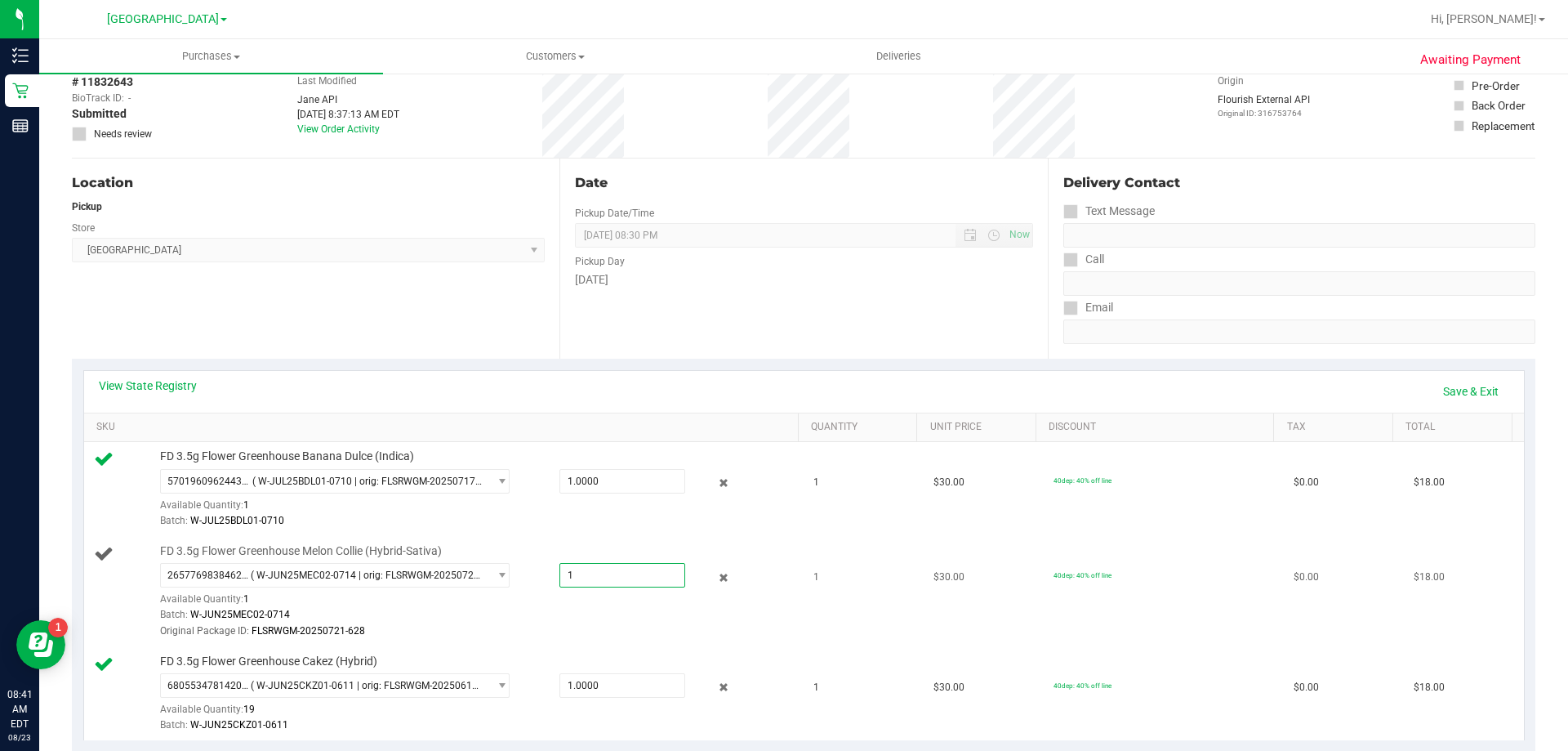
type input "1"
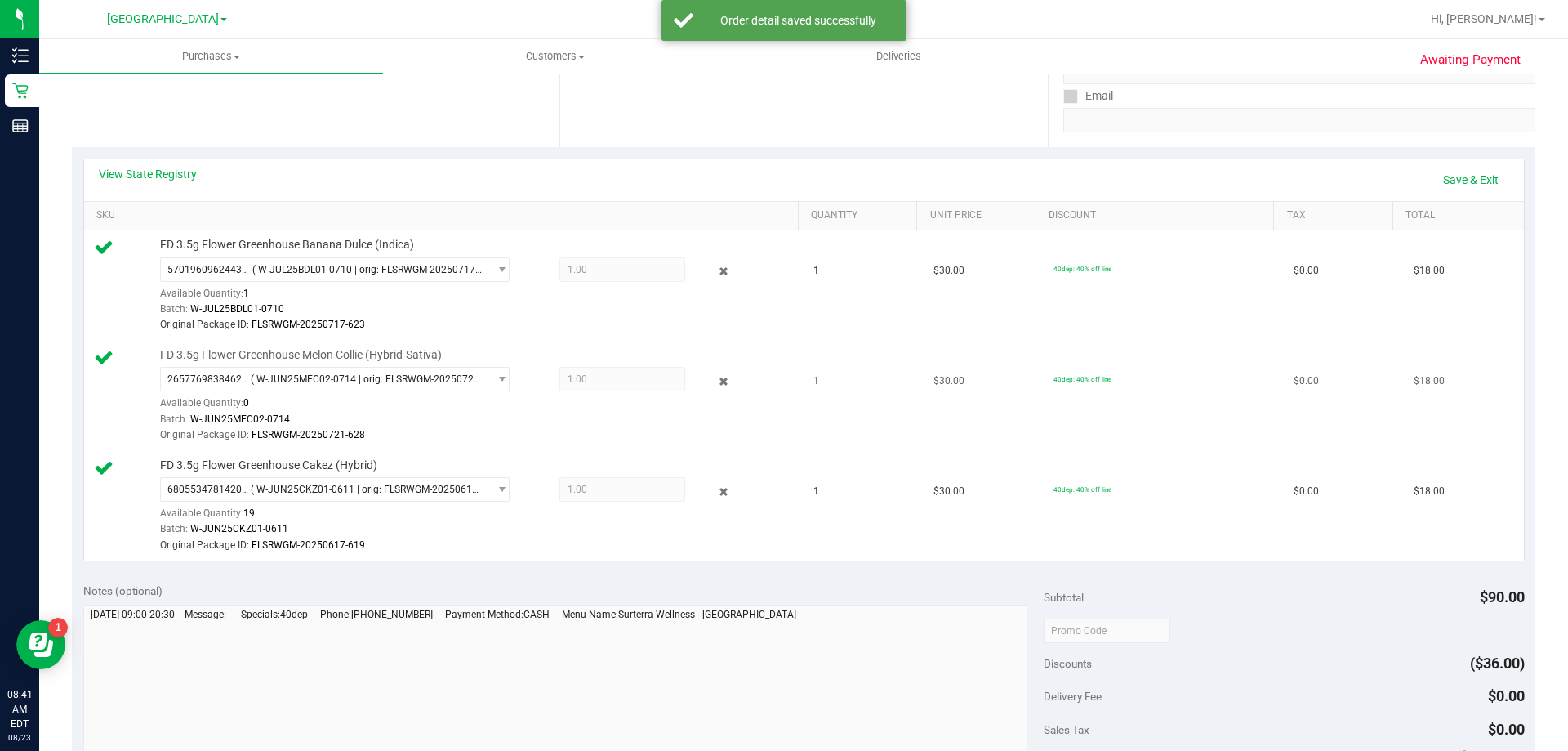
scroll to position [408, 0]
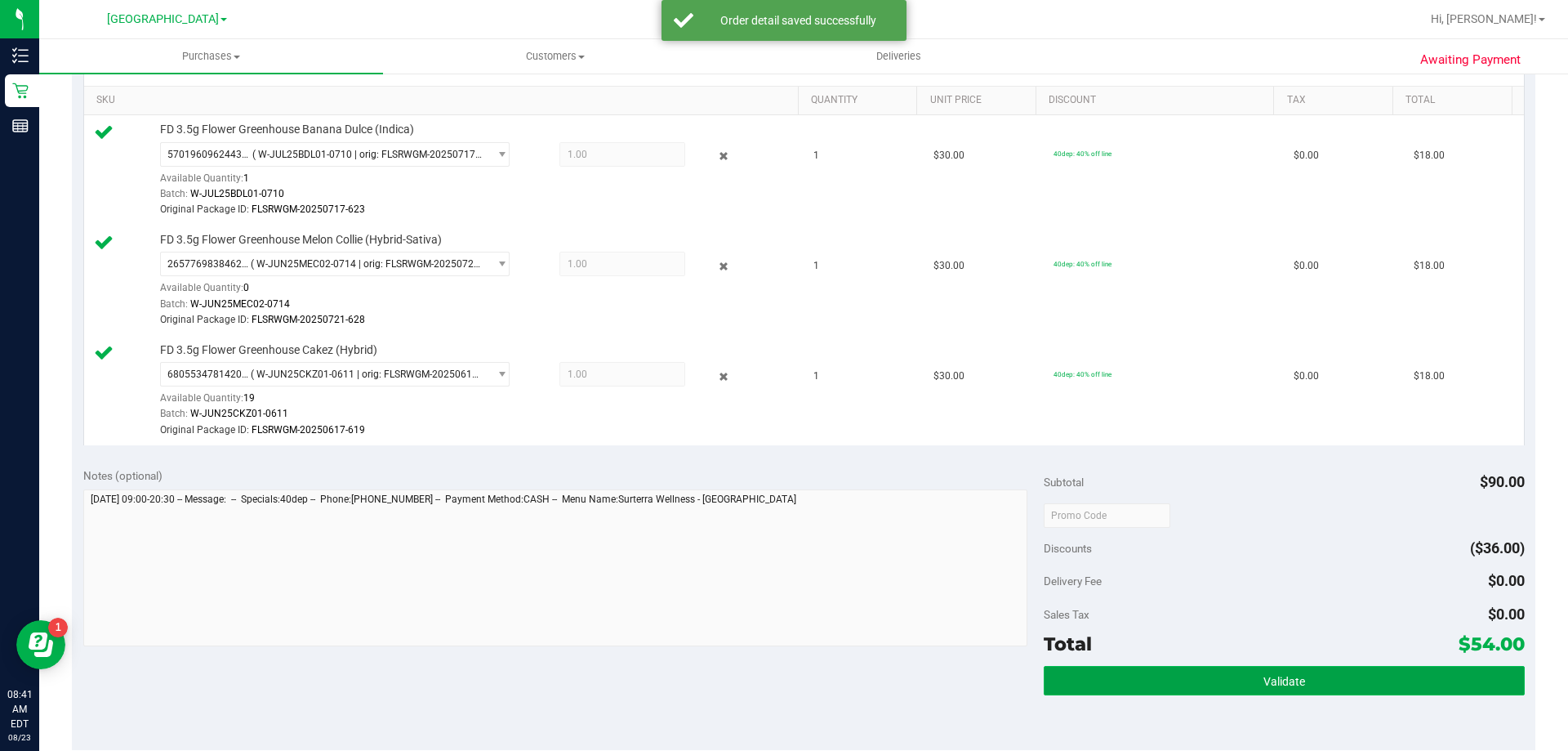
click at [1179, 680] on button "Validate" at bounding box center [1284, 680] width 480 height 29
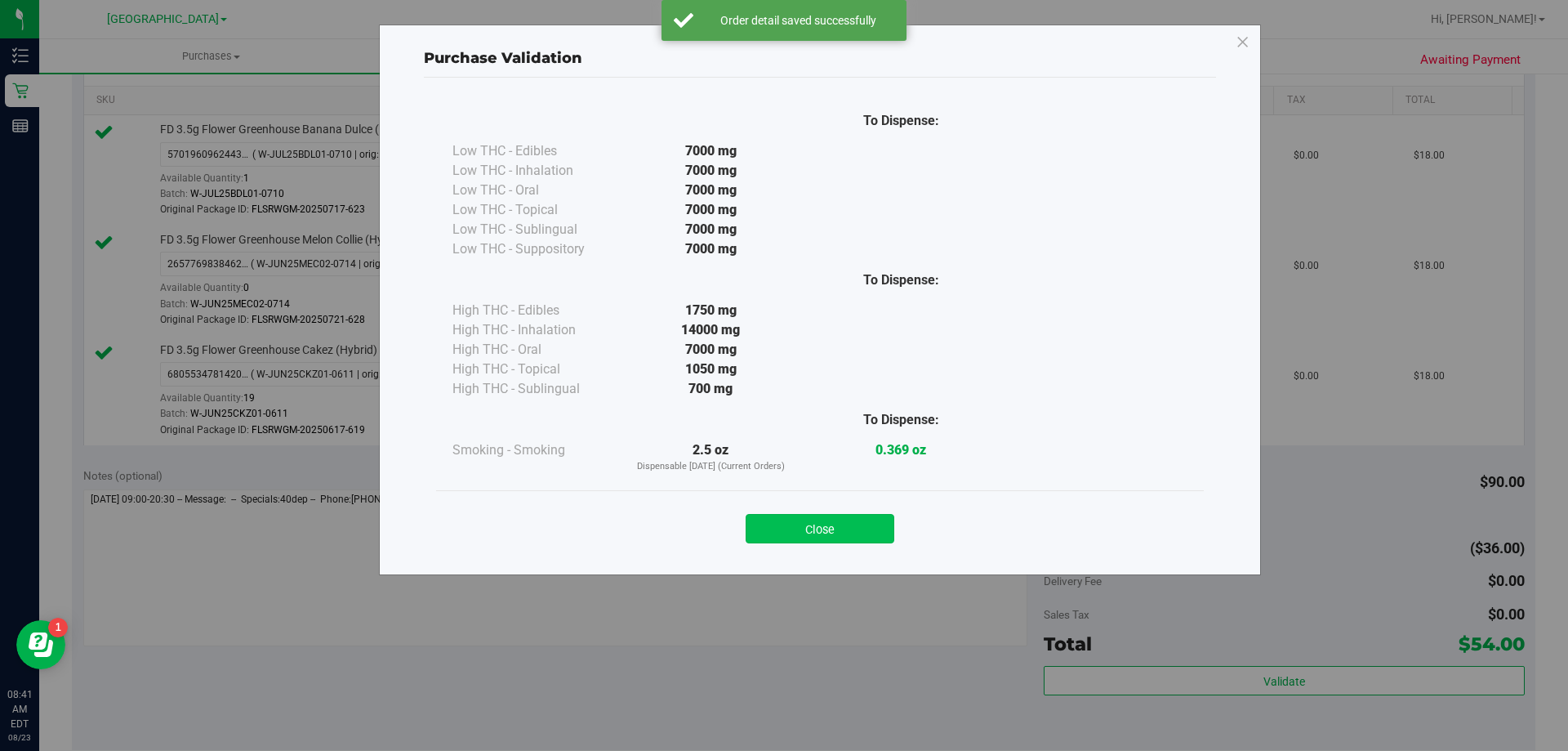
click at [787, 517] on button "Close" at bounding box center [820, 528] width 148 height 29
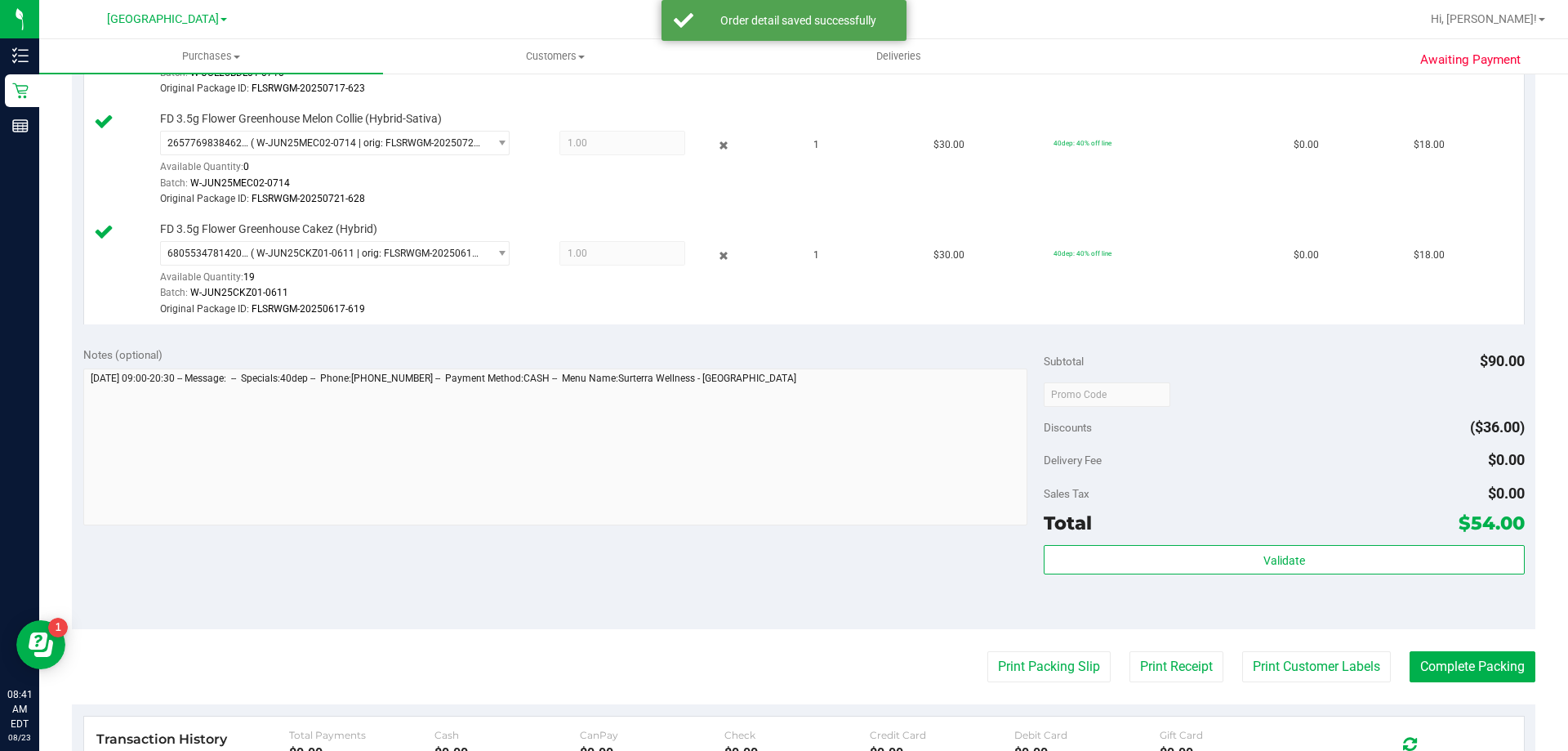
scroll to position [735, 0]
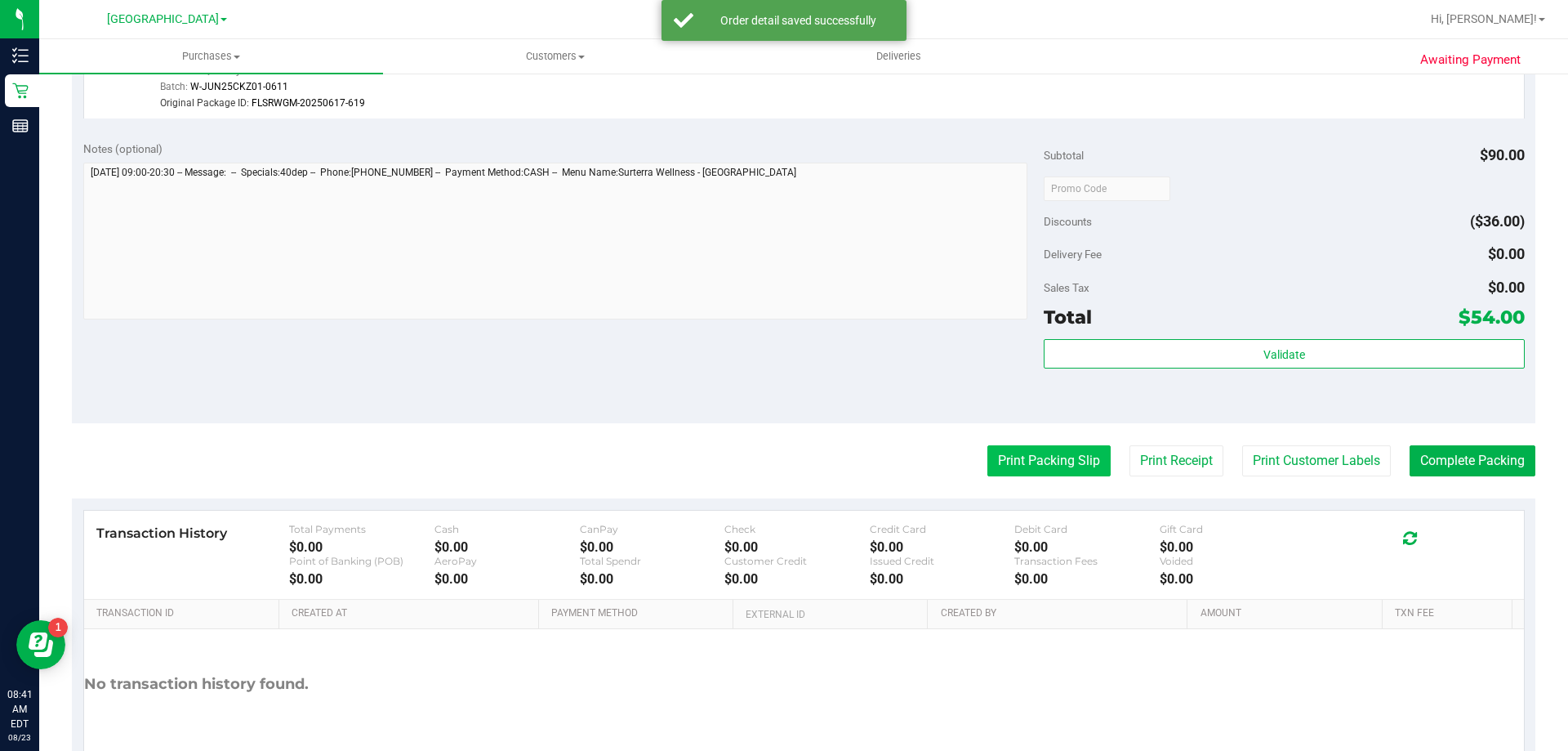
click at [1063, 454] on button "Print Packing Slip" at bounding box center [1049, 461] width 123 height 31
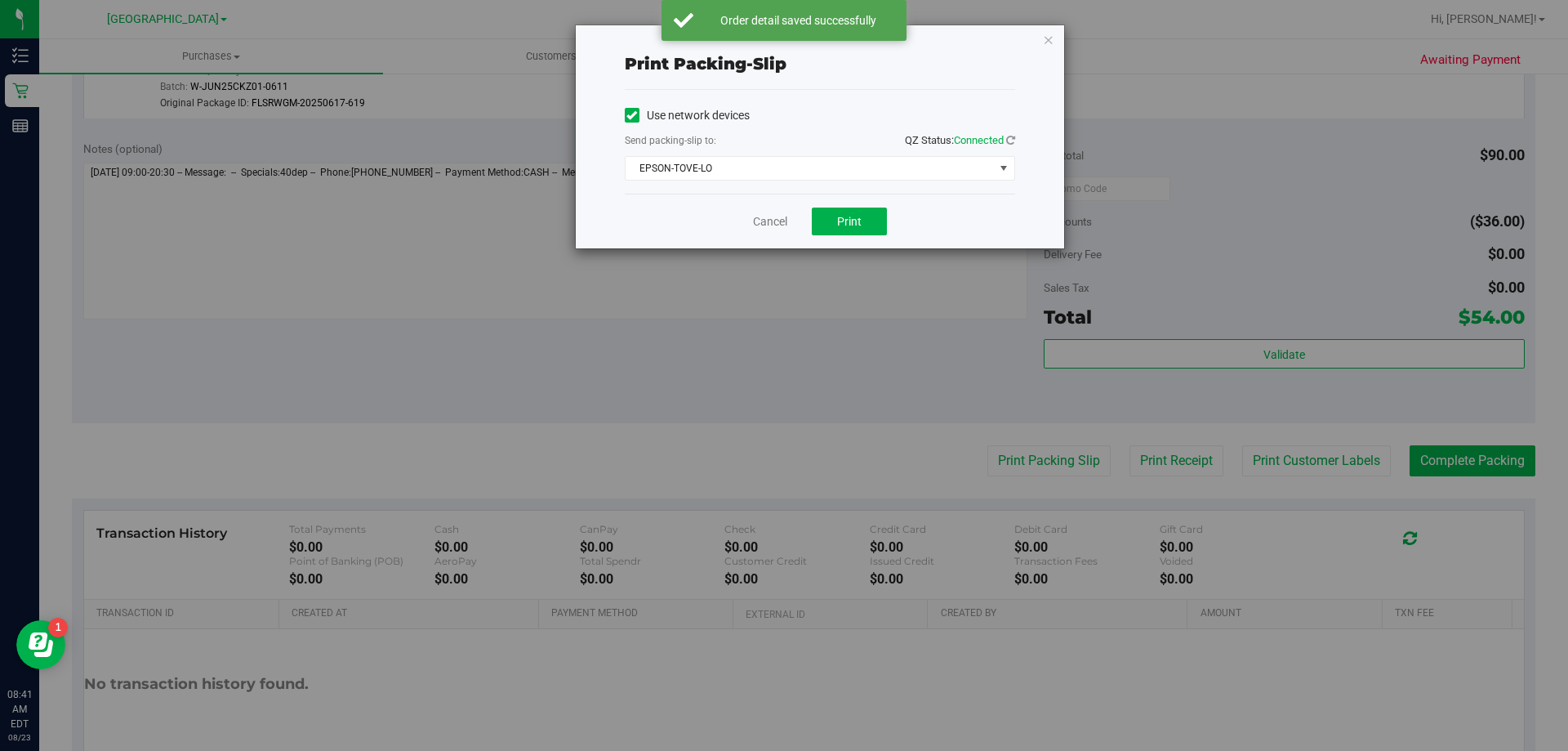
click at [840, 204] on div "Cancel Print" at bounding box center [820, 221] width 390 height 55
click at [846, 224] on span "Print" at bounding box center [848, 221] width 24 height 13
click at [764, 226] on link "Cancel" at bounding box center [770, 222] width 34 height 18
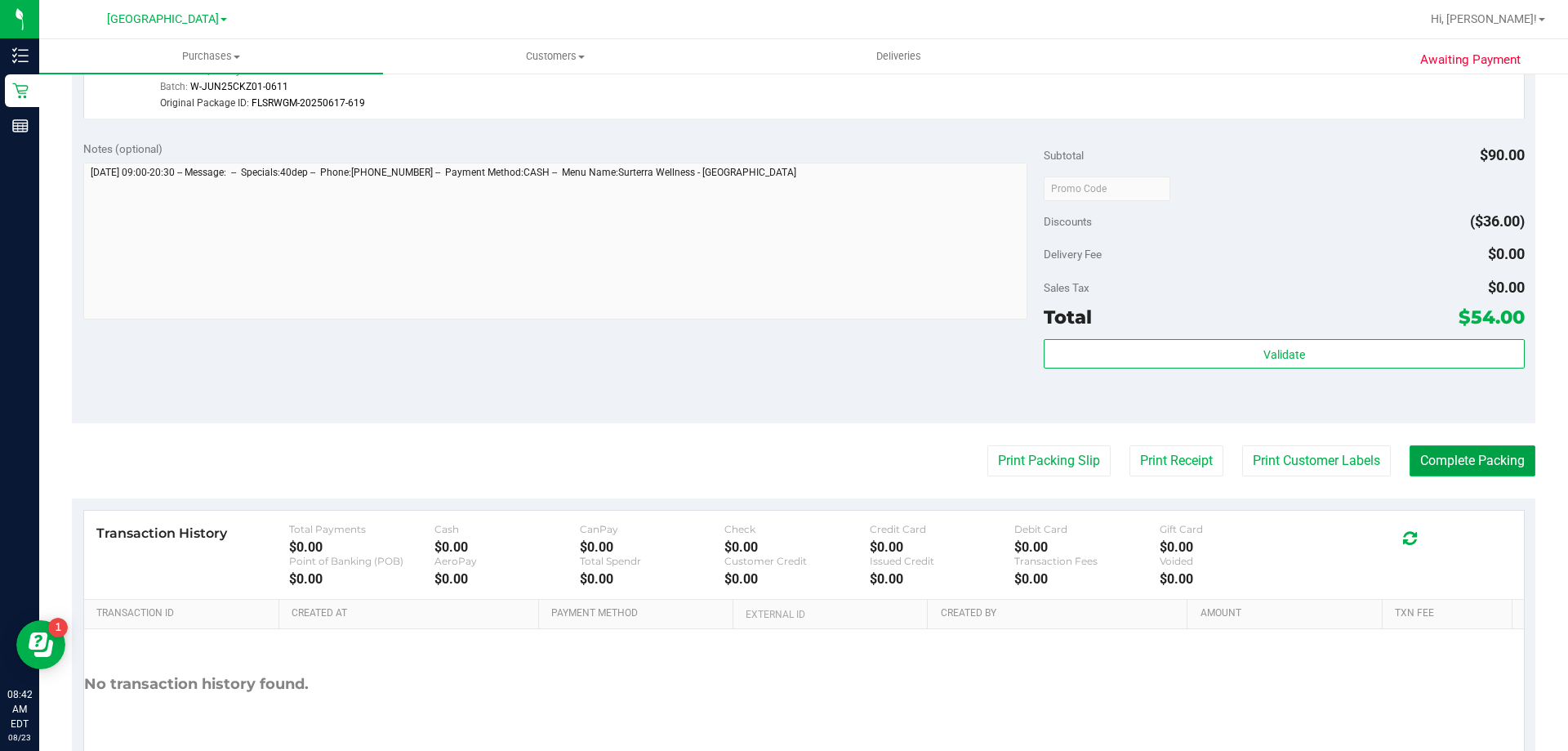
click at [1432, 464] on button "Complete Packing" at bounding box center [1472, 461] width 126 height 31
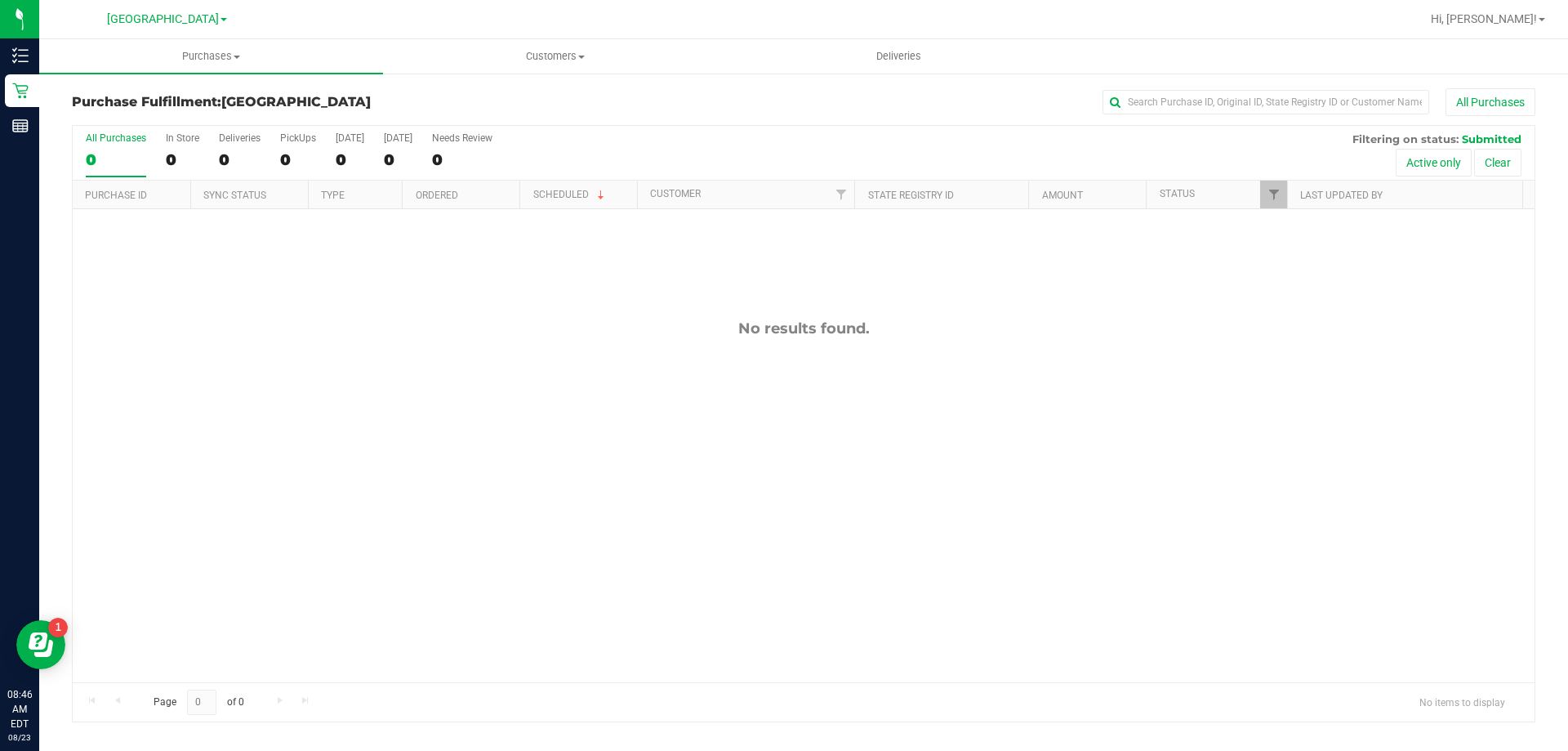
click at [312, 28] on div at bounding box center [856, 19] width 1128 height 32
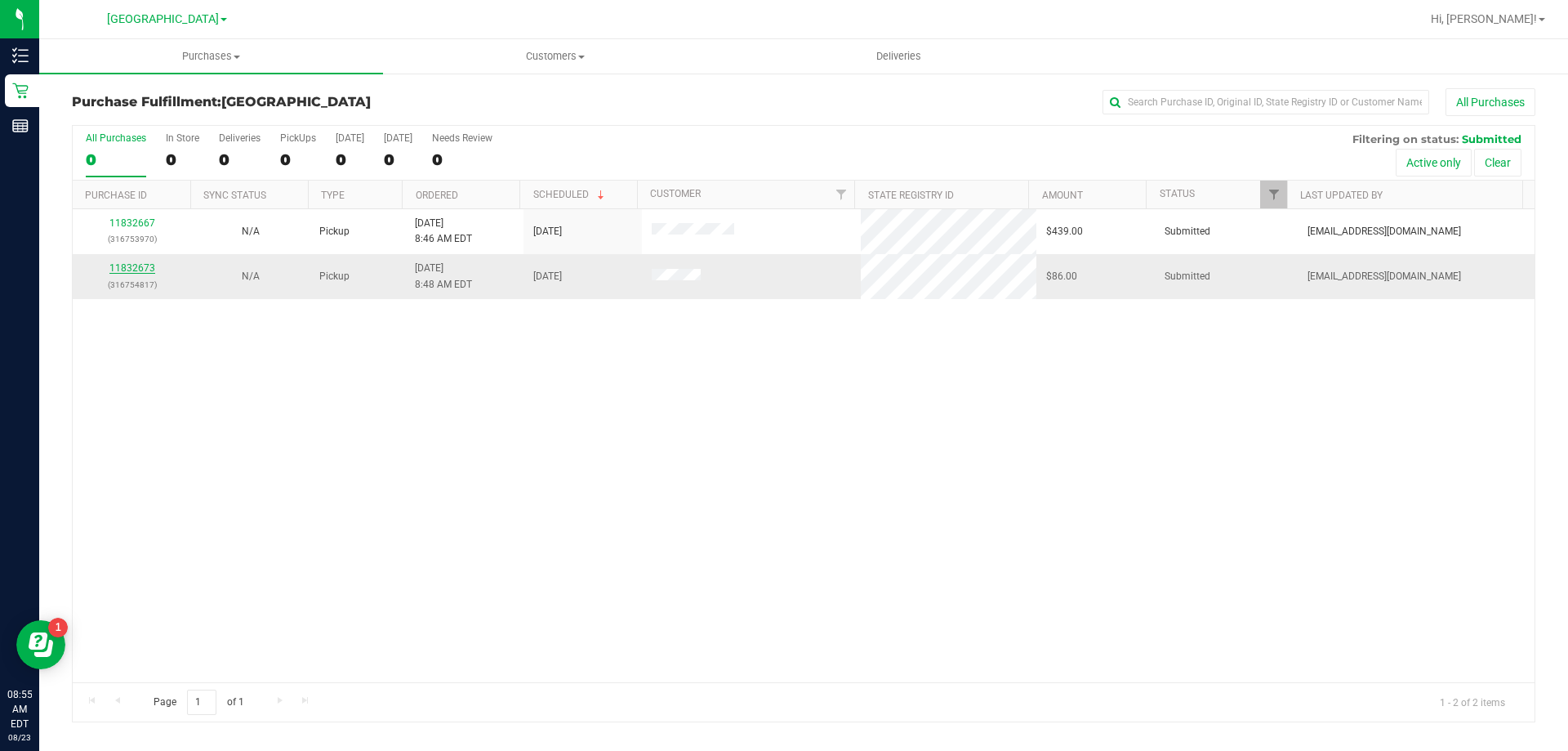
click at [131, 270] on link "11832673" at bounding box center [132, 268] width 46 height 12
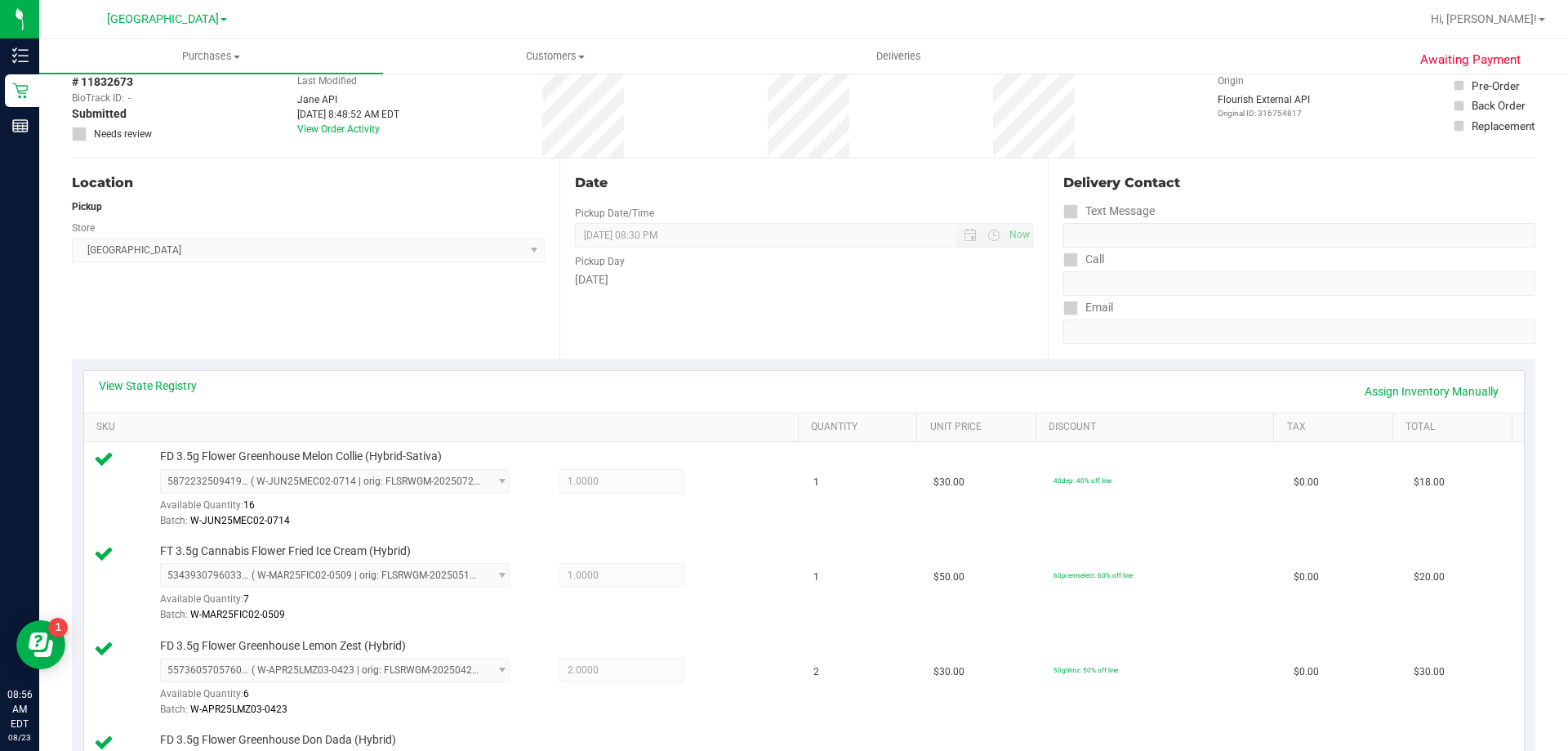
scroll to position [408, 0]
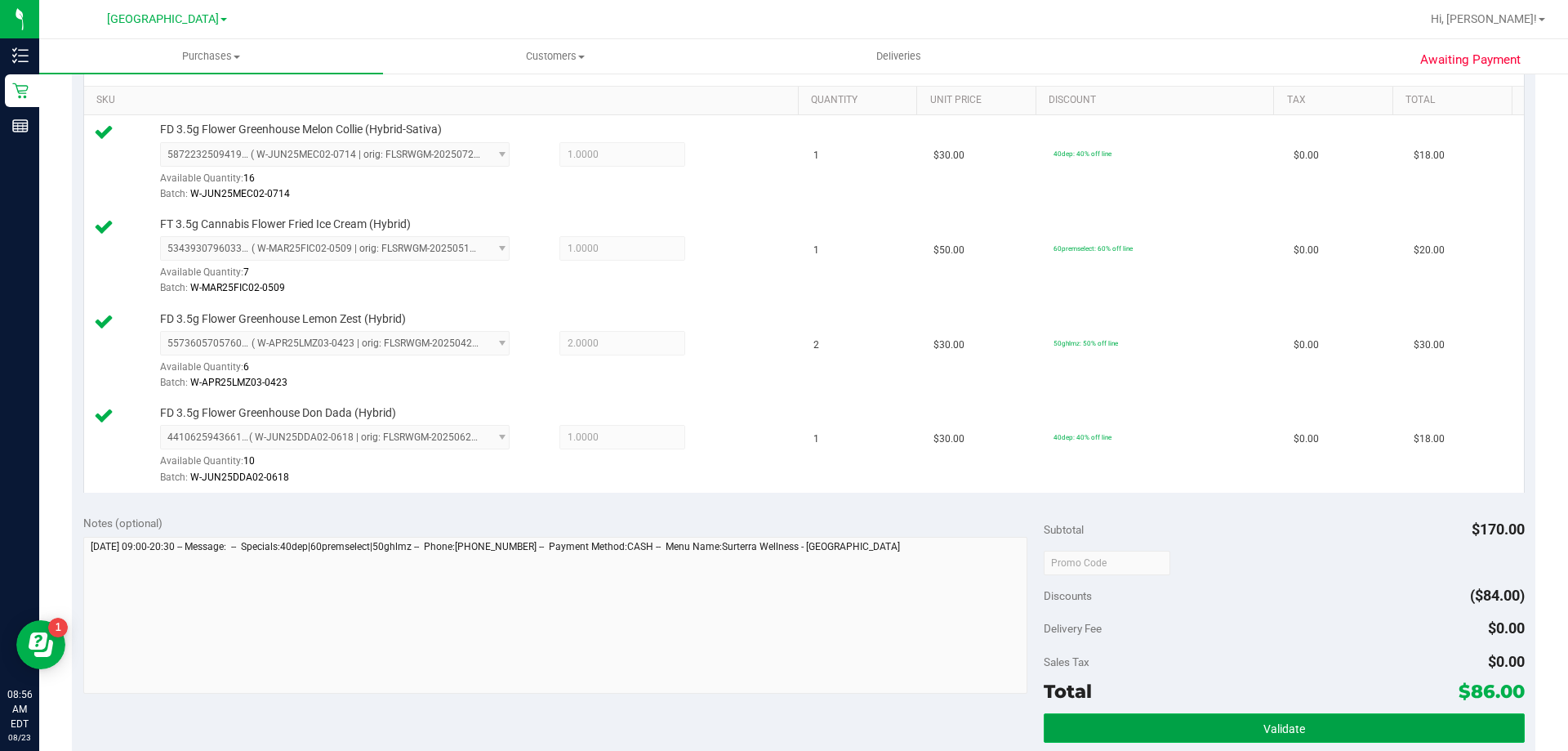
click at [1118, 728] on button "Validate" at bounding box center [1284, 728] width 480 height 29
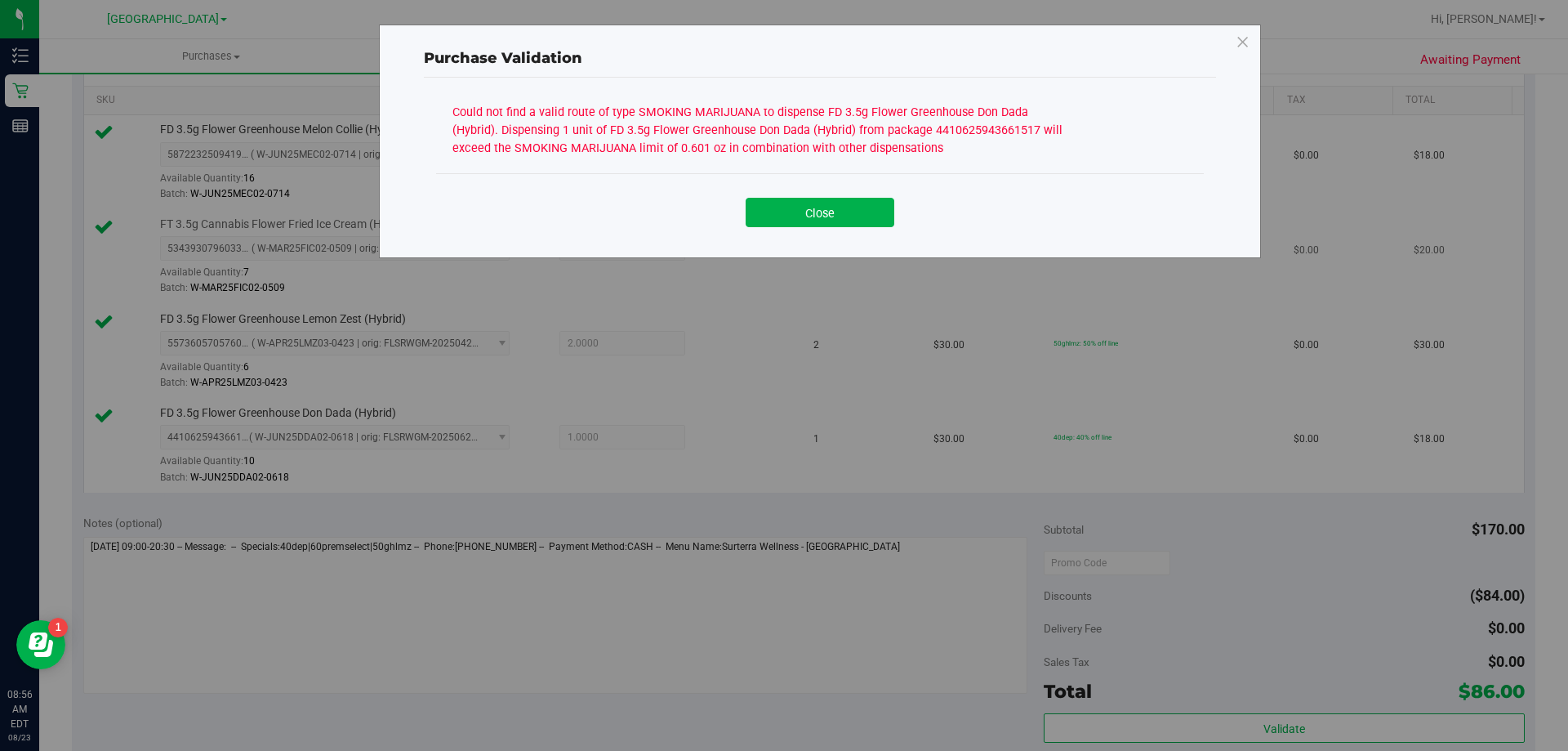
drag, startPoint x: 784, startPoint y: 205, endPoint x: 771, endPoint y: 221, distance: 20.6
click at [784, 205] on button "Close" at bounding box center [820, 212] width 148 height 29
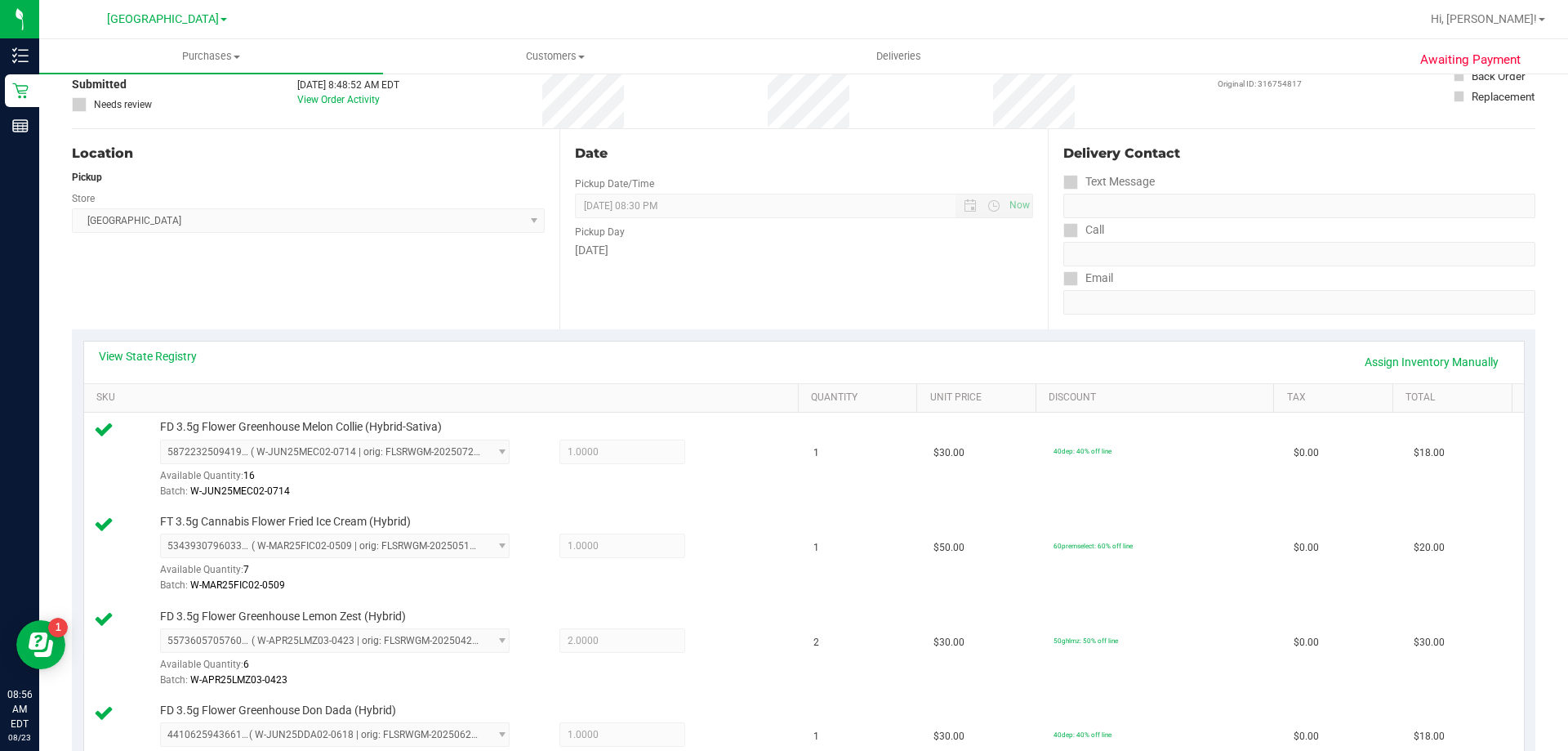
scroll to position [82, 0]
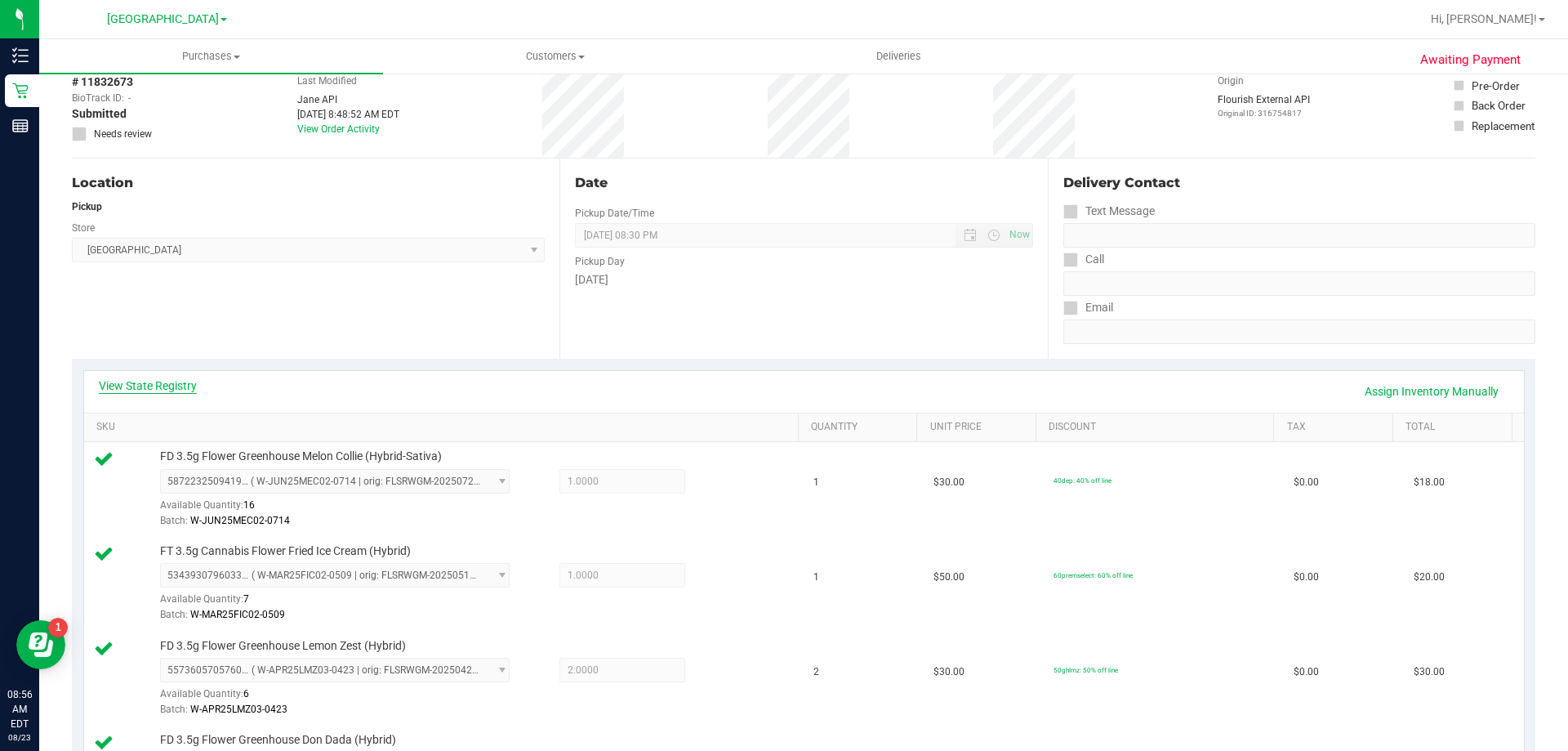
click at [174, 388] on link "View State Registry" at bounding box center [147, 386] width 98 height 17
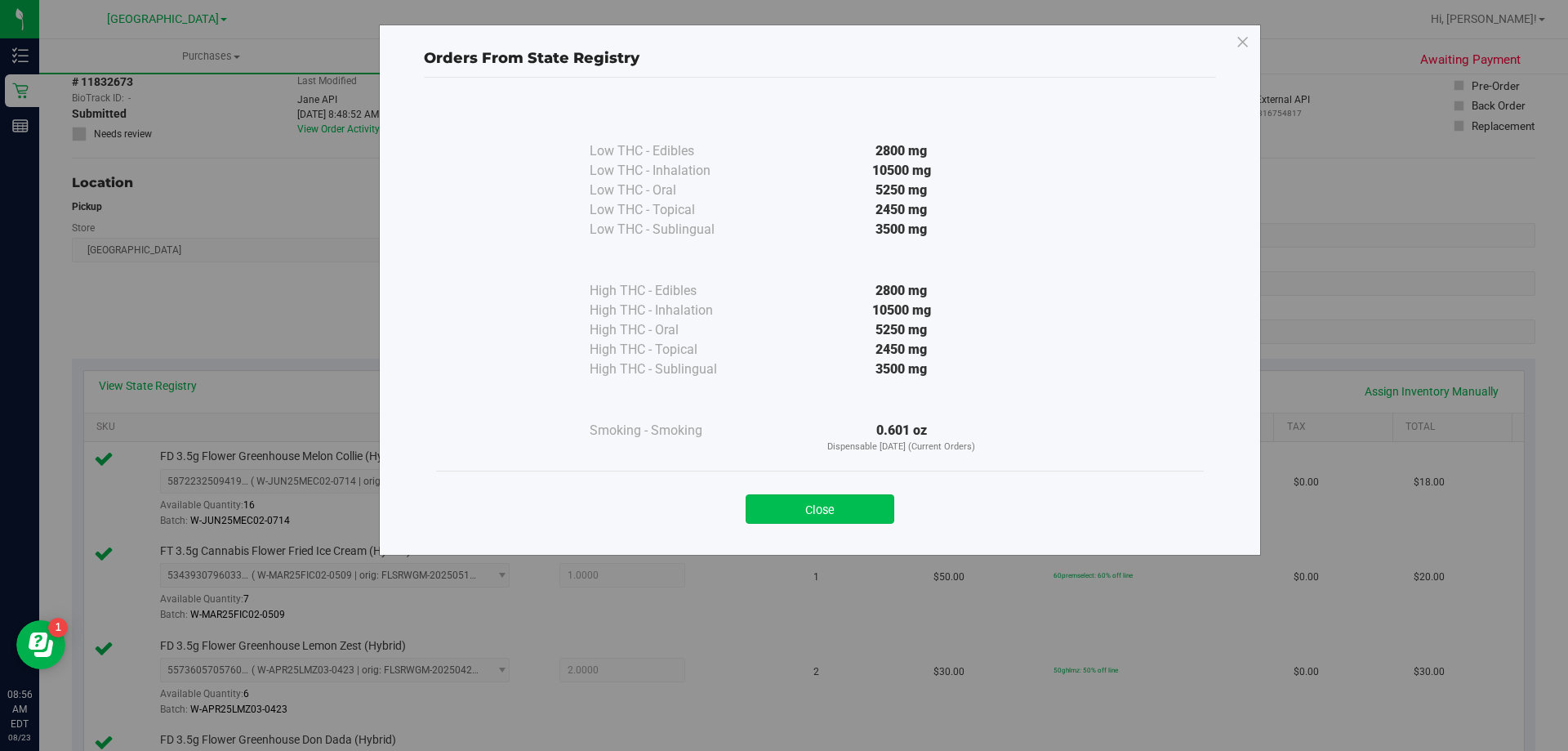
click at [840, 509] on button "Close" at bounding box center [820, 508] width 148 height 29
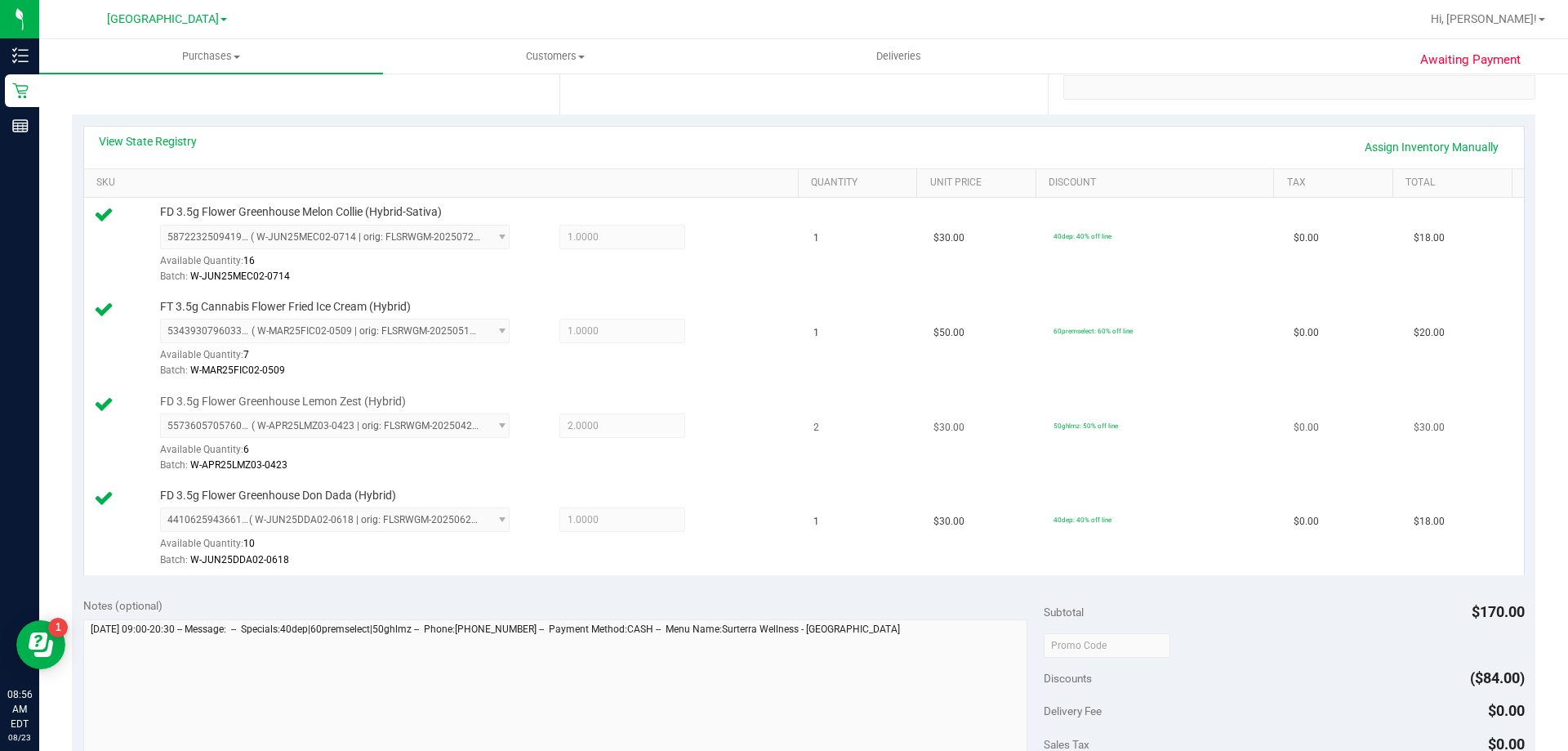
scroll to position [327, 0]
click at [1404, 160] on div "View State Registry Assign Inventory Manually" at bounding box center [804, 147] width 1440 height 42
click at [1409, 149] on link "Assign Inventory Manually" at bounding box center [1431, 146] width 155 height 28
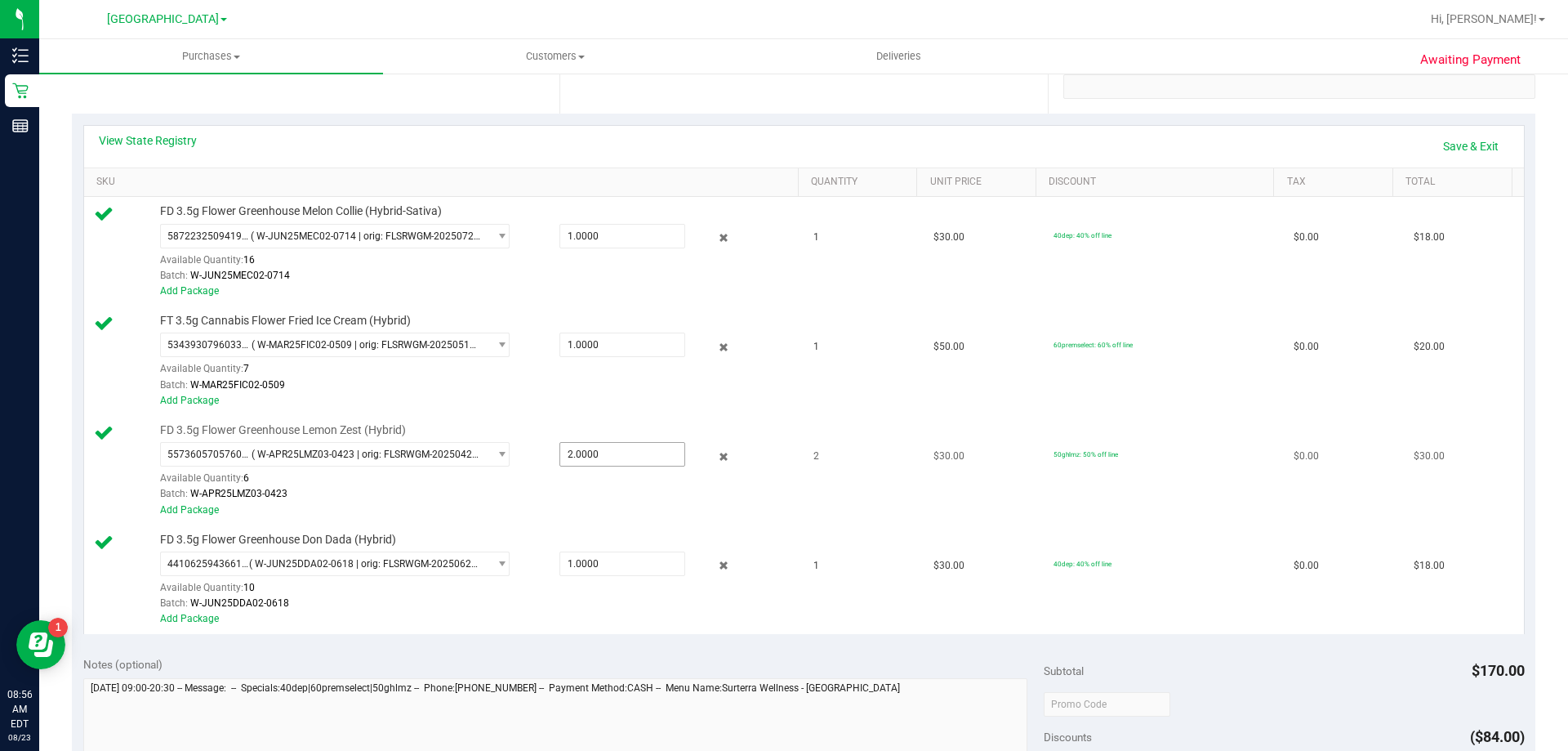
click at [573, 446] on span "2.0000 2" at bounding box center [622, 454] width 126 height 24
click at [574, 446] on input "2" at bounding box center [622, 454] width 124 height 23
type input "1.00"
type input "1.0000"
click at [608, 486] on div "5573605705760289 ( W-APR25LMZ03-0423 | orig: FLSRWGM-20250429-122 ) 55736057057…" at bounding box center [475, 471] width 631 height 59
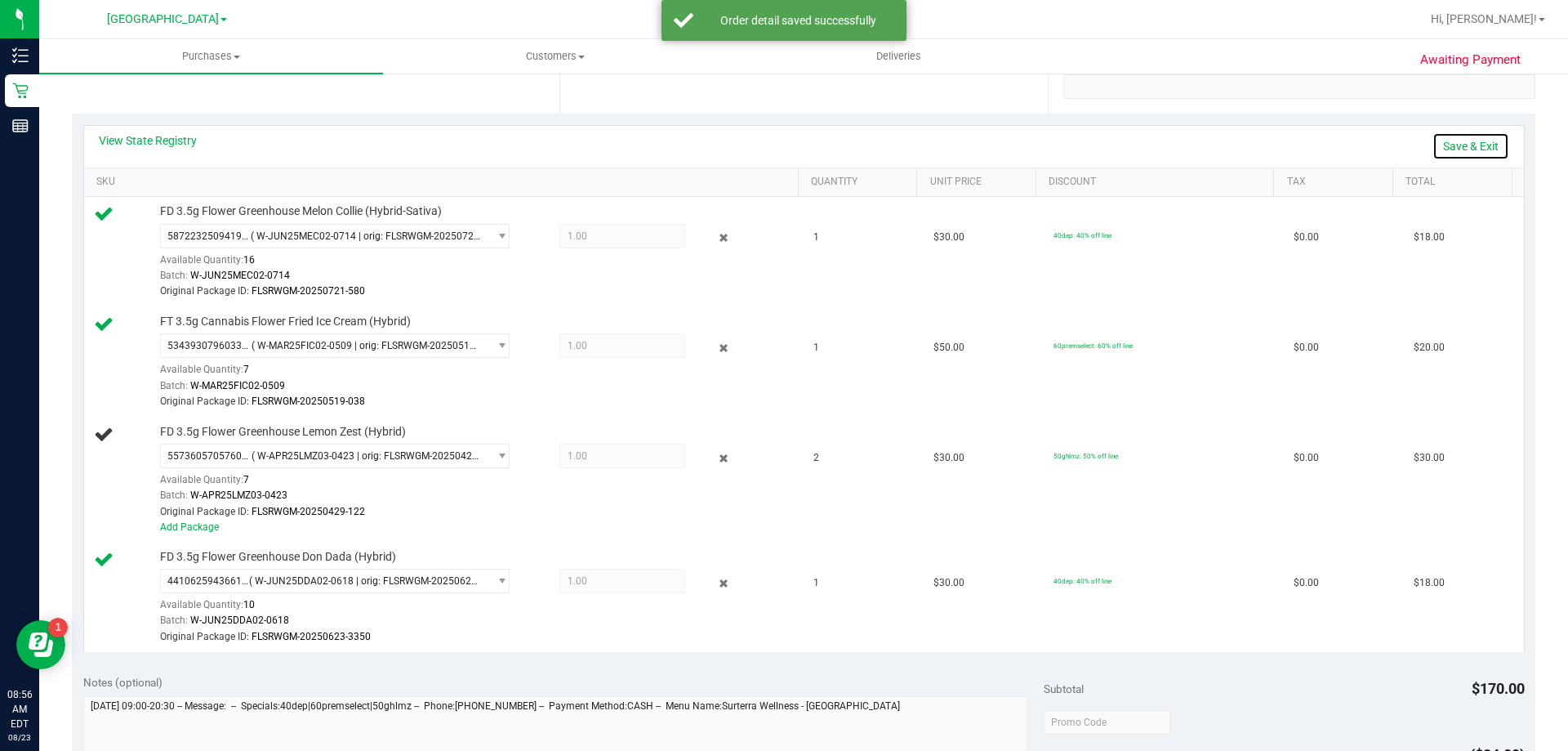
click at [1435, 142] on link "Save & Exit" at bounding box center [1470, 146] width 77 height 28
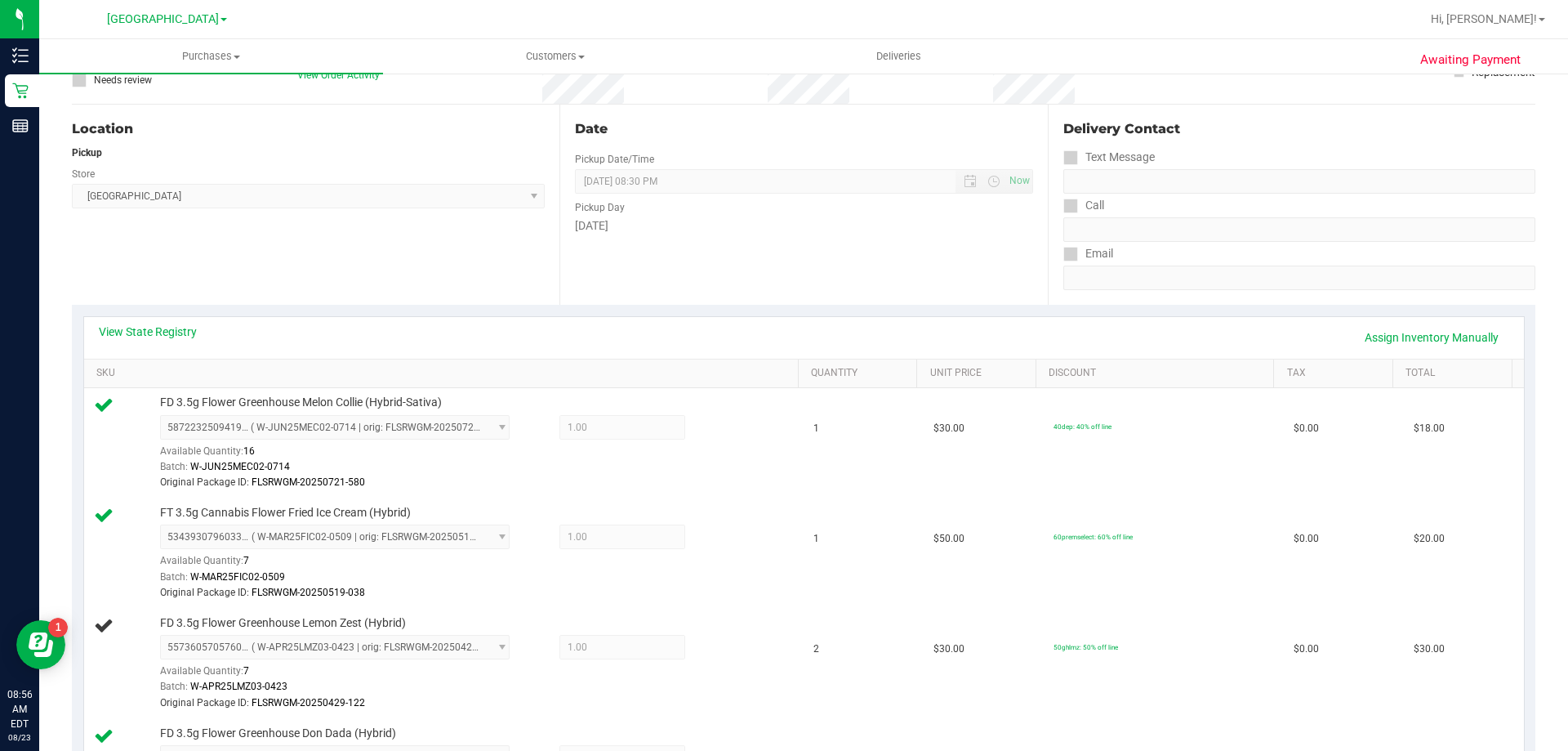
scroll to position [0, 0]
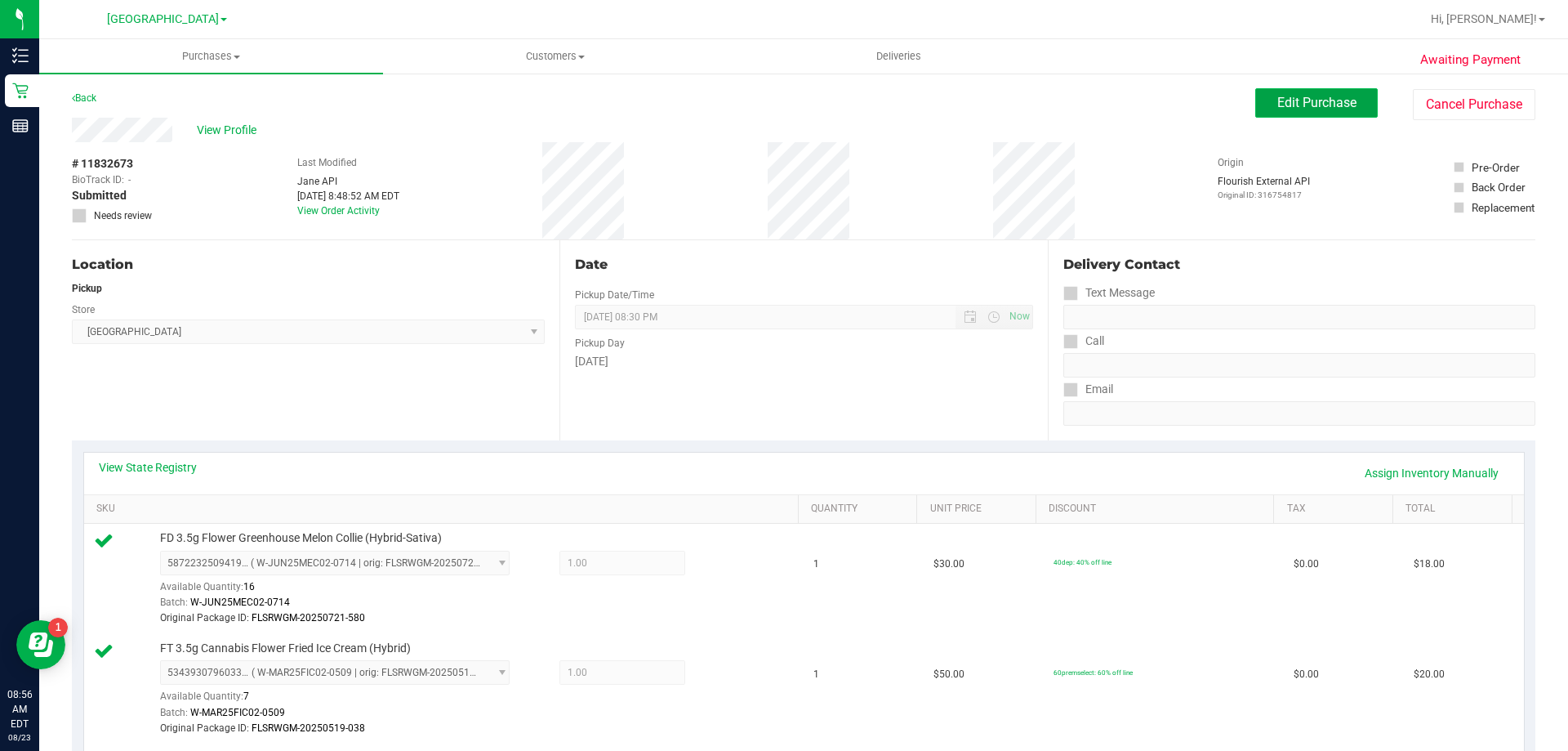
click at [1314, 92] on button "Edit Purchase" at bounding box center [1316, 103] width 123 height 29
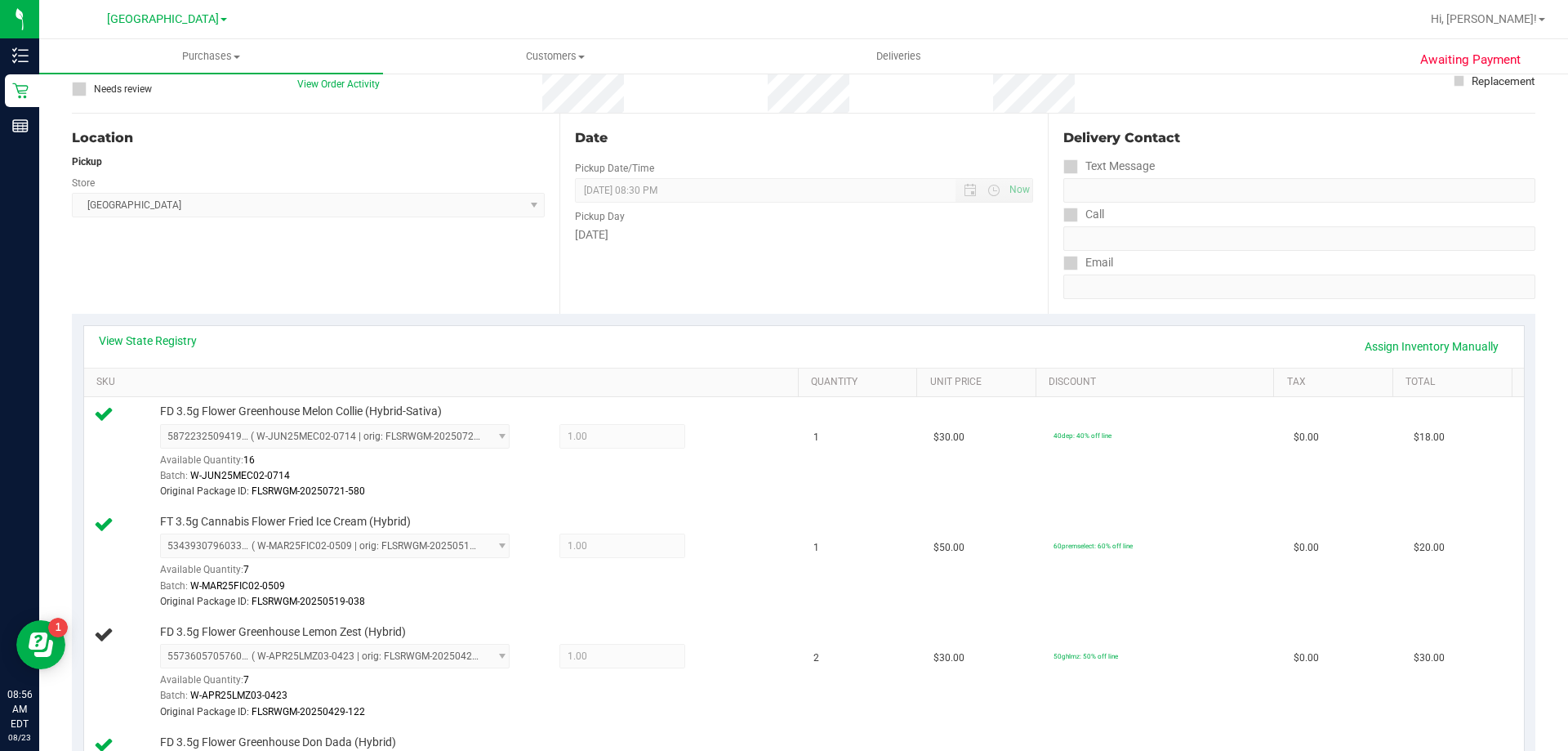
scroll to position [245, 0]
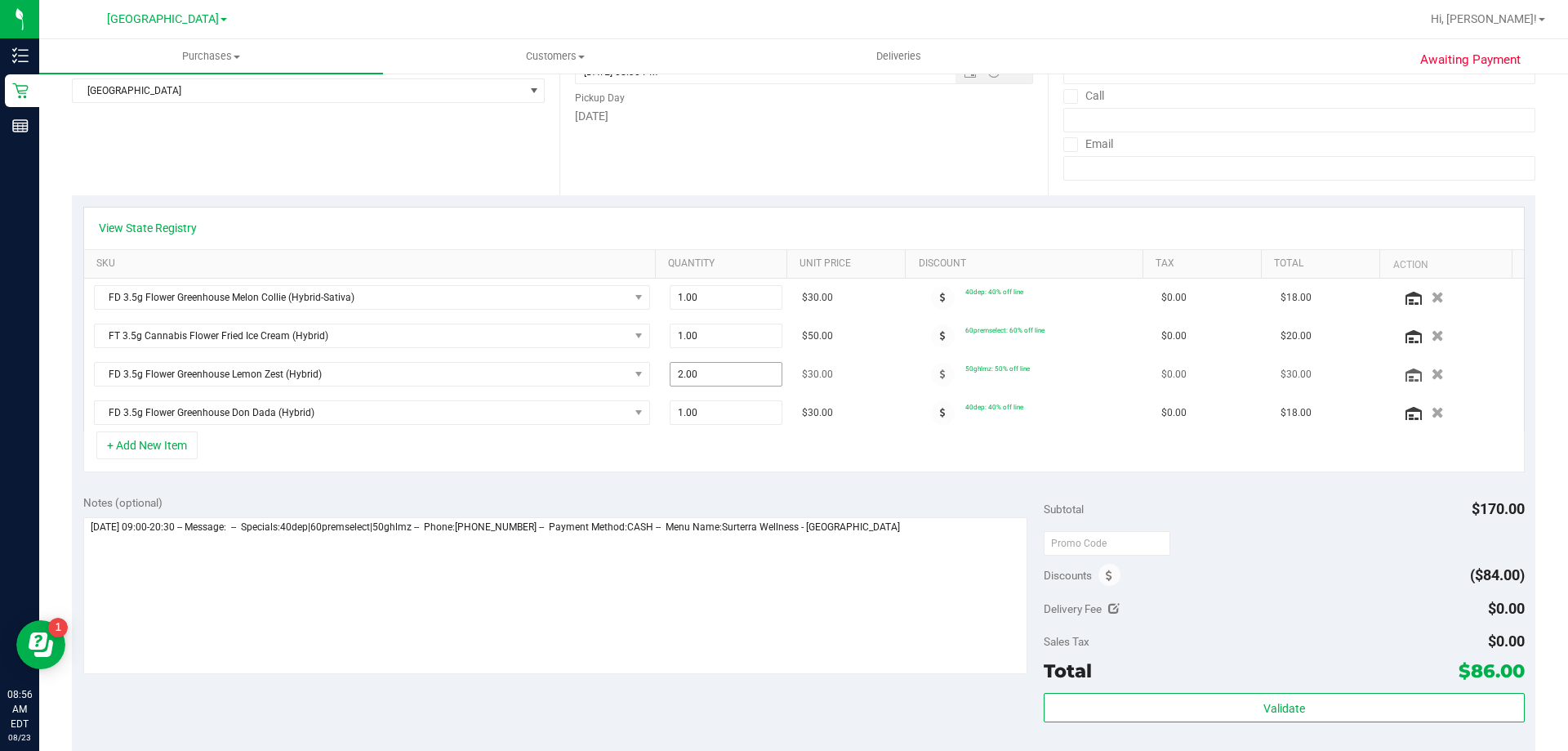
click at [714, 373] on span "2.00 2" at bounding box center [726, 374] width 113 height 24
click at [714, 373] on input "2" at bounding box center [726, 374] width 112 height 23
type input "1"
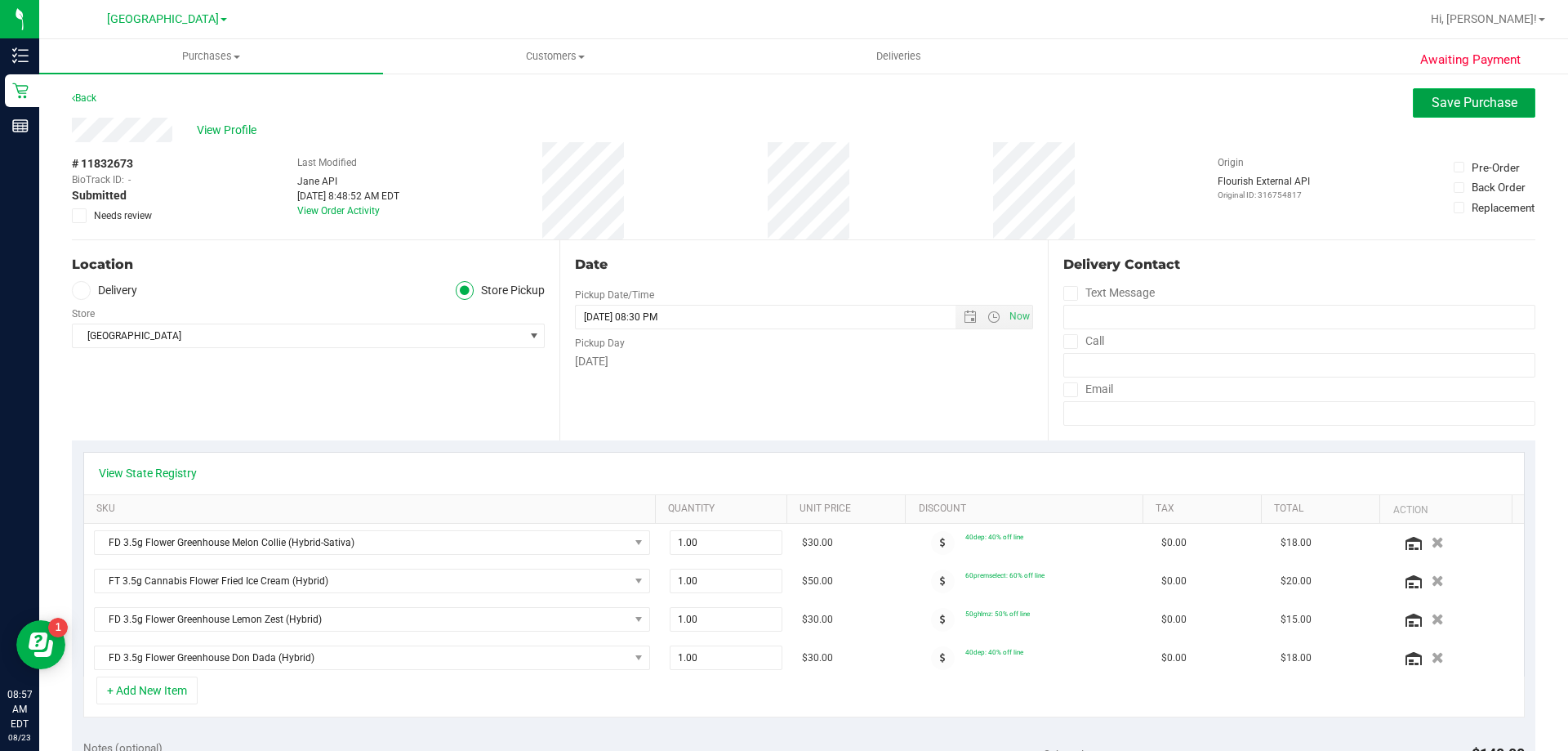
click at [1468, 108] on span "Save Purchase" at bounding box center [1474, 103] width 86 height 16
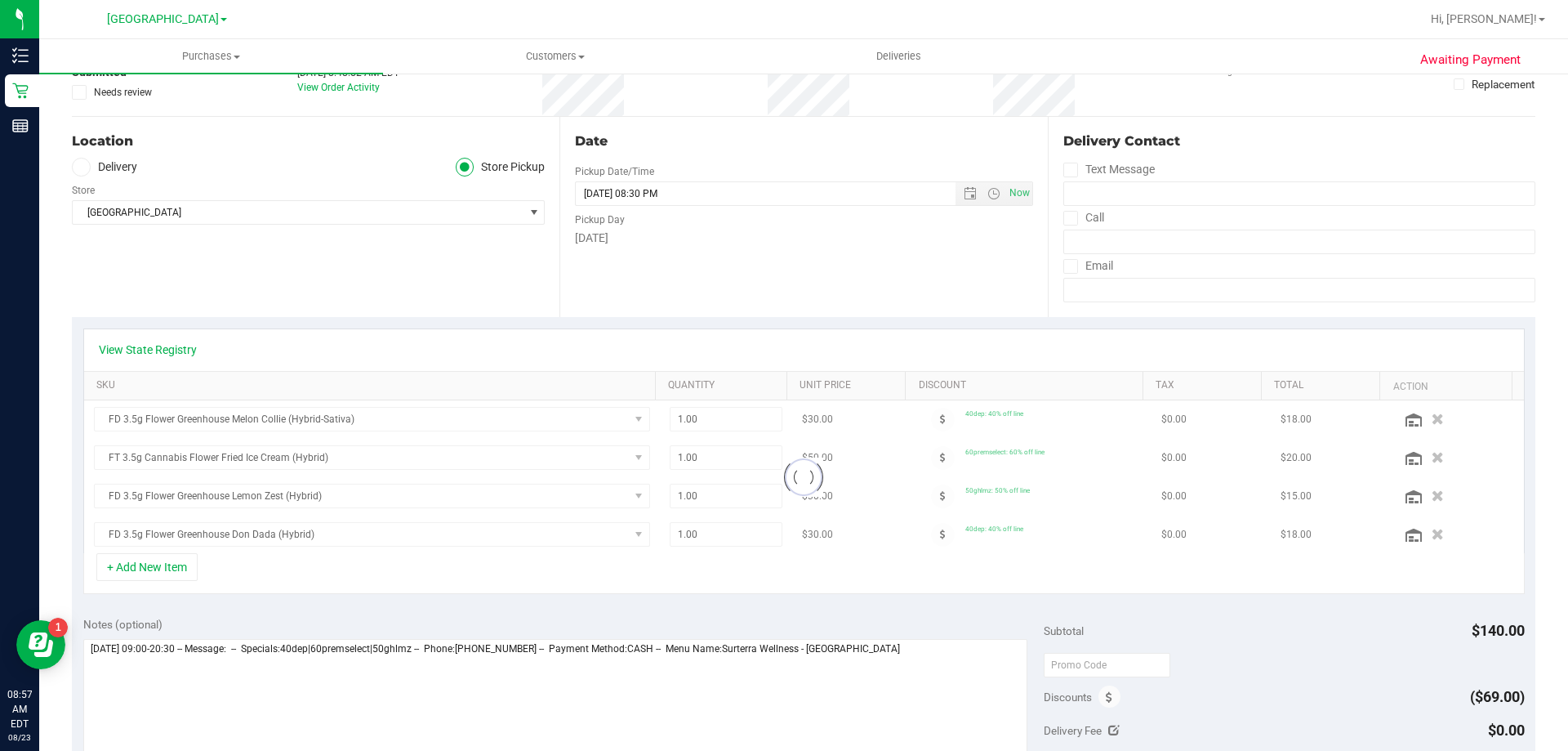
scroll to position [408, 0]
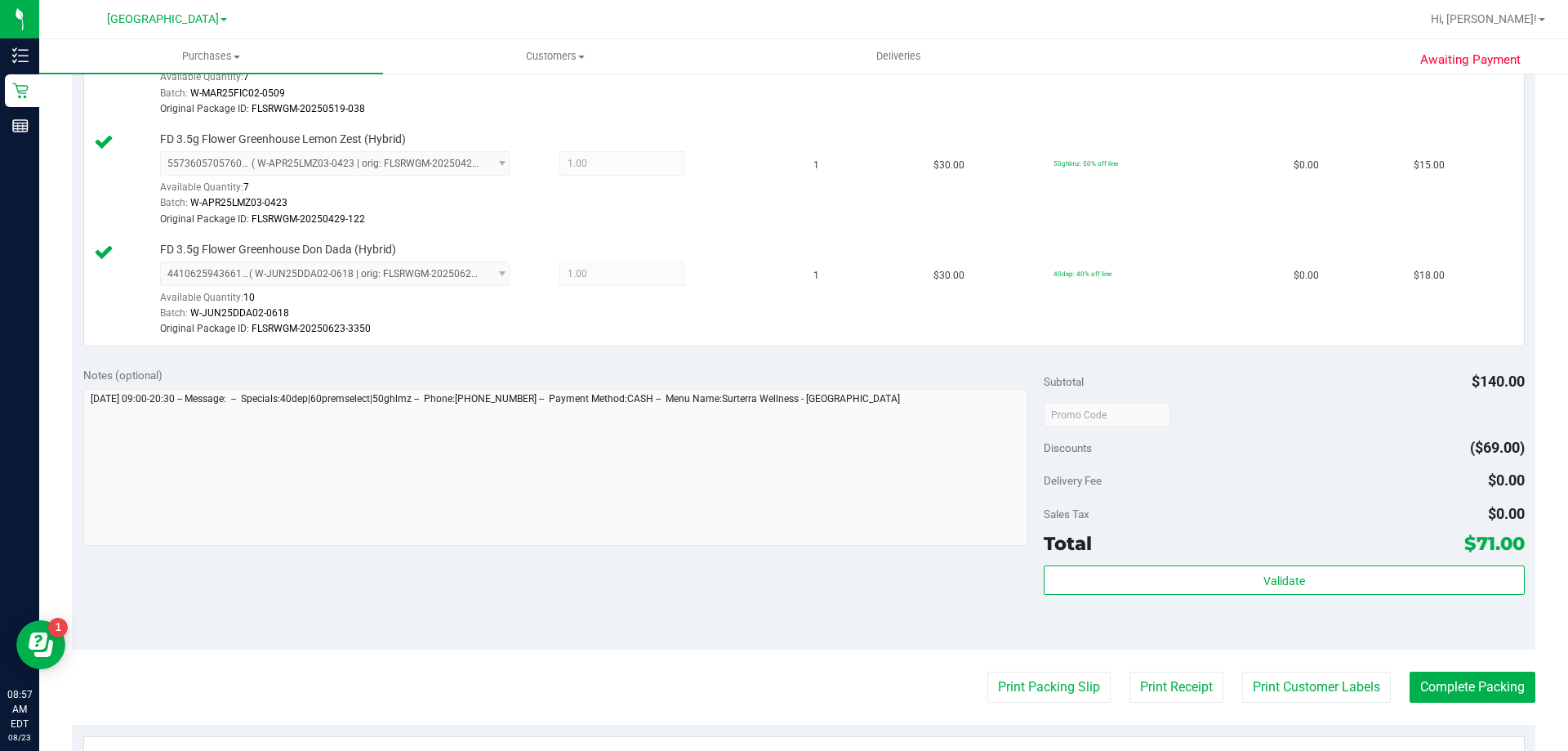
scroll to position [653, 0]
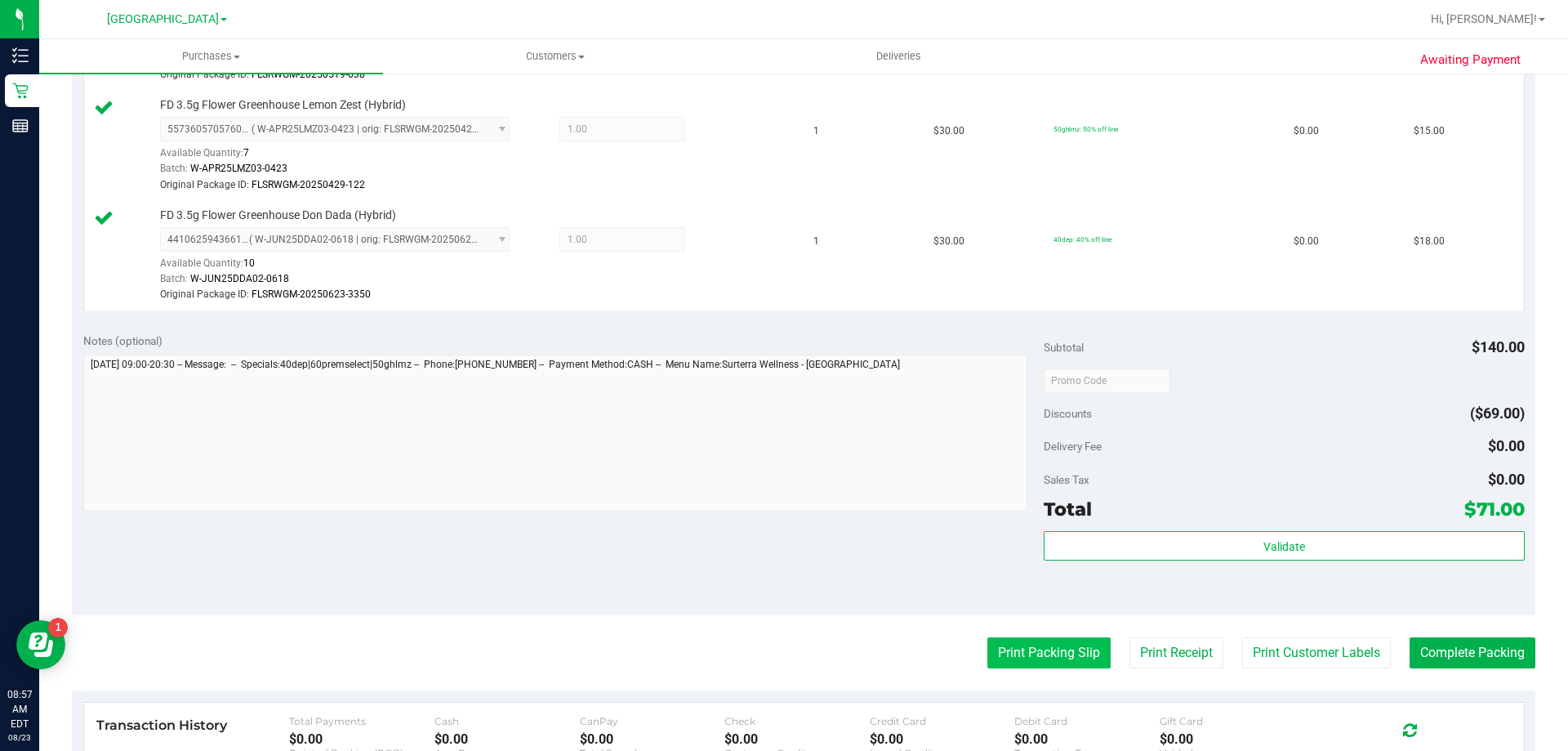
click at [1035, 659] on button "Print Packing Slip" at bounding box center [1049, 653] width 123 height 31
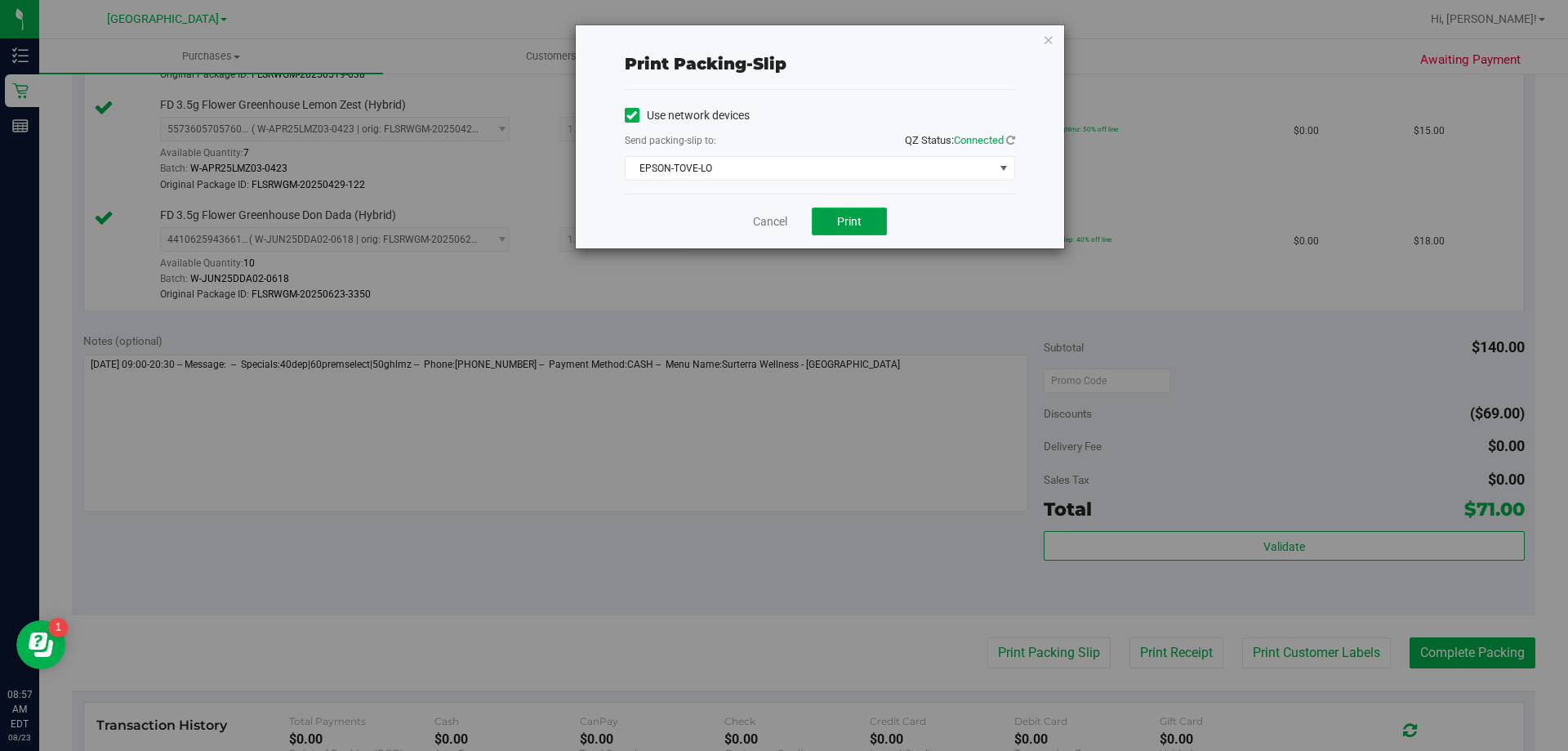
click at [842, 231] on button "Print" at bounding box center [849, 221] width 75 height 28
click at [765, 229] on link "Cancel" at bounding box center [770, 222] width 34 height 18
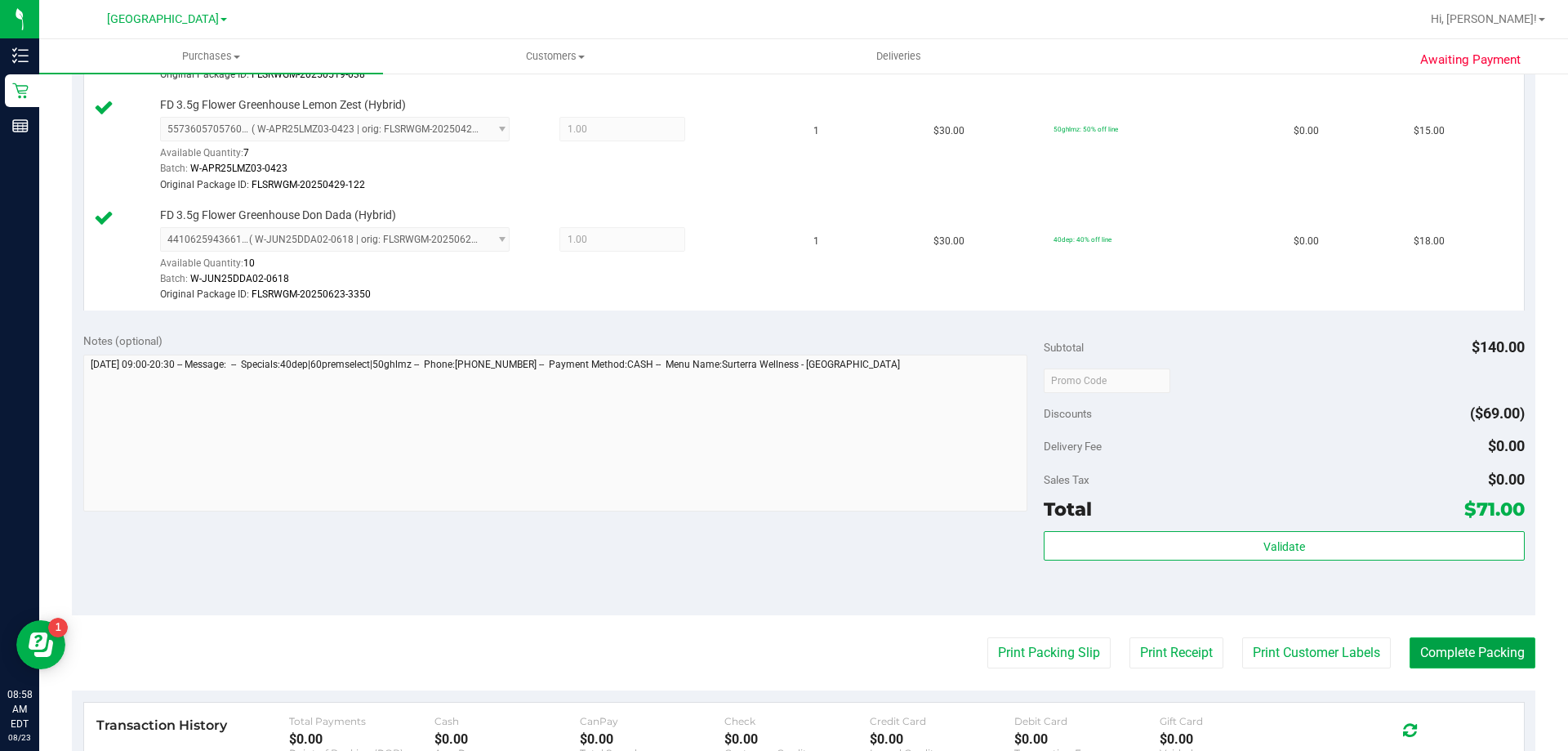
click at [1427, 647] on button "Complete Packing" at bounding box center [1472, 653] width 126 height 31
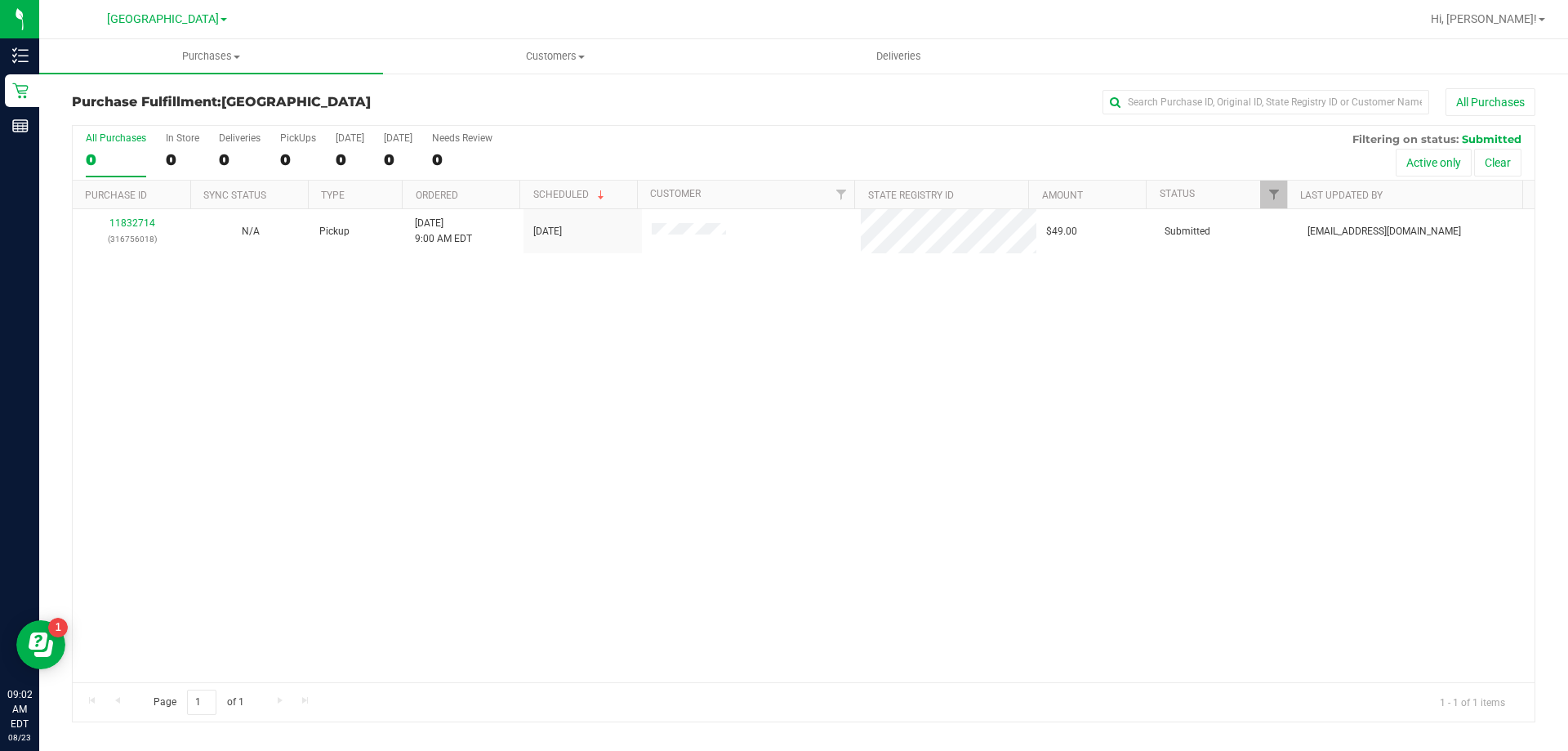
click at [411, 28] on div at bounding box center [856, 19] width 1128 height 32
click at [298, 306] on div "11832844 (316759507) N/A Pickup [DATE] 9:20 AM EDT 8/23/2025 $105.50 Submitted …" at bounding box center [803, 446] width 1461 height 473
